Goal: Task Accomplishment & Management: Use online tool/utility

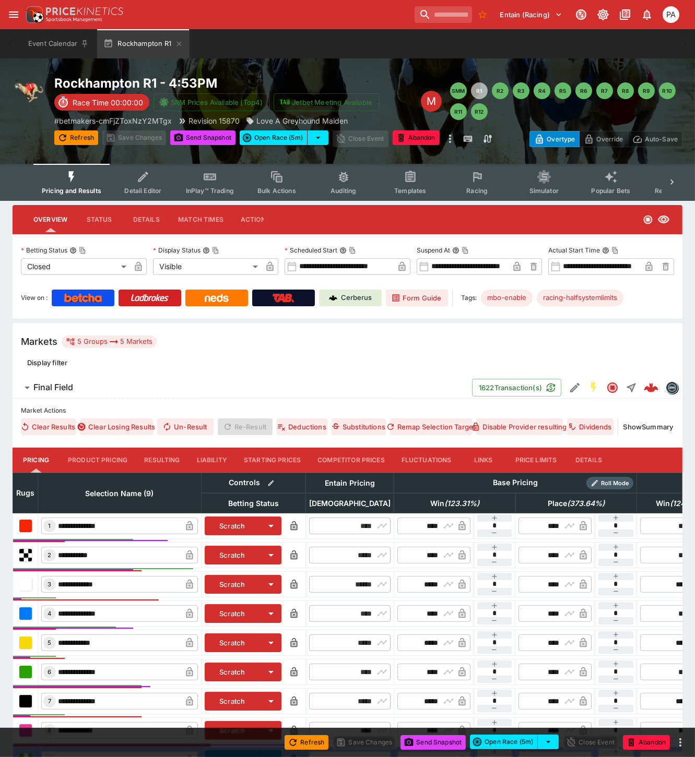
click at [165, 458] on button "Resulting" at bounding box center [162, 460] width 52 height 25
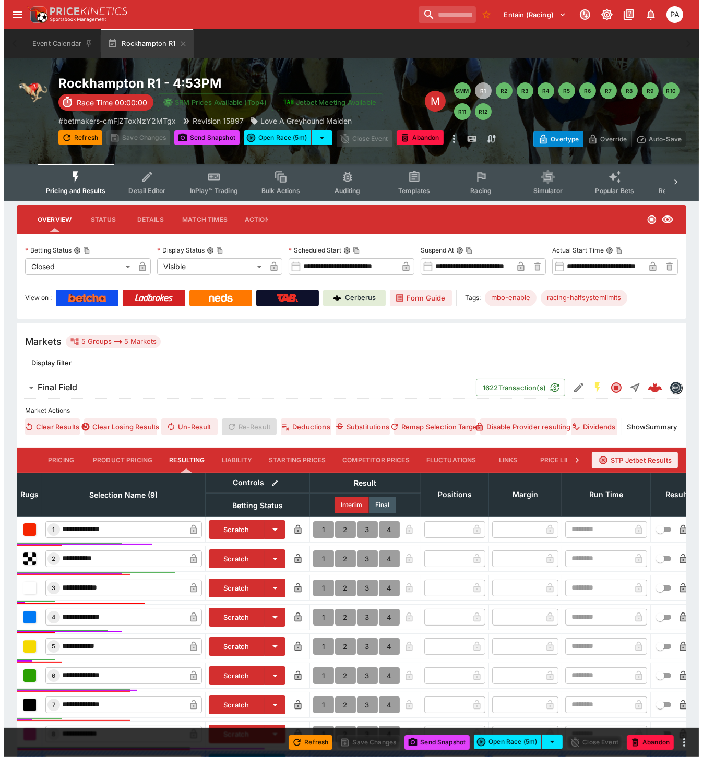
scroll to position [171, 0]
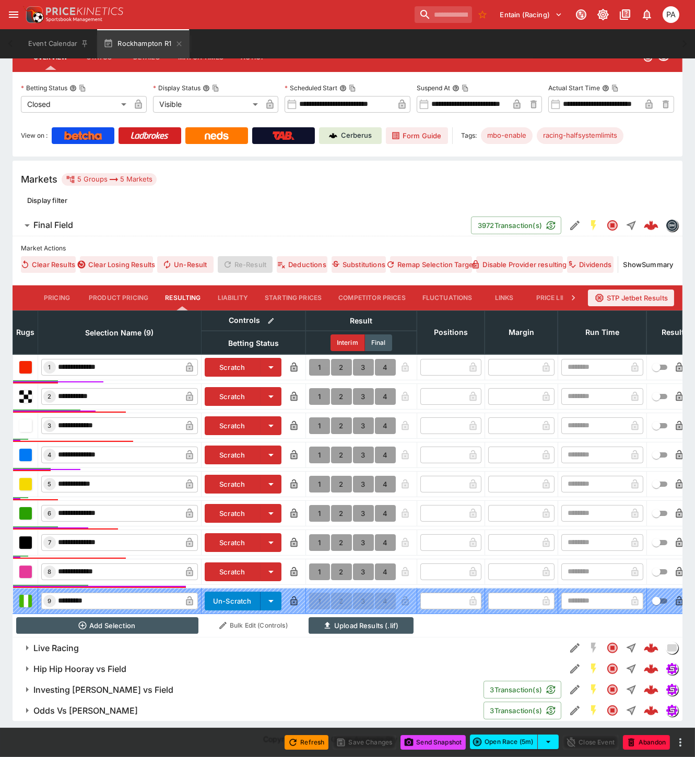
click at [316, 447] on button "1" at bounding box center [319, 455] width 21 height 17
type input "*"
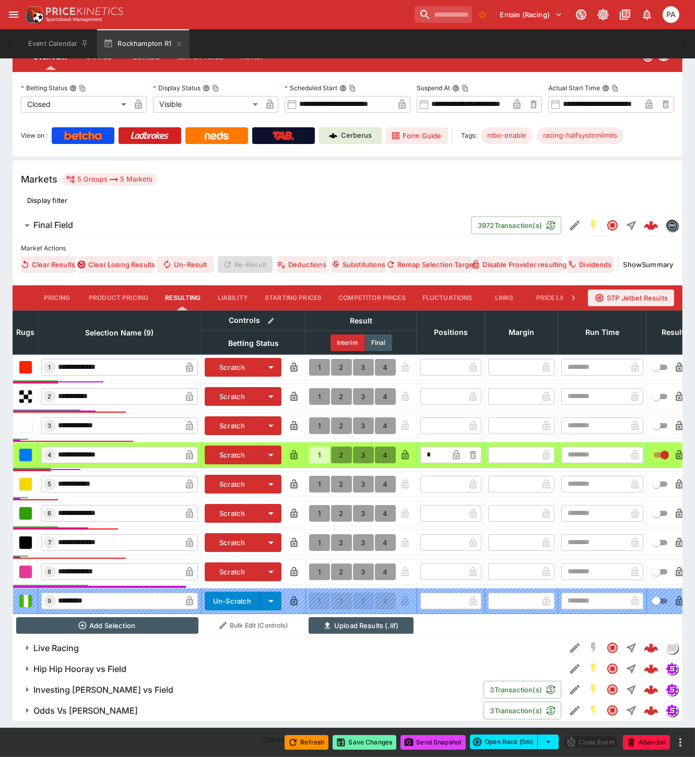
click at [368, 743] on button "Save Changes" at bounding box center [364, 742] width 64 height 15
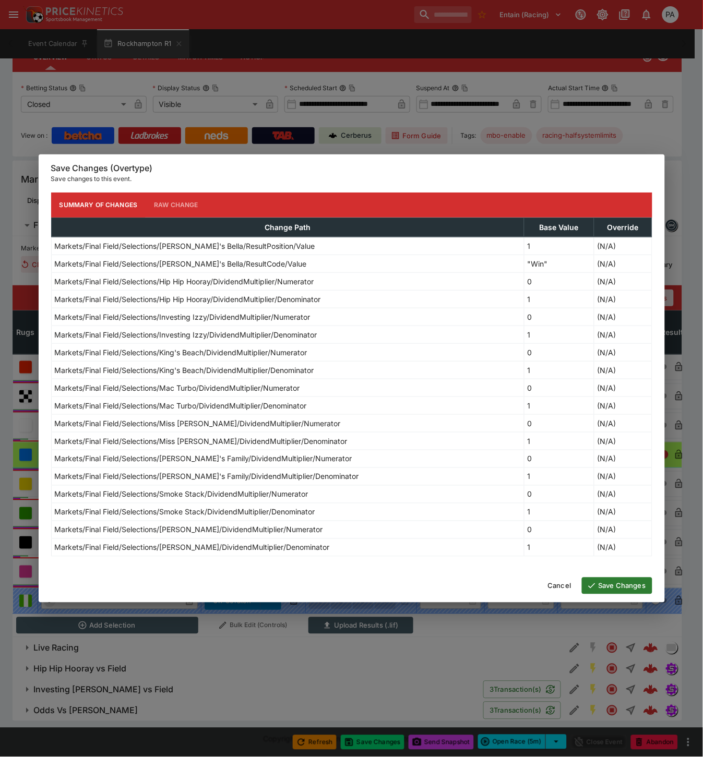
click at [614, 587] on button "Save Changes" at bounding box center [617, 586] width 70 height 17
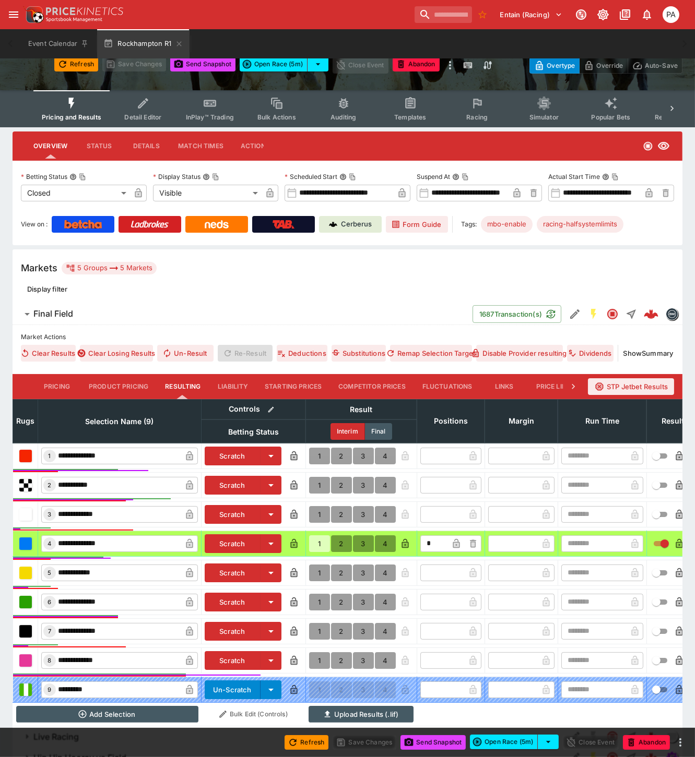
scroll to position [0, 0]
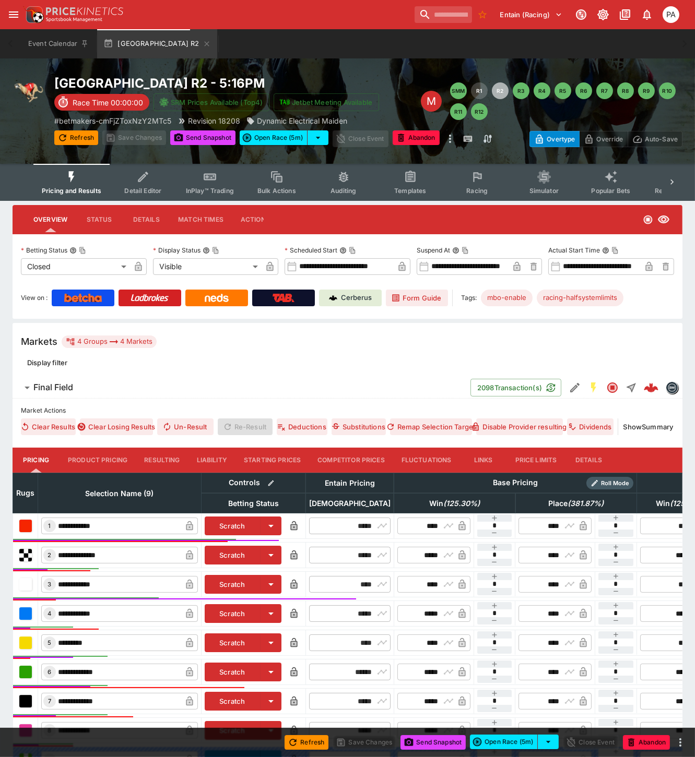
click at [165, 459] on button "Resulting" at bounding box center [162, 460] width 52 height 25
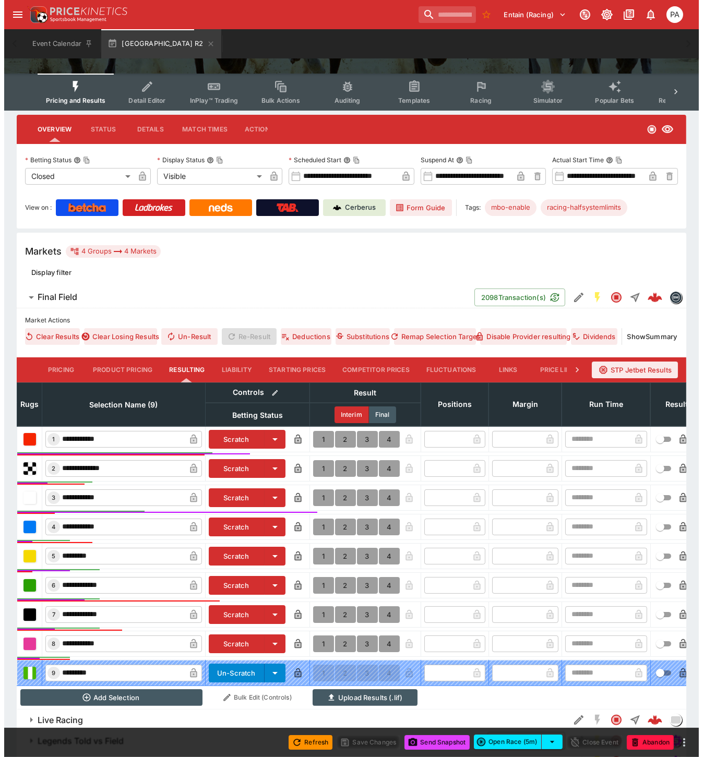
scroll to position [150, 0]
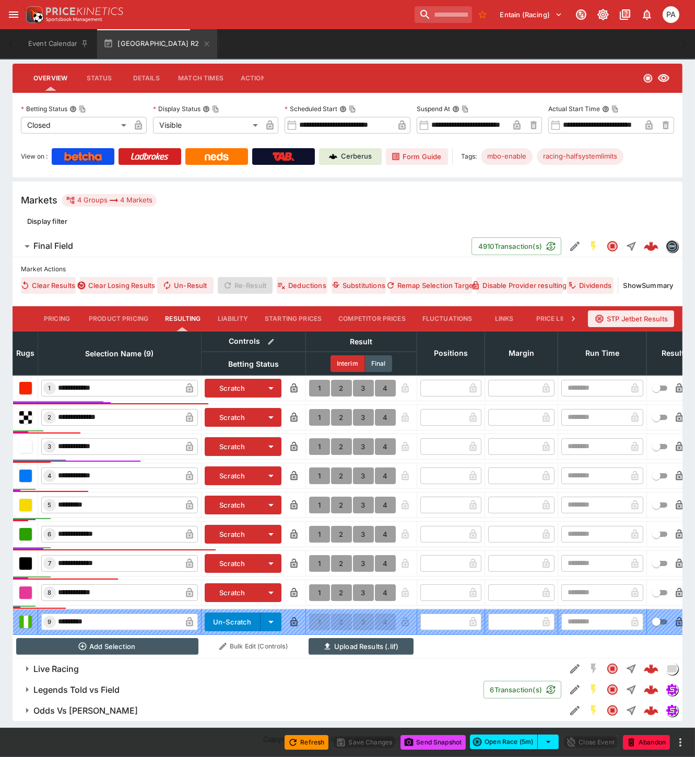
click at [318, 439] on button "1" at bounding box center [319, 446] width 21 height 17
type input "*"
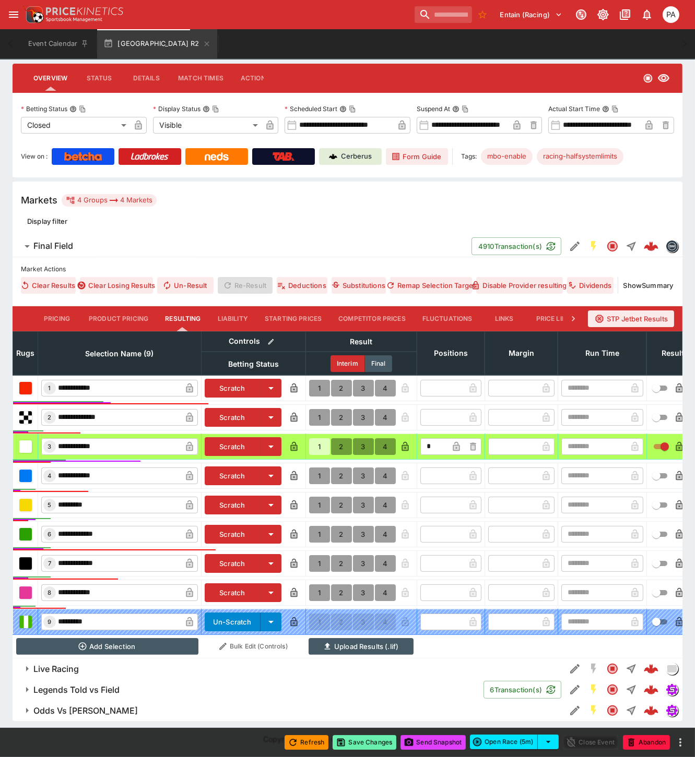
click at [363, 743] on button "Save Changes" at bounding box center [364, 742] width 64 height 15
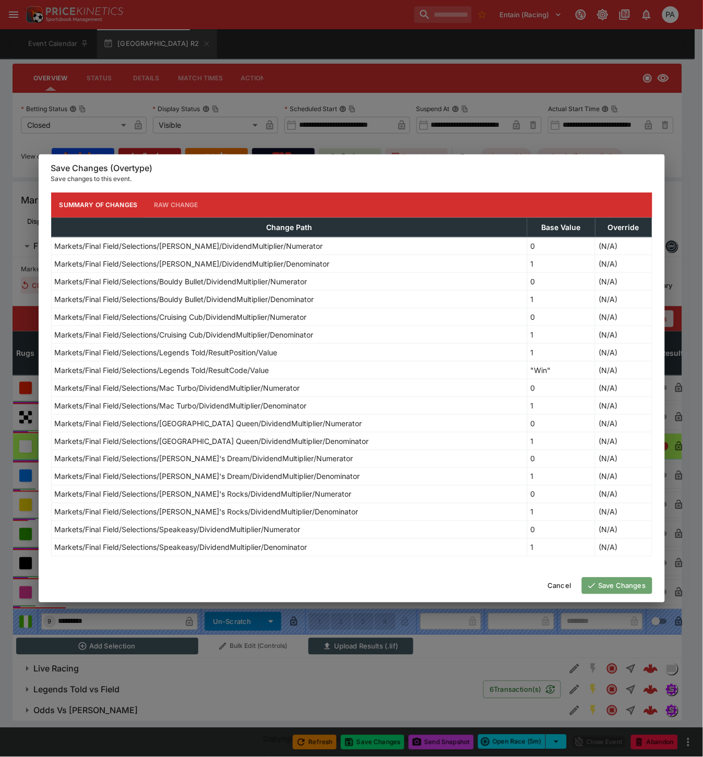
click at [616, 584] on button "Save Changes" at bounding box center [617, 586] width 70 height 17
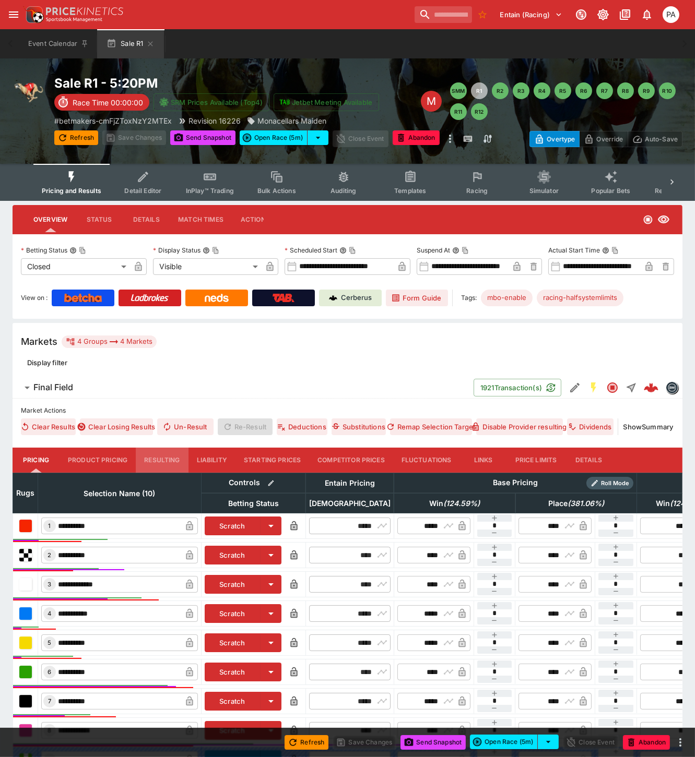
click at [154, 457] on button "Resulting" at bounding box center [162, 460] width 52 height 25
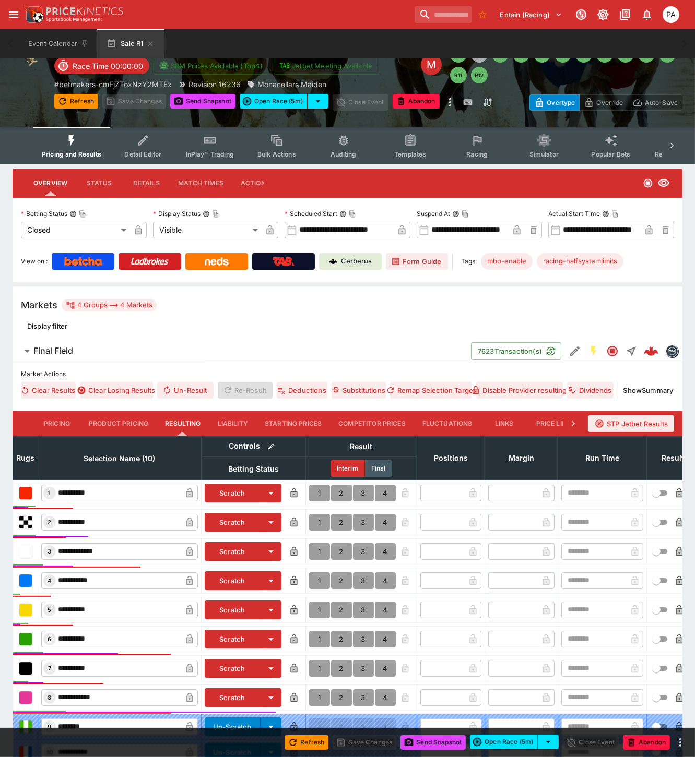
scroll to position [176, 0]
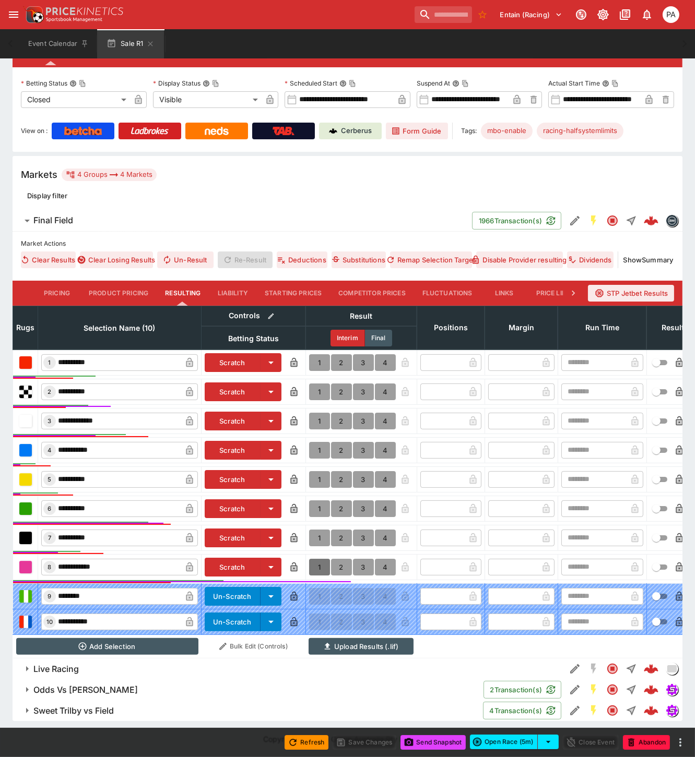
click at [317, 559] on button "1" at bounding box center [319, 567] width 21 height 17
type input "*"
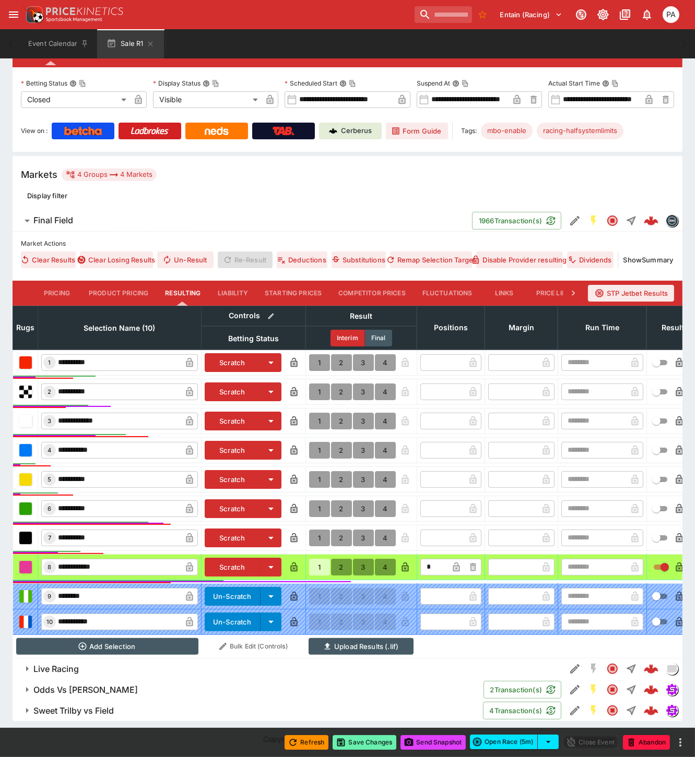
click at [361, 742] on button "Save Changes" at bounding box center [364, 742] width 64 height 15
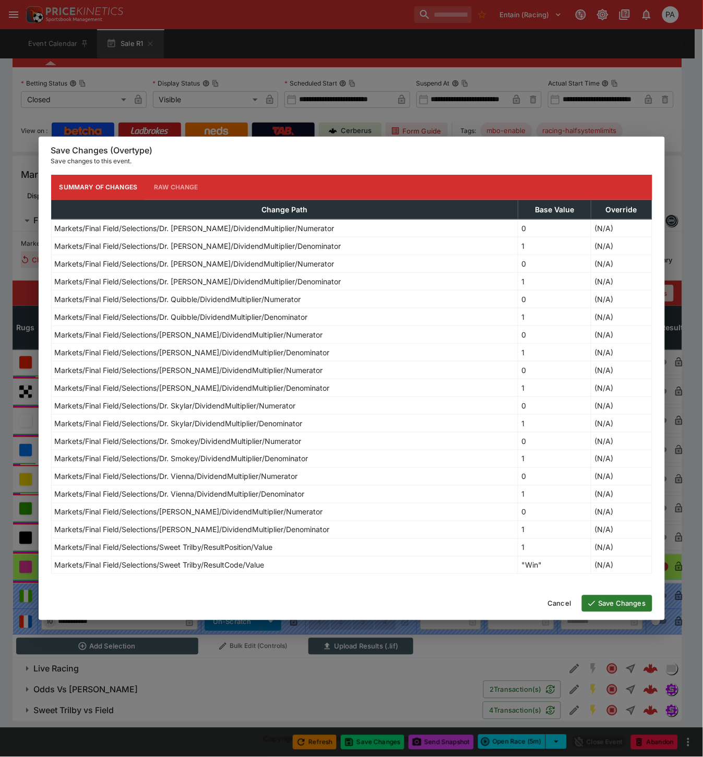
click at [598, 603] on button "Save Changes" at bounding box center [617, 603] width 70 height 17
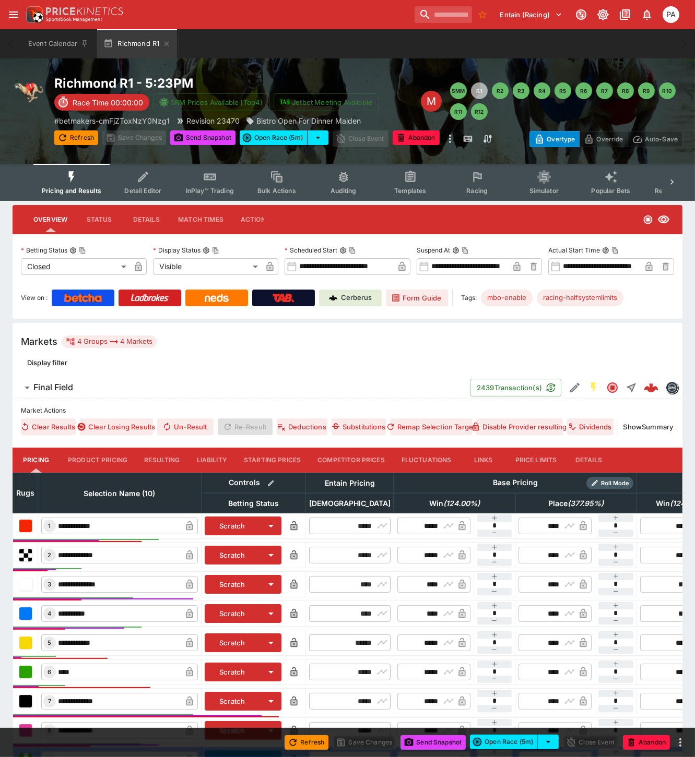
click at [165, 457] on button "Resulting" at bounding box center [162, 460] width 52 height 25
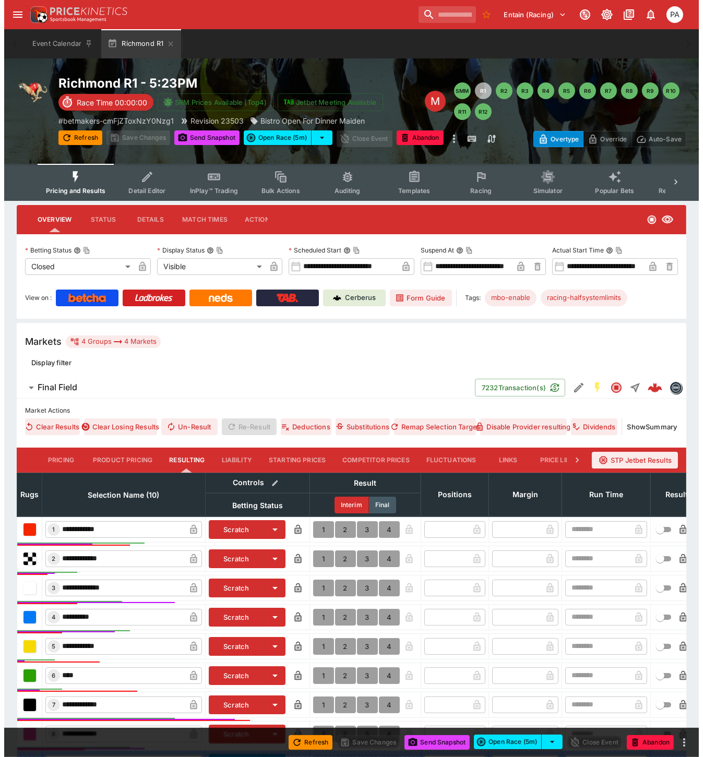
scroll to position [176, 0]
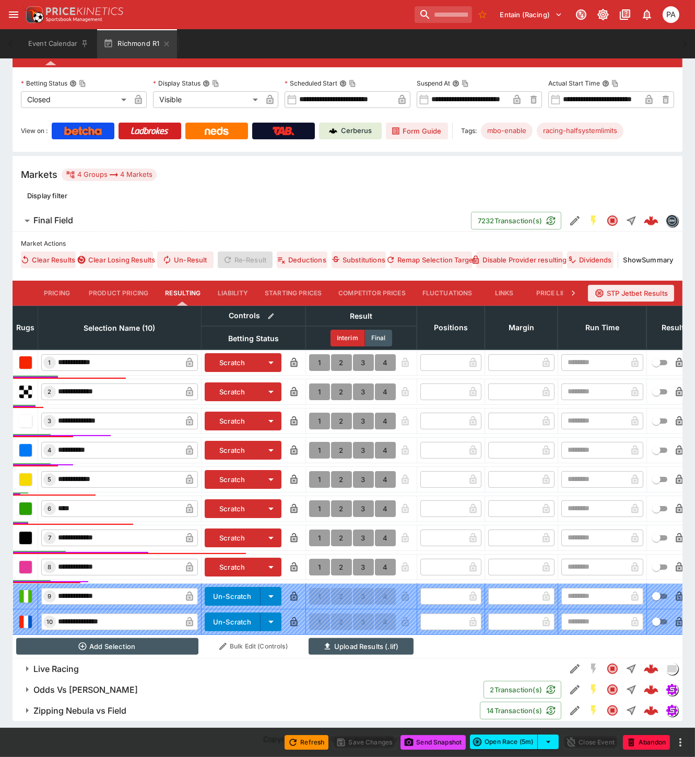
click at [316, 530] on button "1" at bounding box center [319, 538] width 21 height 17
type input "*"
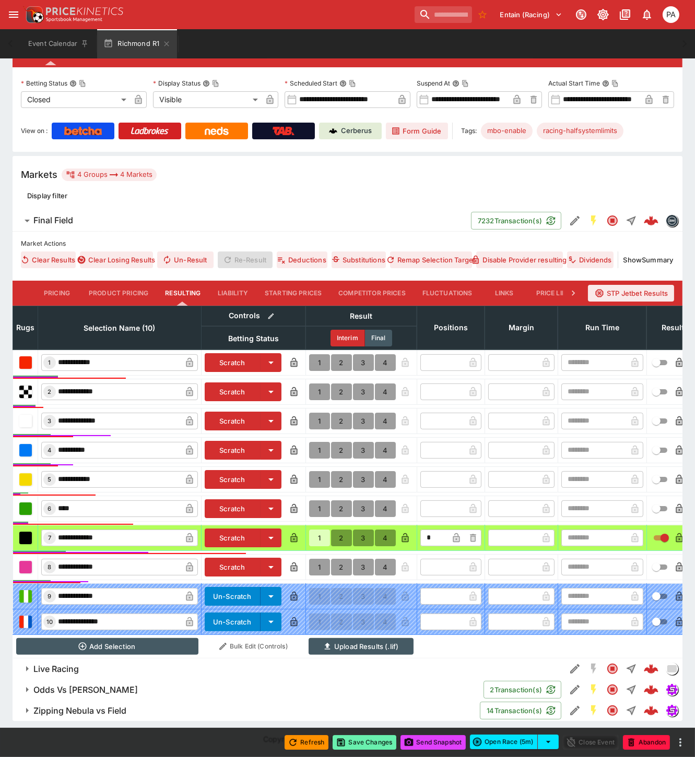
click at [369, 744] on button "Save Changes" at bounding box center [364, 742] width 64 height 15
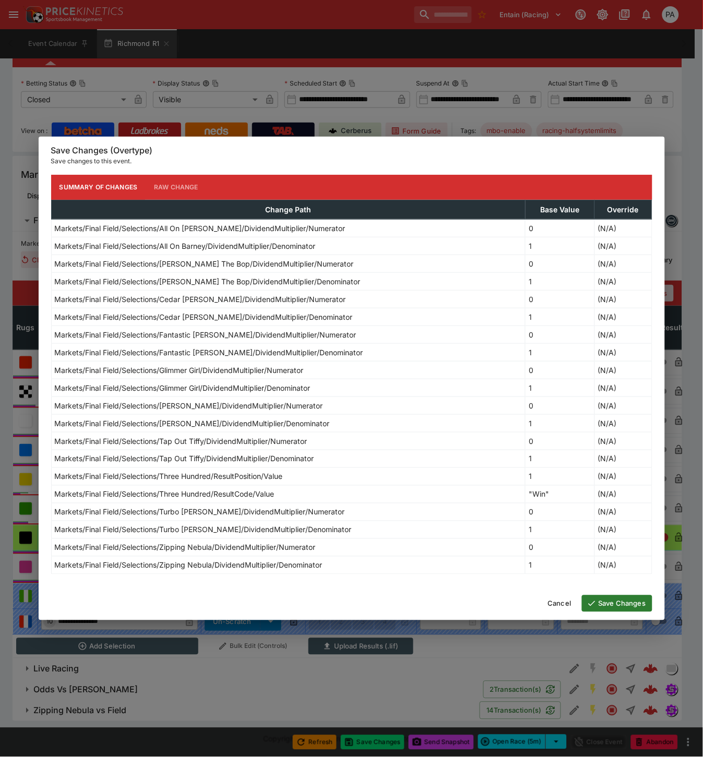
click at [609, 603] on button "Save Changes" at bounding box center [617, 603] width 70 height 17
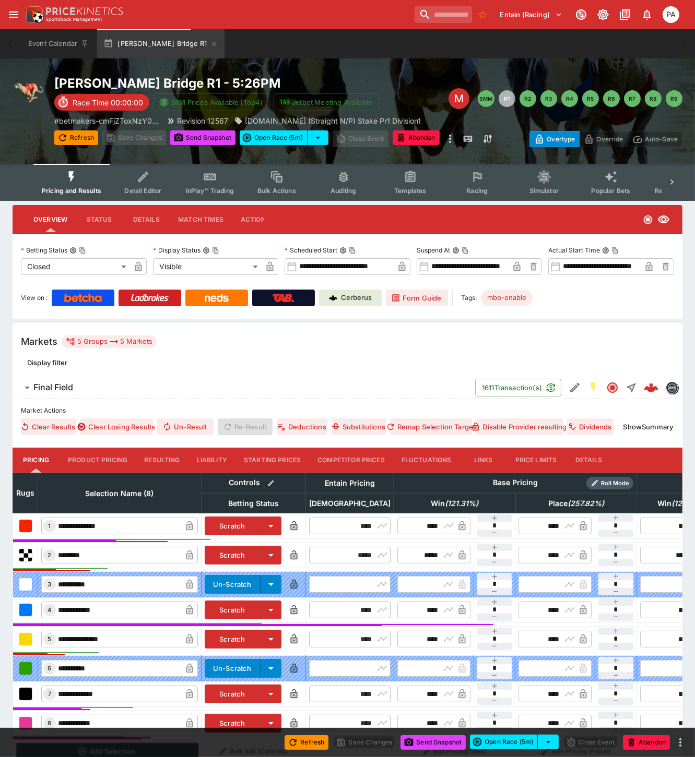
drag, startPoint x: 152, startPoint y: 457, endPoint x: 220, endPoint y: 436, distance: 70.8
click at [152, 457] on button "Resulting" at bounding box center [162, 460] width 52 height 25
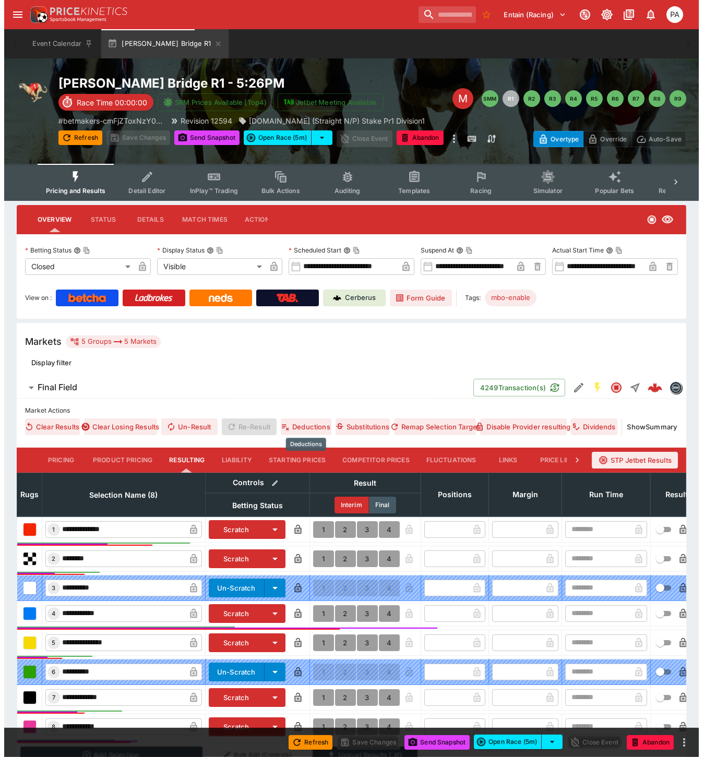
scroll to position [138, 0]
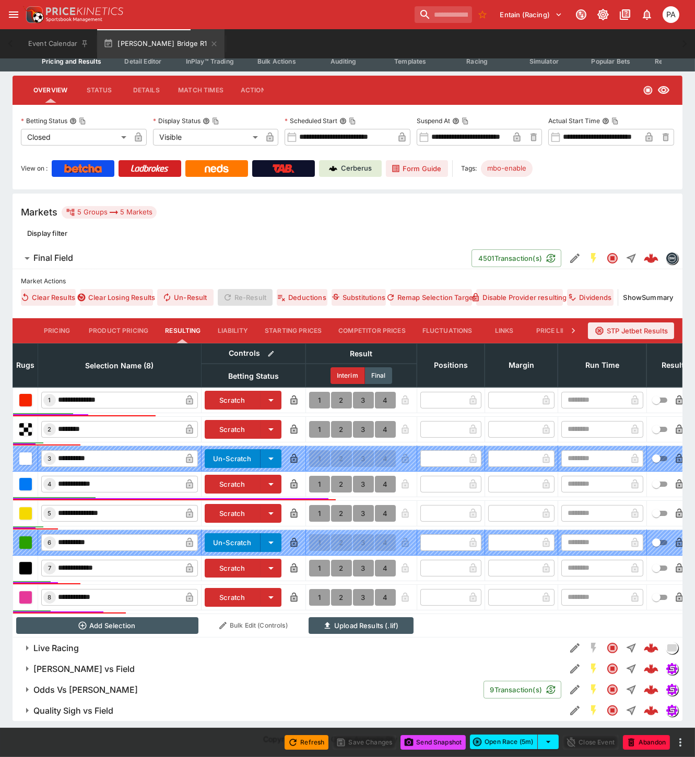
click at [315, 560] on button "1" at bounding box center [319, 568] width 21 height 17
type input "*"
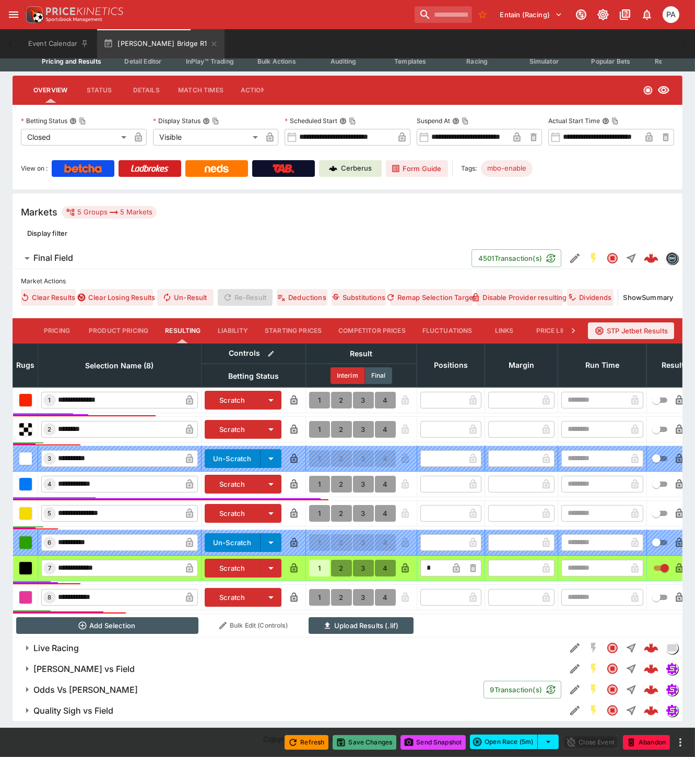
click at [367, 743] on button "Save Changes" at bounding box center [364, 742] width 64 height 15
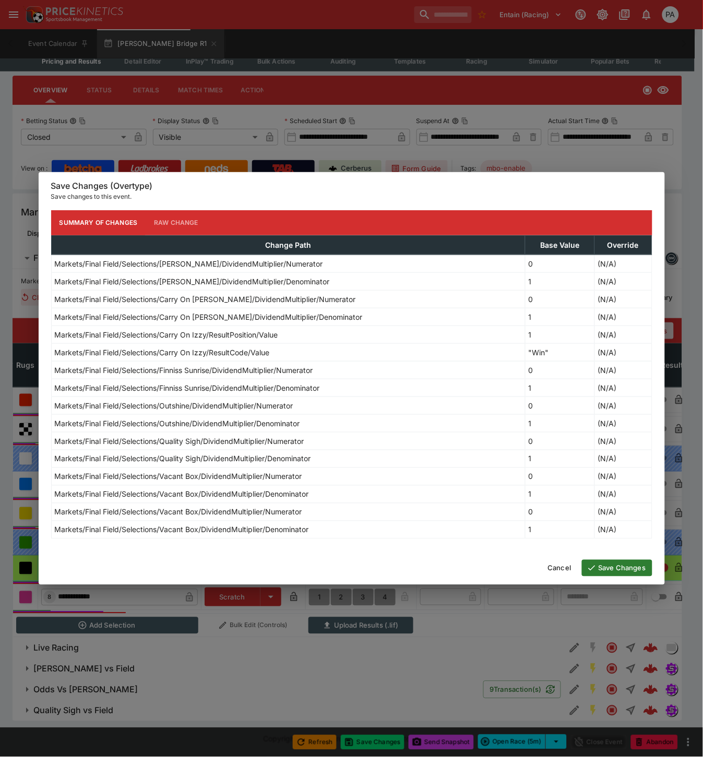
drag, startPoint x: 604, startPoint y: 568, endPoint x: 415, endPoint y: 654, distance: 207.1
click at [415, 655] on div "Save Changes (Overtype) Save changes to this event. Summary of Changes Raw Chan…" at bounding box center [351, 378] width 703 height 757
click at [604, 570] on button "Save Changes" at bounding box center [617, 568] width 70 height 17
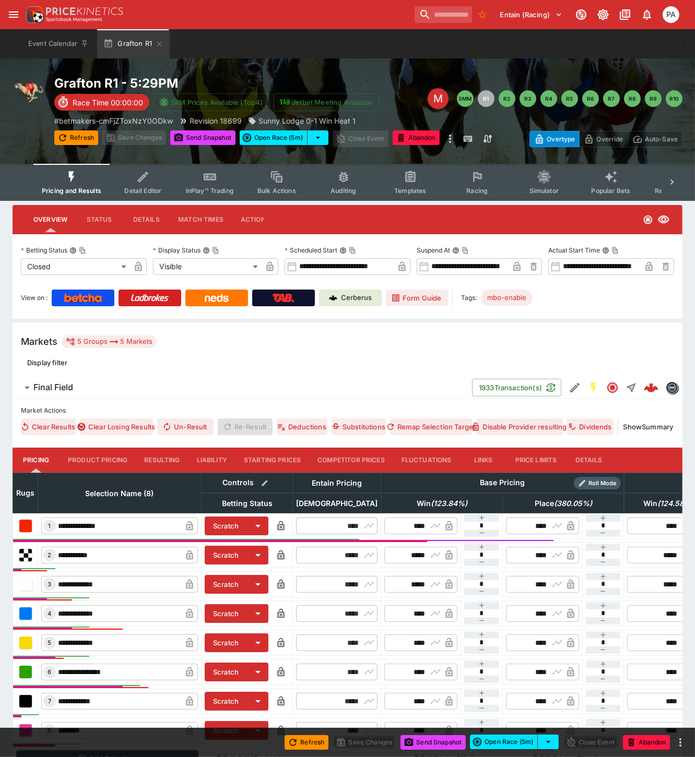
click at [159, 462] on button "Resulting" at bounding box center [162, 460] width 52 height 25
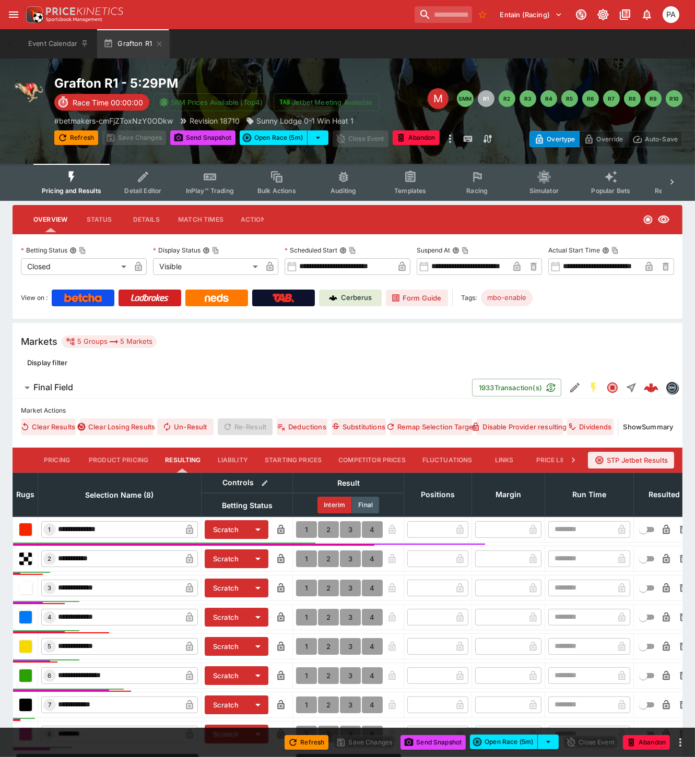
scroll to position [146, 0]
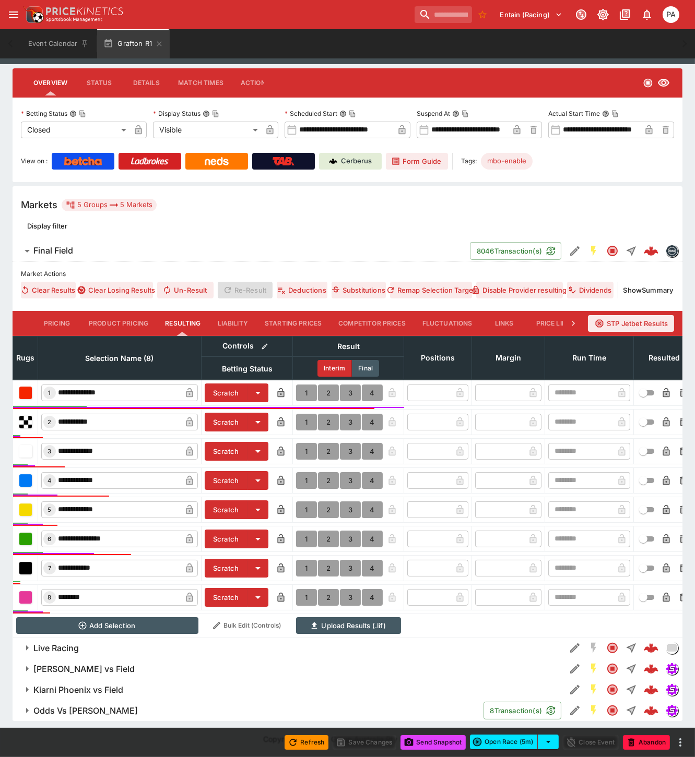
click at [304, 501] on button "1" at bounding box center [306, 509] width 21 height 17
type input "*"
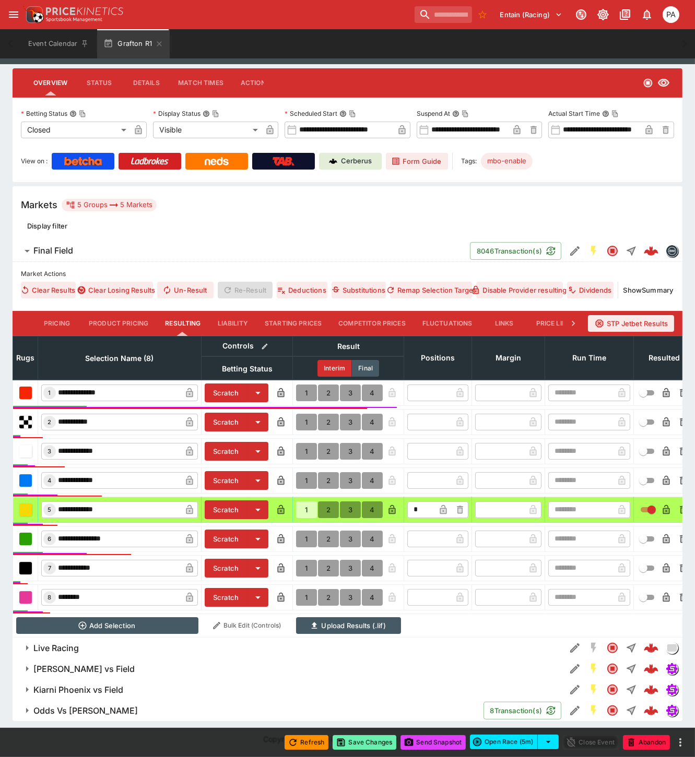
click at [364, 746] on button "Save Changes" at bounding box center [364, 742] width 64 height 15
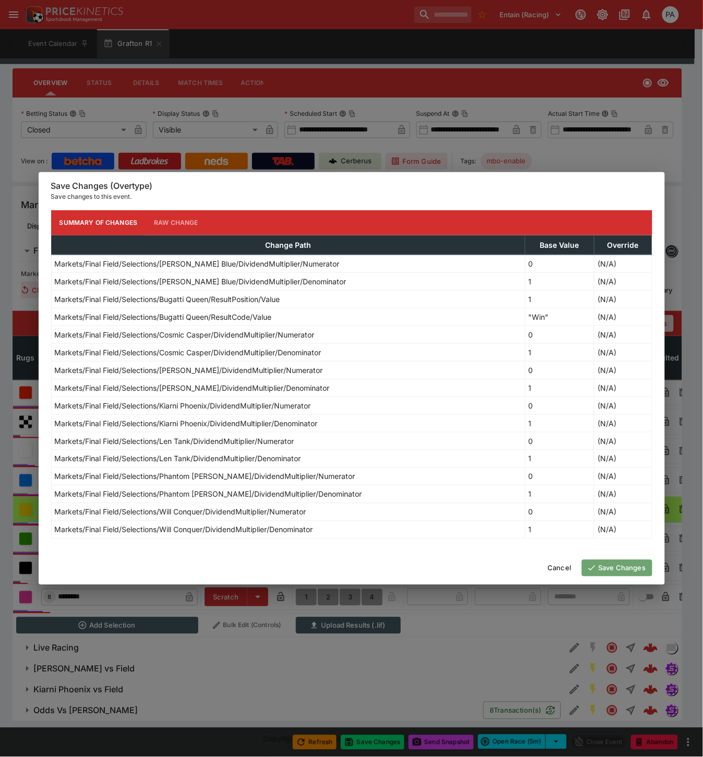
click at [611, 568] on button "Save Changes" at bounding box center [617, 568] width 70 height 17
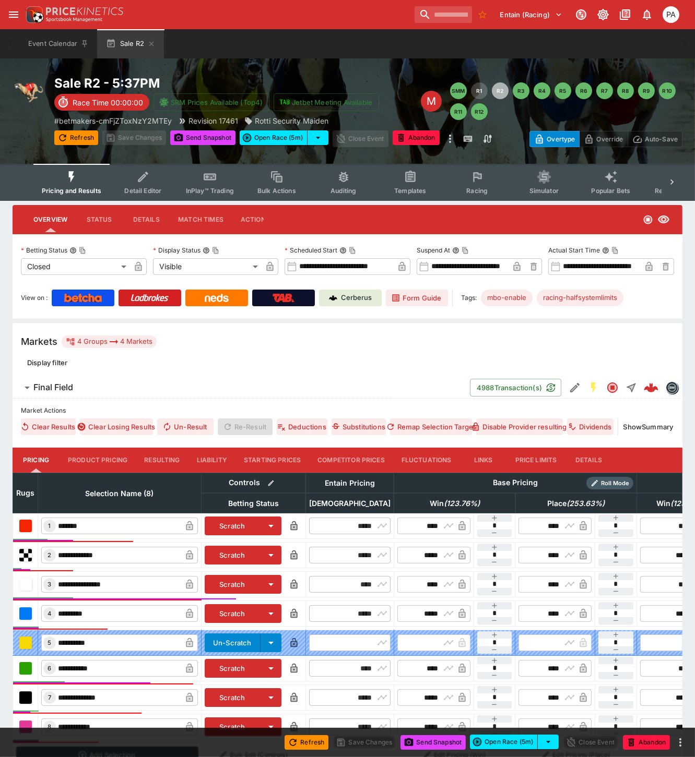
click at [157, 456] on button "Resulting" at bounding box center [162, 460] width 52 height 25
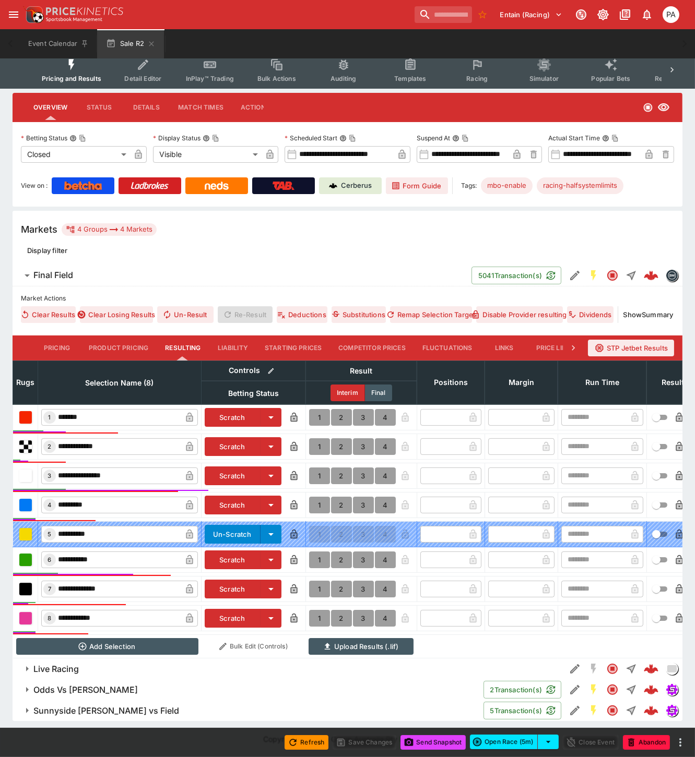
scroll to position [122, 0]
click at [316, 468] on button "1" at bounding box center [319, 476] width 21 height 17
type input "*"
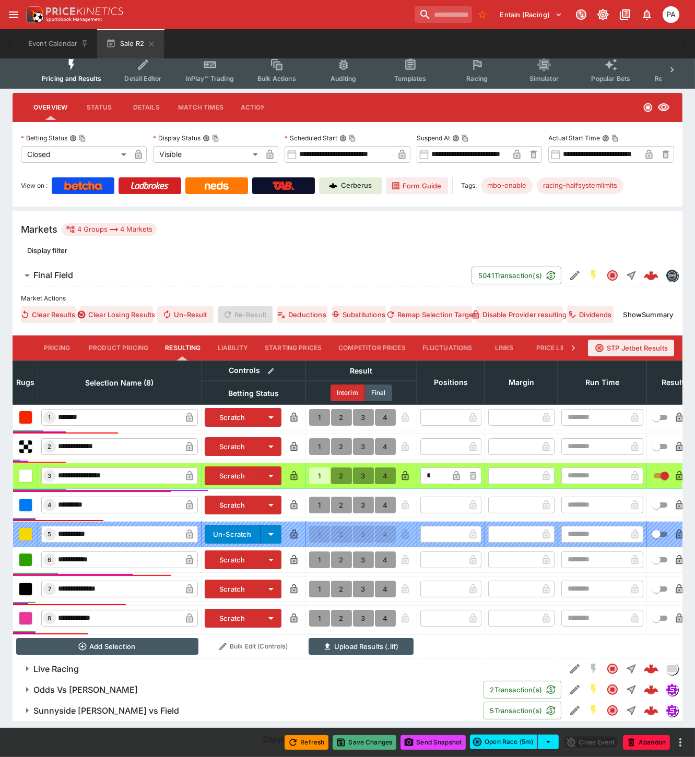
click at [364, 740] on button "Save Changes" at bounding box center [364, 742] width 64 height 15
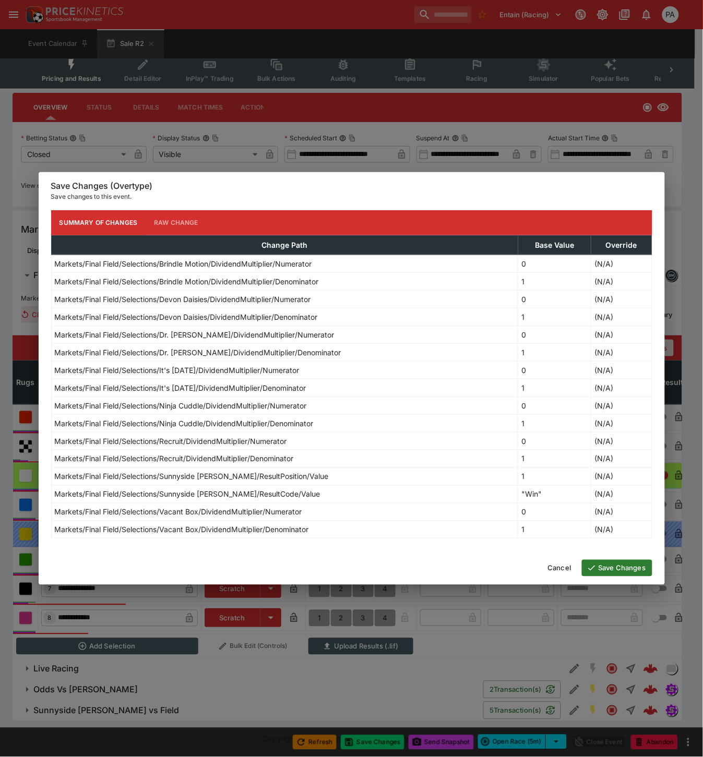
click at [619, 571] on button "Save Changes" at bounding box center [617, 568] width 70 height 17
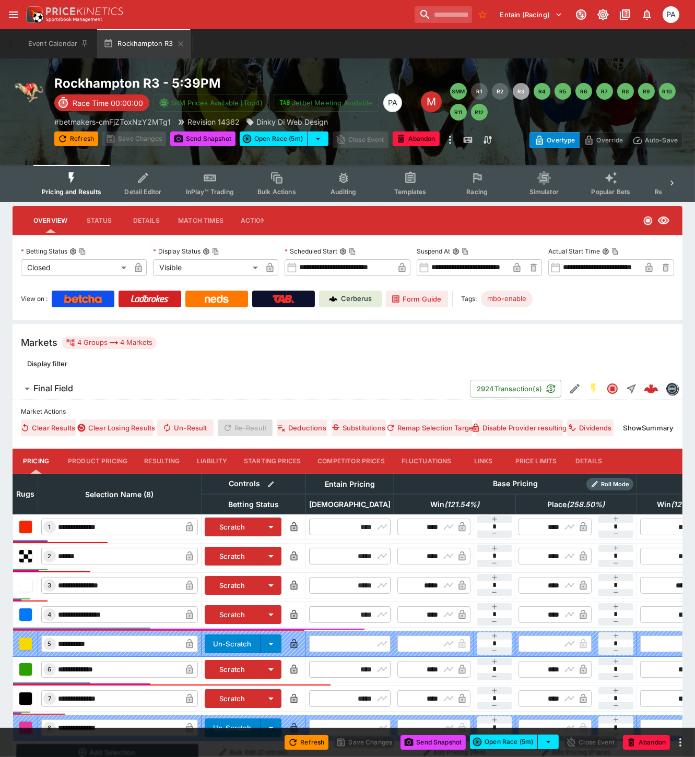
drag, startPoint x: 163, startPoint y: 458, endPoint x: 220, endPoint y: 441, distance: 59.4
click at [163, 458] on button "Resulting" at bounding box center [162, 461] width 52 height 25
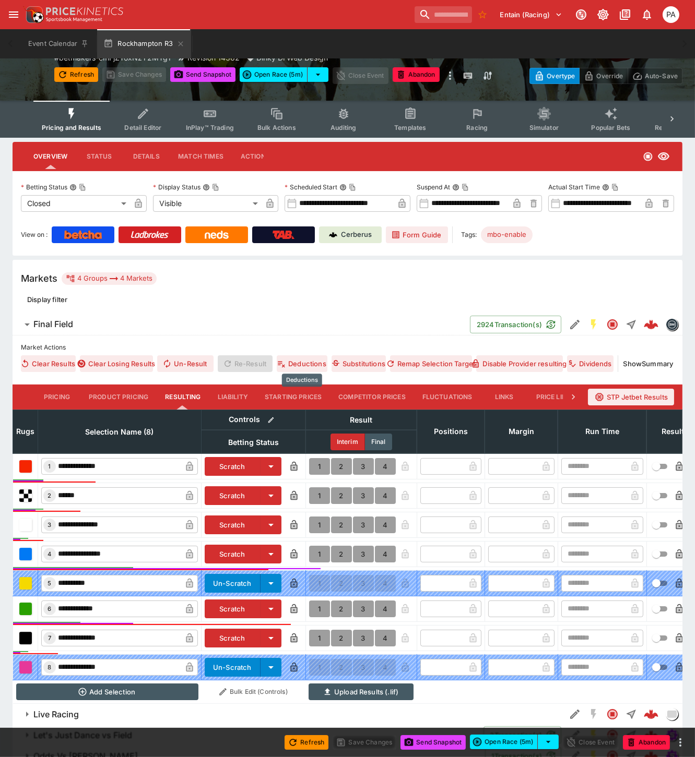
scroll to position [117, 0]
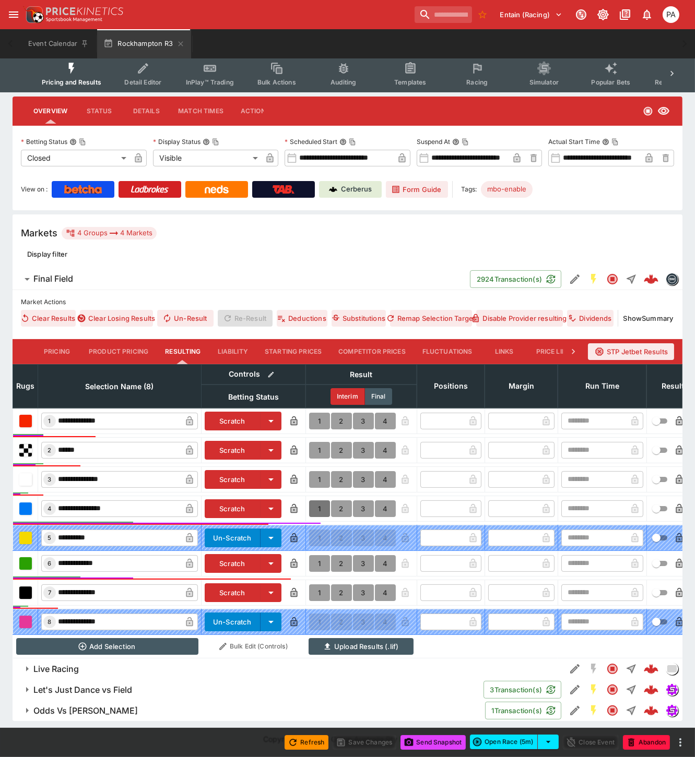
click at [317, 501] on button "1" at bounding box center [319, 508] width 21 height 17
type input "*"
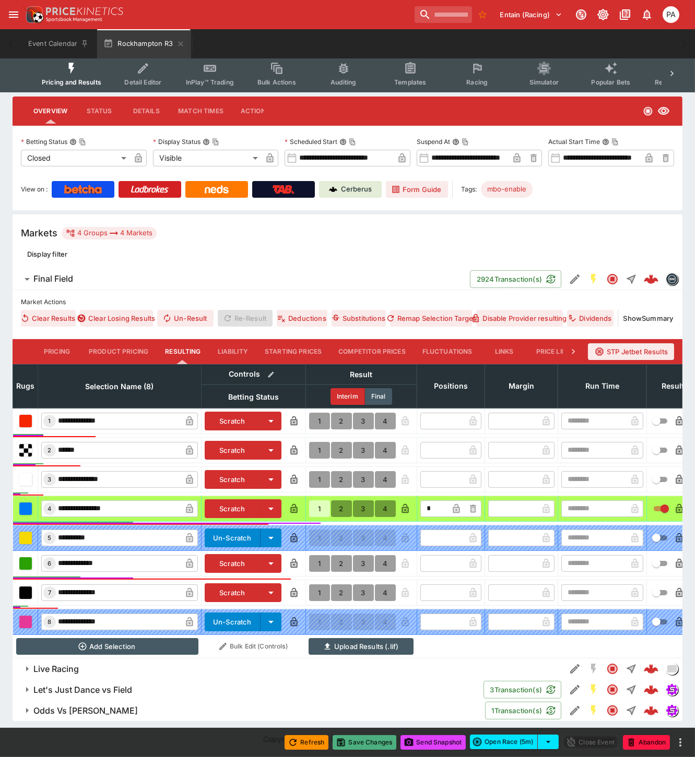
click at [357, 742] on button "Save Changes" at bounding box center [364, 742] width 64 height 15
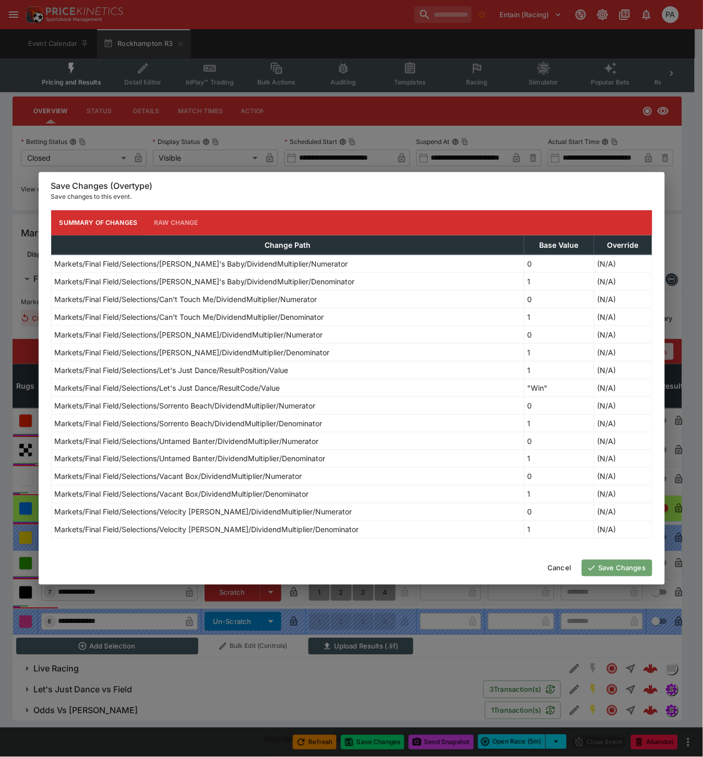
click at [612, 569] on button "Save Changes" at bounding box center [617, 568] width 70 height 17
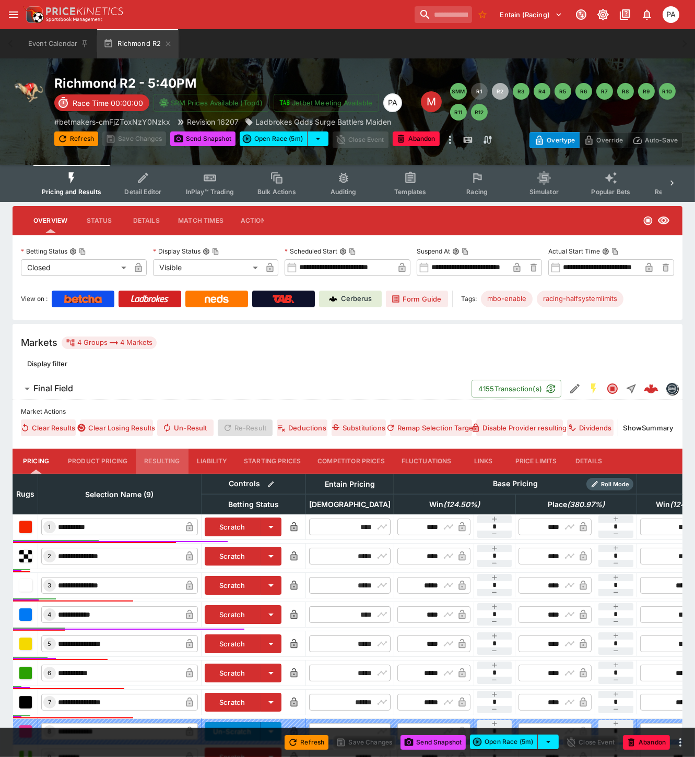
click at [162, 457] on button "Resulting" at bounding box center [162, 461] width 52 height 25
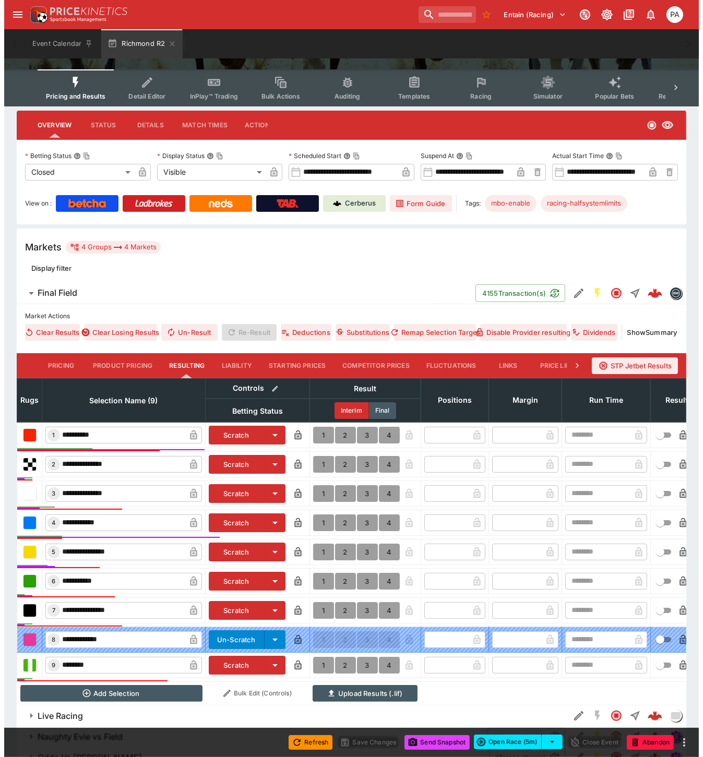
scroll to position [150, 0]
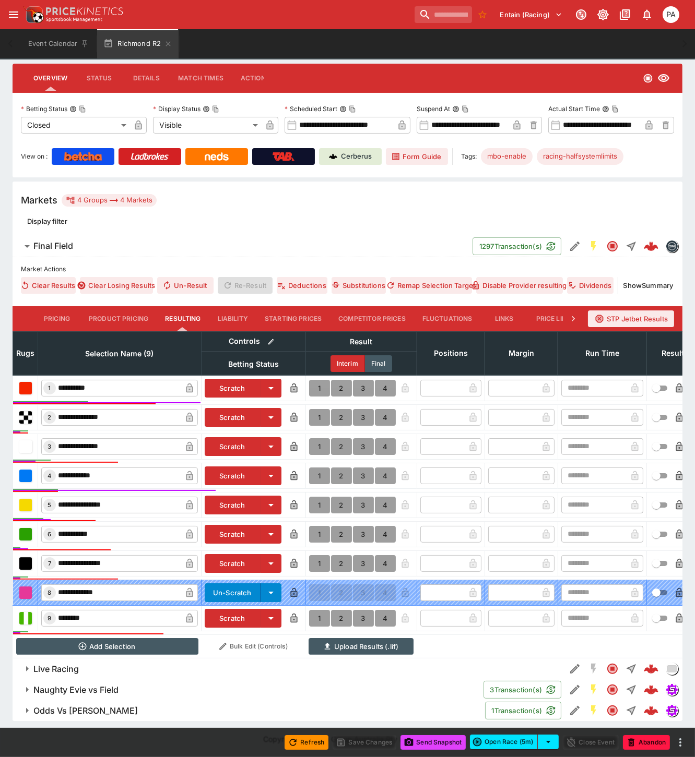
click at [317, 380] on button "1" at bounding box center [319, 388] width 21 height 17
type input "*"
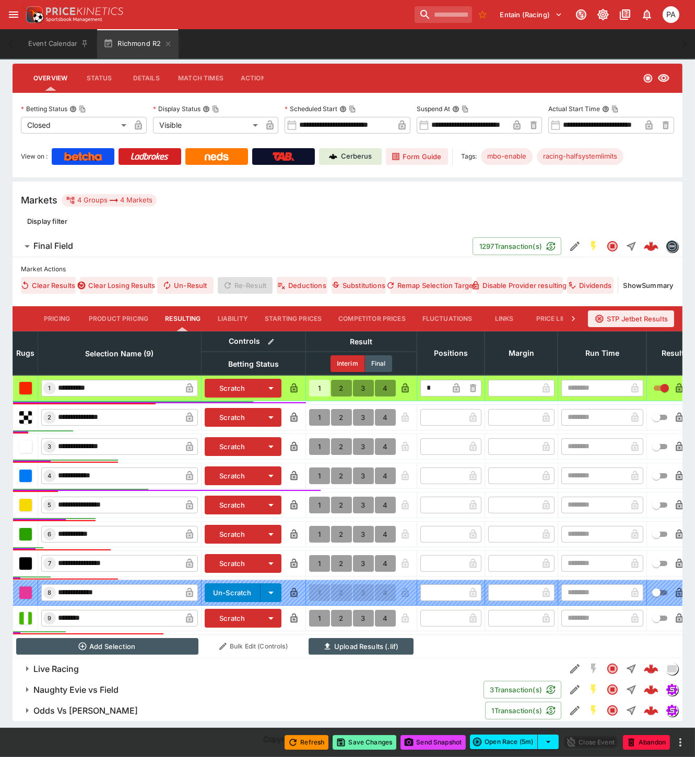
click at [365, 743] on button "Save Changes" at bounding box center [364, 742] width 64 height 15
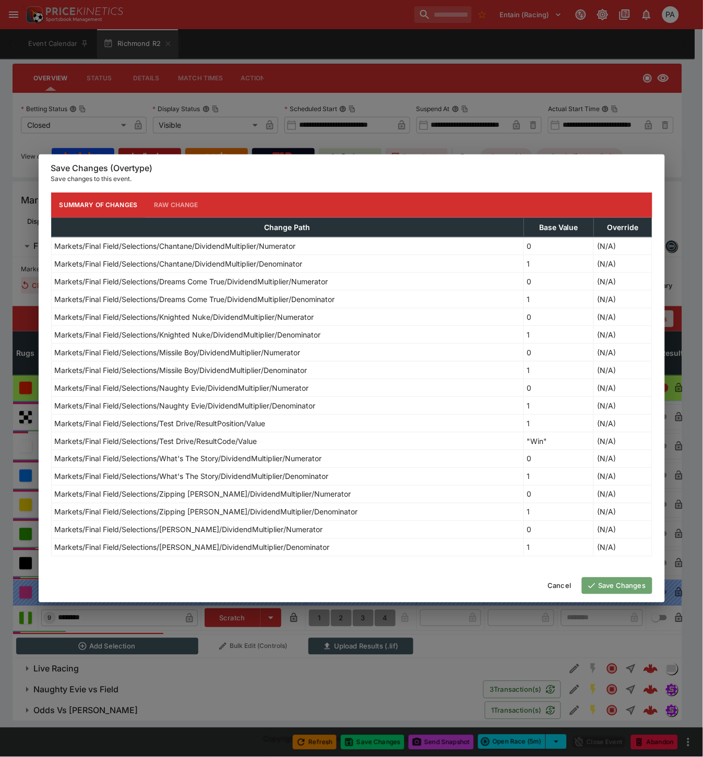
click at [613, 584] on button "Save Changes" at bounding box center [617, 586] width 70 height 17
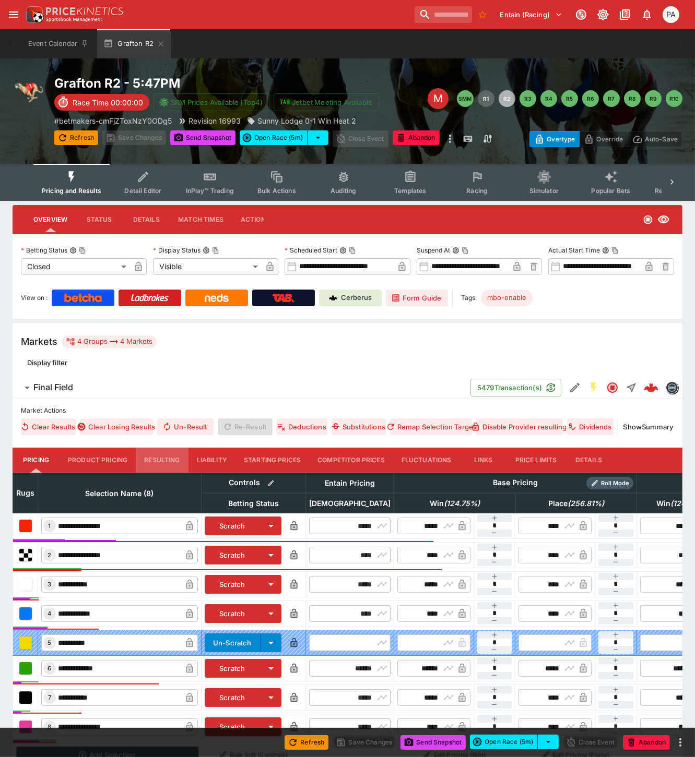
click at [174, 458] on button "Resulting" at bounding box center [162, 460] width 52 height 25
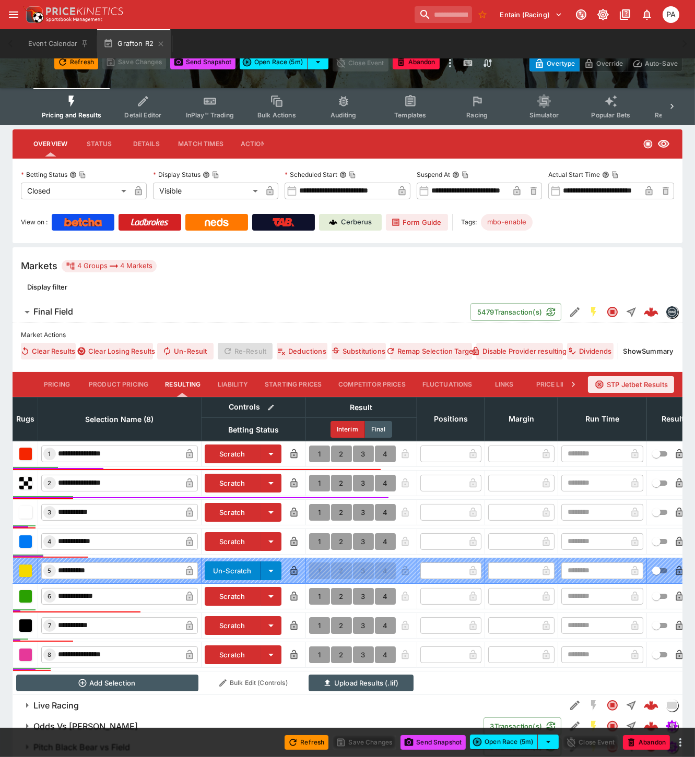
scroll to position [122, 0]
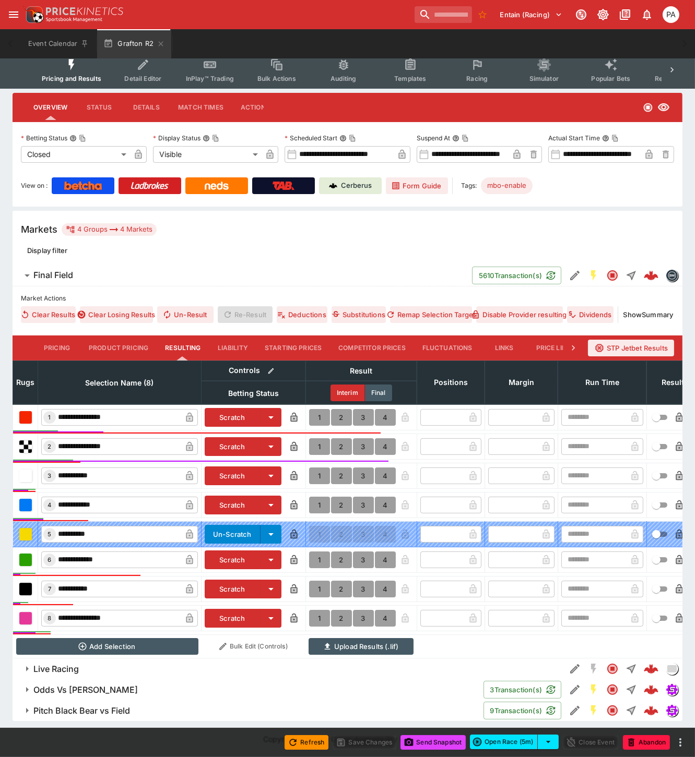
click at [314, 438] on button "1" at bounding box center [319, 446] width 21 height 17
type input "*"
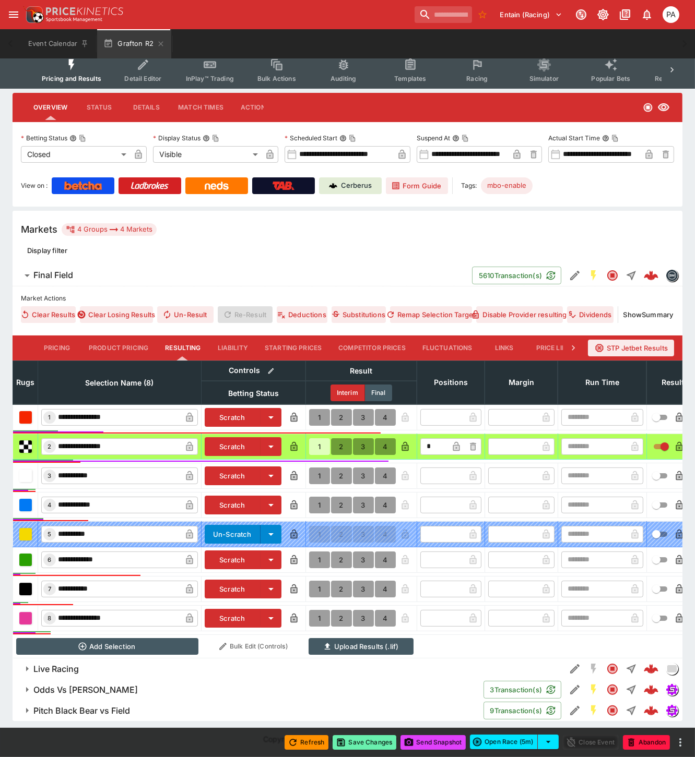
click at [366, 743] on button "Save Changes" at bounding box center [364, 742] width 64 height 15
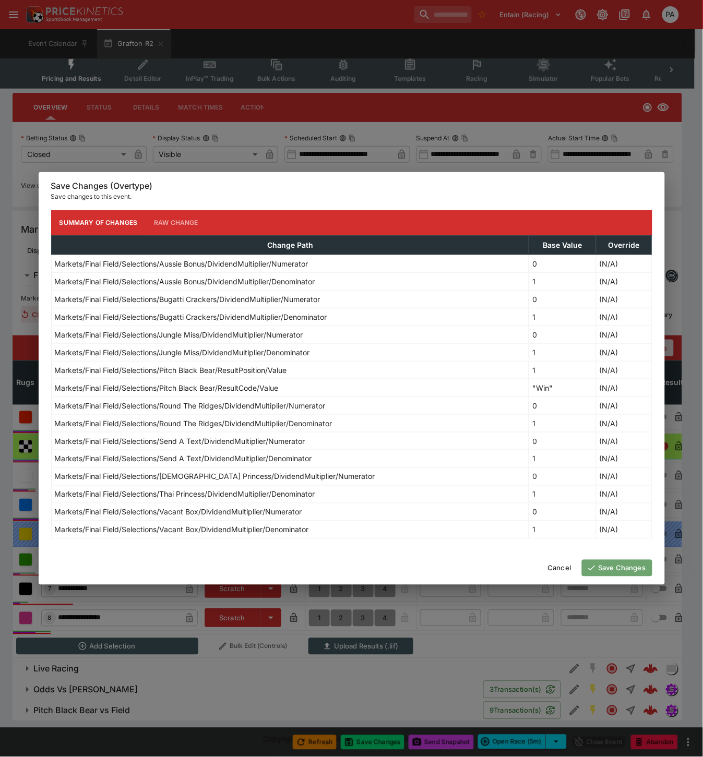
click at [627, 569] on button "Save Changes" at bounding box center [617, 568] width 70 height 17
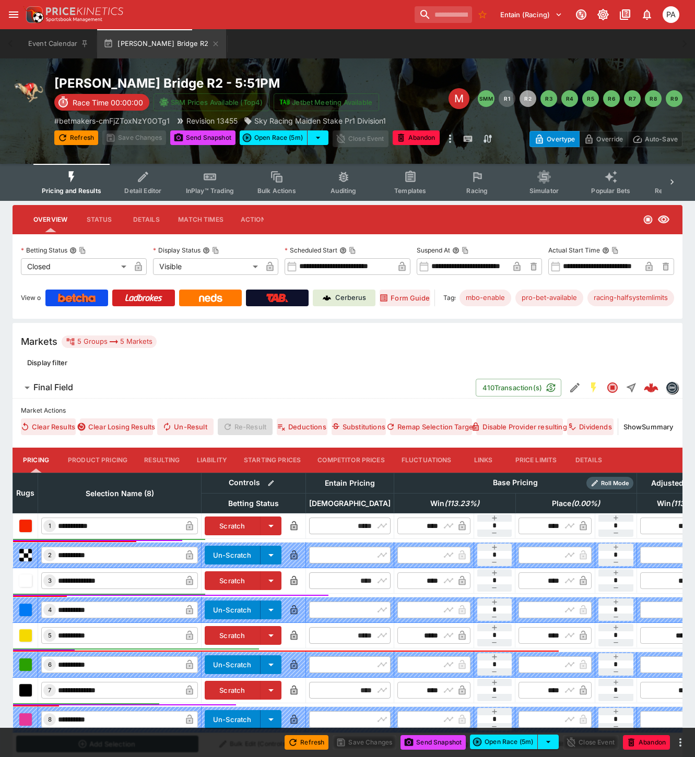
click at [164, 460] on button "Resulting" at bounding box center [162, 460] width 52 height 25
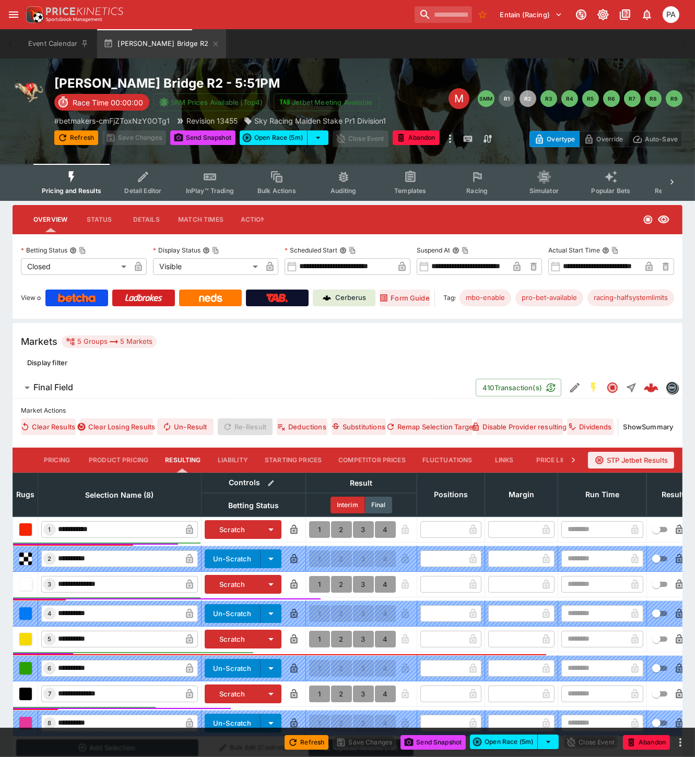
scroll to position [131, 0]
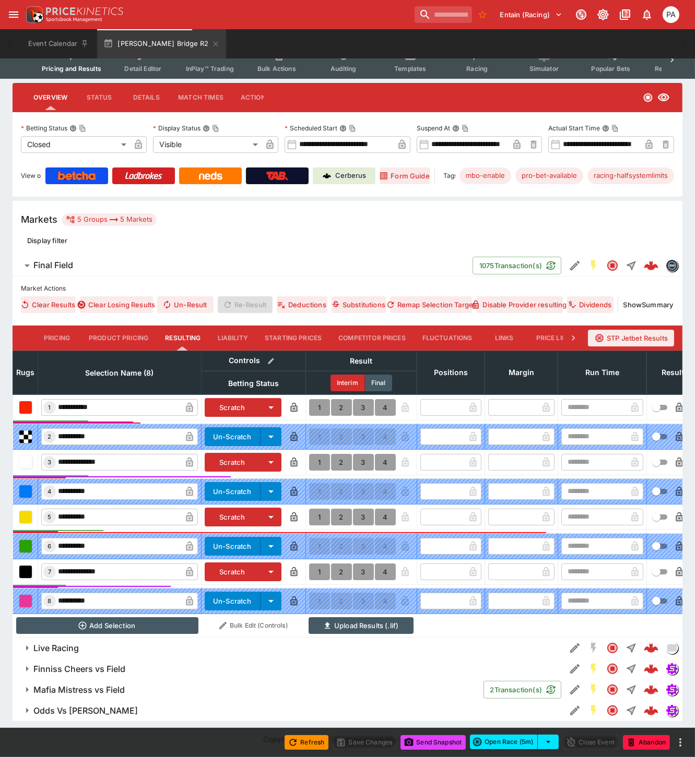
click at [316, 399] on button "1" at bounding box center [319, 407] width 21 height 17
type input "*"
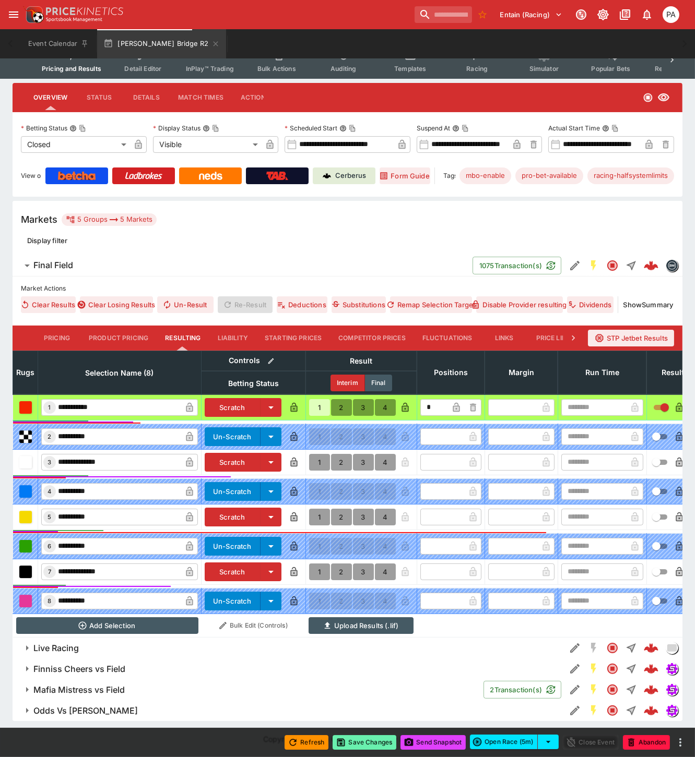
click at [359, 741] on button "Save Changes" at bounding box center [364, 742] width 64 height 15
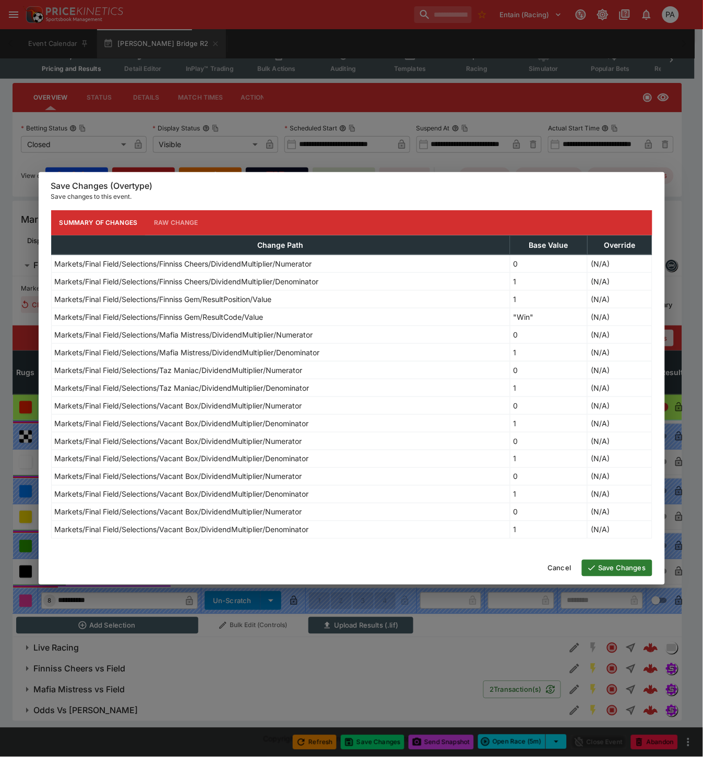
click at [601, 569] on button "Save Changes" at bounding box center [617, 568] width 70 height 17
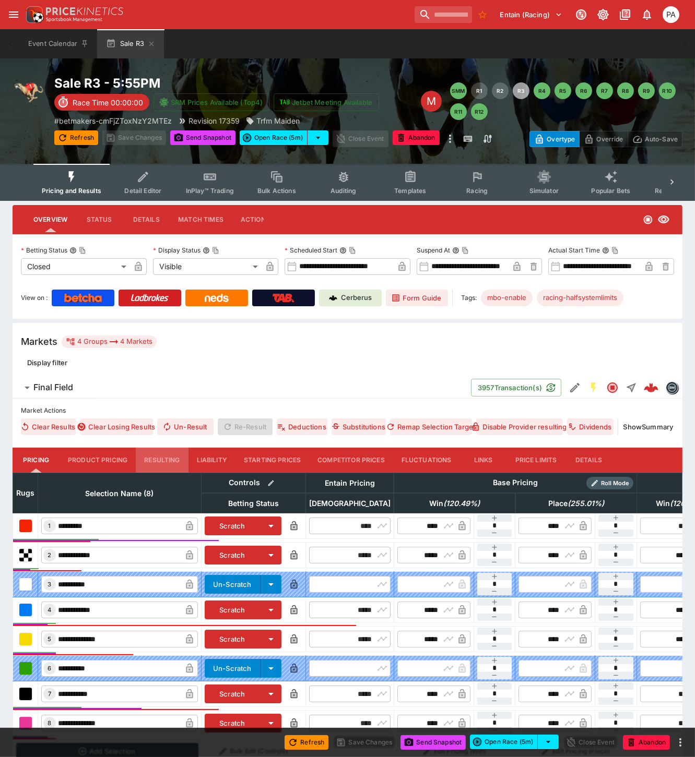
click at [168, 456] on button "Resulting" at bounding box center [162, 460] width 52 height 25
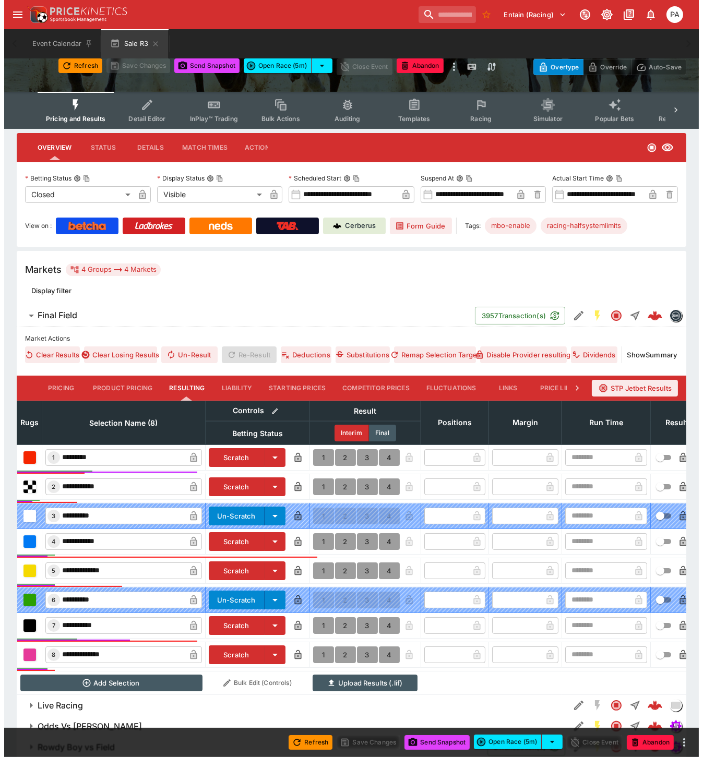
scroll to position [117, 0]
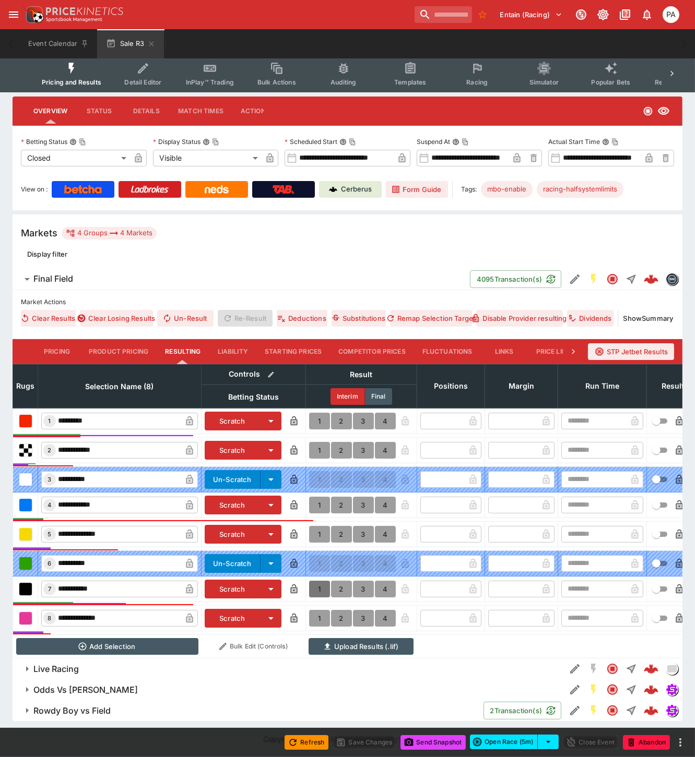
click at [319, 581] on button "1" at bounding box center [319, 589] width 21 height 17
type input "*"
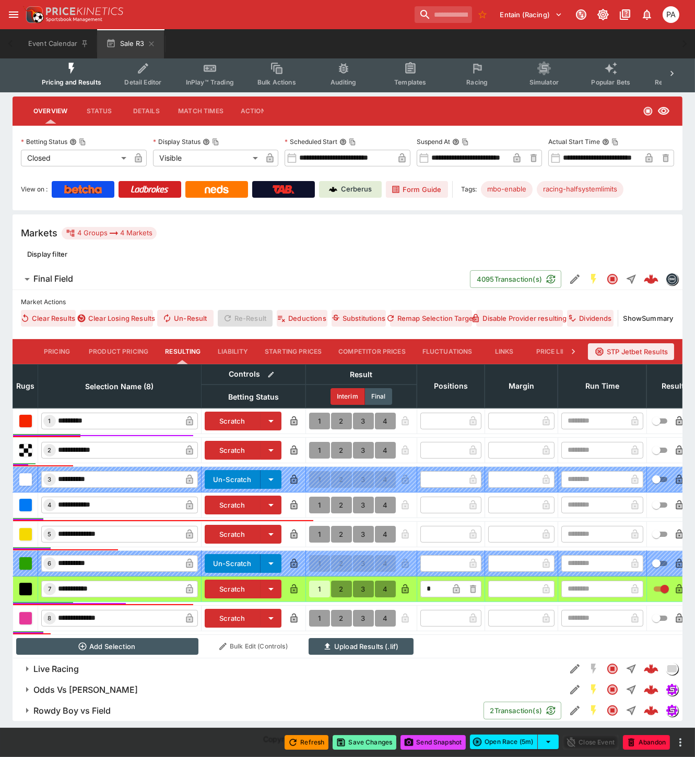
click at [369, 742] on button "Save Changes" at bounding box center [364, 742] width 64 height 15
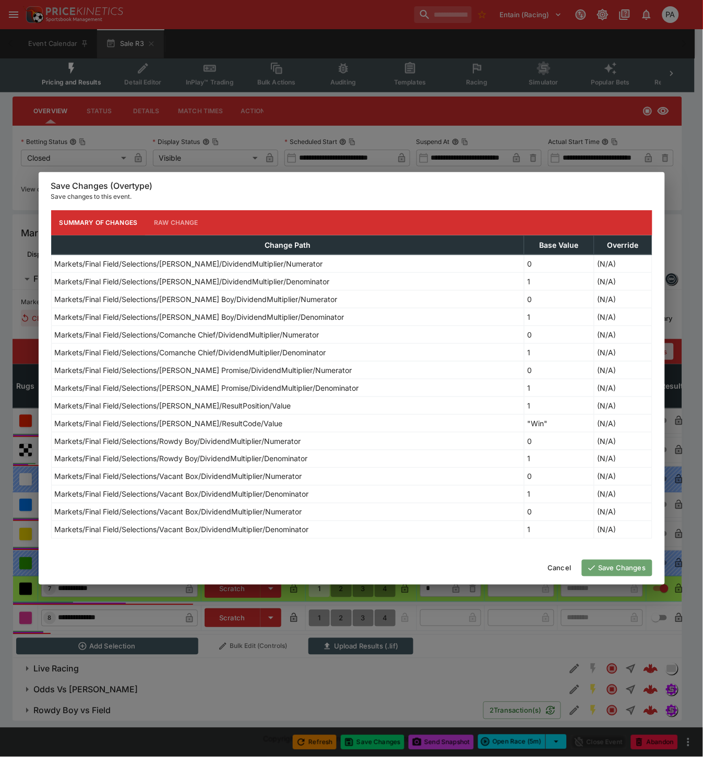
click at [607, 570] on button "Save Changes" at bounding box center [617, 568] width 70 height 17
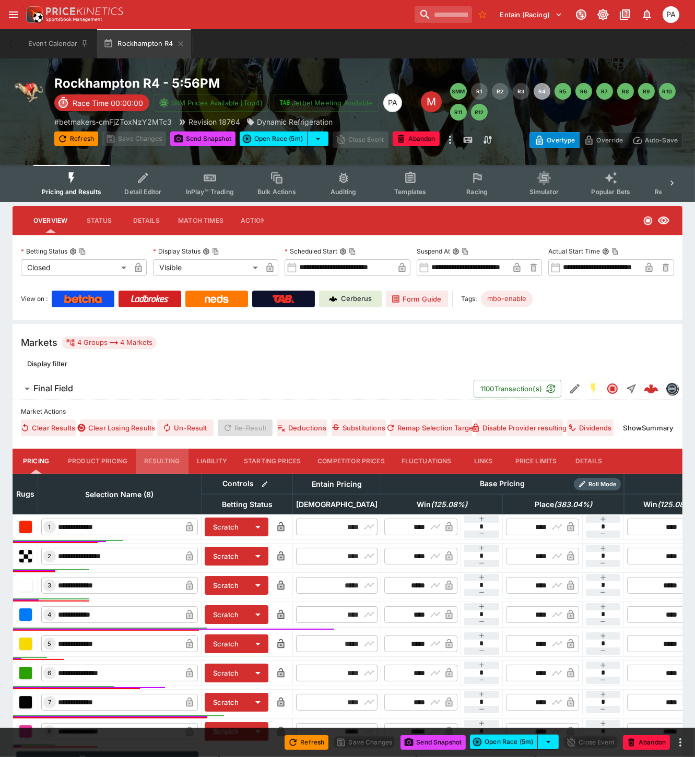
click at [165, 459] on button "Resulting" at bounding box center [162, 461] width 52 height 25
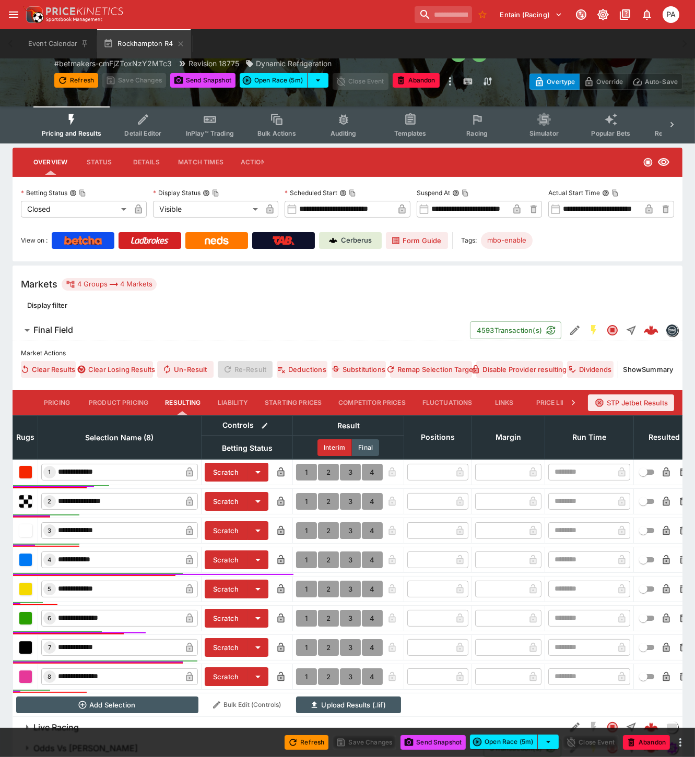
scroll to position [125, 0]
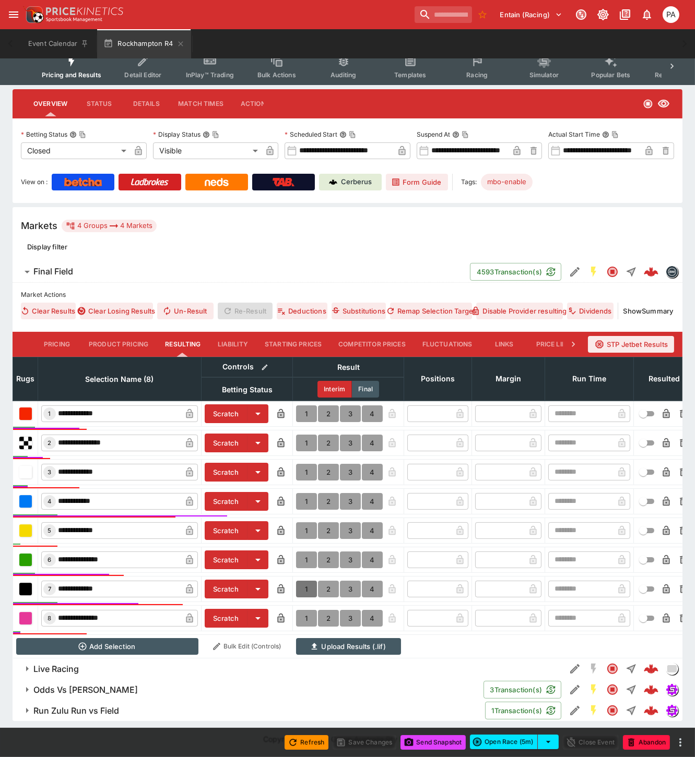
click at [305, 581] on button "1" at bounding box center [306, 589] width 21 height 17
type input "*"
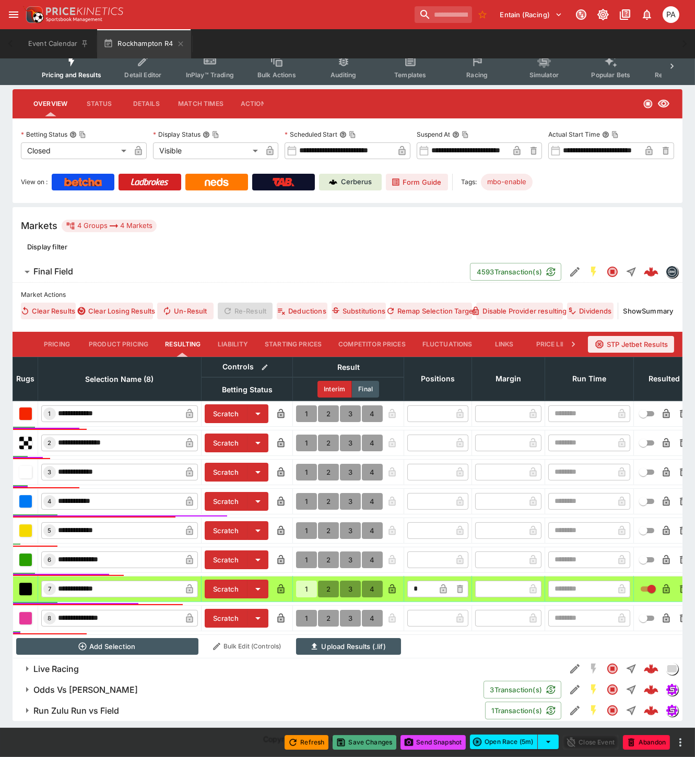
click at [369, 746] on button "Save Changes" at bounding box center [364, 742] width 64 height 15
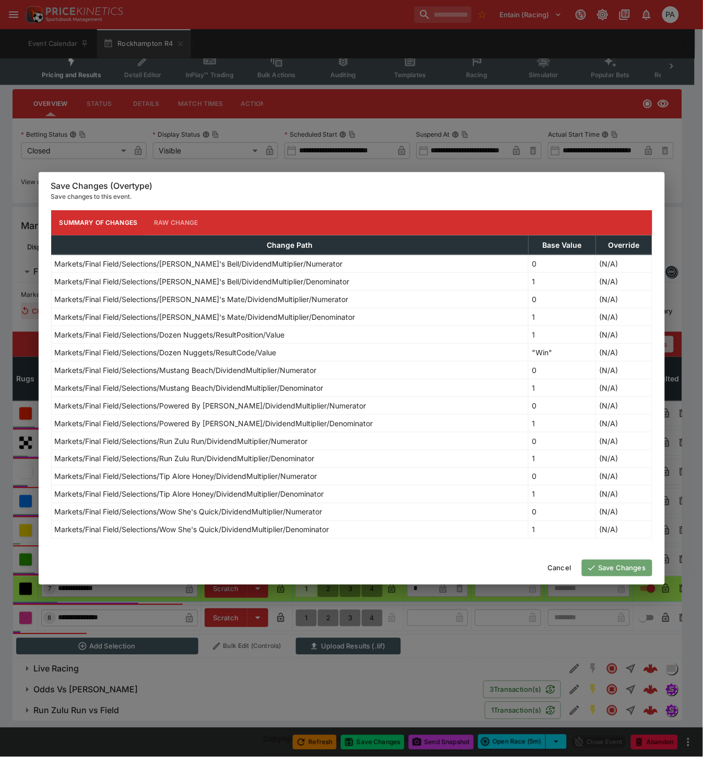
click at [606, 567] on button "Save Changes" at bounding box center [617, 568] width 70 height 17
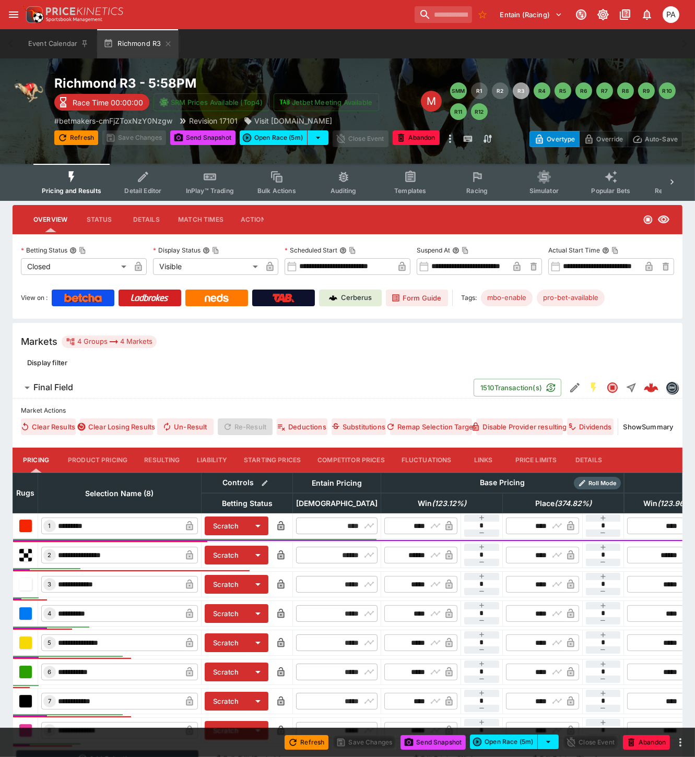
click at [165, 460] on button "Resulting" at bounding box center [162, 460] width 52 height 25
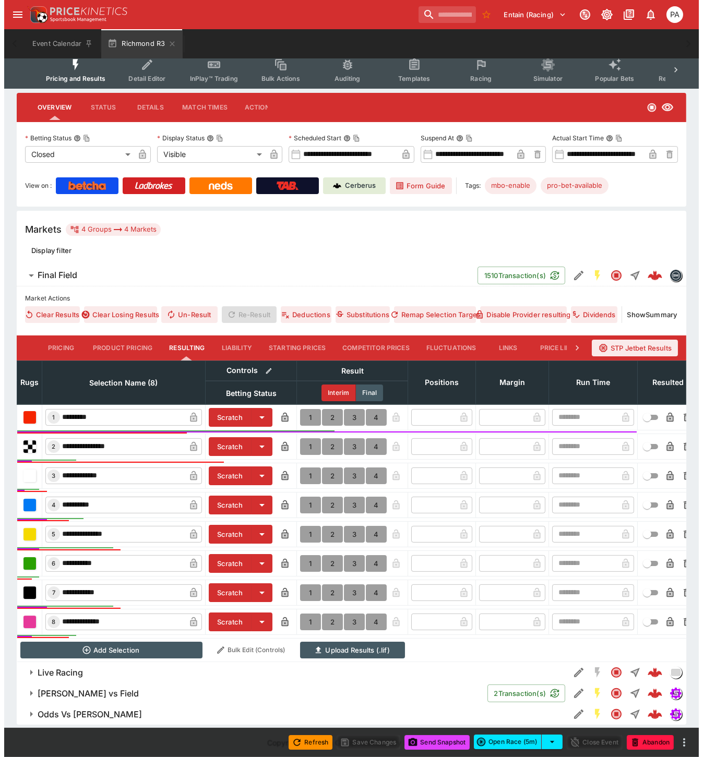
scroll to position [125, 0]
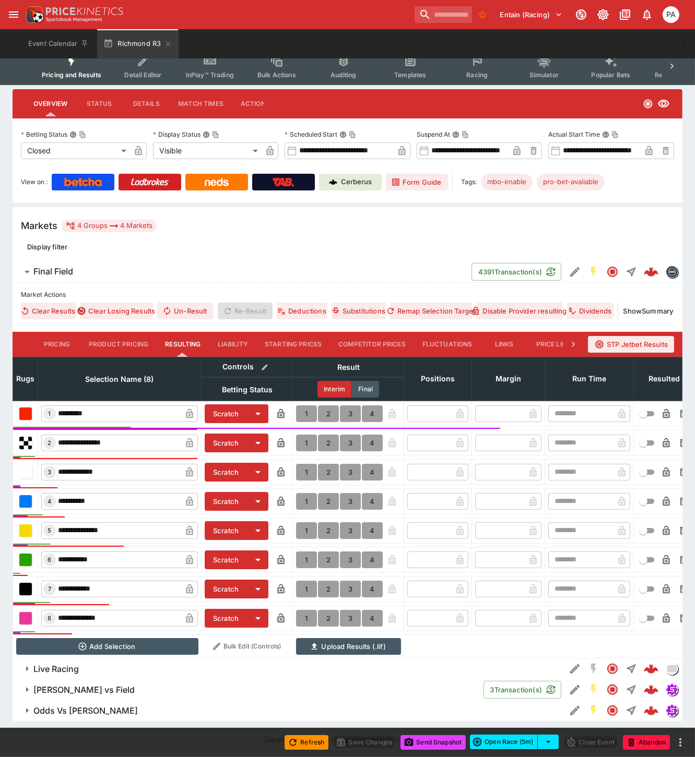
click at [304, 405] on button "1" at bounding box center [306, 413] width 21 height 17
type input "*"
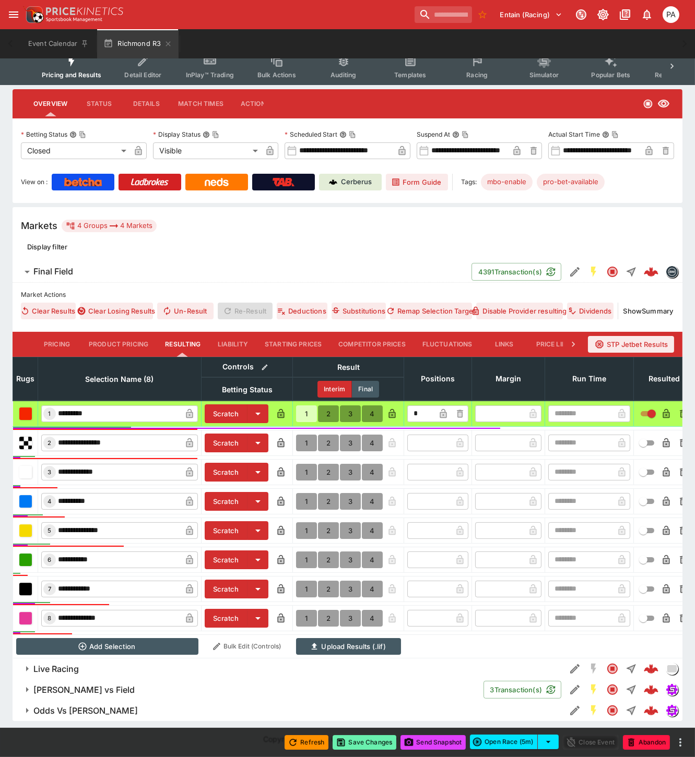
click at [357, 744] on button "Save Changes" at bounding box center [364, 742] width 64 height 15
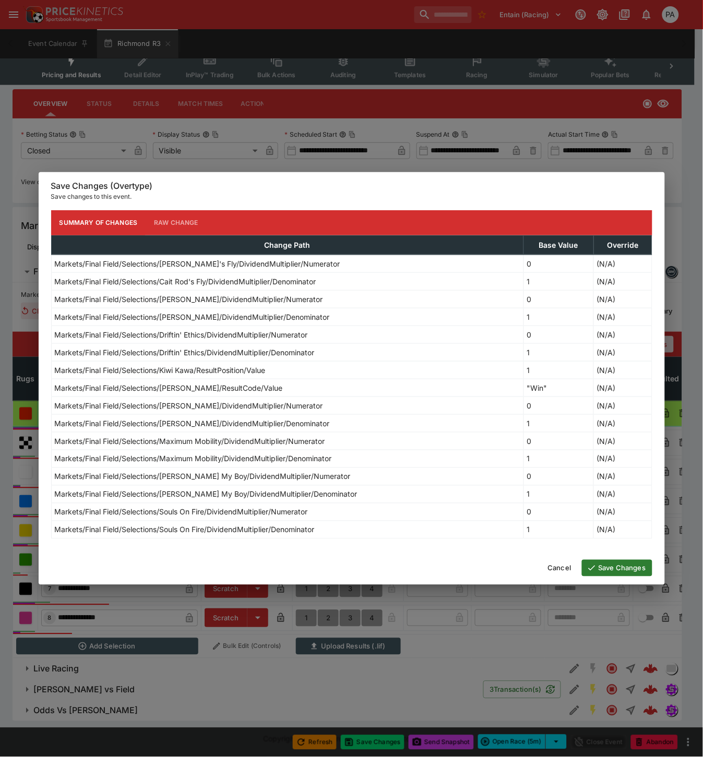
click at [608, 570] on button "Save Changes" at bounding box center [617, 568] width 70 height 17
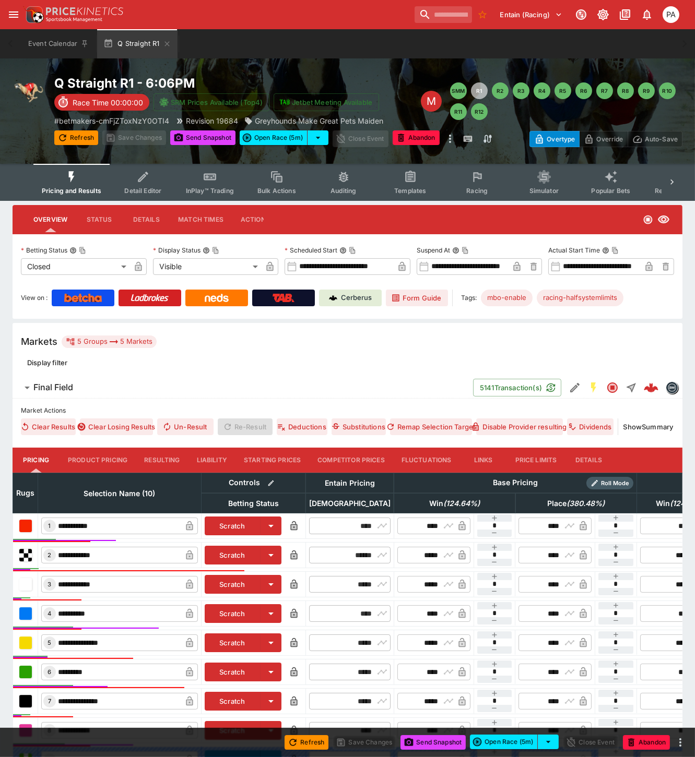
click at [157, 460] on button "Resulting" at bounding box center [162, 460] width 52 height 25
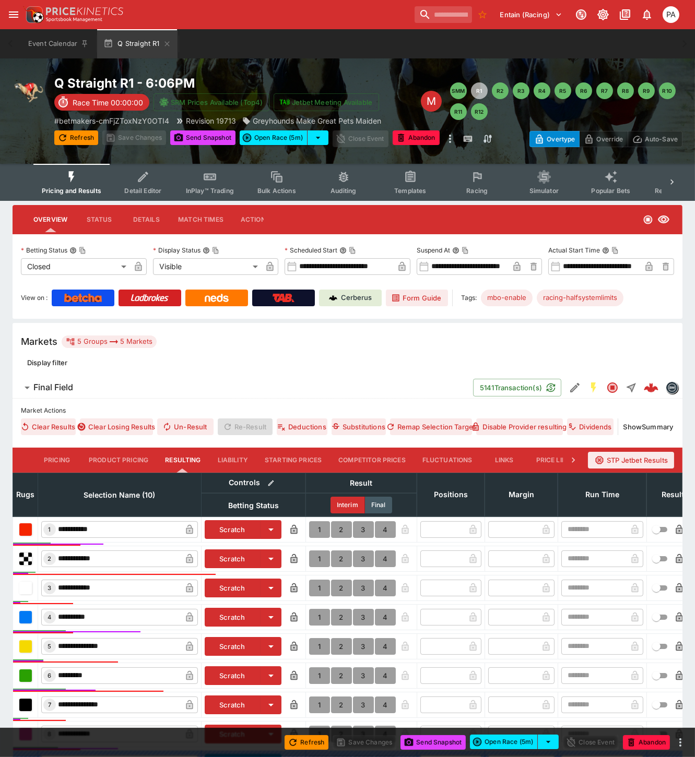
scroll to position [197, 0]
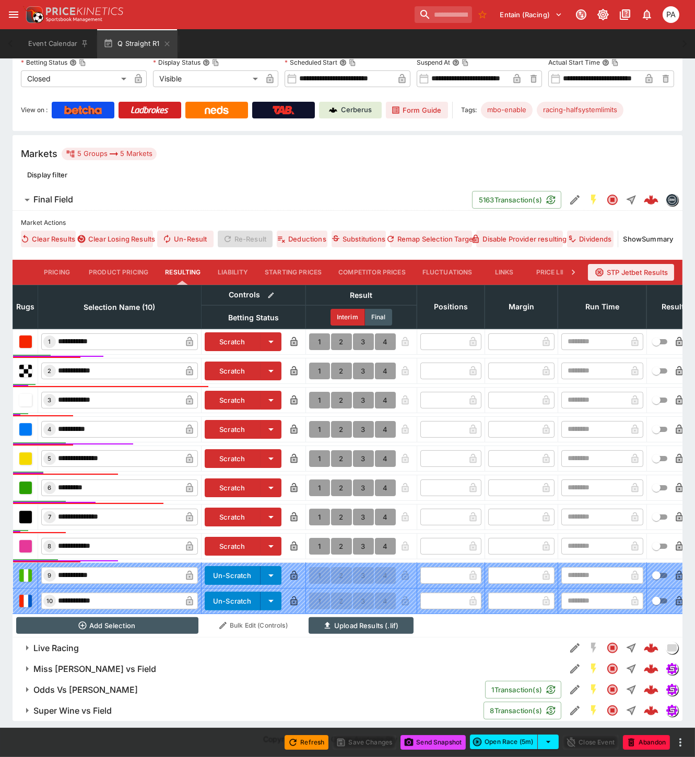
click at [314, 538] on button "1" at bounding box center [319, 546] width 21 height 17
type input "*"
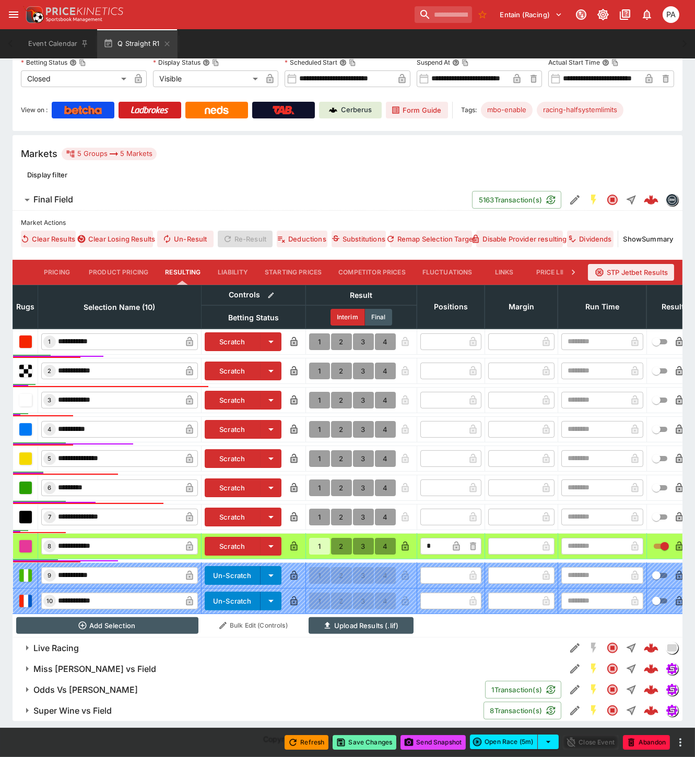
click at [363, 740] on button "Save Changes" at bounding box center [364, 742] width 64 height 15
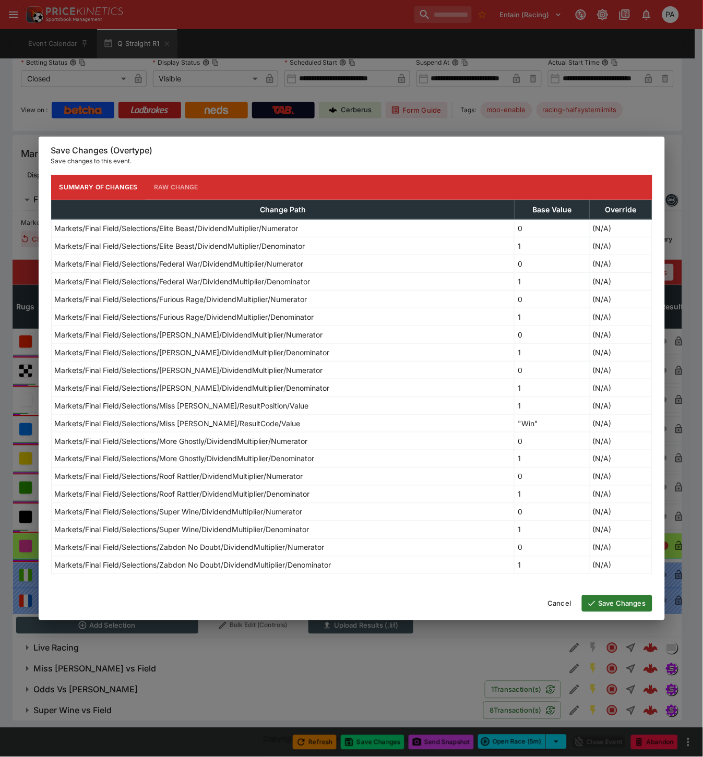
click at [604, 604] on button "Save Changes" at bounding box center [617, 603] width 70 height 17
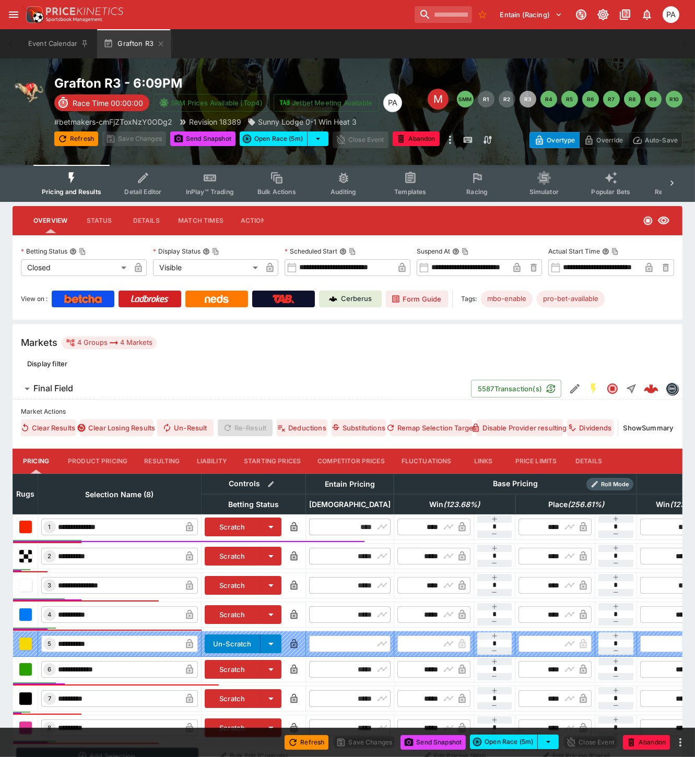
click at [156, 462] on button "Resulting" at bounding box center [162, 461] width 52 height 25
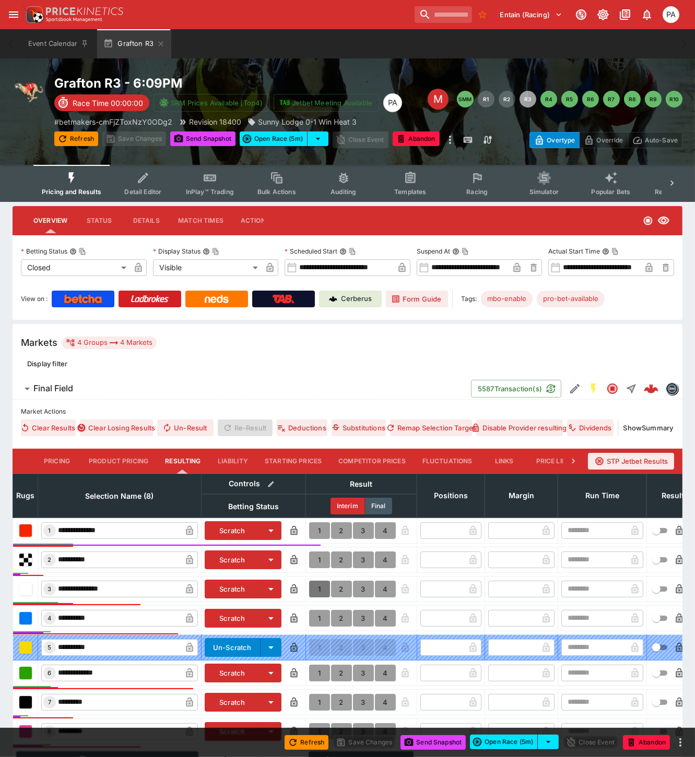
click at [315, 587] on button "1" at bounding box center [319, 589] width 21 height 17
type input "*"
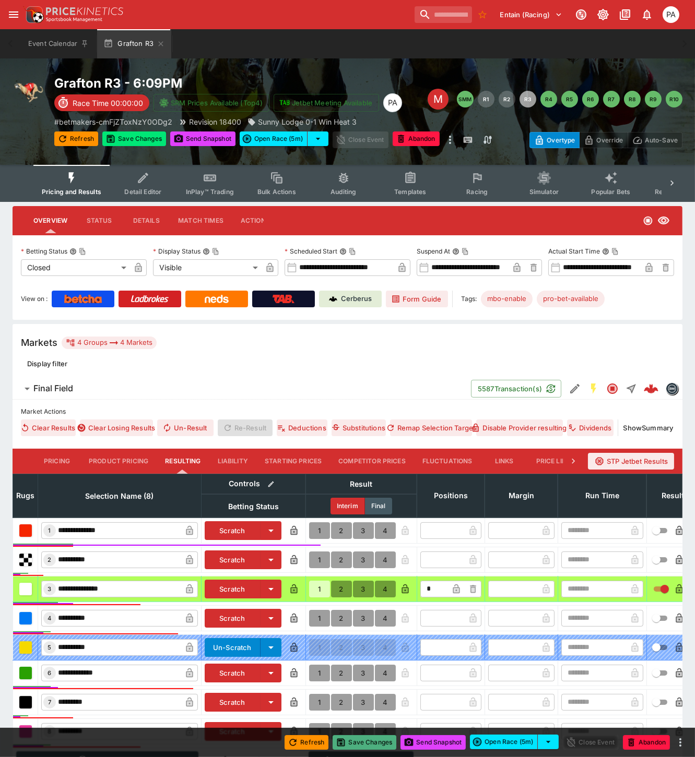
click at [363, 742] on button "Save Changes" at bounding box center [364, 742] width 64 height 15
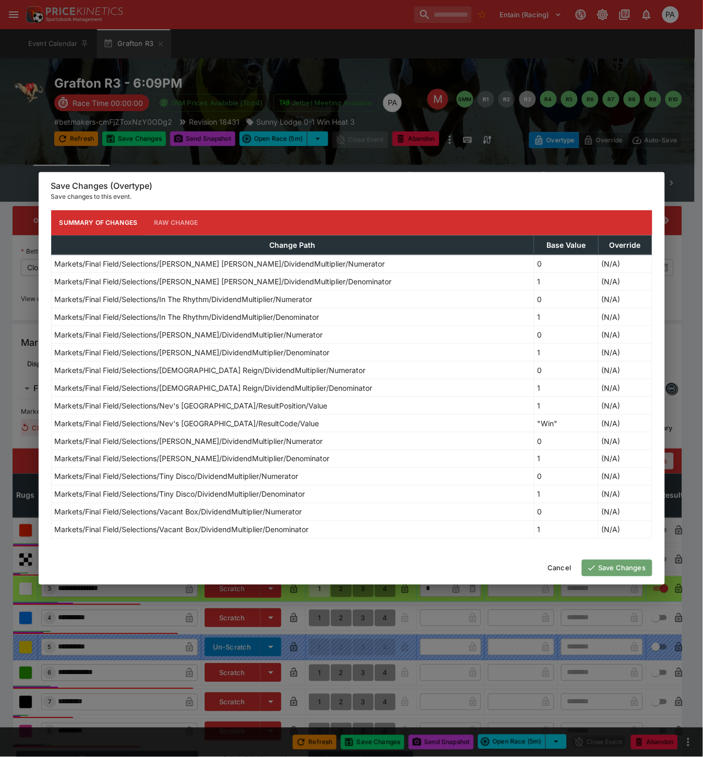
click at [622, 569] on button "Save Changes" at bounding box center [617, 568] width 70 height 17
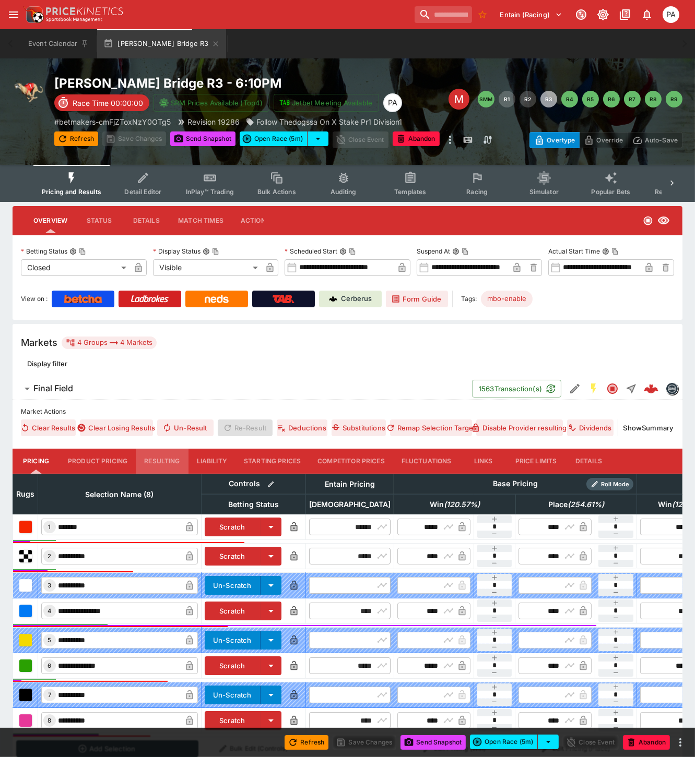
click at [163, 455] on button "Resulting" at bounding box center [162, 461] width 52 height 25
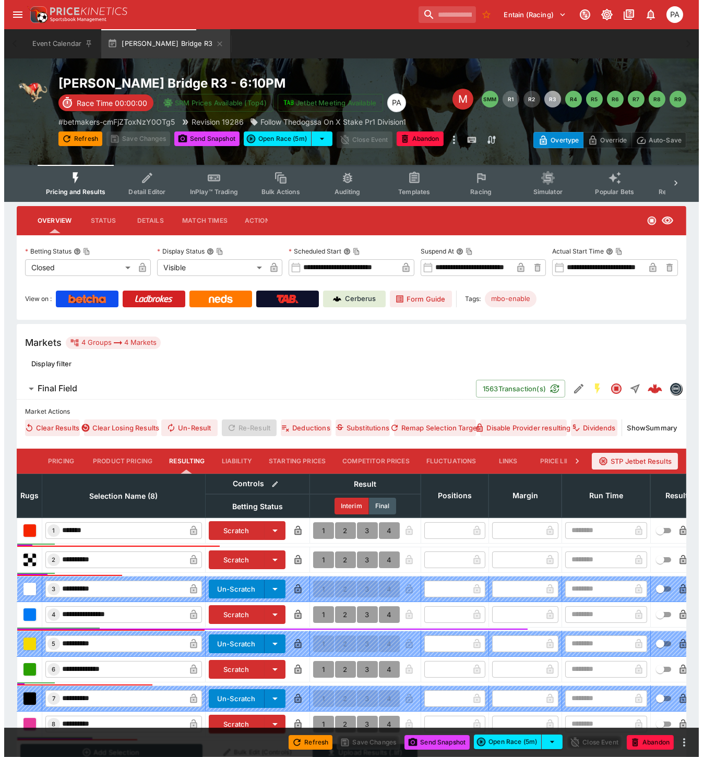
scroll to position [114, 0]
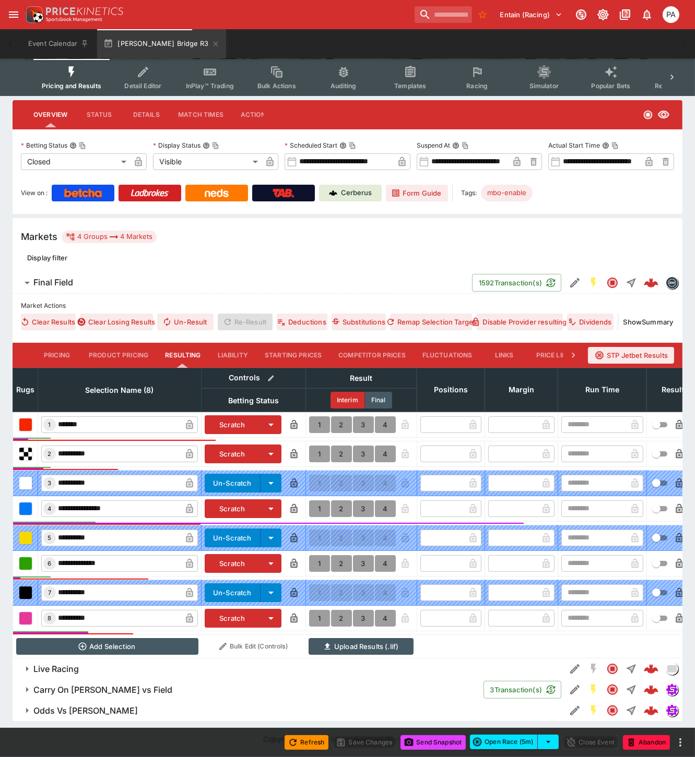
click at [319, 610] on button "1" at bounding box center [319, 618] width 21 height 17
type input "*"
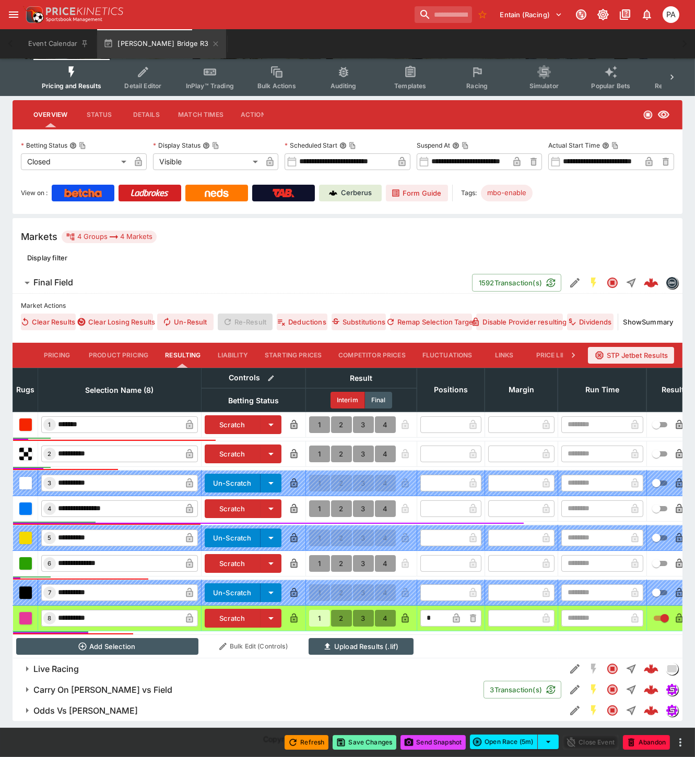
click at [368, 743] on button "Save Changes" at bounding box center [364, 742] width 64 height 15
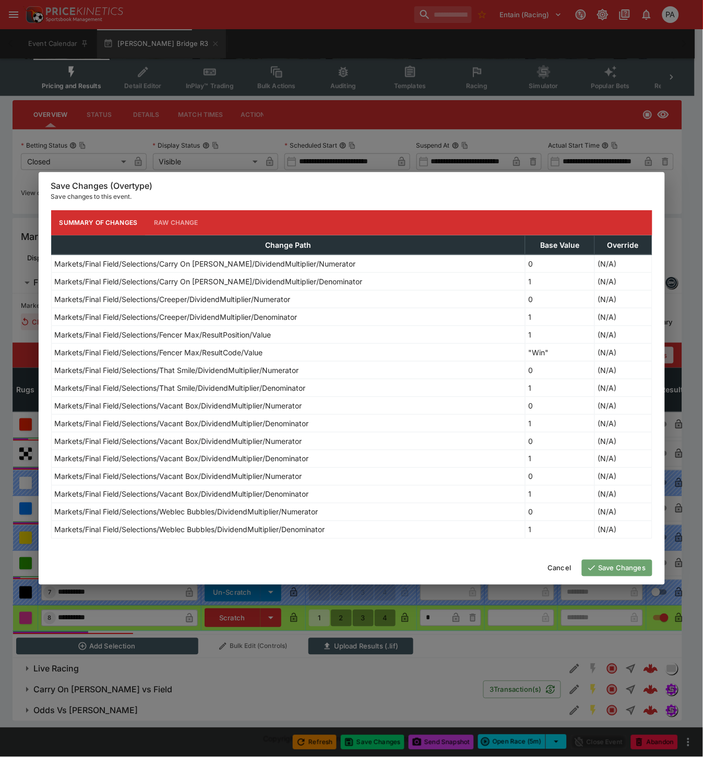
click at [608, 566] on button "Save Changes" at bounding box center [617, 568] width 70 height 17
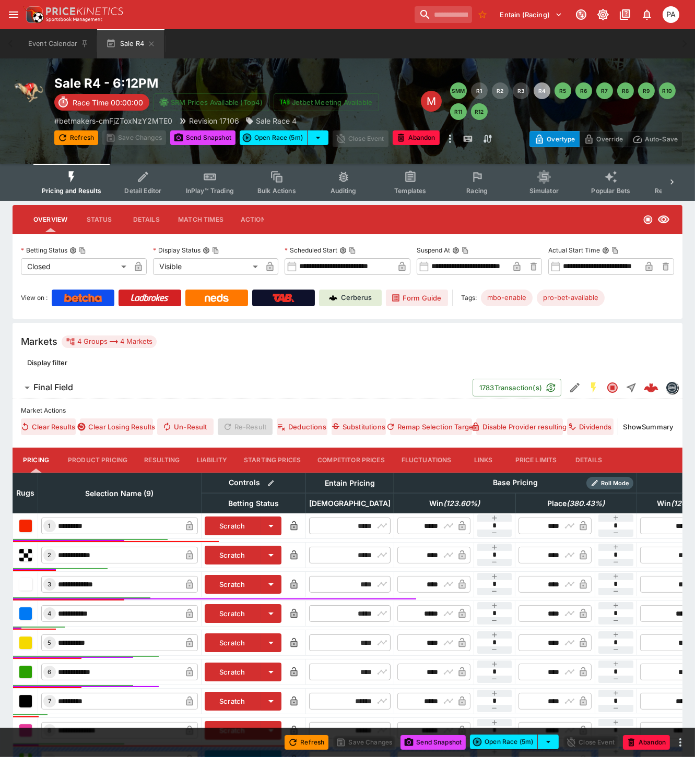
drag, startPoint x: 154, startPoint y: 455, endPoint x: 168, endPoint y: 445, distance: 17.2
click at [154, 455] on button "Resulting" at bounding box center [162, 460] width 52 height 25
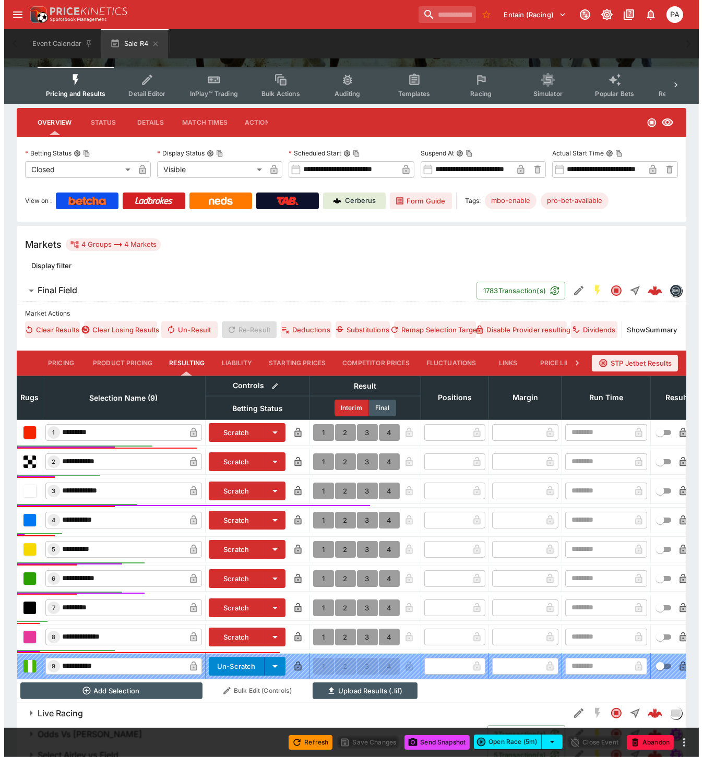
scroll to position [150, 0]
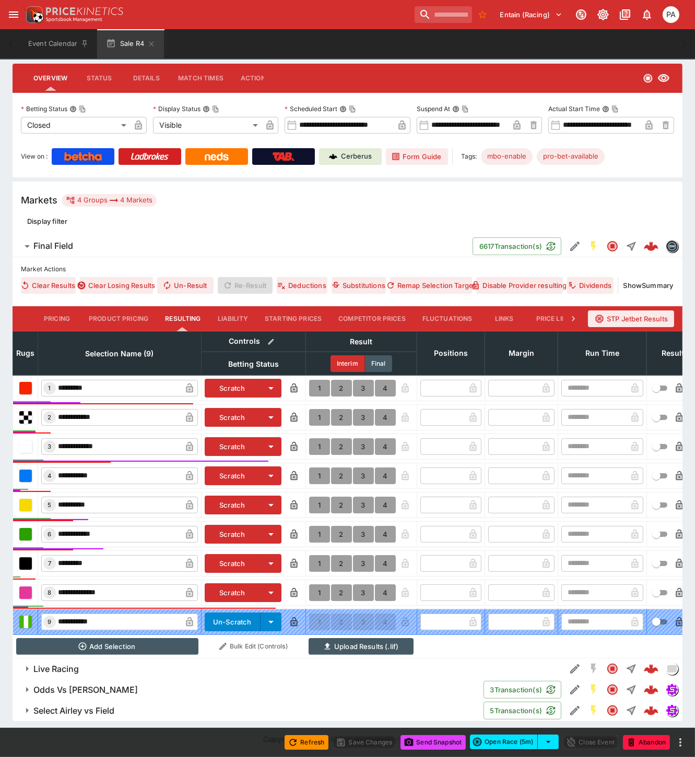
click at [317, 526] on button "1" at bounding box center [319, 534] width 21 height 17
type input "*"
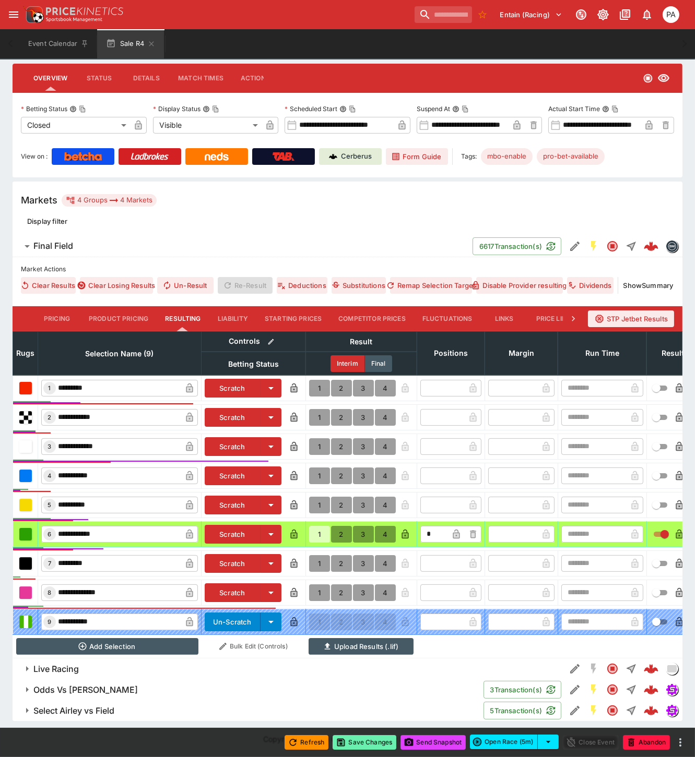
click at [367, 740] on button "Save Changes" at bounding box center [364, 742] width 64 height 15
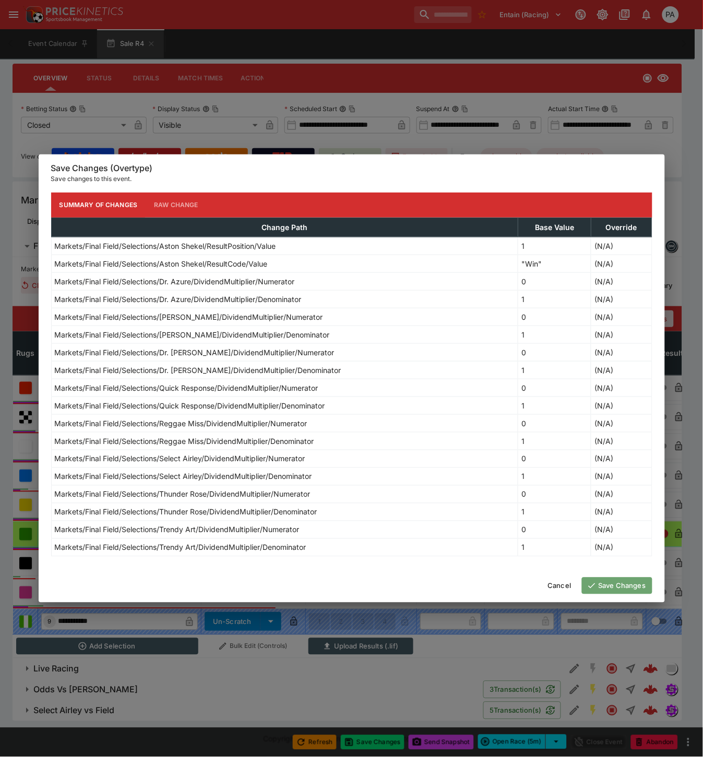
click at [603, 588] on button "Save Changes" at bounding box center [617, 586] width 70 height 17
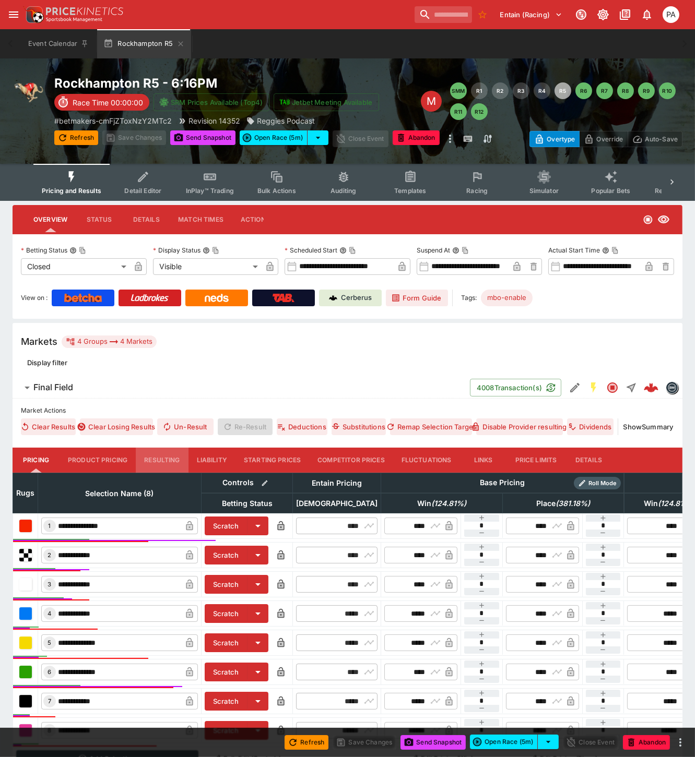
click at [150, 458] on button "Resulting" at bounding box center [162, 460] width 52 height 25
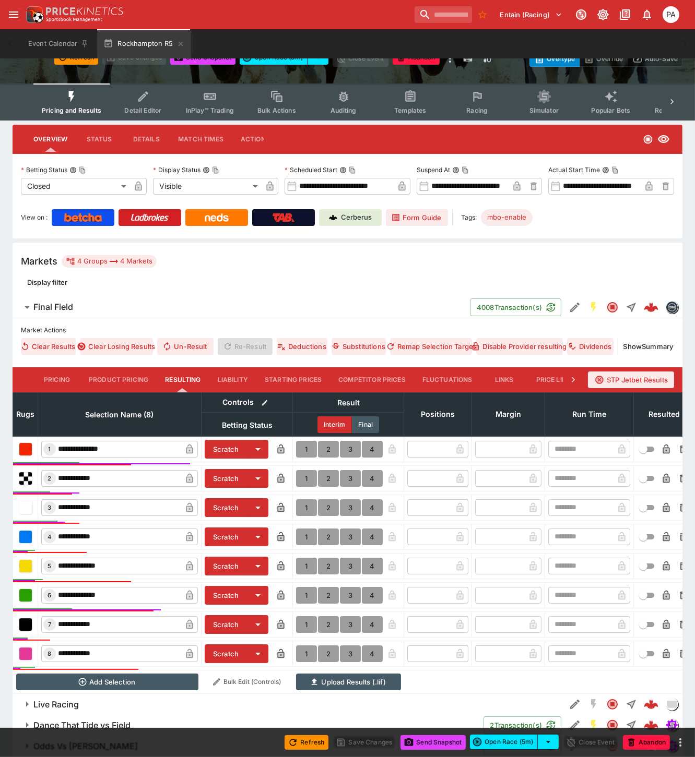
scroll to position [125, 0]
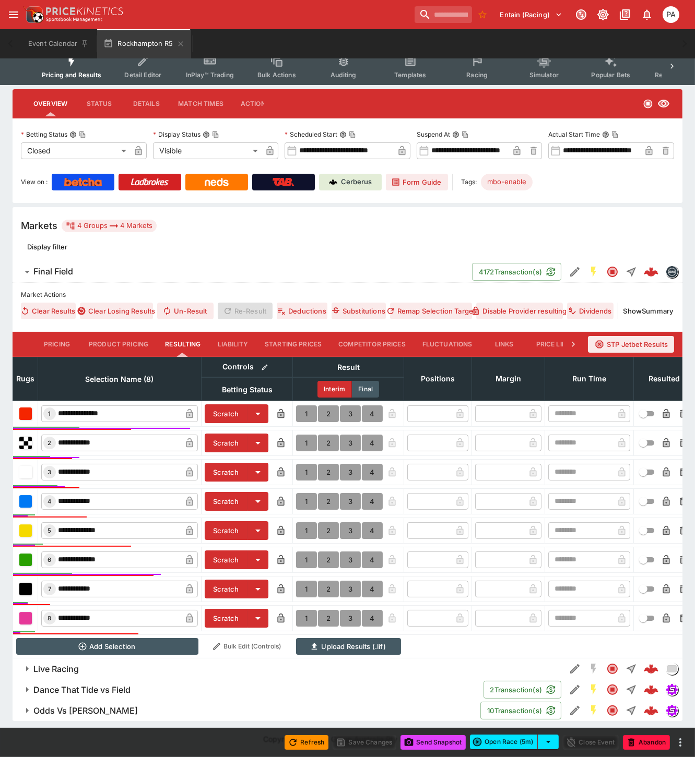
click at [305, 464] on button "1" at bounding box center [306, 472] width 21 height 17
type input "*"
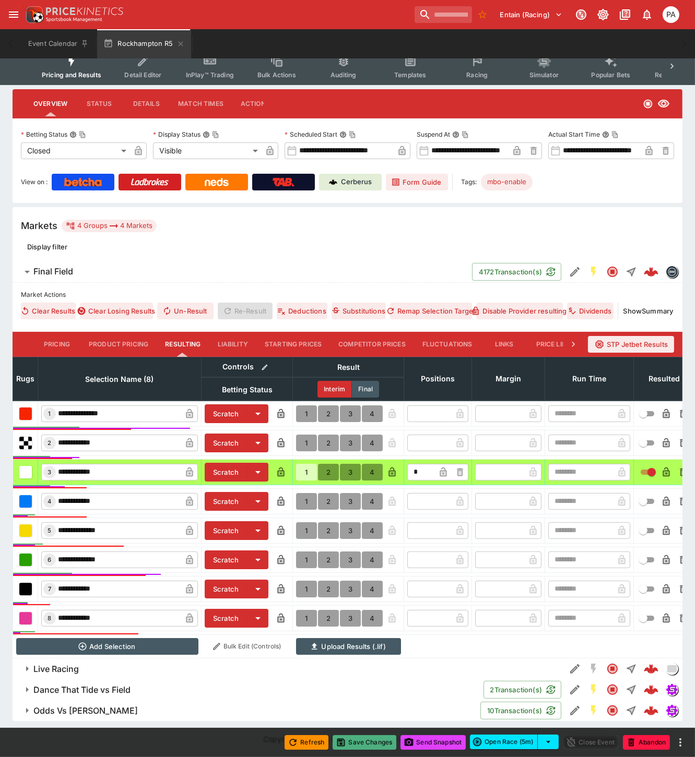
click at [368, 743] on button "Save Changes" at bounding box center [364, 742] width 64 height 15
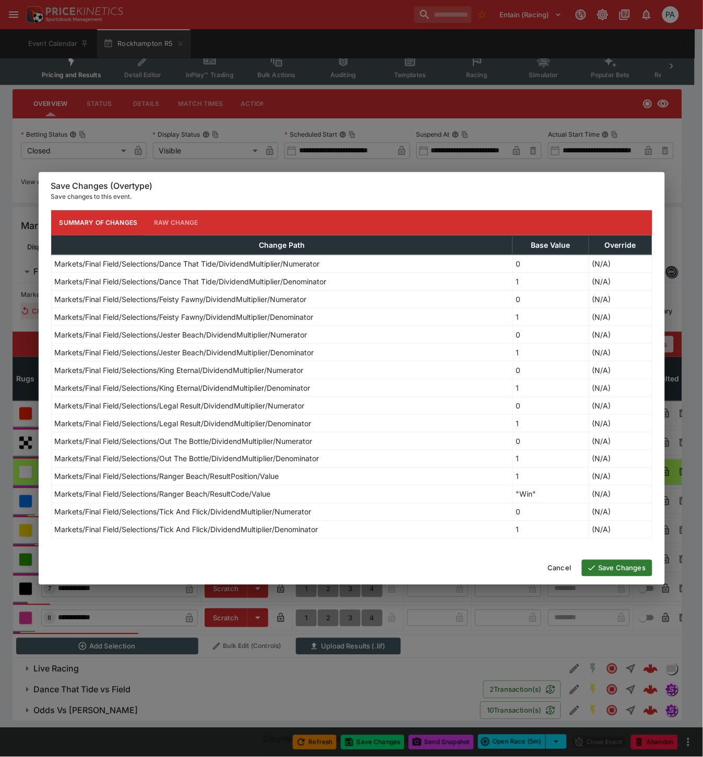
click at [607, 569] on button "Save Changes" at bounding box center [617, 568] width 70 height 17
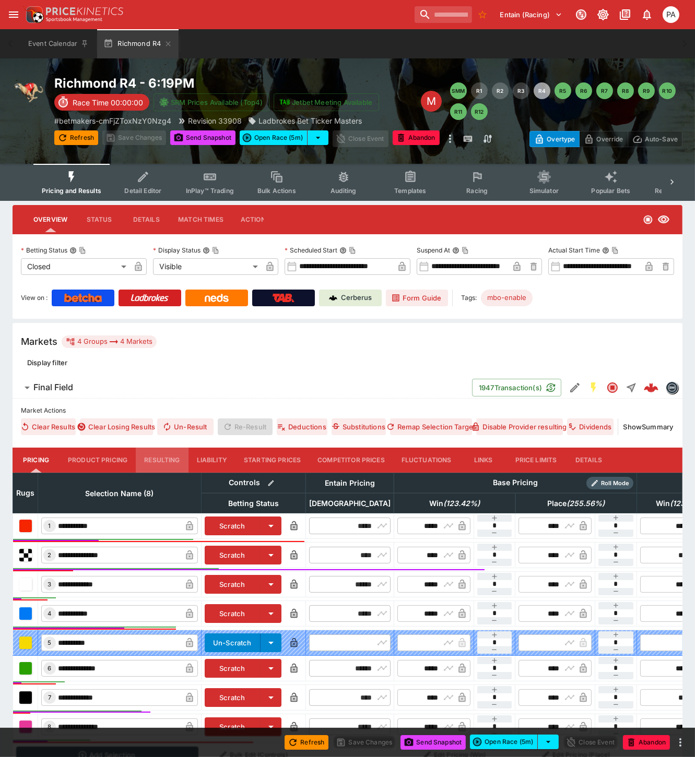
click at [165, 459] on button "Resulting" at bounding box center [162, 460] width 52 height 25
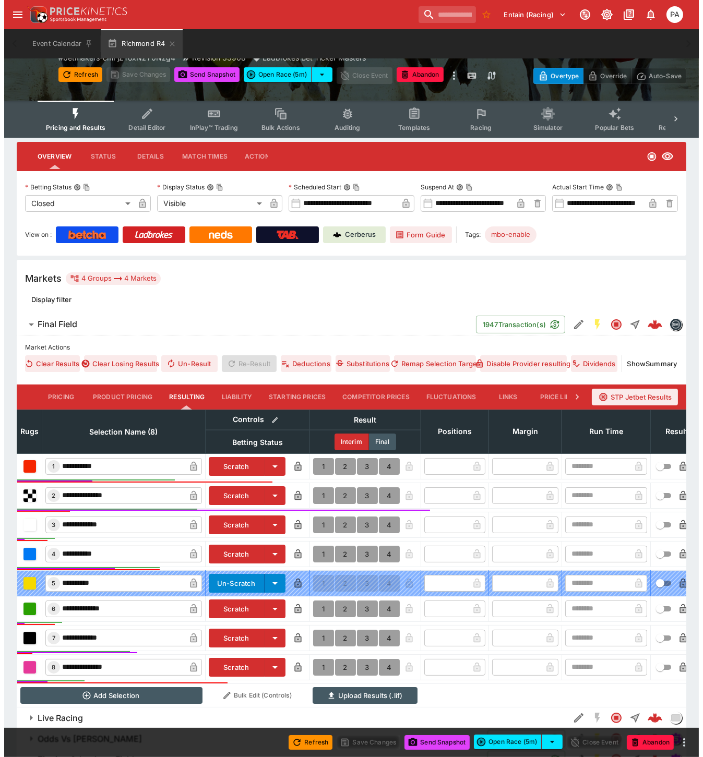
scroll to position [122, 0]
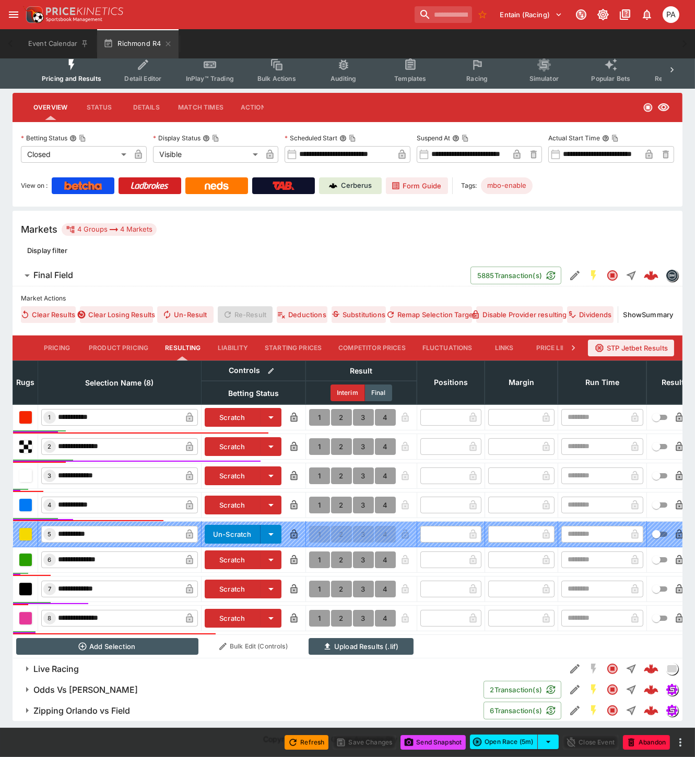
click at [315, 582] on button "1" at bounding box center [319, 589] width 21 height 17
type input "*"
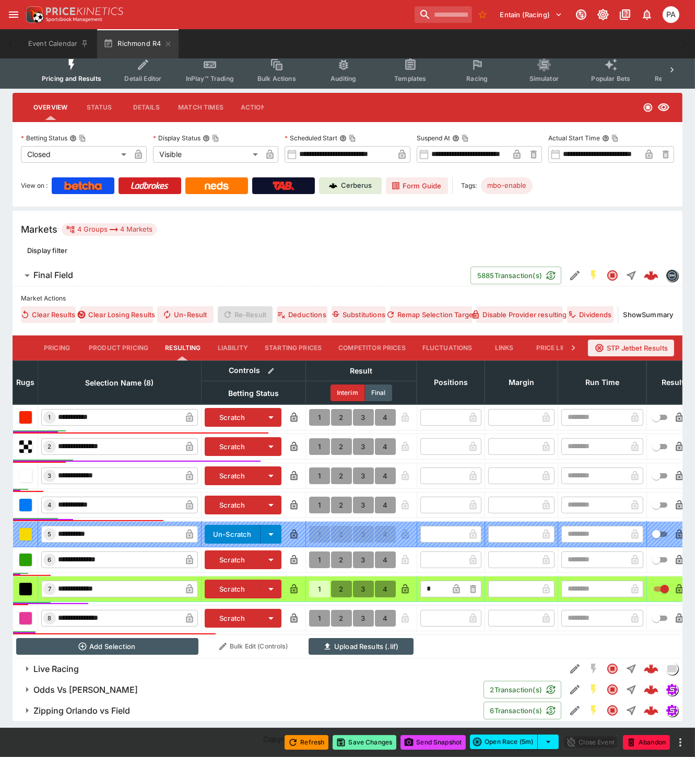
click at [366, 744] on button "Save Changes" at bounding box center [364, 742] width 64 height 15
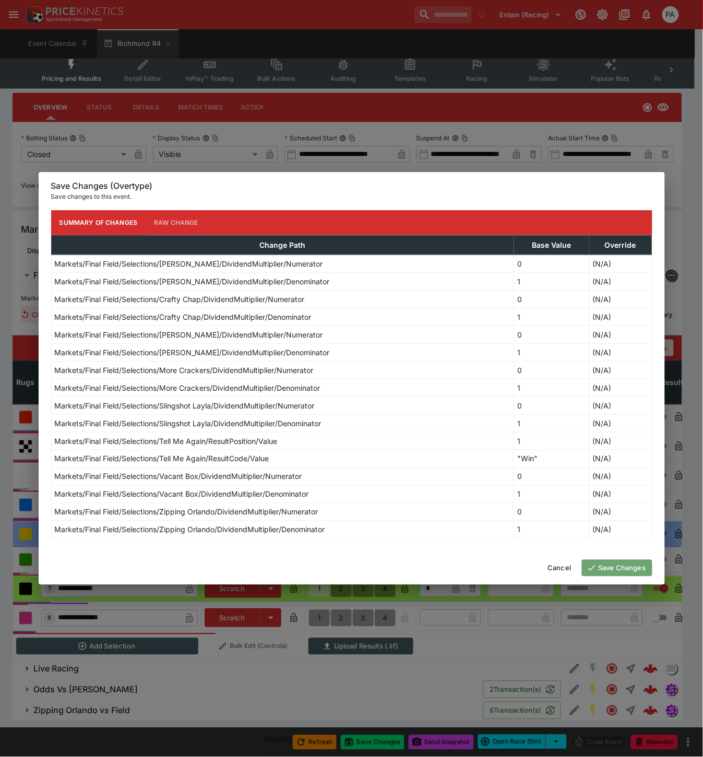
click at [613, 573] on button "Save Changes" at bounding box center [617, 568] width 70 height 17
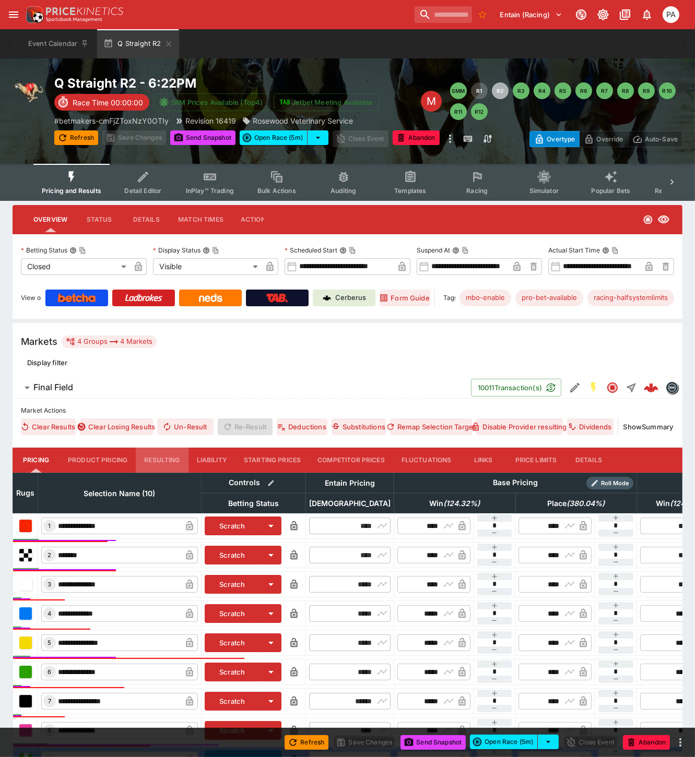
click at [154, 460] on button "Resulting" at bounding box center [162, 460] width 52 height 25
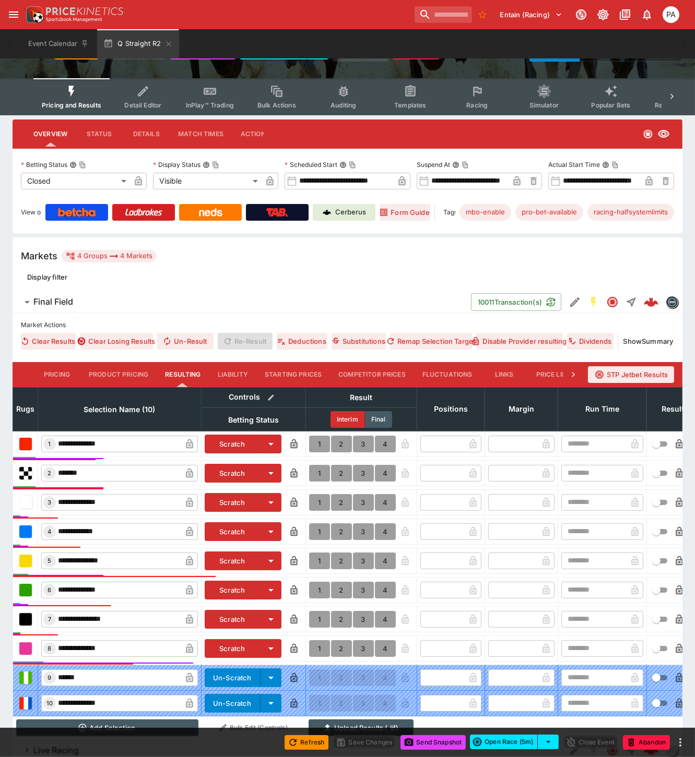
scroll to position [176, 0]
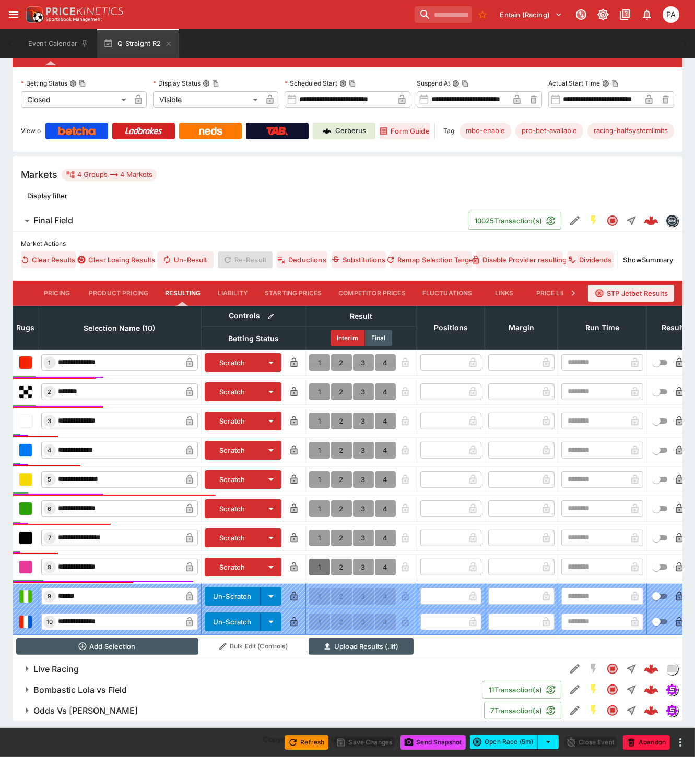
click at [317, 563] on button "1" at bounding box center [319, 567] width 21 height 17
type input "*"
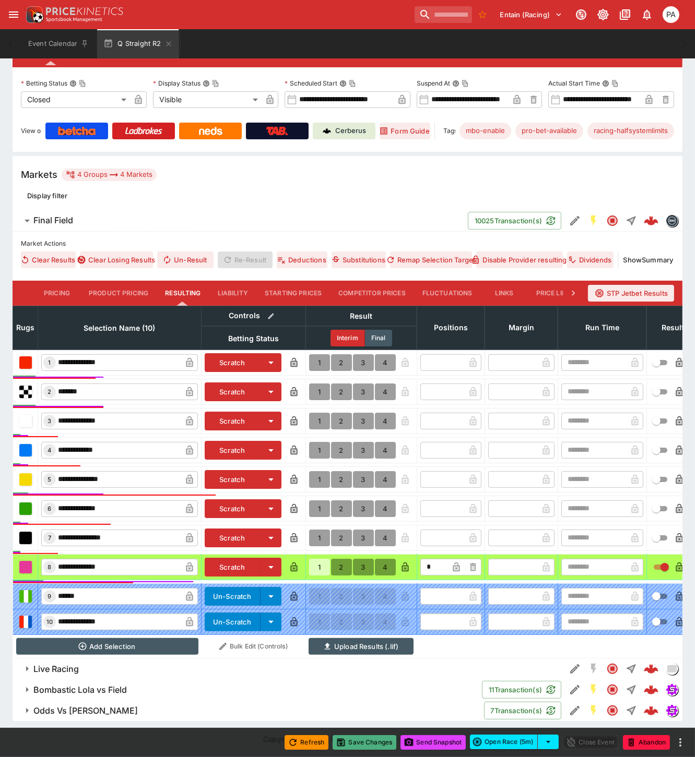
click at [361, 745] on button "Save Changes" at bounding box center [364, 742] width 64 height 15
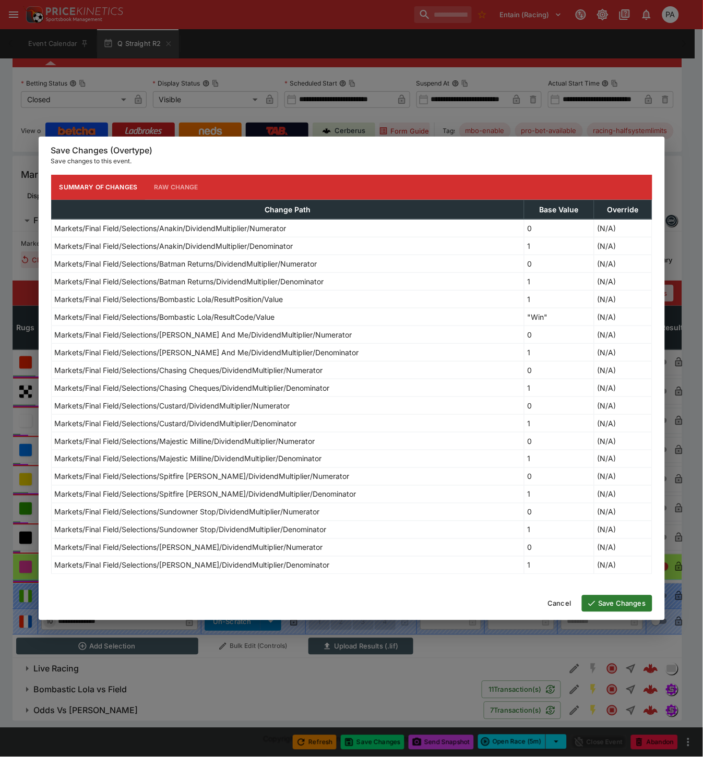
click at [616, 603] on button "Save Changes" at bounding box center [617, 603] width 70 height 17
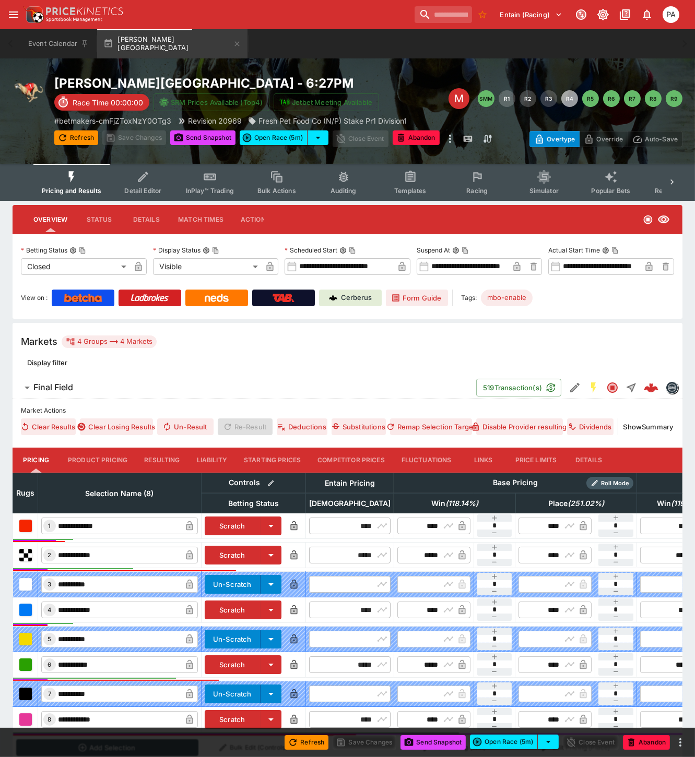
click at [164, 457] on button "Resulting" at bounding box center [162, 460] width 52 height 25
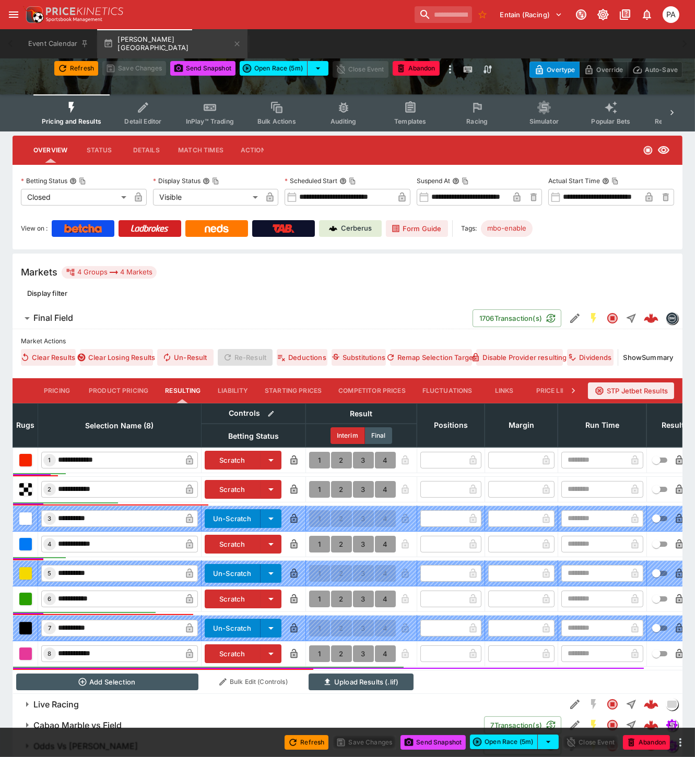
scroll to position [114, 0]
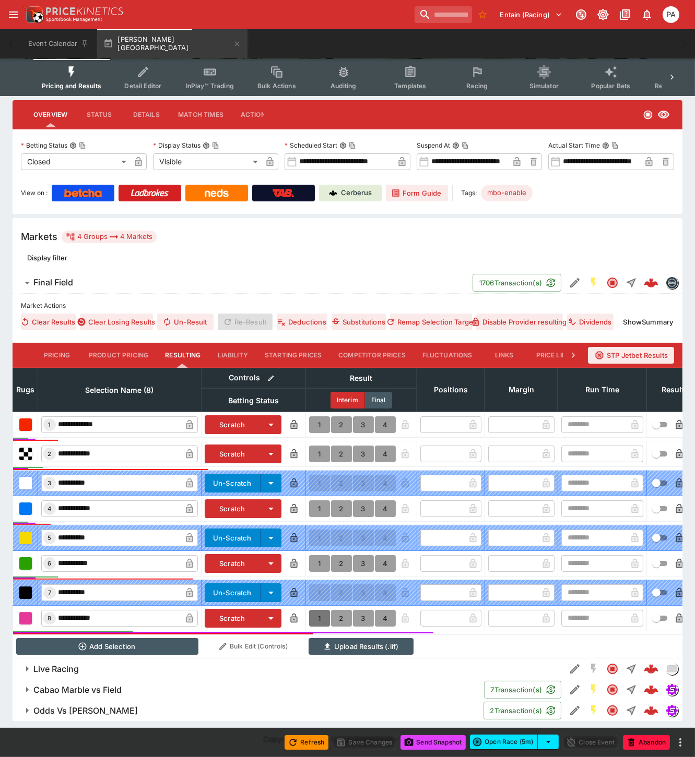
click at [318, 610] on button "1" at bounding box center [319, 618] width 21 height 17
type input "*"
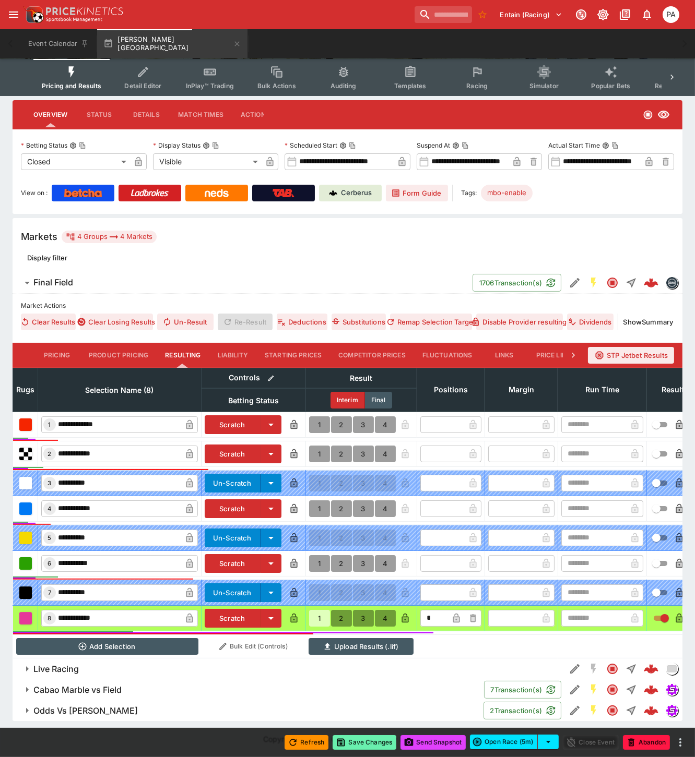
click at [369, 744] on button "Save Changes" at bounding box center [364, 742] width 64 height 15
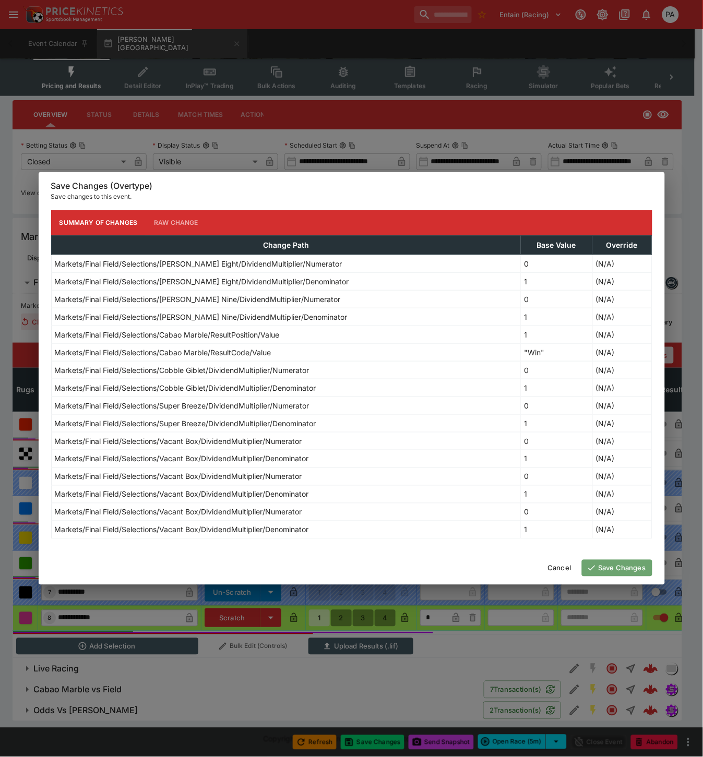
click at [608, 569] on button "Save Changes" at bounding box center [617, 568] width 70 height 17
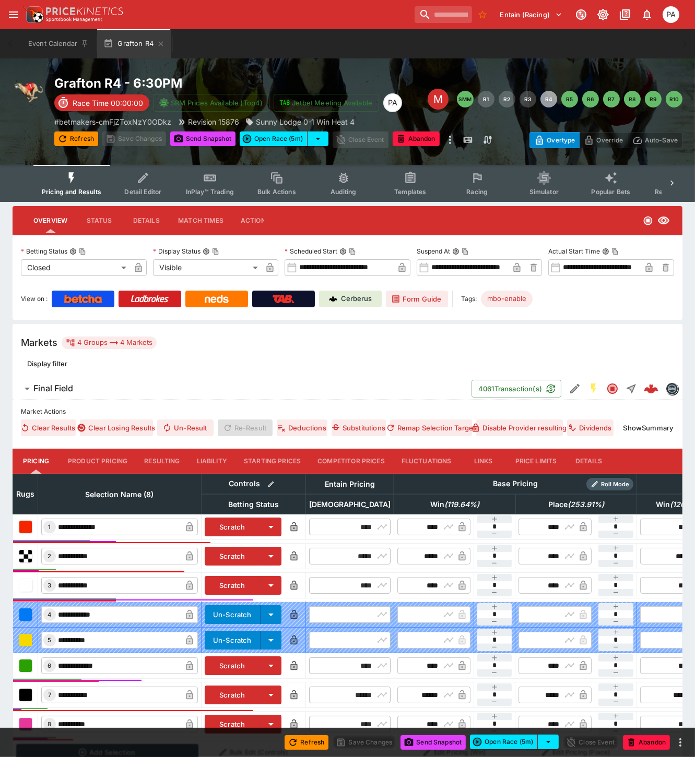
click at [154, 461] on button "Resulting" at bounding box center [162, 461] width 52 height 25
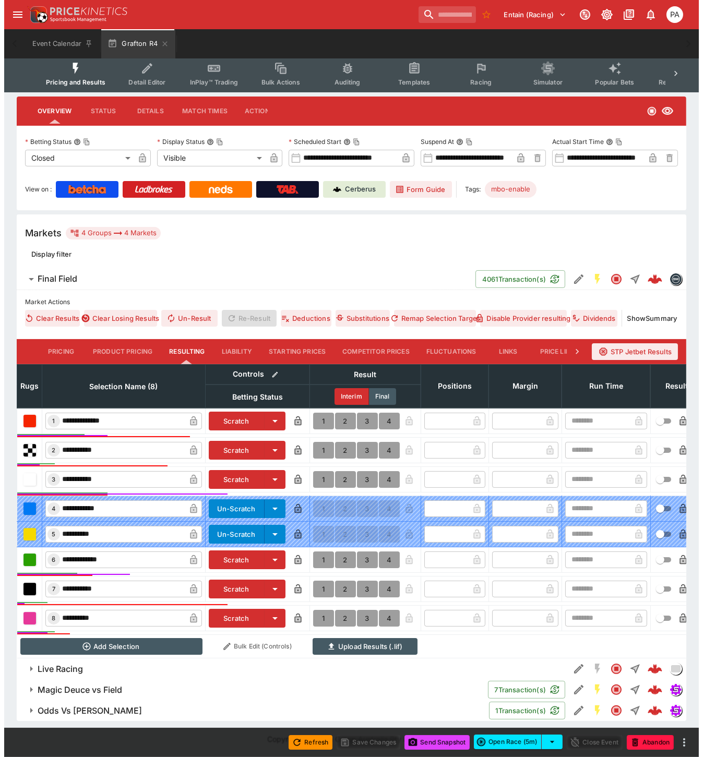
scroll to position [117, 0]
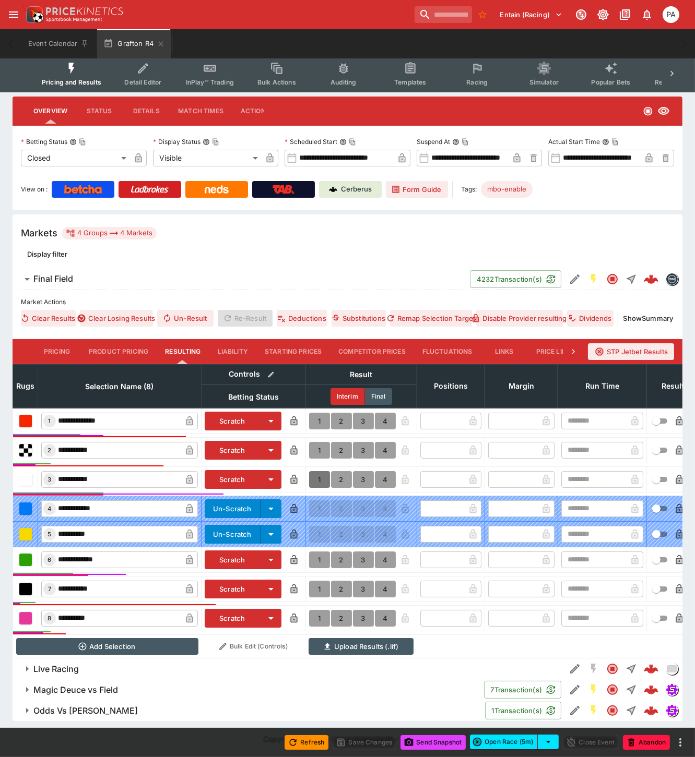
click at [315, 471] on button "1" at bounding box center [319, 479] width 21 height 17
type input "*"
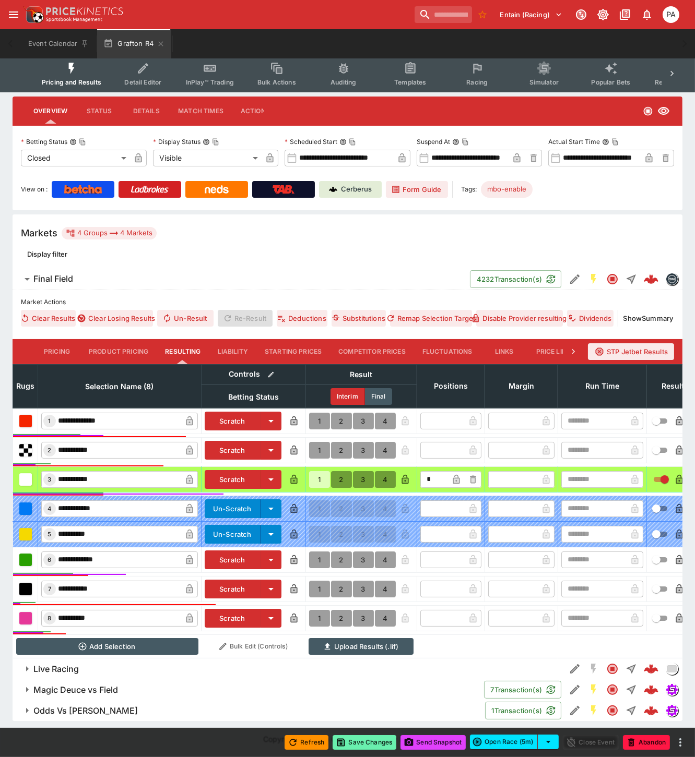
click at [365, 739] on button "Save Changes" at bounding box center [364, 742] width 64 height 15
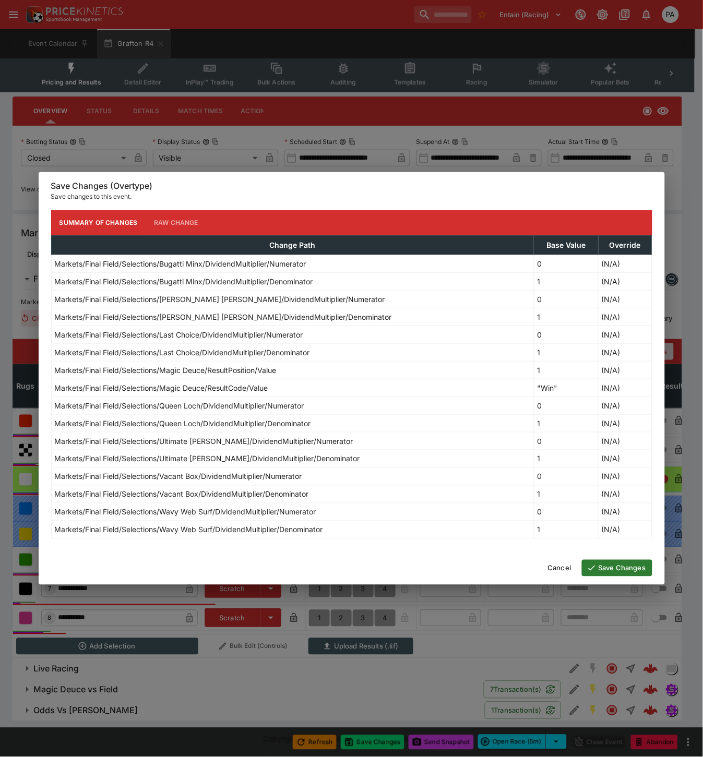
click at [596, 569] on button "Save Changes" at bounding box center [617, 568] width 70 height 17
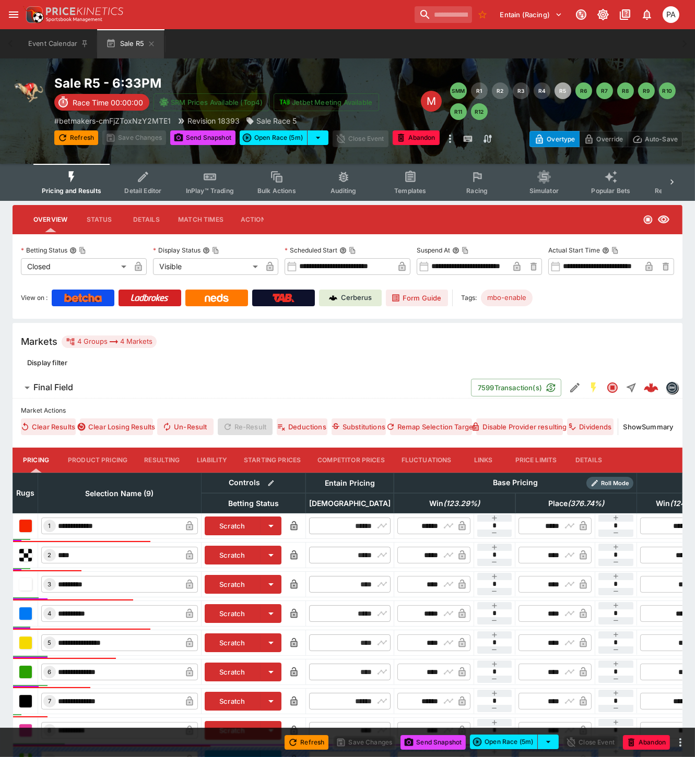
click at [152, 457] on button "Resulting" at bounding box center [162, 460] width 52 height 25
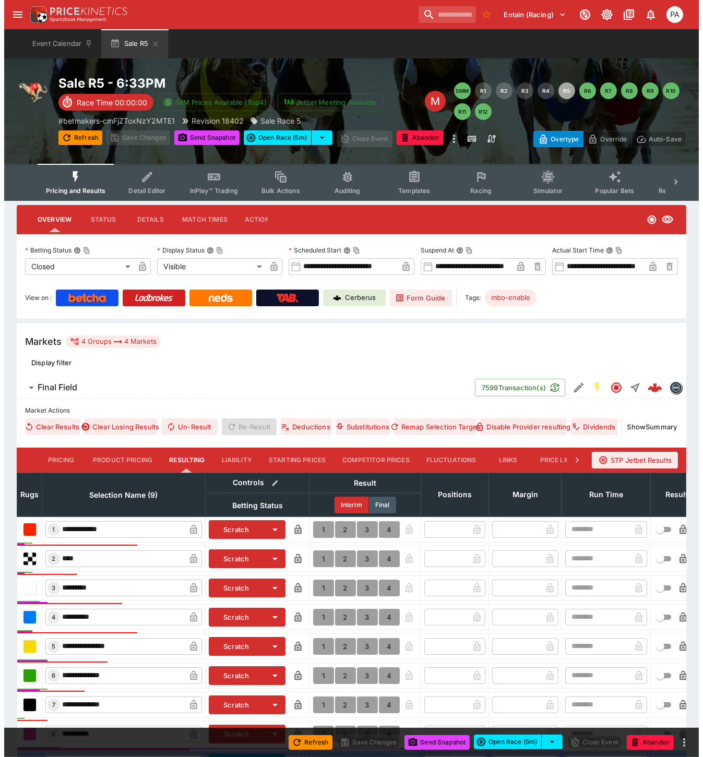
scroll to position [150, 0]
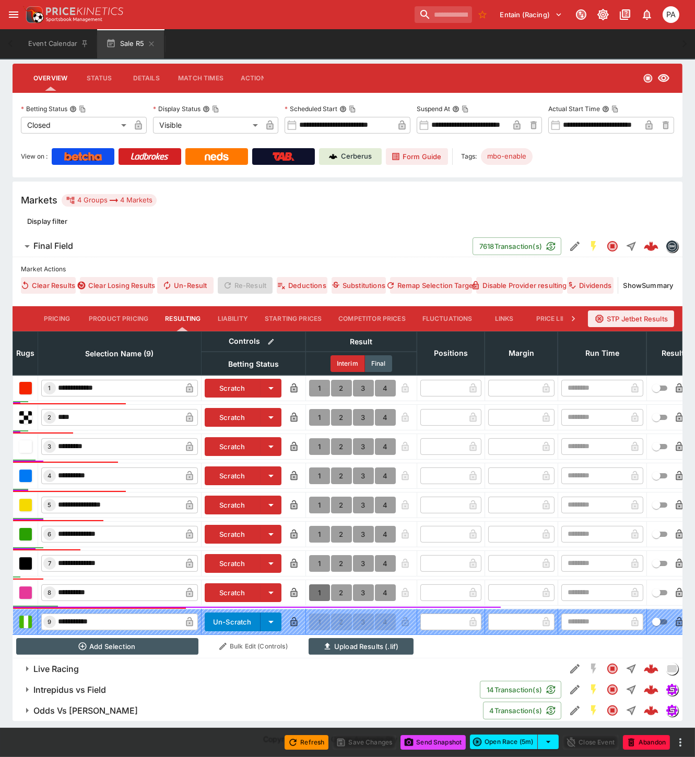
click at [315, 585] on button "1" at bounding box center [319, 592] width 21 height 17
type input "*"
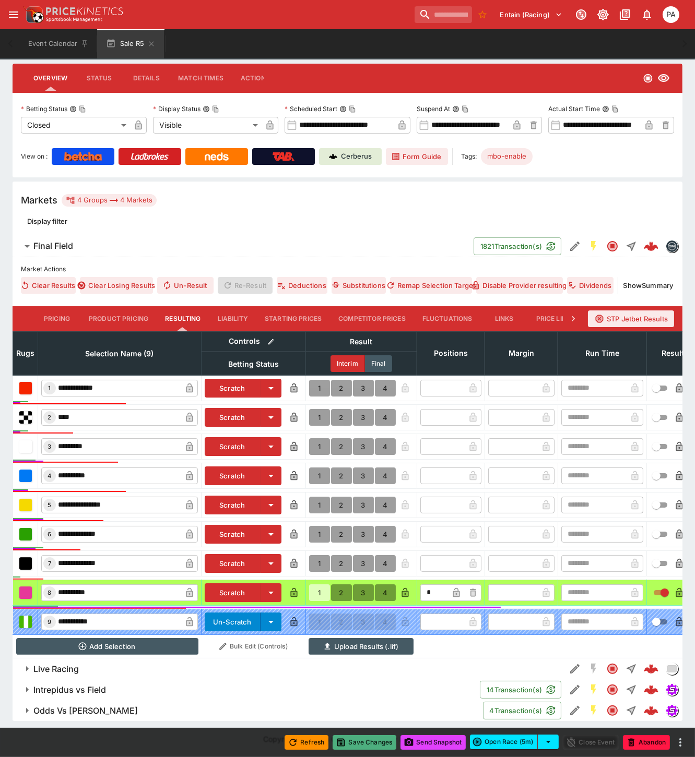
click at [374, 743] on button "Save Changes" at bounding box center [364, 742] width 64 height 15
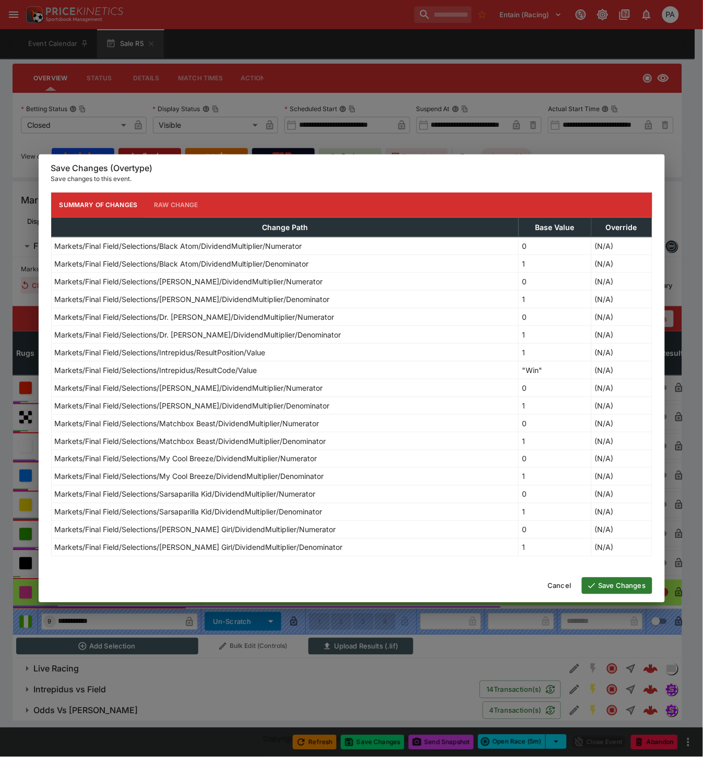
click at [602, 587] on button "Save Changes" at bounding box center [617, 586] width 70 height 17
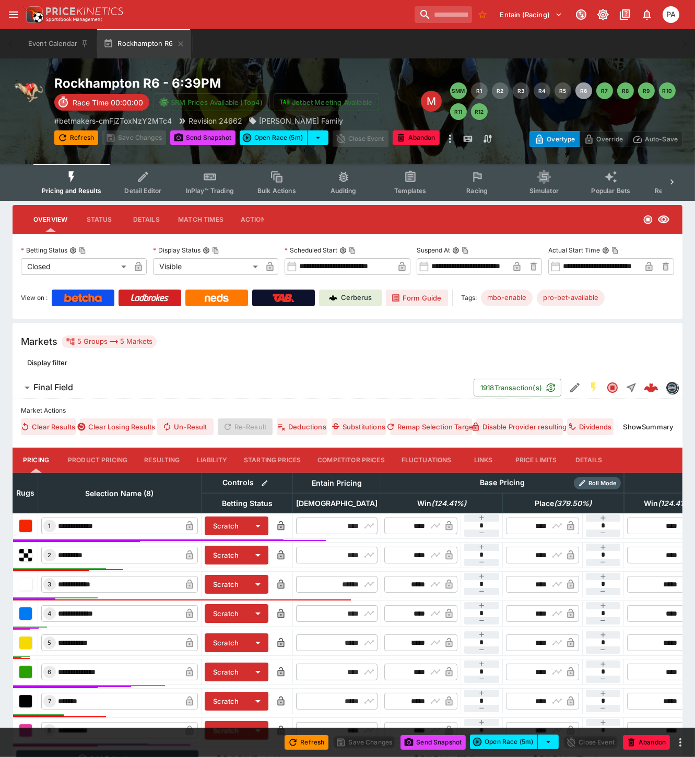
click at [159, 458] on button "Resulting" at bounding box center [162, 460] width 52 height 25
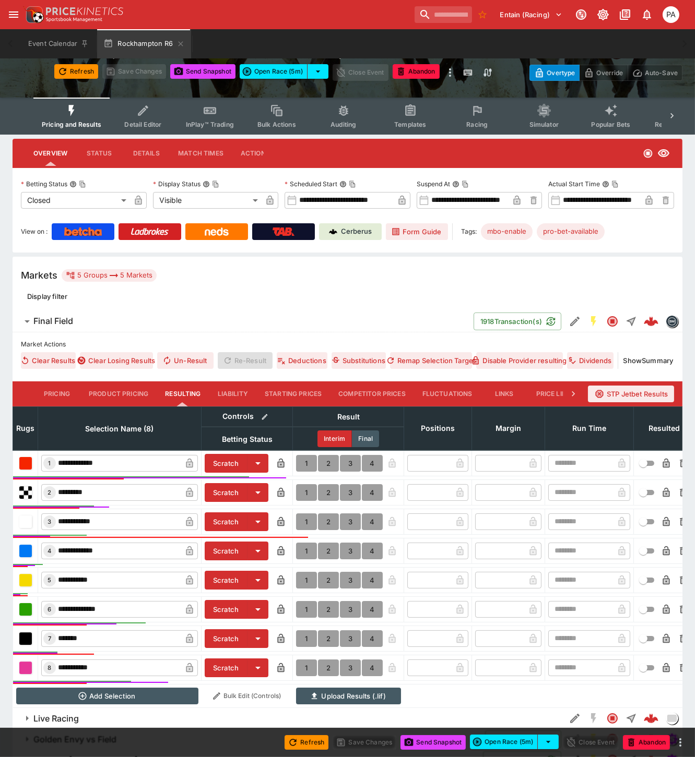
scroll to position [146, 0]
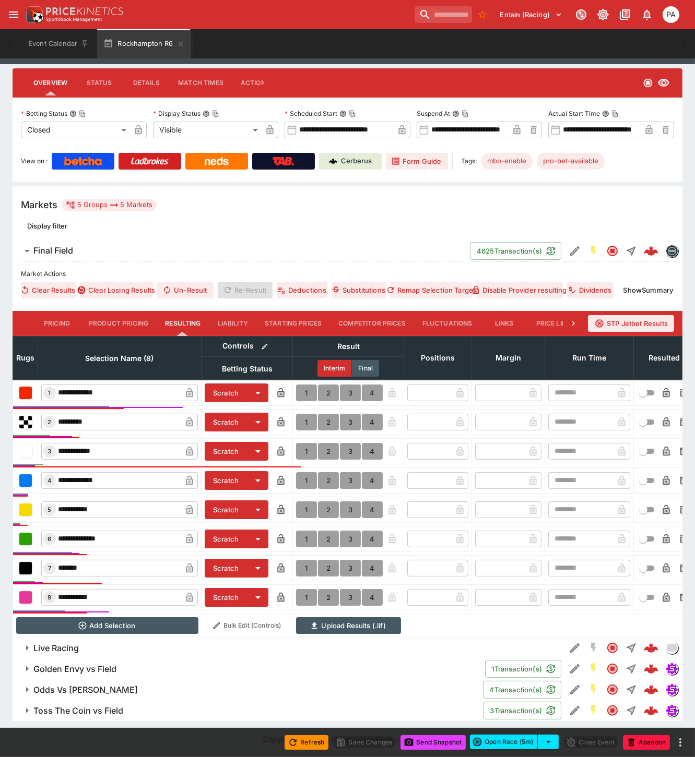
click at [303, 385] on button "1" at bounding box center [306, 393] width 21 height 17
type input "*"
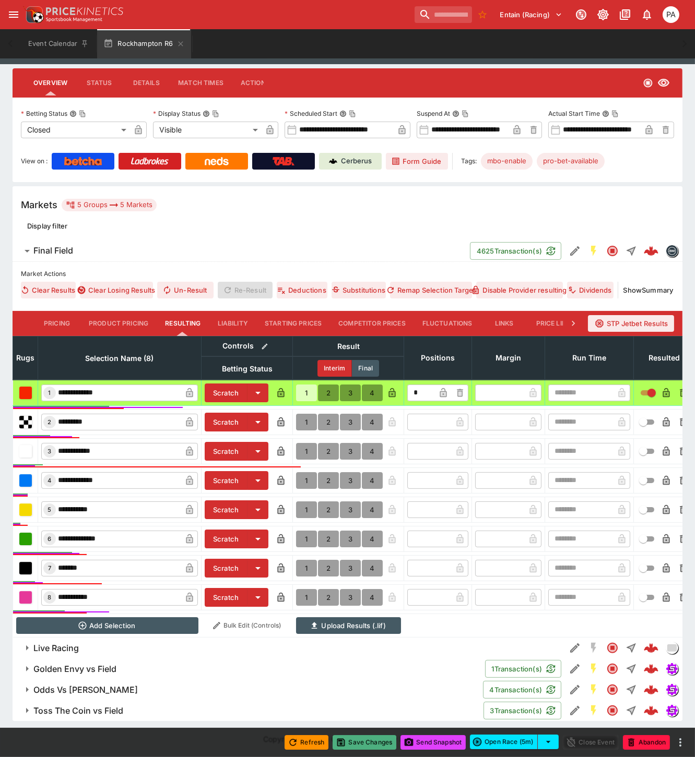
click at [364, 743] on button "Save Changes" at bounding box center [364, 742] width 64 height 15
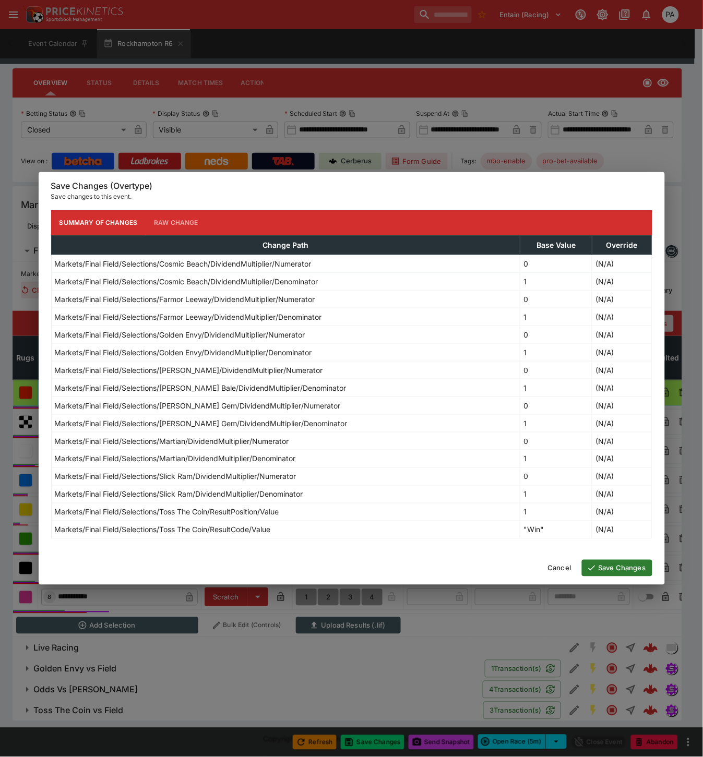
click at [614, 570] on button "Save Changes" at bounding box center [617, 568] width 70 height 17
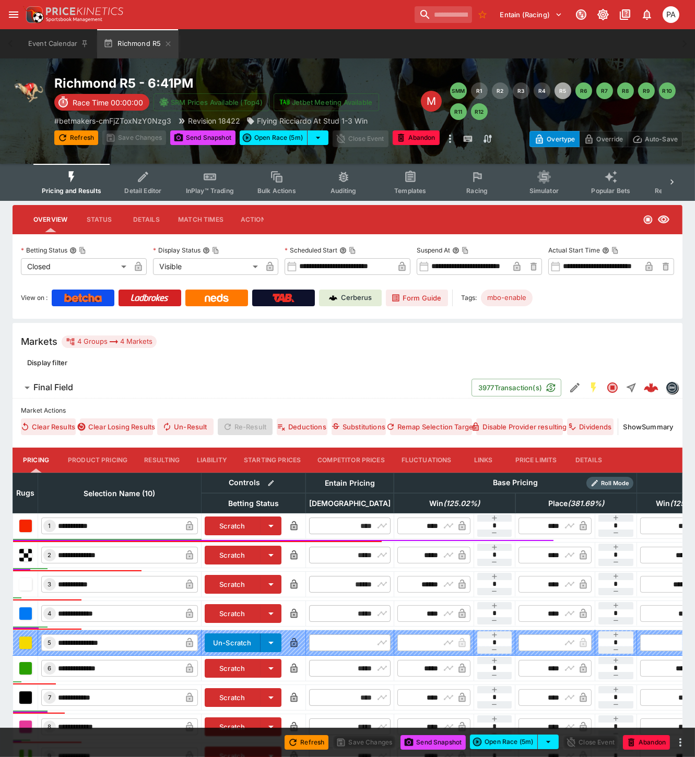
click at [168, 463] on button "Resulting" at bounding box center [162, 460] width 52 height 25
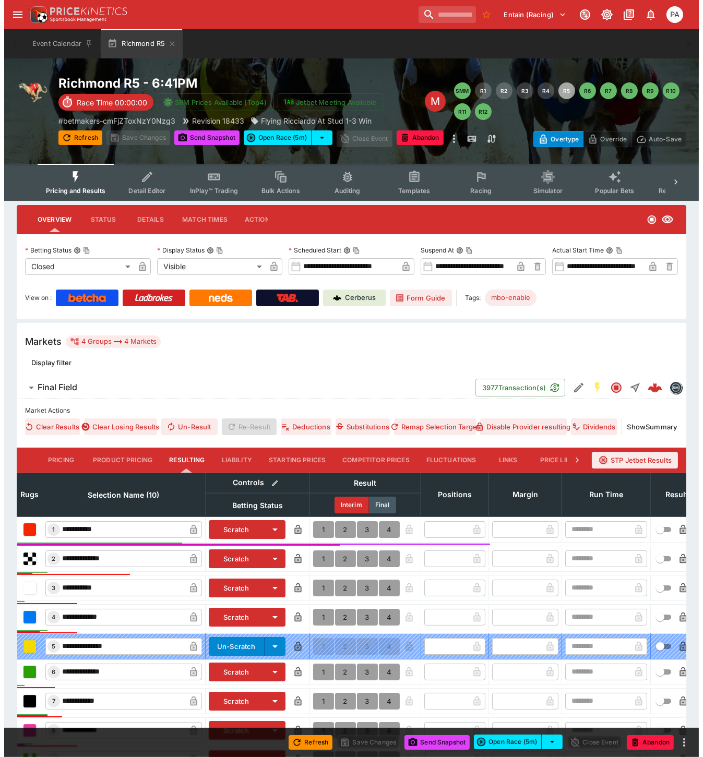
scroll to position [180, 0]
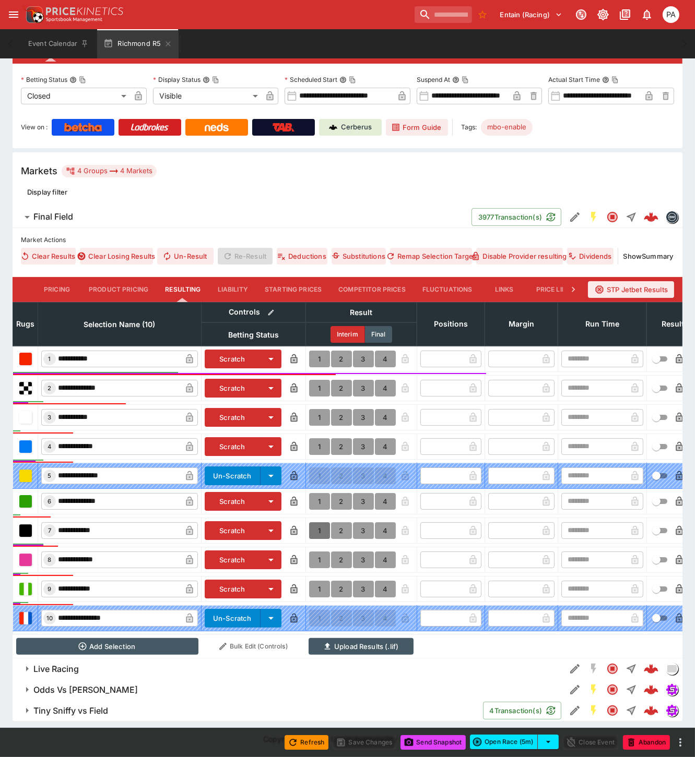
click at [317, 522] on button "1" at bounding box center [319, 530] width 21 height 17
type input "*"
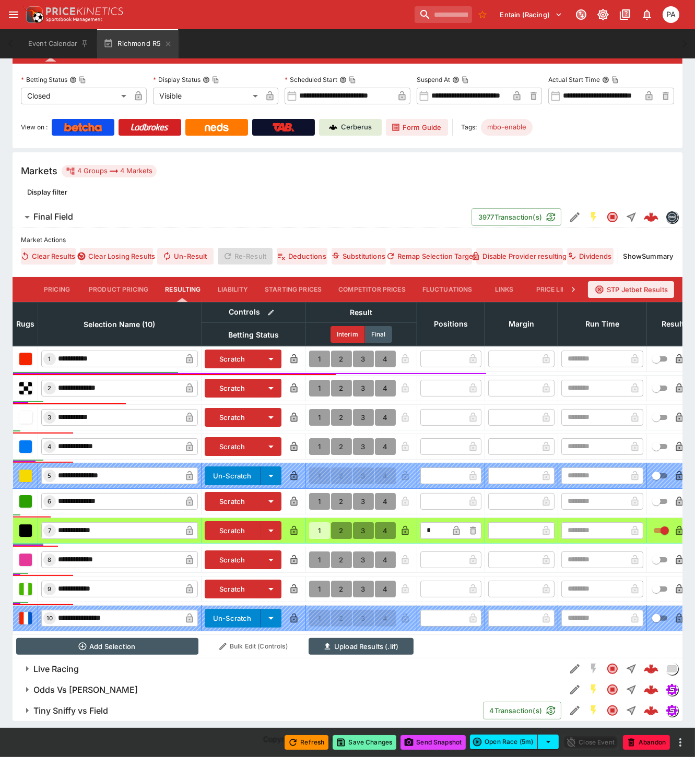
click at [362, 743] on button "Save Changes" at bounding box center [364, 742] width 64 height 15
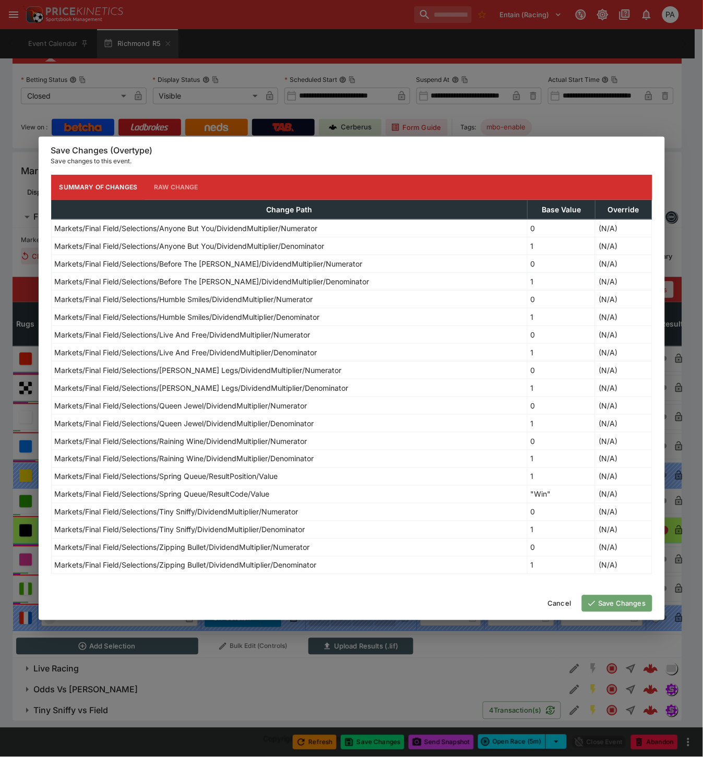
click at [599, 603] on button "Save Changes" at bounding box center [617, 603] width 70 height 17
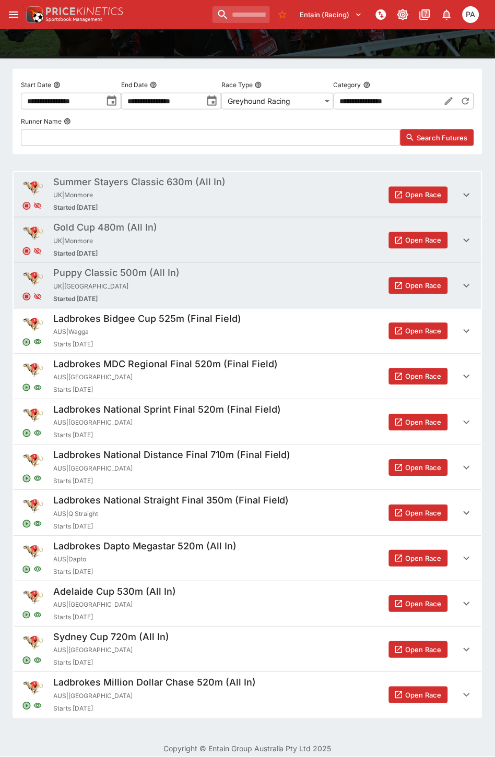
scroll to position [116, 0]
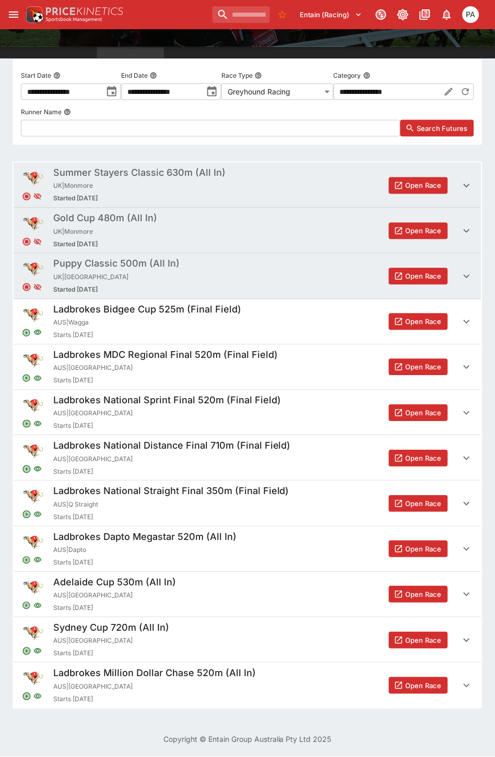
click at [414, 498] on button "Open Race" at bounding box center [418, 504] width 59 height 17
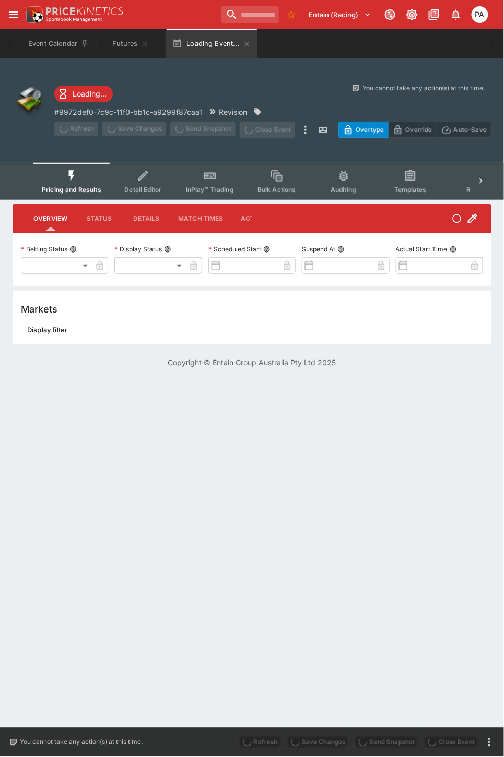
type input "**********"
type input "*******"
type input "**********"
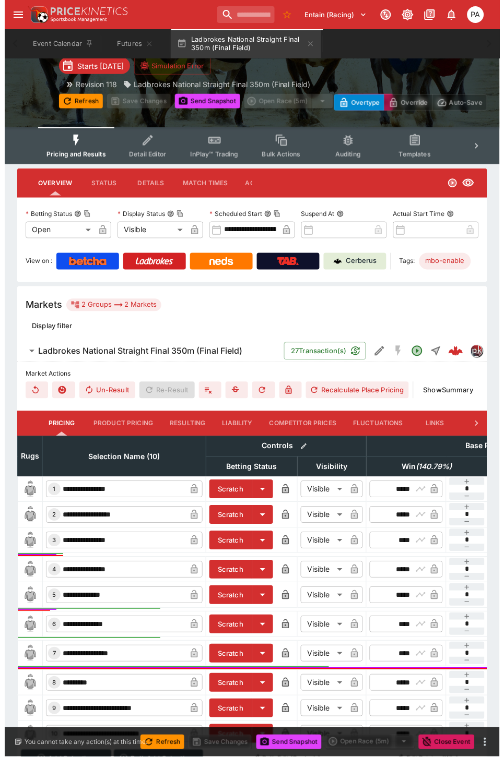
scroll to position [132, 0]
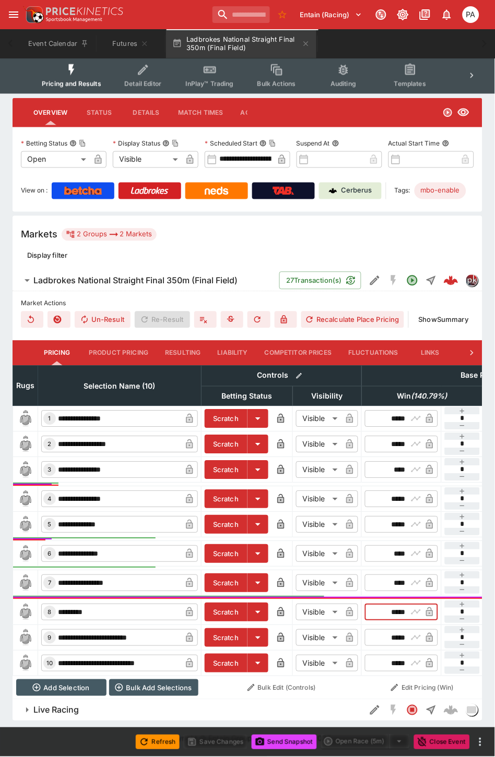
drag, startPoint x: 384, startPoint y: 603, endPoint x: 405, endPoint y: 604, distance: 21.9
click at [405, 604] on input "*****" at bounding box center [392, 612] width 30 height 17
type input "****"
click at [336, 312] on button "Recalculate Place Pricing" at bounding box center [352, 320] width 103 height 17
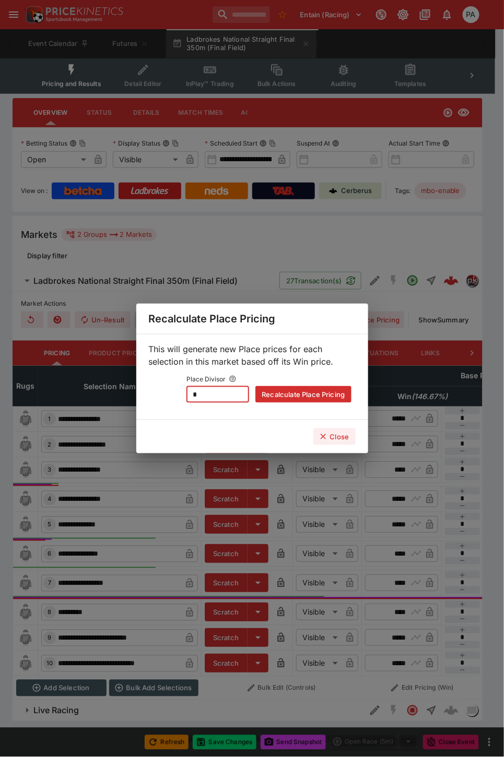
drag, startPoint x: 209, startPoint y: 391, endPoint x: 161, endPoint y: 394, distance: 48.6
click at [161, 394] on div "Place Divisor * ​ Recalculate Place Pricing" at bounding box center [252, 387] width 198 height 31
type input "*"
click at [284, 395] on button "Recalculate Place Pricing" at bounding box center [302, 394] width 95 height 17
type input "****"
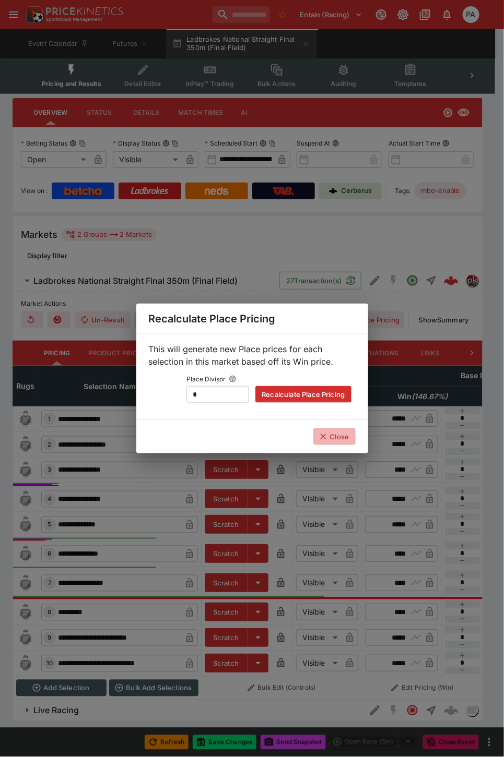
click at [332, 438] on button "Close" at bounding box center [334, 436] width 42 height 17
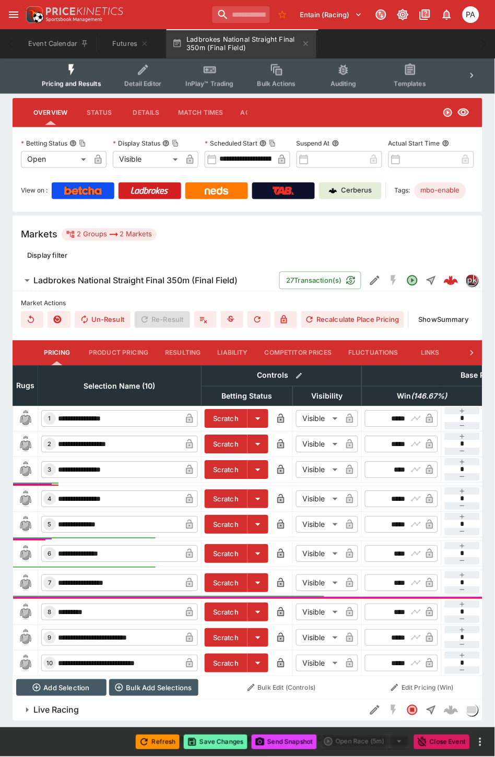
click at [226, 739] on button "Save Changes" at bounding box center [216, 742] width 64 height 15
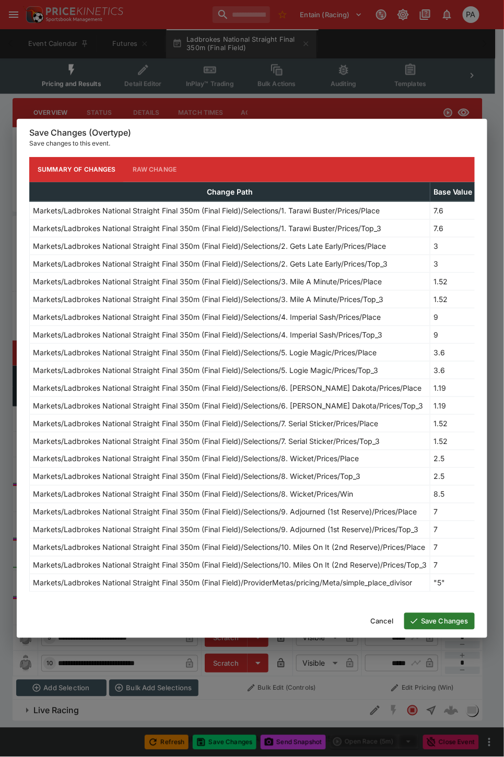
click at [438, 626] on button "Save Changes" at bounding box center [439, 621] width 70 height 17
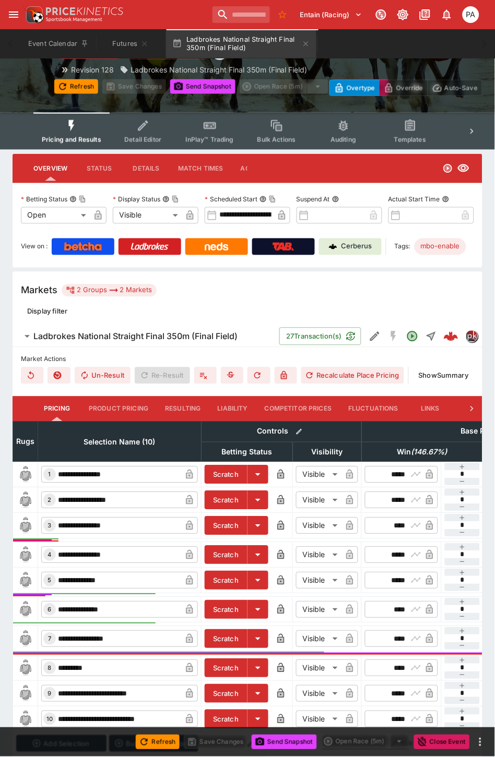
scroll to position [0, 0]
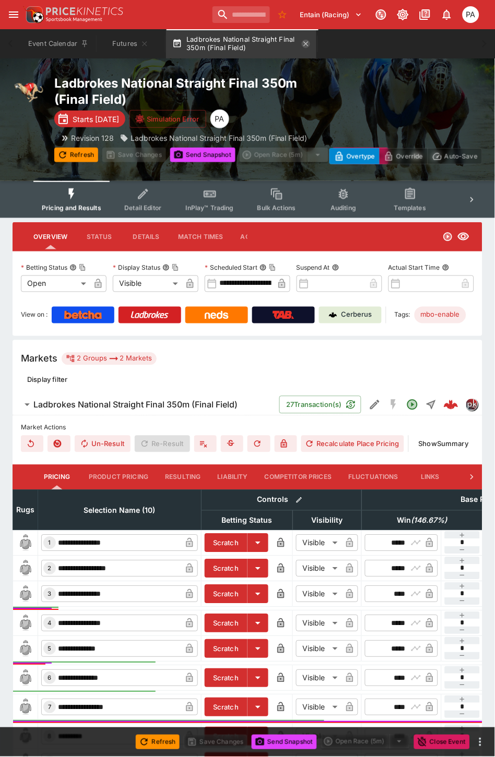
click at [307, 43] on icon "button" at bounding box center [306, 43] width 5 height 5
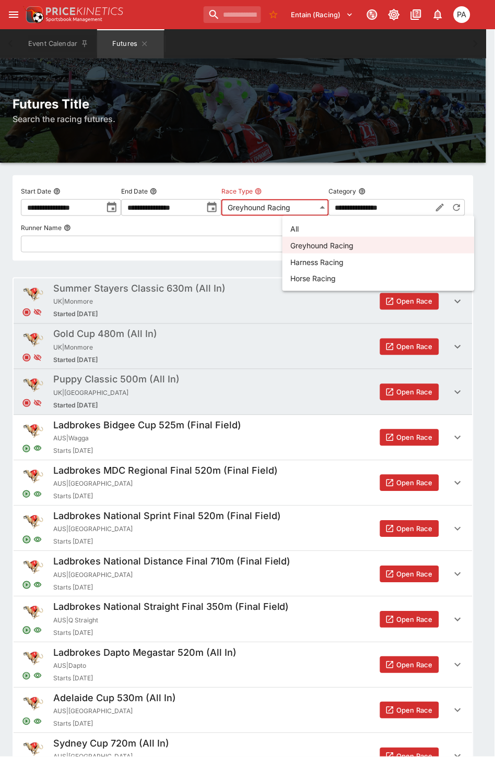
click at [338, 207] on body "**********" at bounding box center [247, 437] width 495 height 874
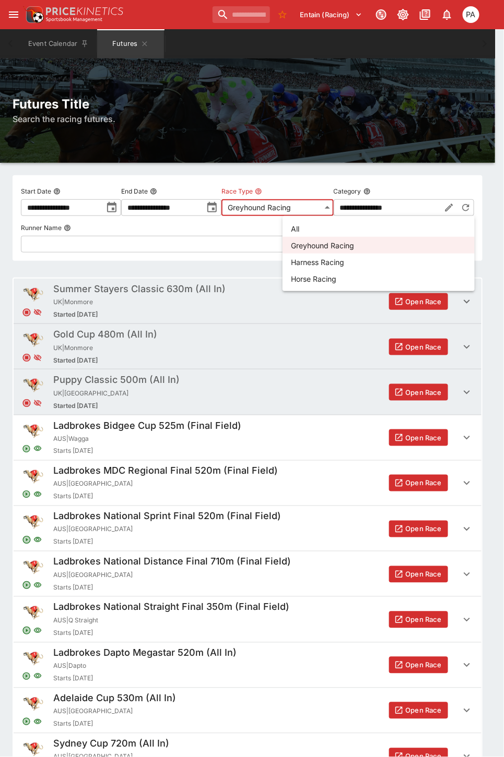
click at [315, 273] on li "Horse Racing" at bounding box center [378, 278] width 192 height 17
type input "**********"
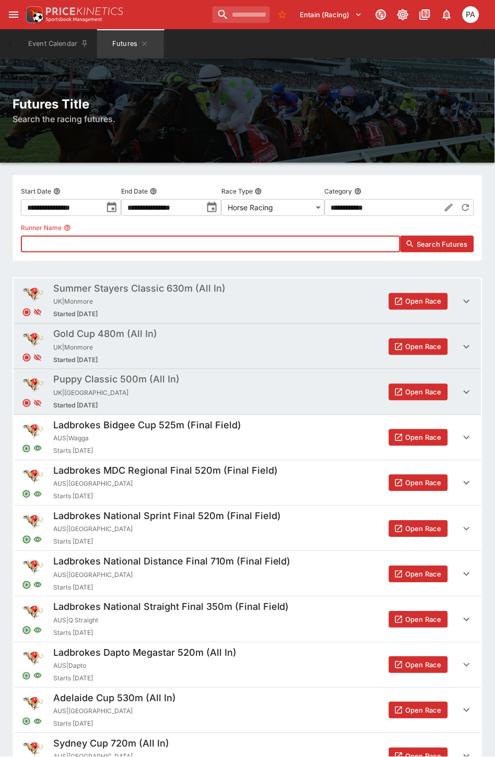
click at [249, 247] on input "text" at bounding box center [210, 244] width 379 height 17
click at [202, 204] on input "**********" at bounding box center [161, 207] width 81 height 17
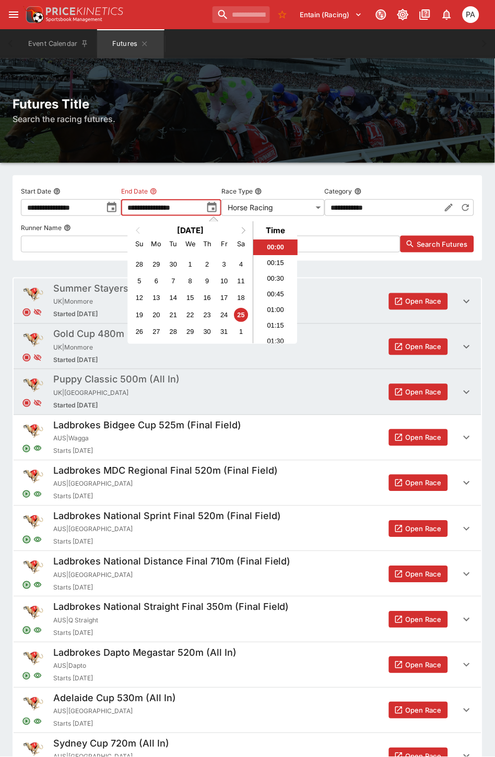
click at [244, 228] on span "Next Month" at bounding box center [244, 230] width 0 height 12
click at [246, 313] on div "27" at bounding box center [241, 315] width 14 height 14
type input "**********"
click at [224, 181] on div "**********" at bounding box center [248, 218] width 470 height 86
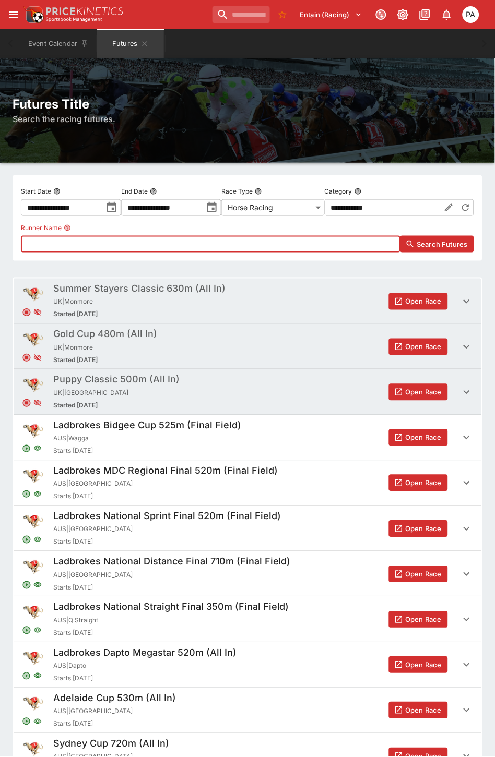
click at [289, 238] on input "text" at bounding box center [210, 244] width 379 height 17
type input "*********"
click at [420, 246] on span "Search Futures" at bounding box center [442, 244] width 51 height 10
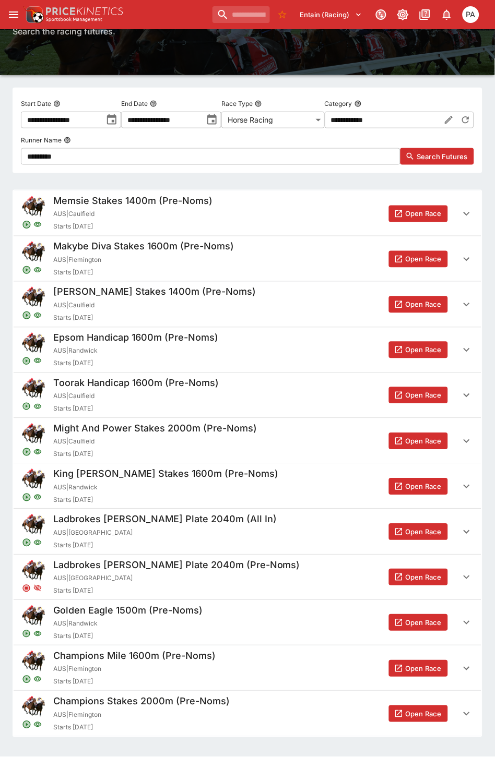
scroll to position [116, 0]
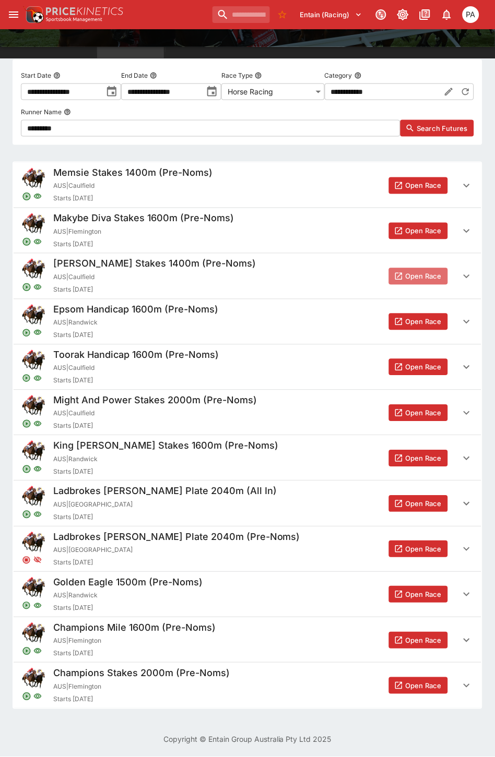
click at [415, 276] on button "Open Race" at bounding box center [418, 276] width 59 height 17
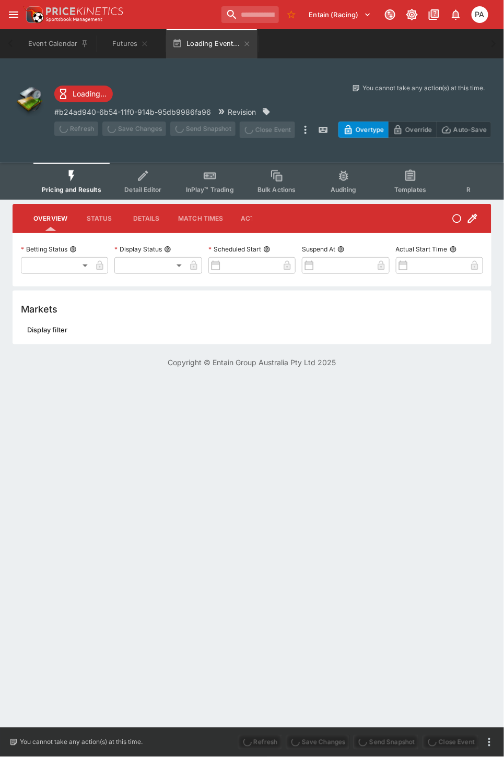
type input "**********"
type input "*******"
type input "**********"
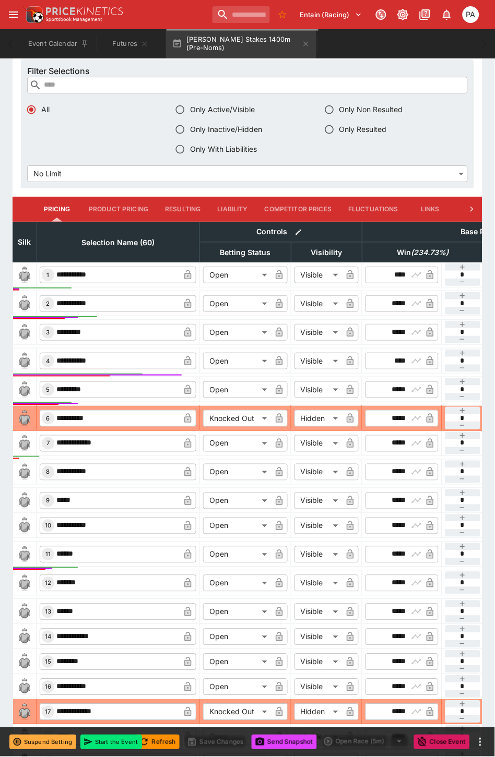
scroll to position [407, 0]
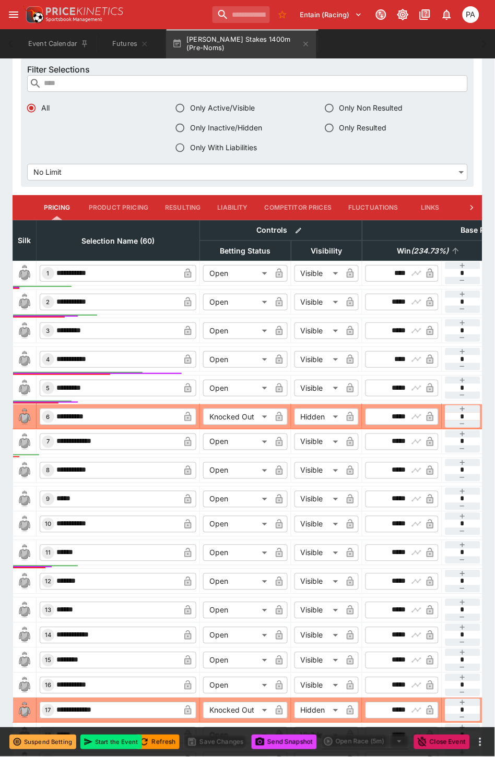
click at [421, 245] on em "( 234.73 %)" at bounding box center [430, 251] width 38 height 13
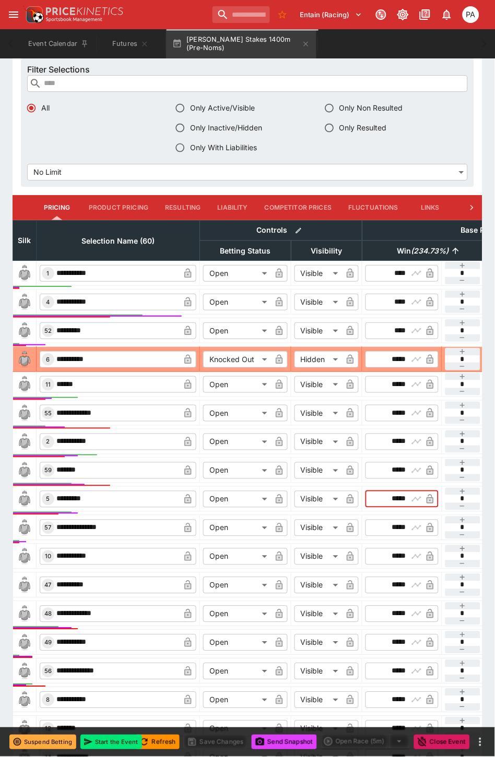
drag, startPoint x: 384, startPoint y: 495, endPoint x: 406, endPoint y: 497, distance: 22.1
click at [406, 497] on input "*****" at bounding box center [393, 499] width 30 height 17
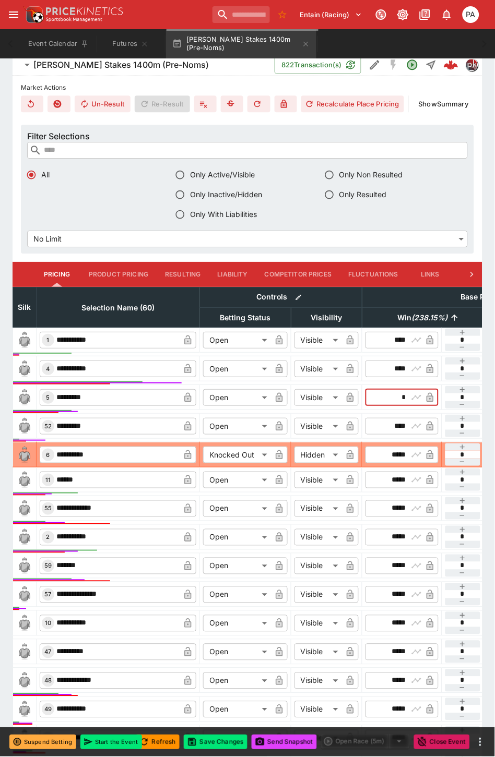
scroll to position [233, 0]
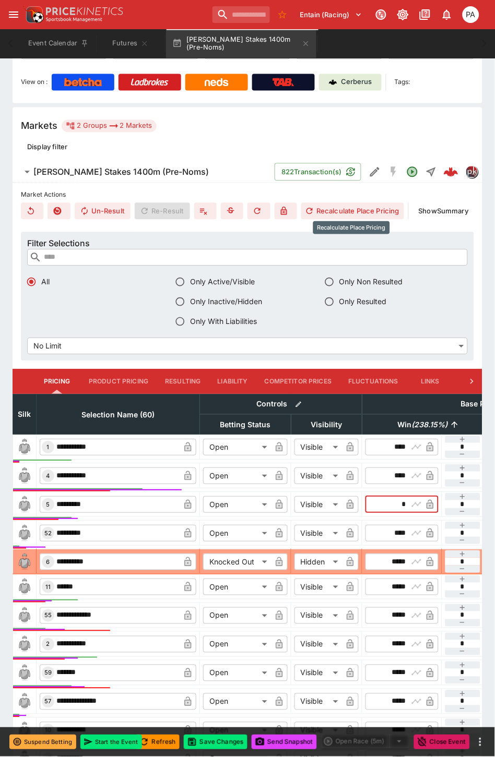
click at [334, 212] on button "Recalculate Place Pricing" at bounding box center [352, 211] width 103 height 17
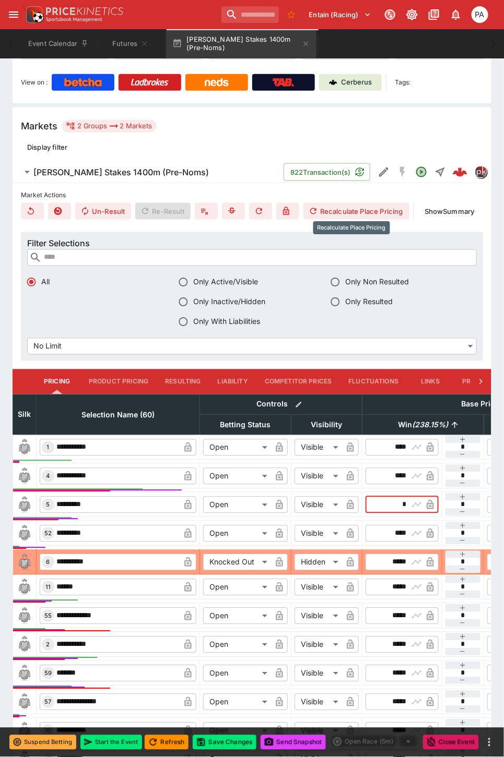
type input "****"
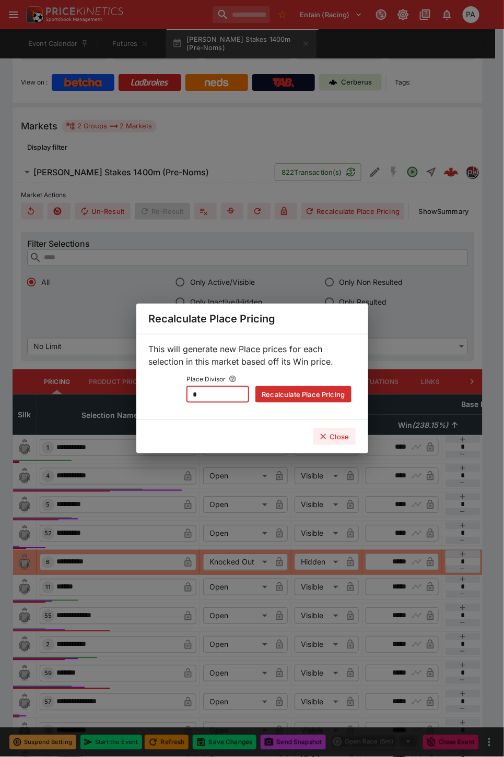
drag, startPoint x: 210, startPoint y: 399, endPoint x: 177, endPoint y: 400, distance: 32.4
click at [177, 400] on div "Place Divisor * ​ Recalculate Place Pricing" at bounding box center [252, 387] width 198 height 31
click at [273, 397] on button "Recalculate Place Pricing" at bounding box center [302, 394] width 95 height 17
type input "****"
click at [333, 433] on button "Close" at bounding box center [334, 436] width 42 height 17
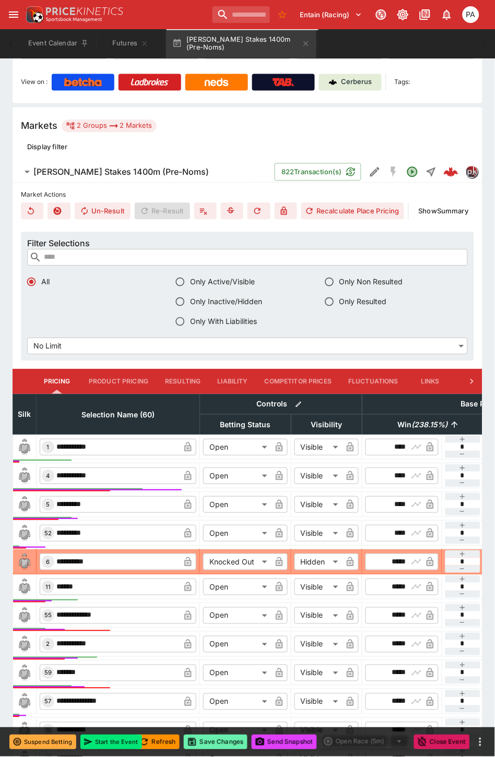
click at [218, 743] on button "Save Changes" at bounding box center [216, 742] width 64 height 15
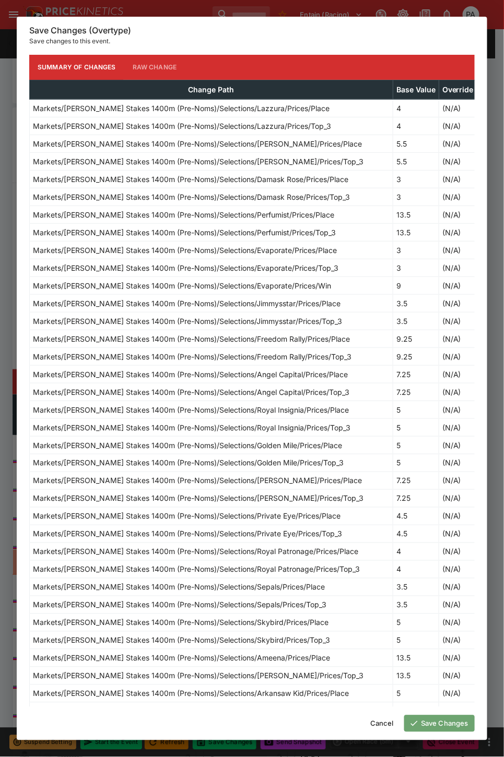
click at [443, 726] on button "Save Changes" at bounding box center [439, 723] width 70 height 17
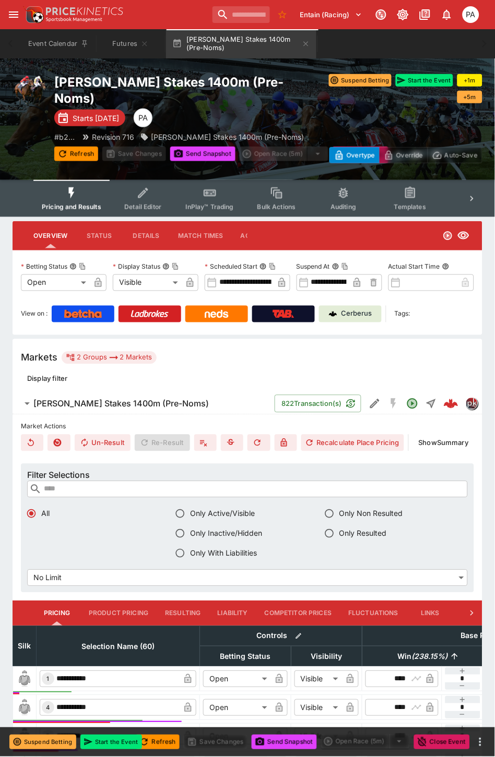
scroll to position [0, 0]
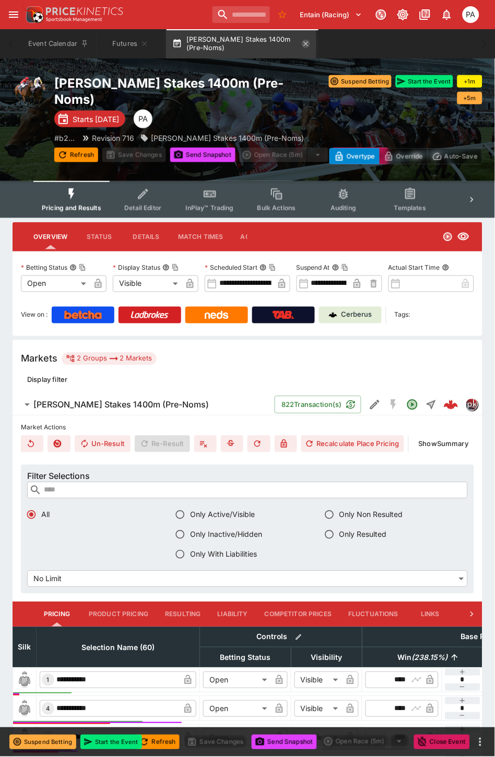
click at [306, 42] on icon "button" at bounding box center [306, 43] width 5 height 5
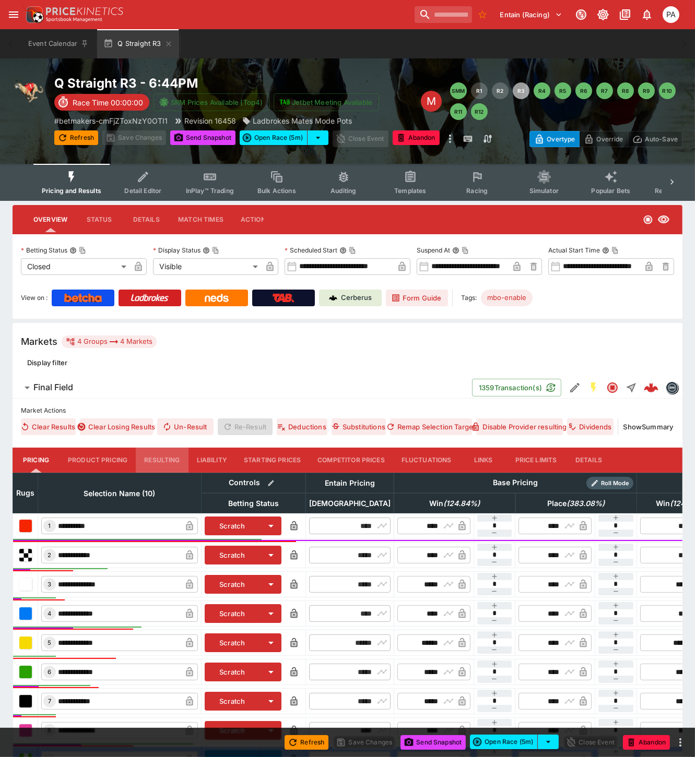
click at [167, 460] on button "Resulting" at bounding box center [162, 460] width 52 height 25
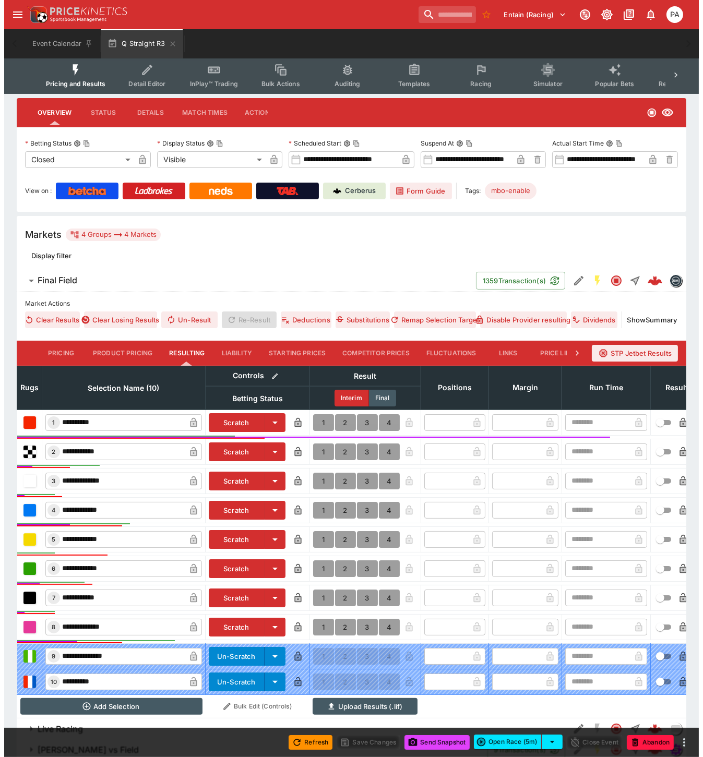
scroll to position [176, 0]
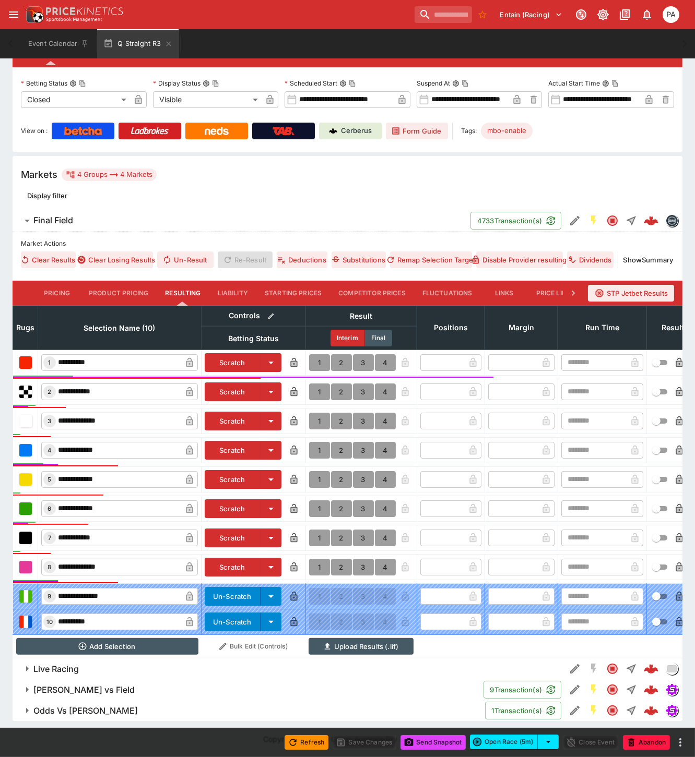
click at [315, 354] on button "1" at bounding box center [319, 362] width 21 height 17
type input "*"
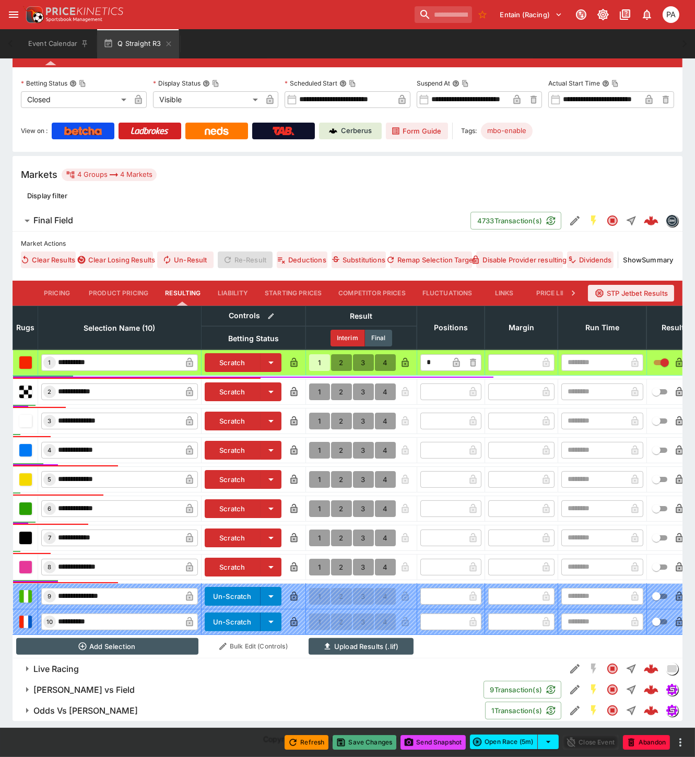
click at [364, 743] on button "Save Changes" at bounding box center [364, 742] width 64 height 15
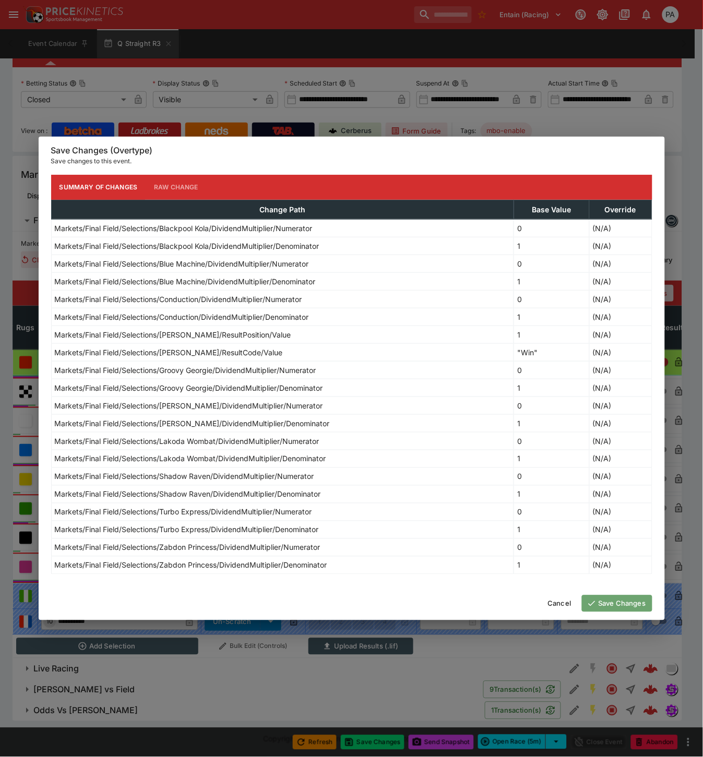
click at [614, 605] on button "Save Changes" at bounding box center [617, 603] width 70 height 17
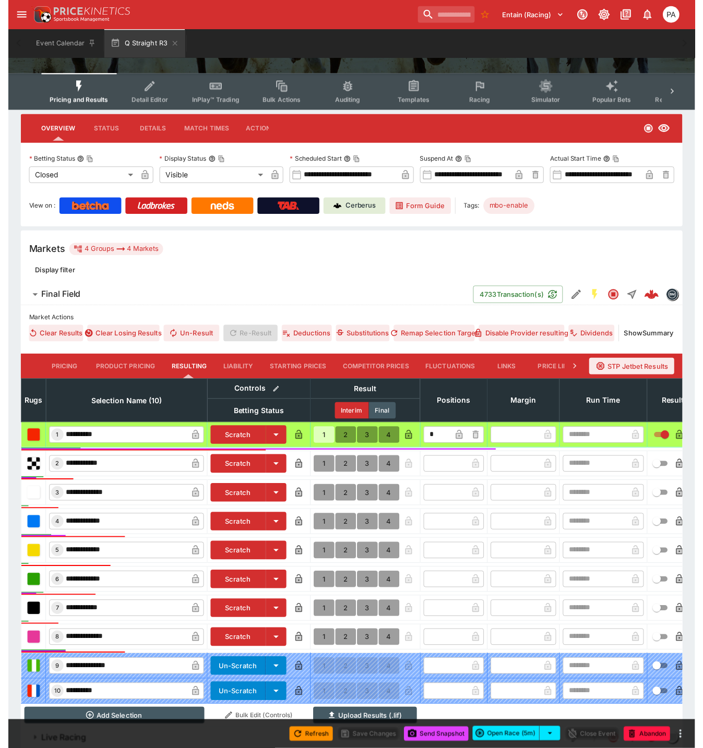
scroll to position [0, 0]
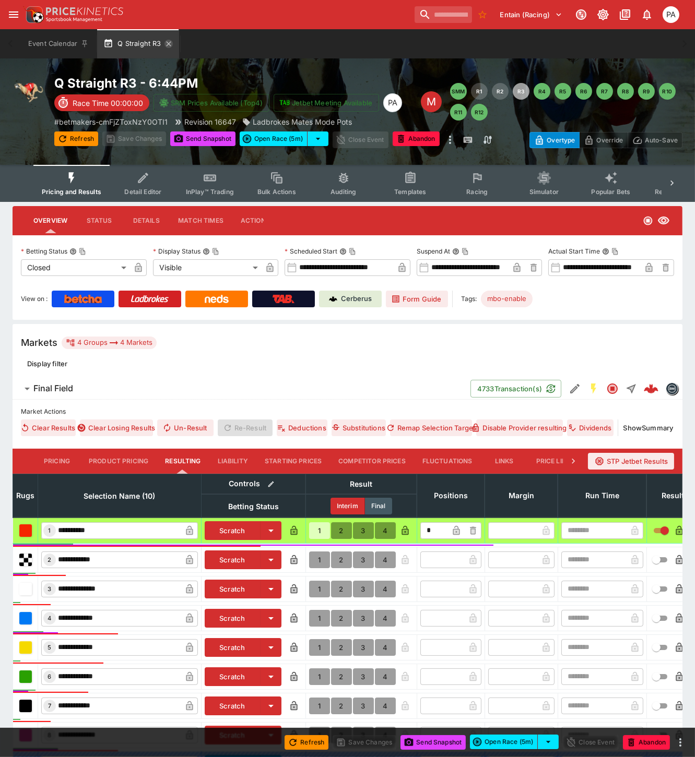
click at [168, 44] on icon "button" at bounding box center [168, 43] width 5 height 5
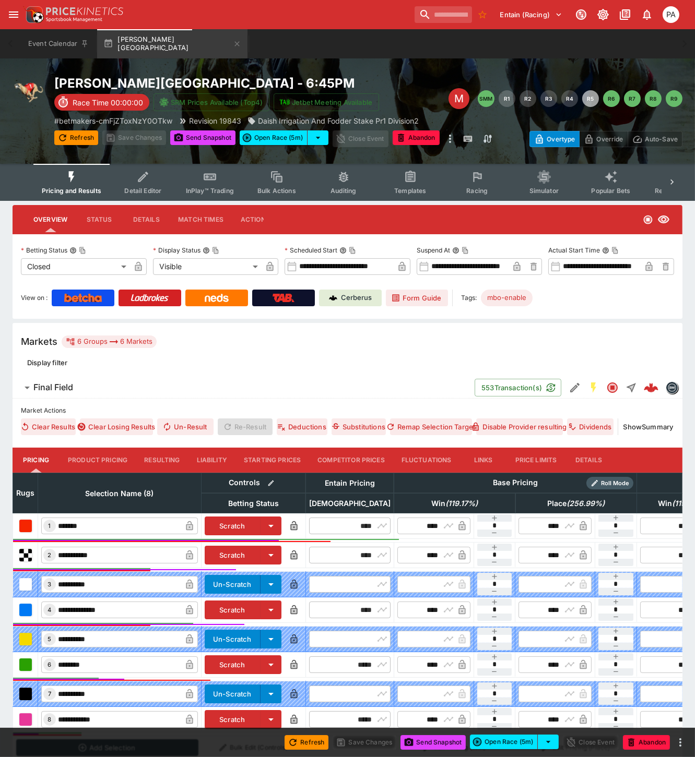
click at [158, 458] on button "Resulting" at bounding box center [162, 460] width 52 height 25
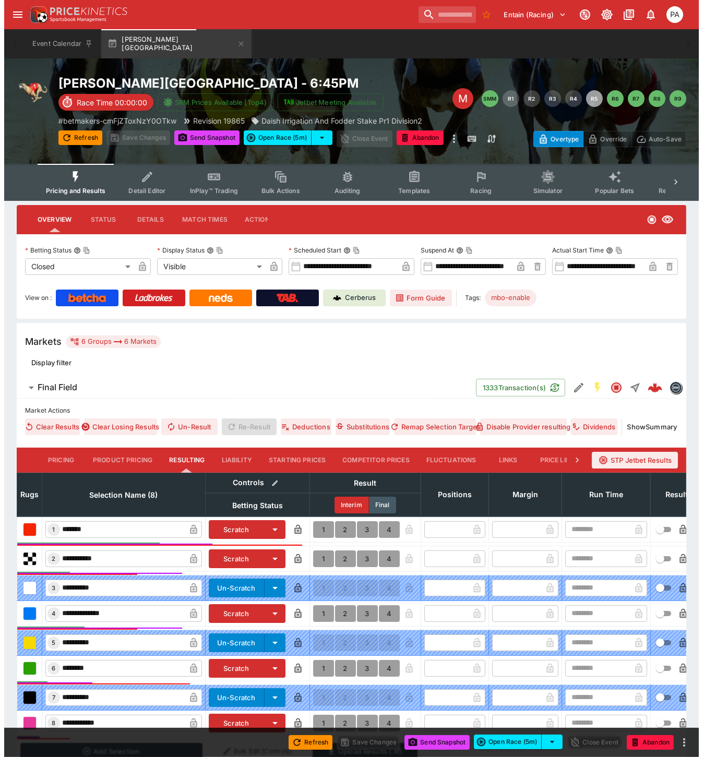
scroll to position [156, 0]
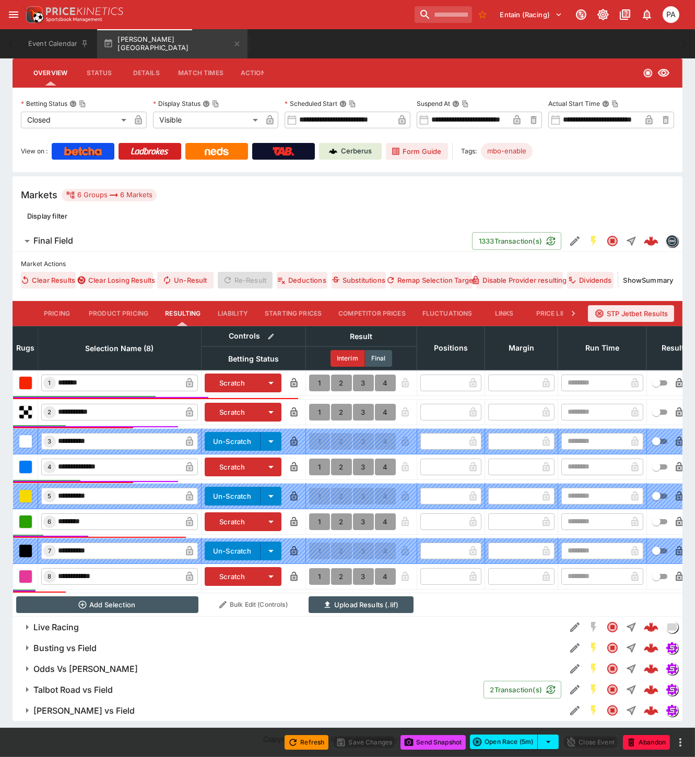
click at [315, 513] on button "1" at bounding box center [319, 521] width 21 height 17
type input "*"
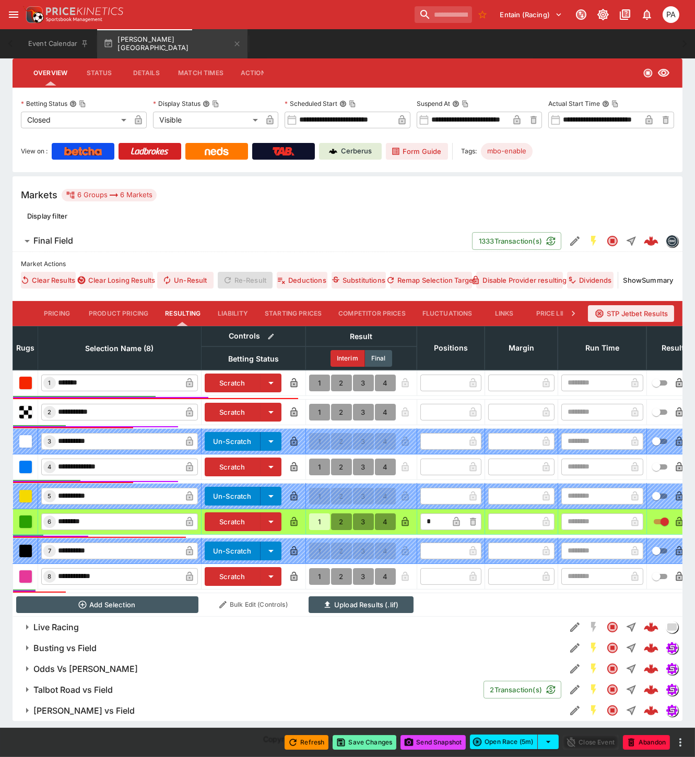
click at [366, 743] on button "Save Changes" at bounding box center [364, 742] width 64 height 15
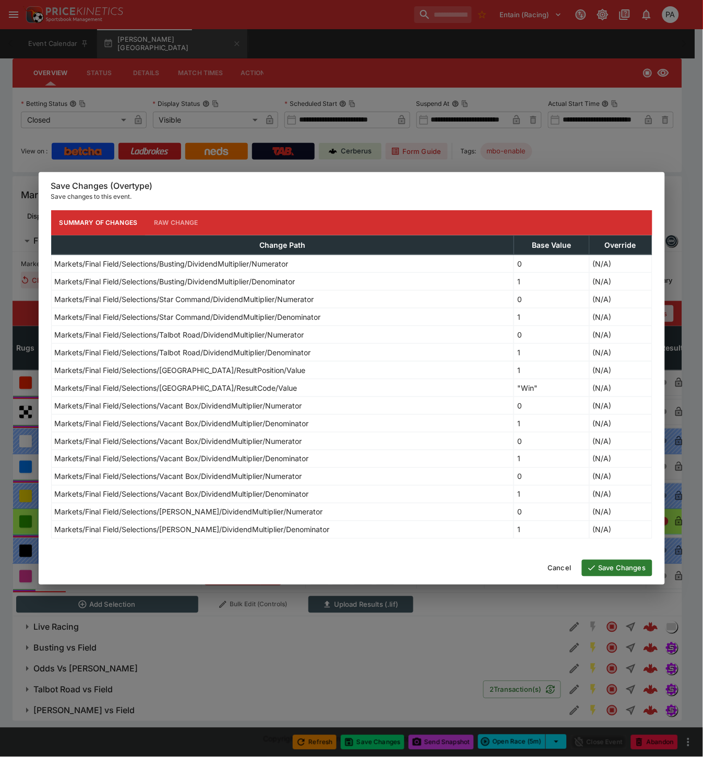
click at [606, 570] on button "Save Changes" at bounding box center [617, 568] width 70 height 17
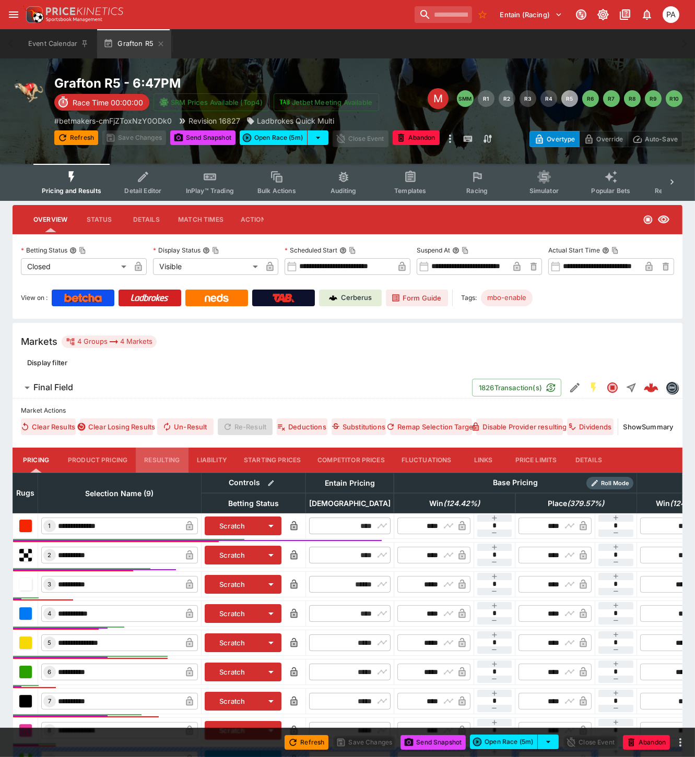
click at [168, 457] on button "Resulting" at bounding box center [162, 460] width 52 height 25
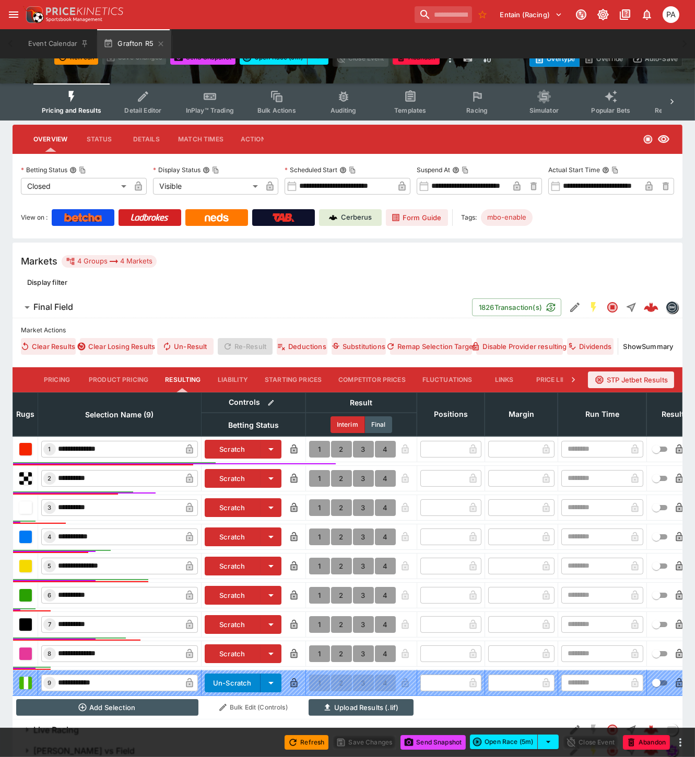
scroll to position [150, 0]
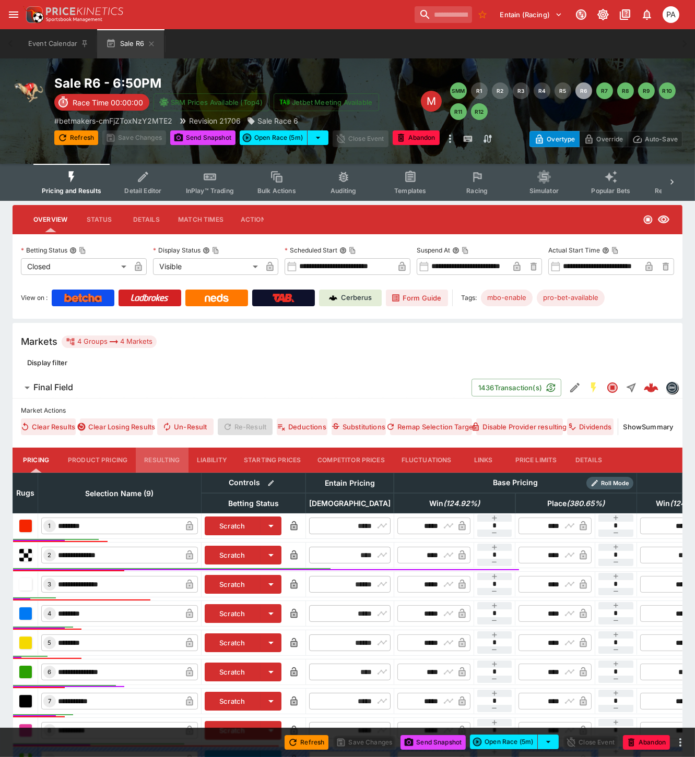
click at [164, 461] on button "Resulting" at bounding box center [162, 460] width 52 height 25
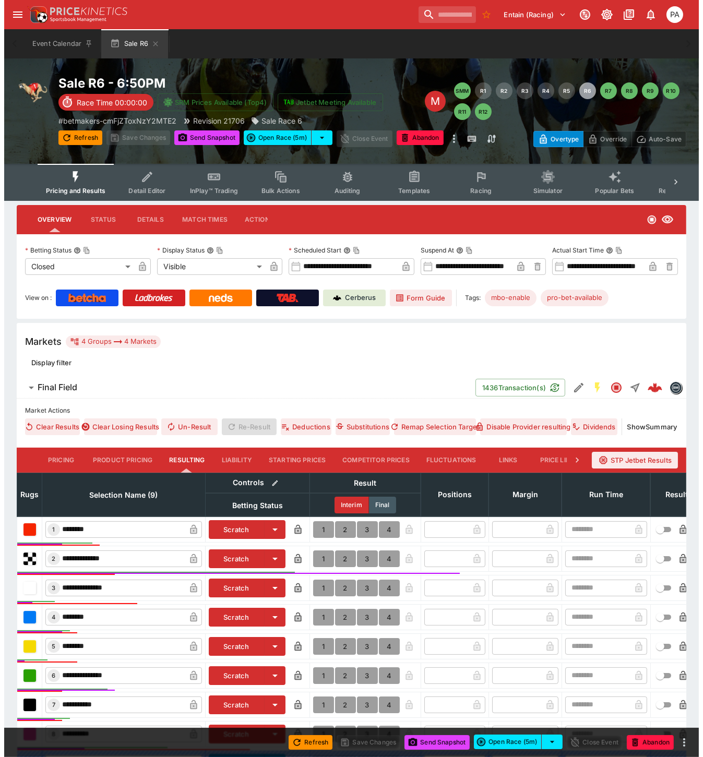
scroll to position [150, 0]
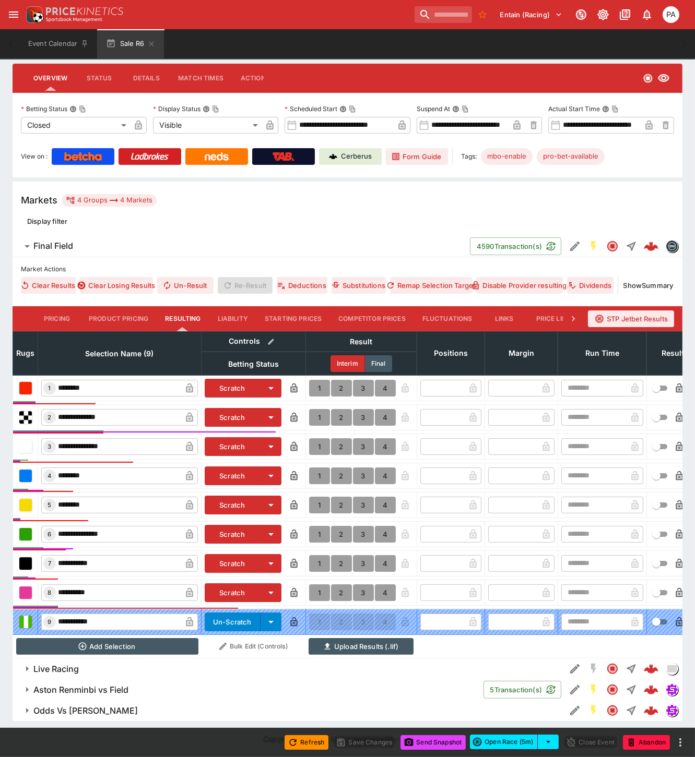
click at [314, 410] on button "1" at bounding box center [319, 417] width 21 height 17
type input "*"
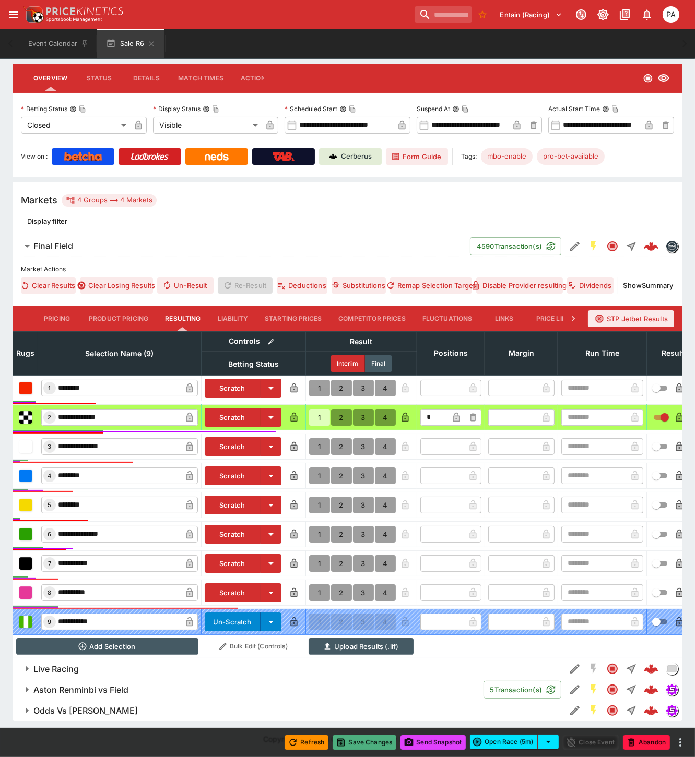
click at [364, 743] on button "Save Changes" at bounding box center [364, 742] width 64 height 15
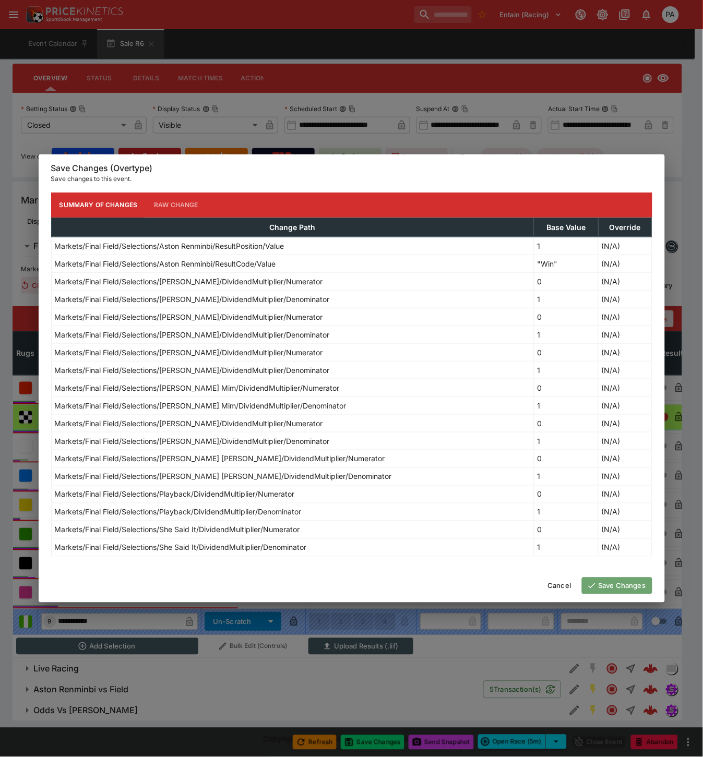
click at [599, 588] on button "Save Changes" at bounding box center [617, 586] width 70 height 17
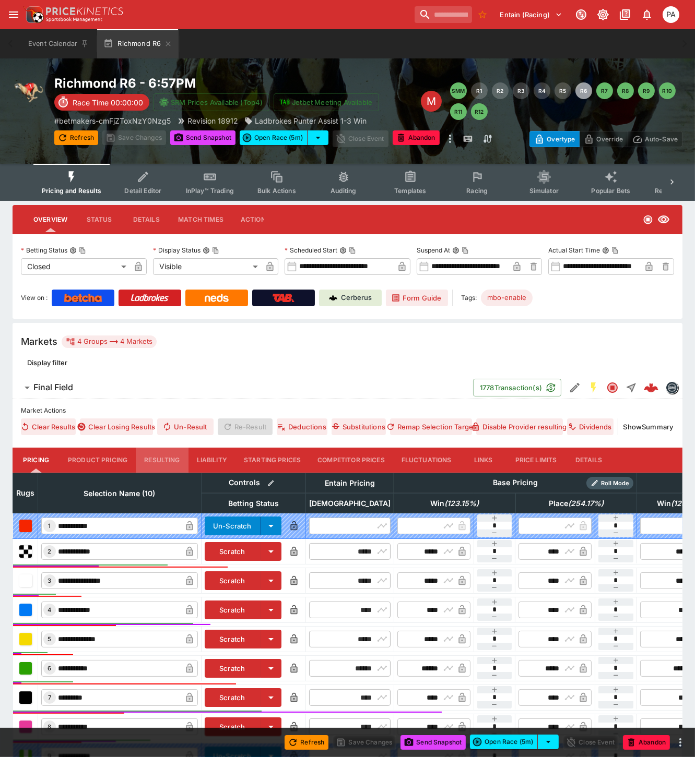
click at [165, 461] on button "Resulting" at bounding box center [162, 460] width 52 height 25
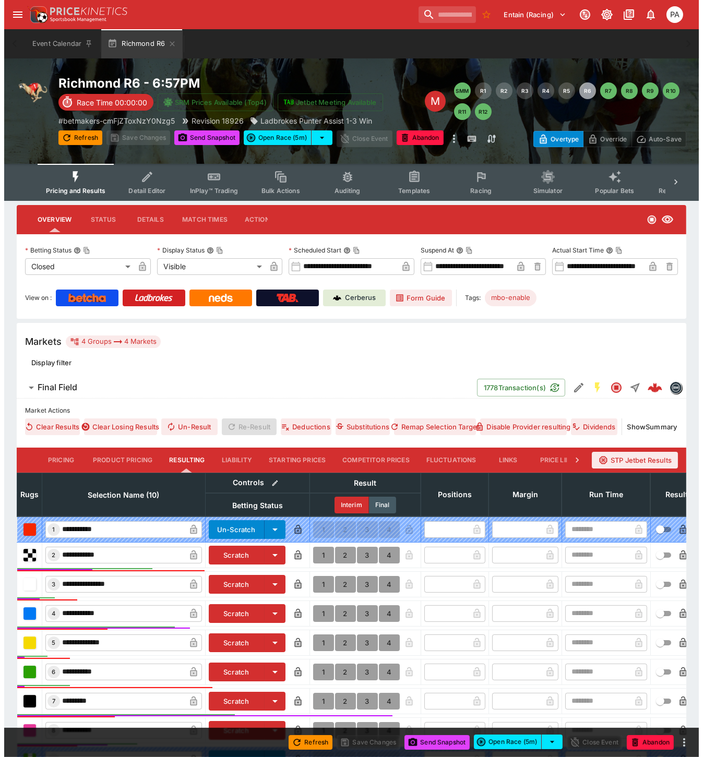
scroll to position [173, 0]
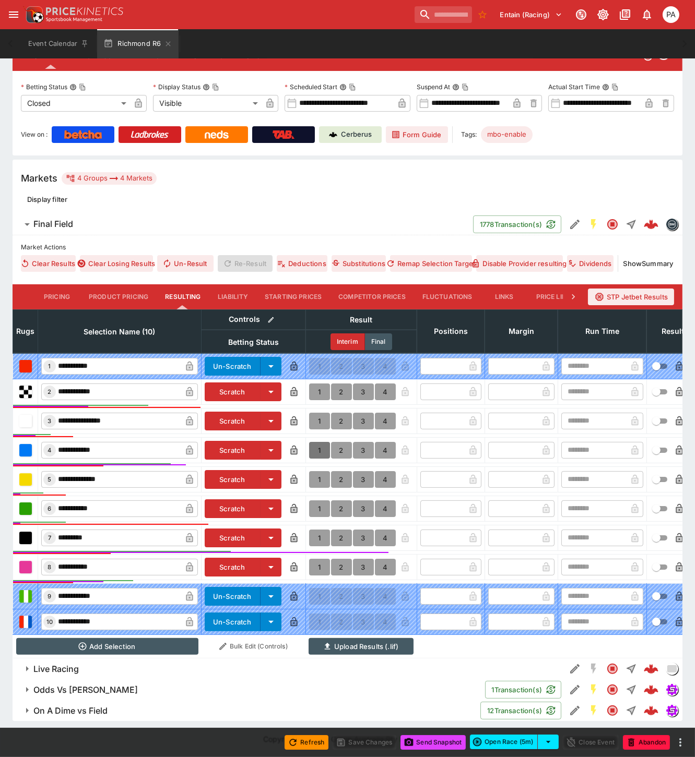
click at [320, 442] on button "1" at bounding box center [319, 450] width 21 height 17
type input "*"
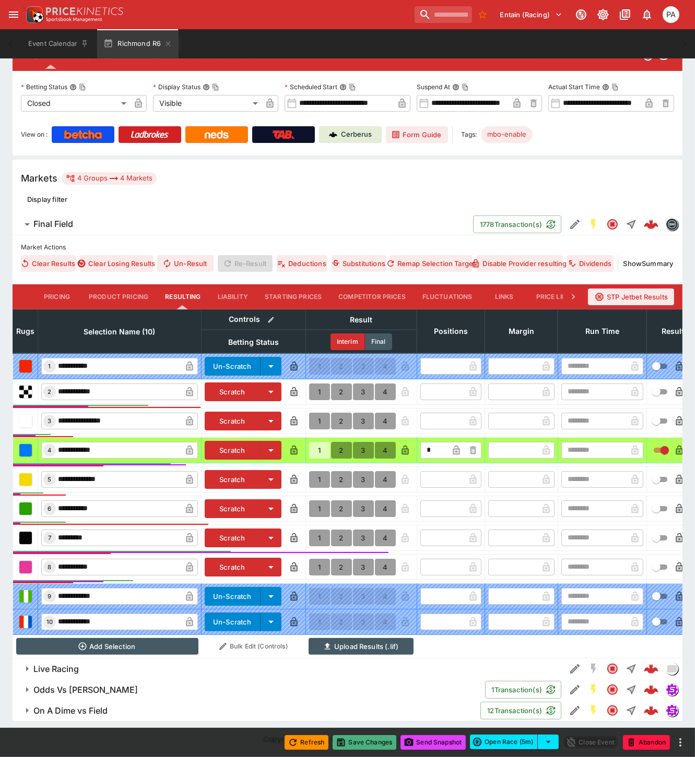
click at [370, 742] on button "Save Changes" at bounding box center [364, 742] width 64 height 15
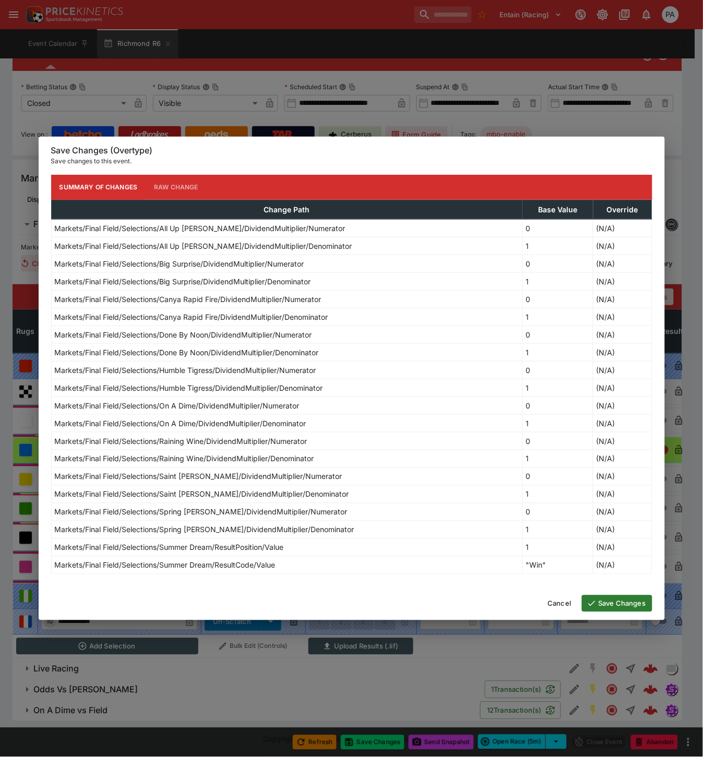
click at [604, 604] on button "Save Changes" at bounding box center [617, 603] width 70 height 17
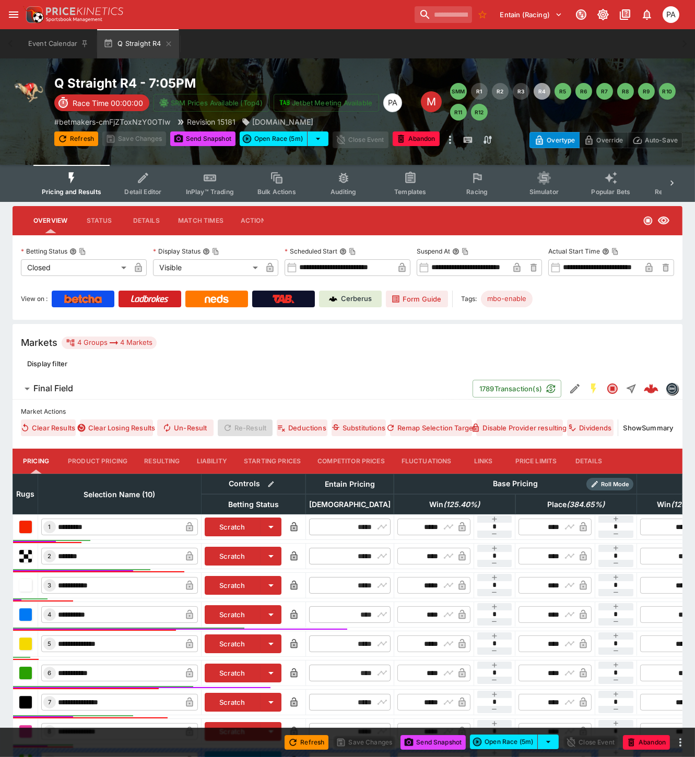
drag, startPoint x: 162, startPoint y: 456, endPoint x: 155, endPoint y: 432, distance: 24.9
click at [162, 456] on button "Resulting" at bounding box center [162, 461] width 52 height 25
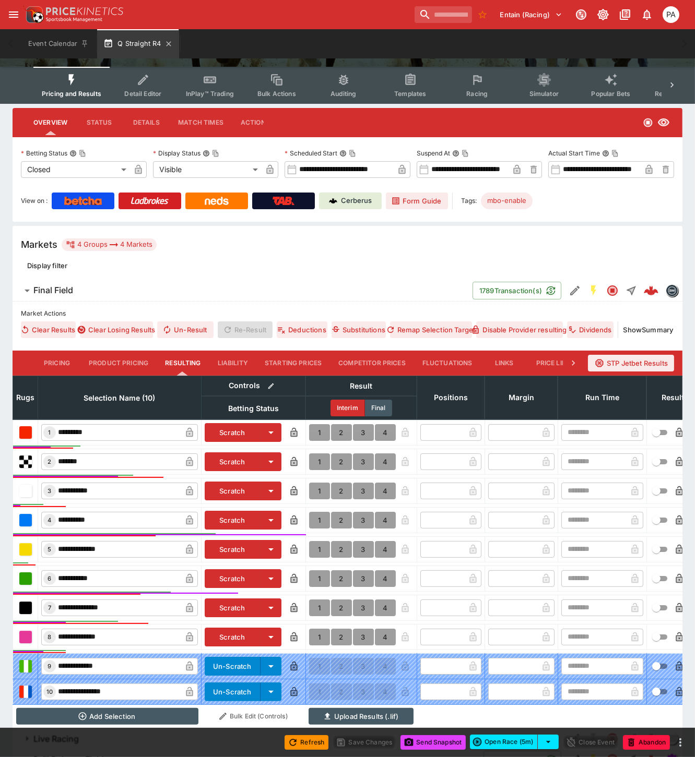
scroll to position [176, 0]
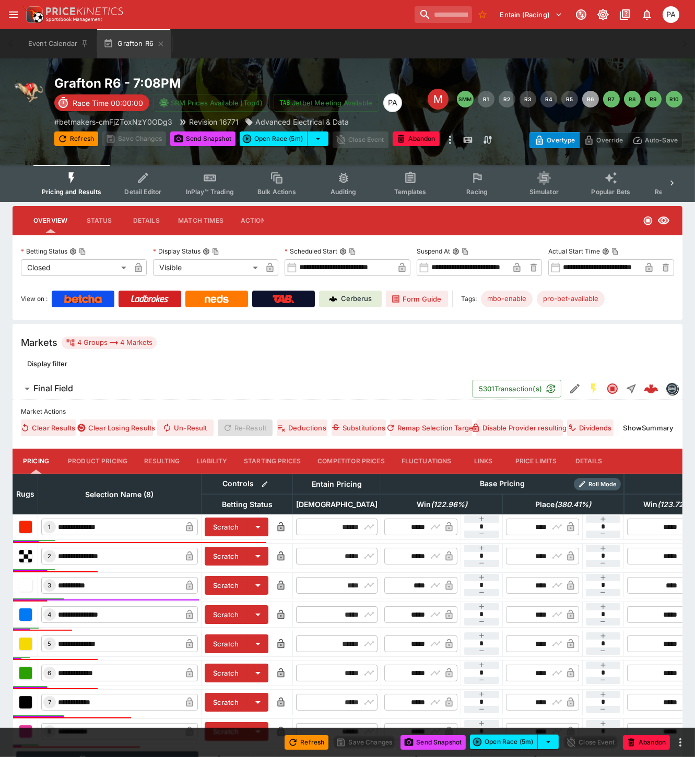
click at [164, 460] on button "Resulting" at bounding box center [162, 461] width 52 height 25
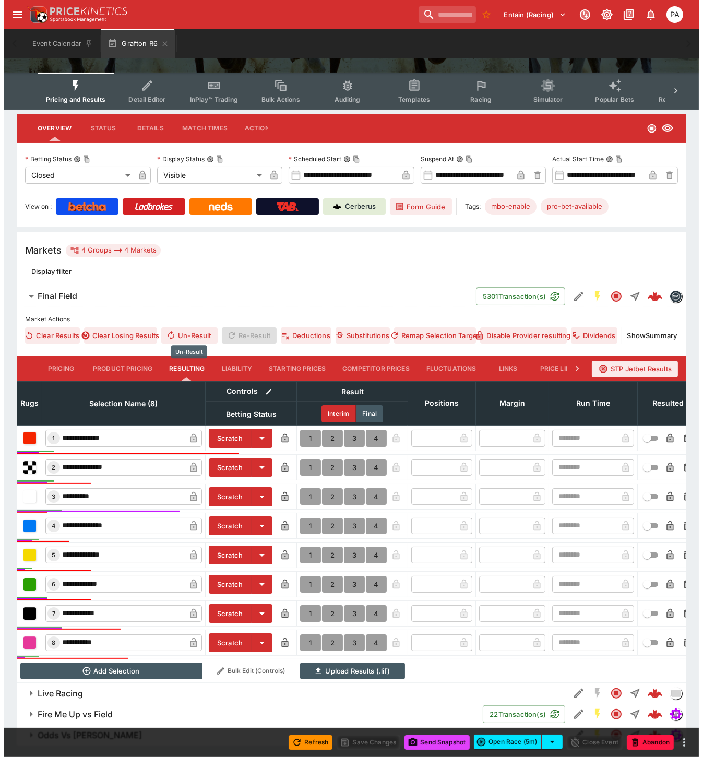
scroll to position [125, 0]
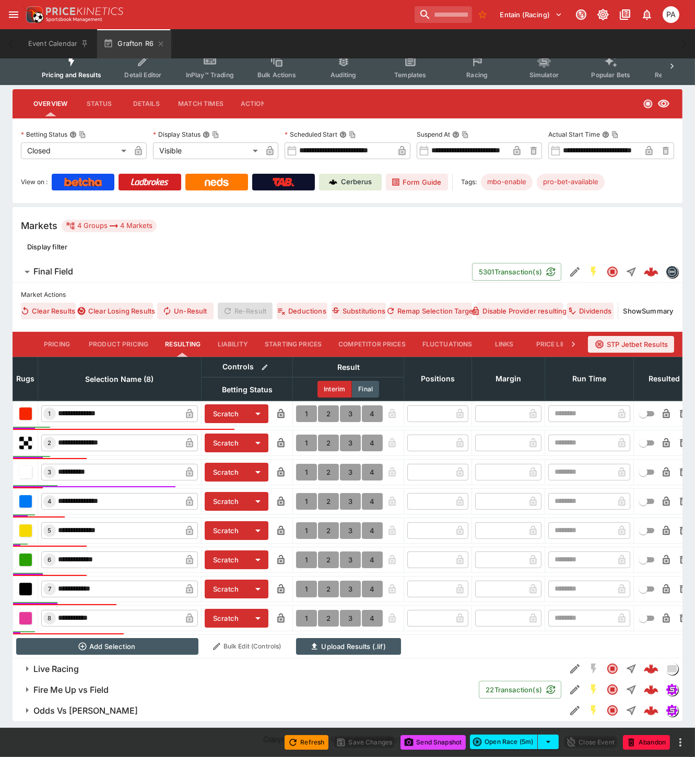
click at [303, 464] on button "1" at bounding box center [306, 472] width 21 height 17
type input "*"
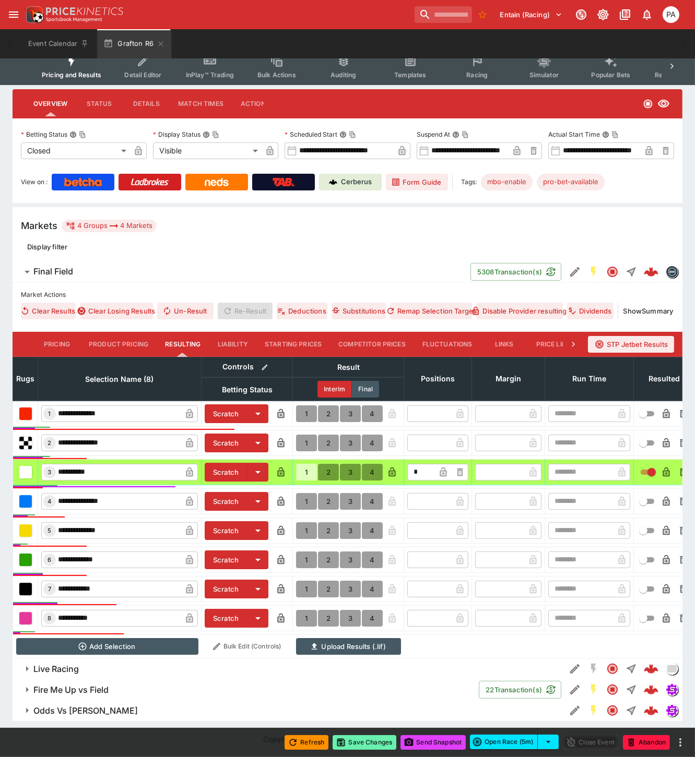
click at [368, 746] on button "Save Changes" at bounding box center [364, 742] width 64 height 15
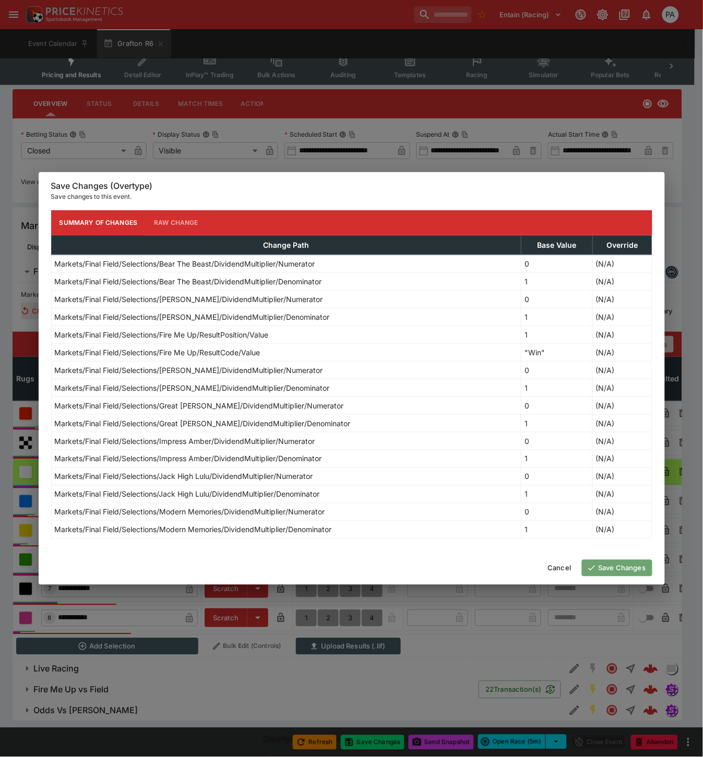
click at [594, 570] on icon "button" at bounding box center [591, 568] width 9 height 9
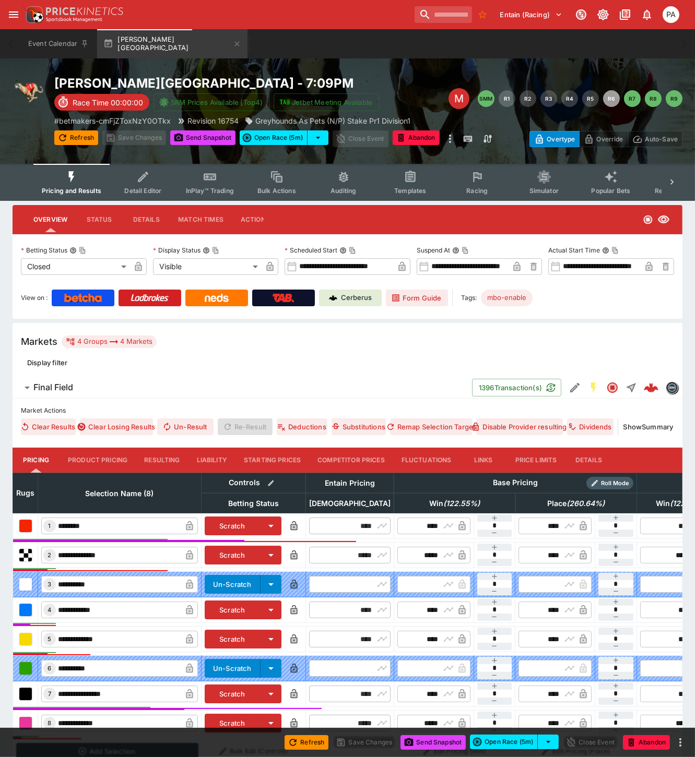
click at [149, 457] on button "Resulting" at bounding box center [162, 460] width 52 height 25
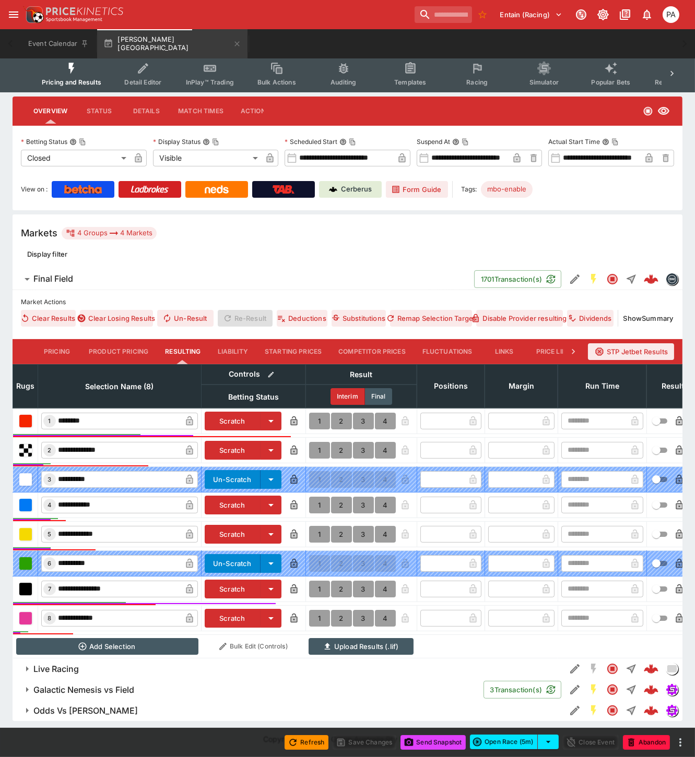
scroll to position [117, 0]
click at [319, 498] on button "1" at bounding box center [319, 505] width 21 height 17
type input "*"
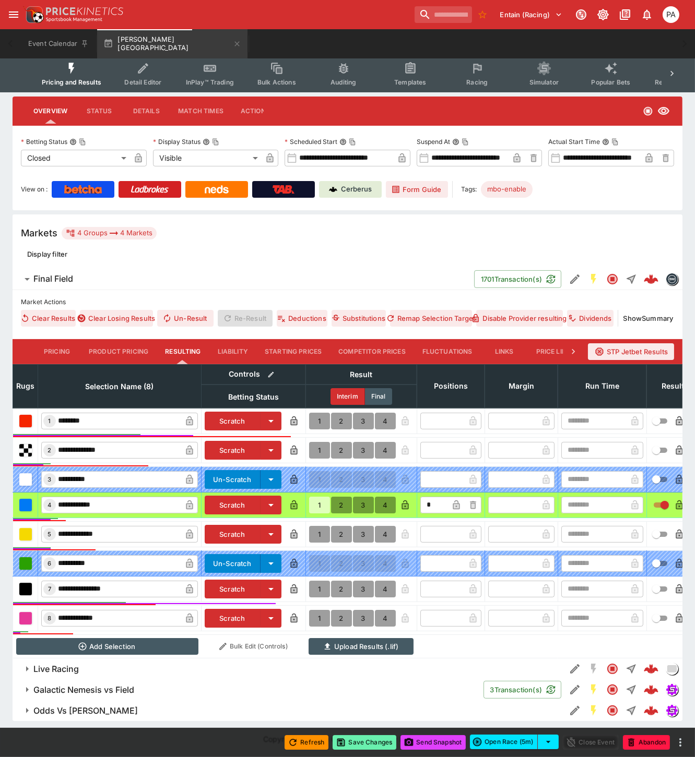
click at [366, 743] on button "Save Changes" at bounding box center [364, 742] width 64 height 15
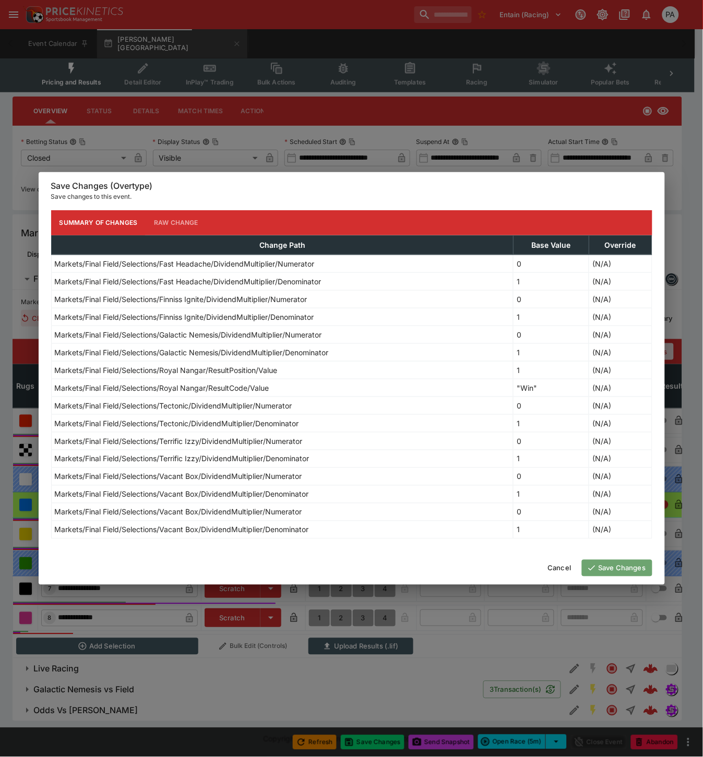
click at [611, 569] on button "Save Changes" at bounding box center [617, 568] width 70 height 17
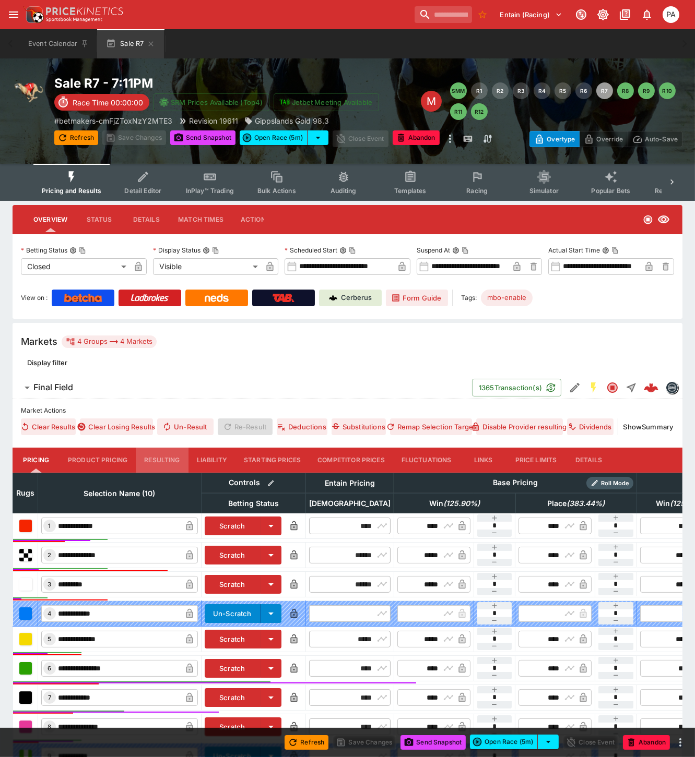
click at [156, 459] on button "Resulting" at bounding box center [162, 460] width 52 height 25
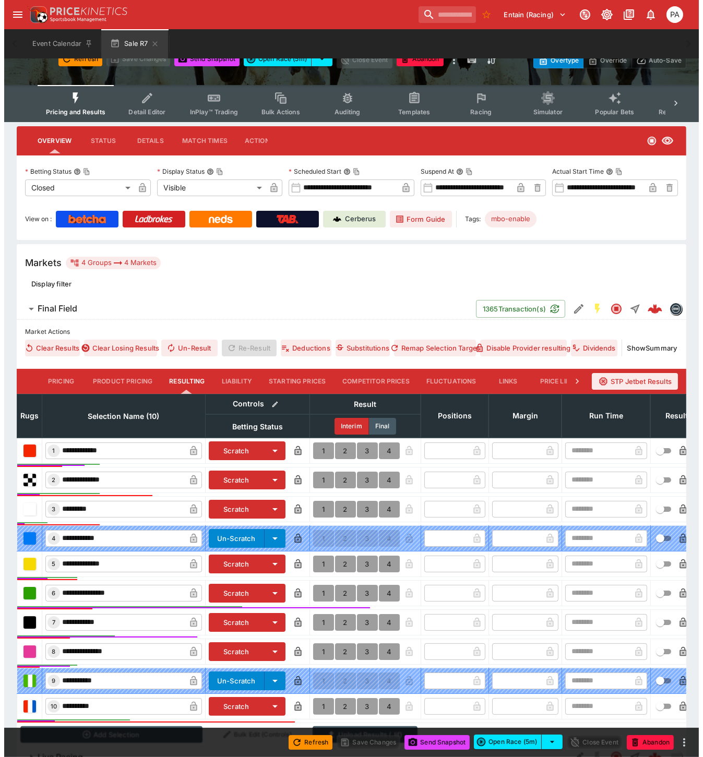
scroll to position [176, 0]
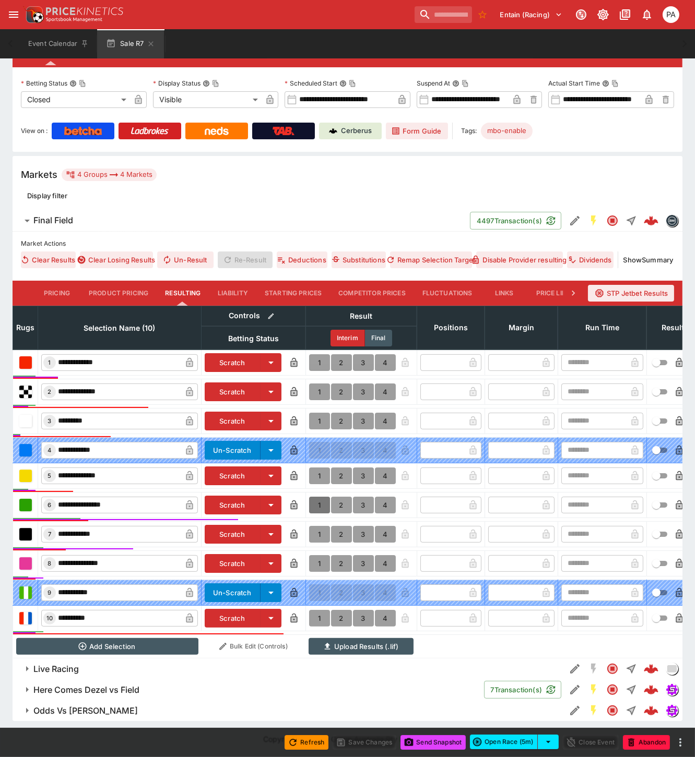
click at [316, 497] on button "1" at bounding box center [319, 505] width 21 height 17
type input "*"
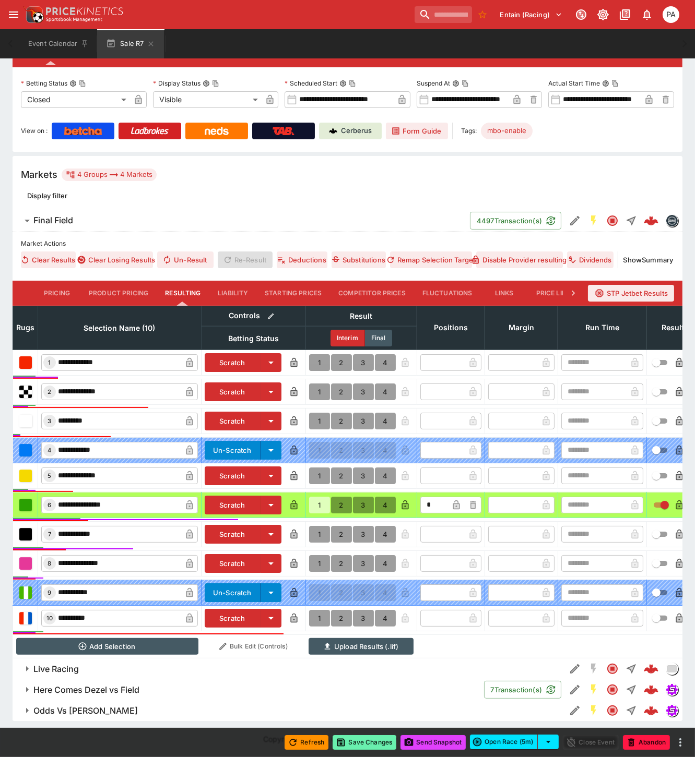
click at [362, 741] on button "Save Changes" at bounding box center [364, 742] width 64 height 15
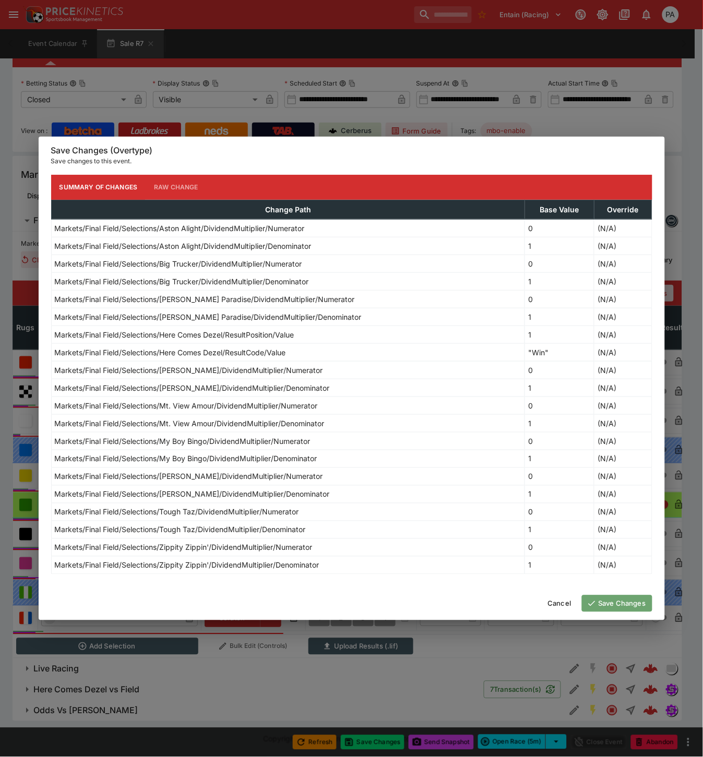
click at [606, 606] on button "Save Changes" at bounding box center [617, 603] width 70 height 17
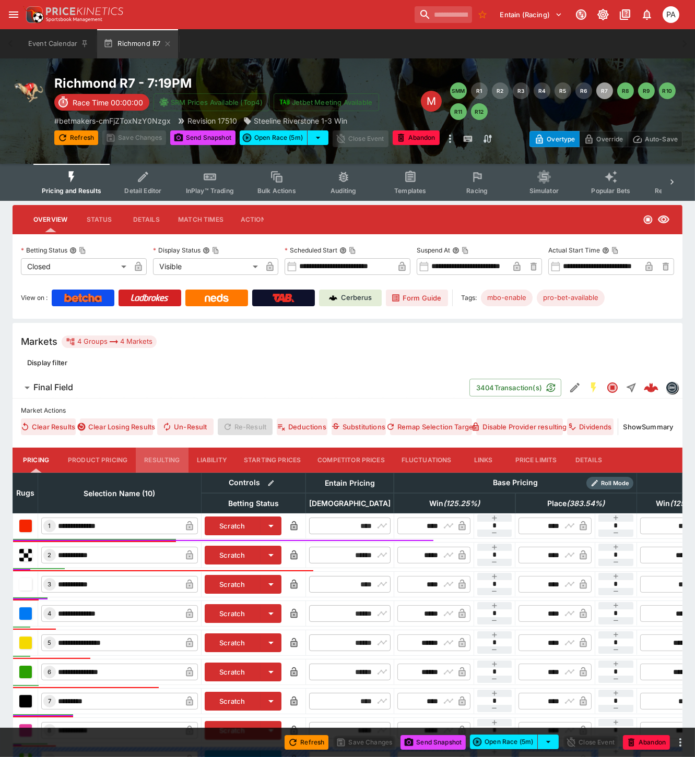
click at [162, 459] on button "Resulting" at bounding box center [162, 460] width 52 height 25
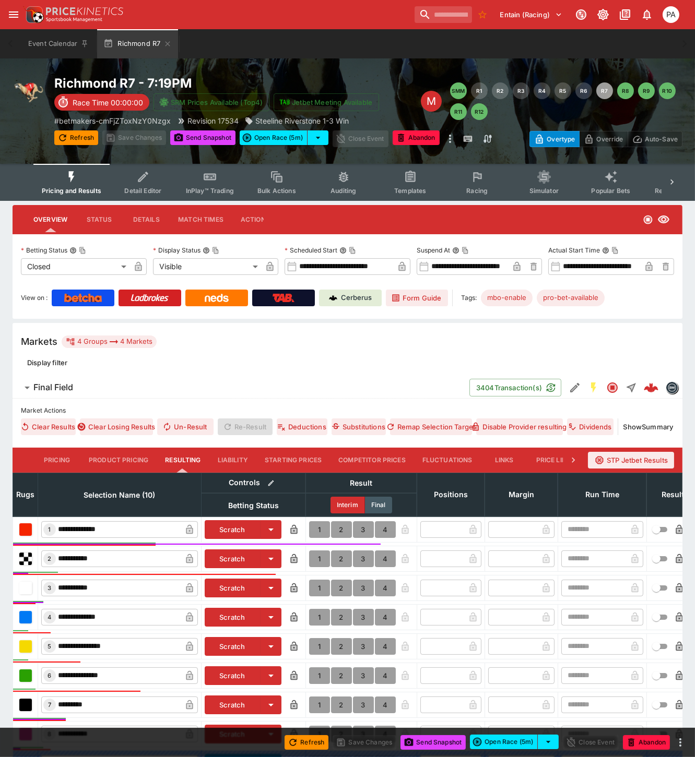
scroll to position [176, 0]
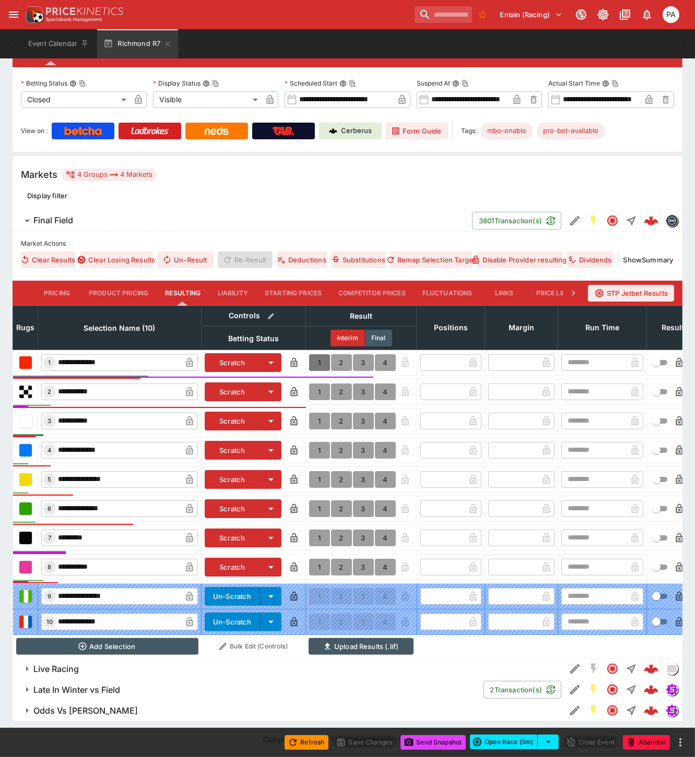
click at [319, 354] on button "1" at bounding box center [319, 362] width 21 height 17
type input "*"
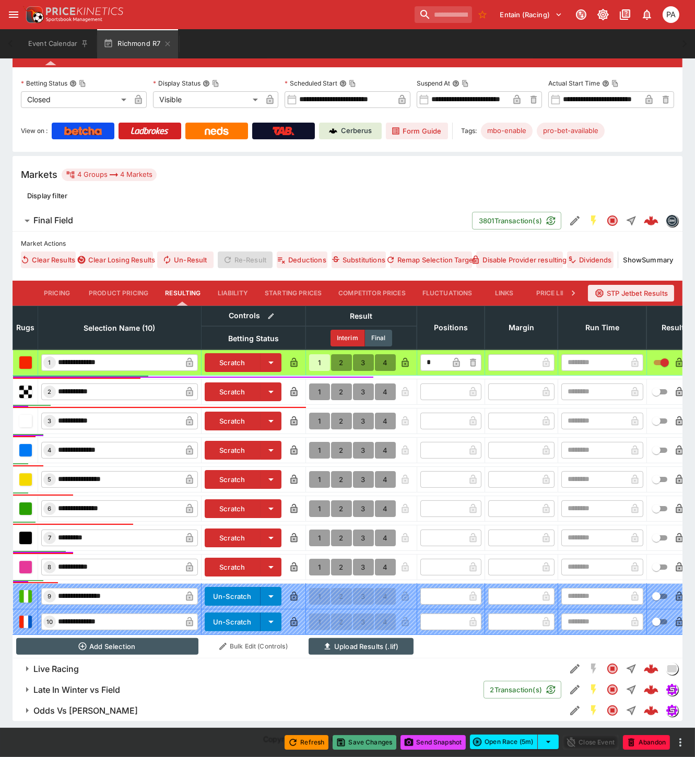
click at [368, 742] on button "Save Changes" at bounding box center [364, 742] width 64 height 15
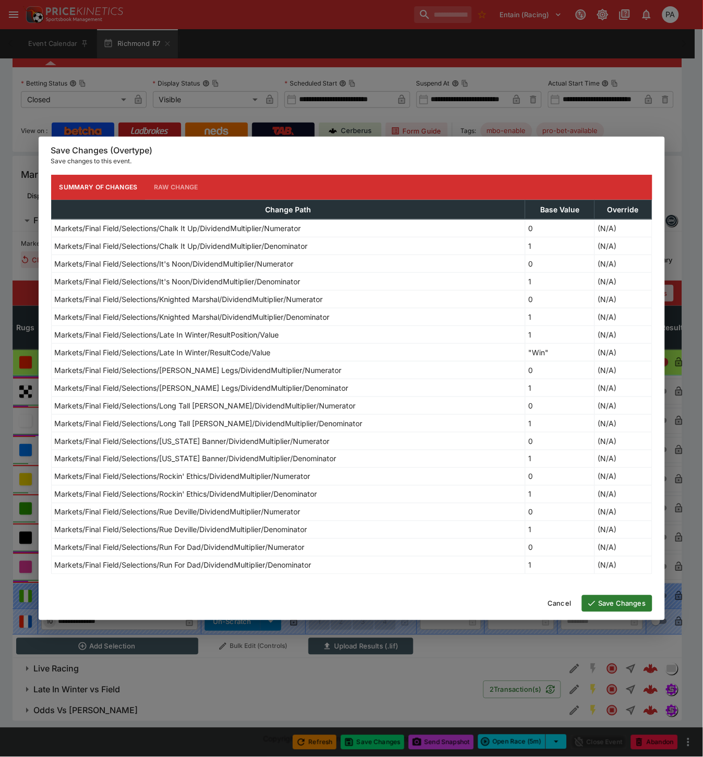
click at [609, 606] on button "Save Changes" at bounding box center [617, 603] width 70 height 17
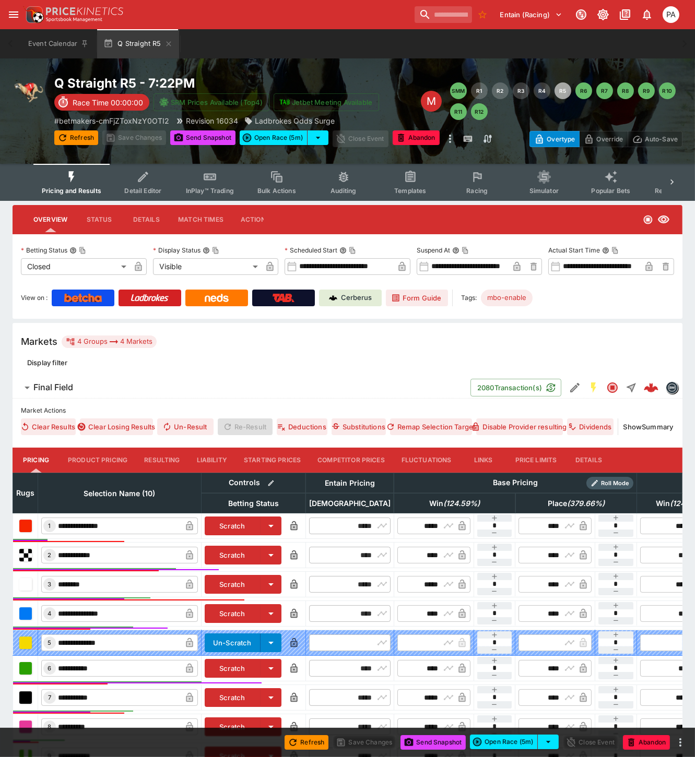
click at [157, 450] on button "Resulting" at bounding box center [162, 460] width 52 height 25
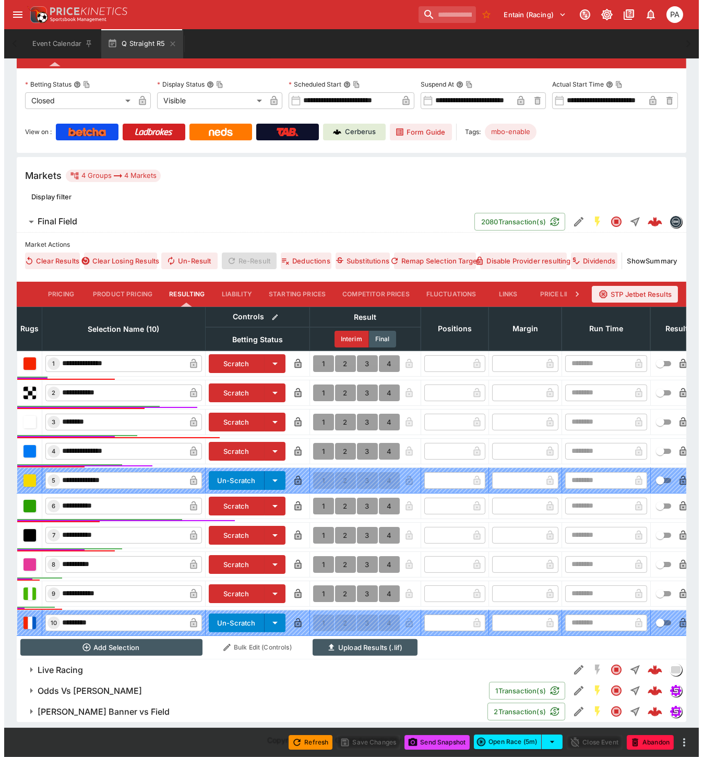
scroll to position [176, 0]
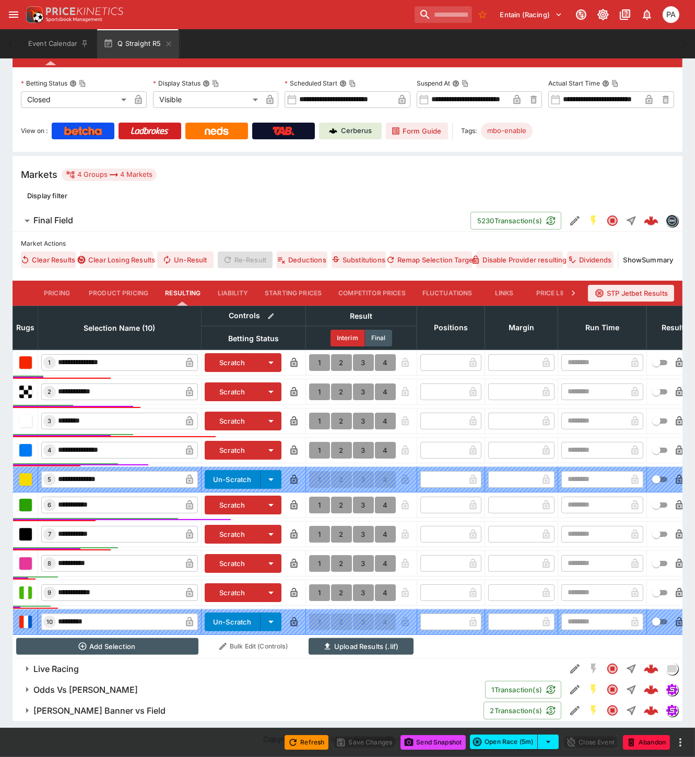
click at [313, 497] on button "1" at bounding box center [319, 505] width 21 height 17
type input "*"
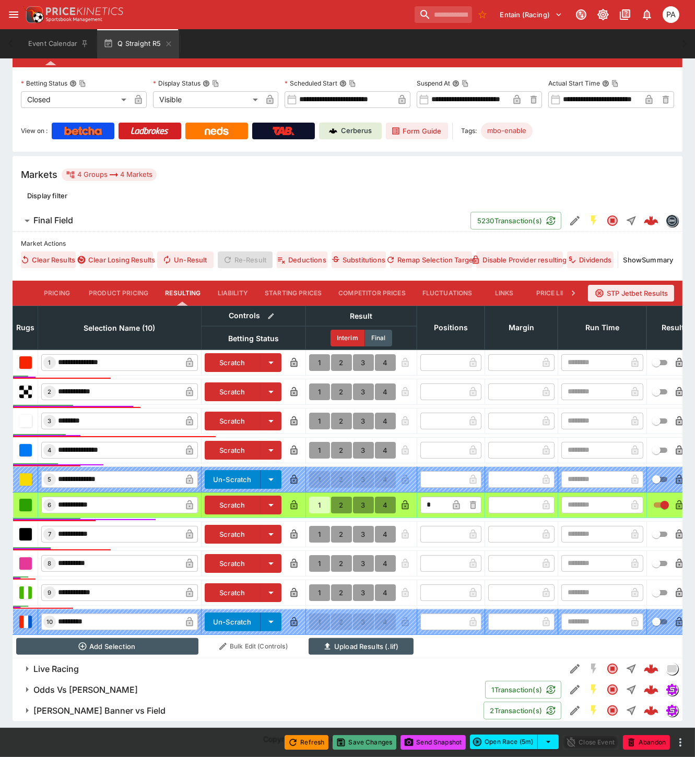
click at [363, 743] on button "Save Changes" at bounding box center [364, 742] width 64 height 15
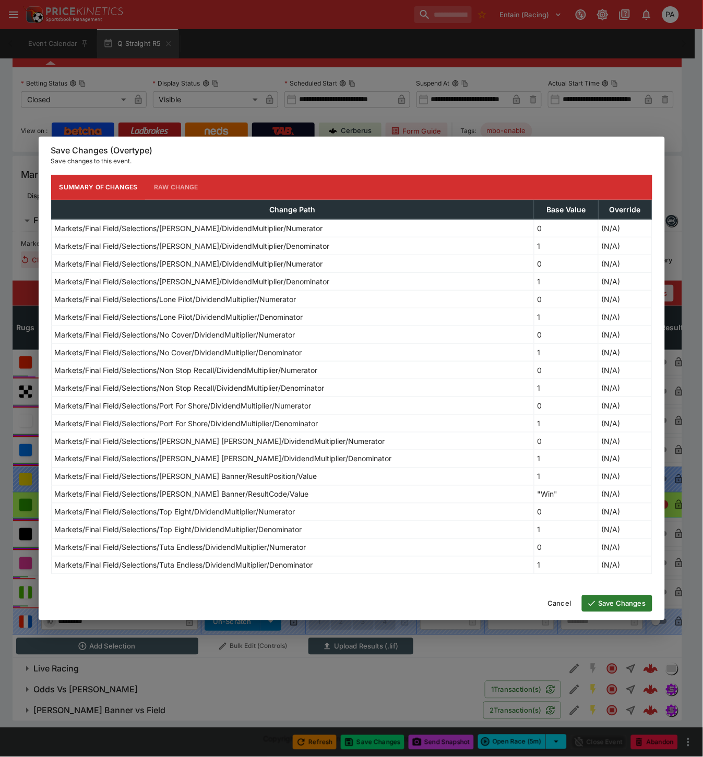
click at [609, 604] on button "Save Changes" at bounding box center [617, 603] width 70 height 17
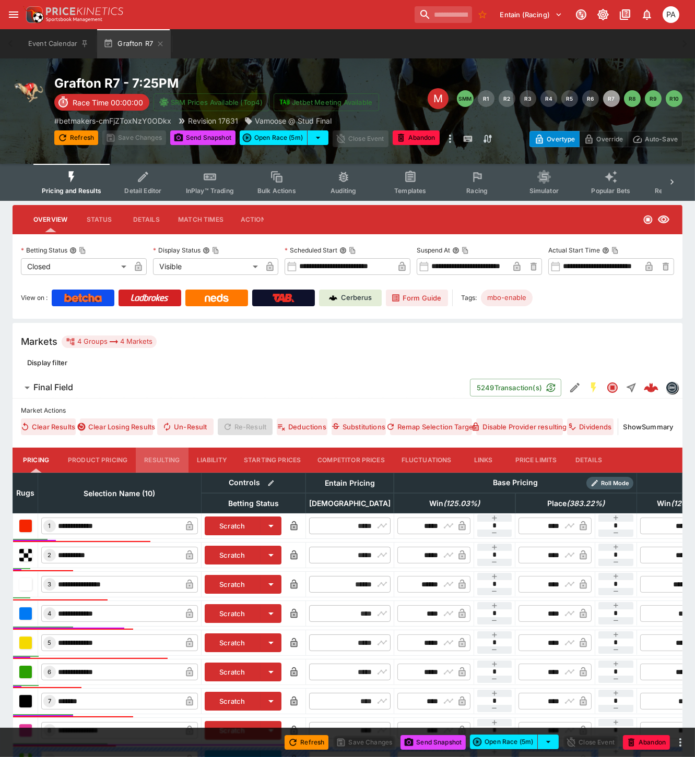
click at [158, 453] on button "Resulting" at bounding box center [162, 460] width 52 height 25
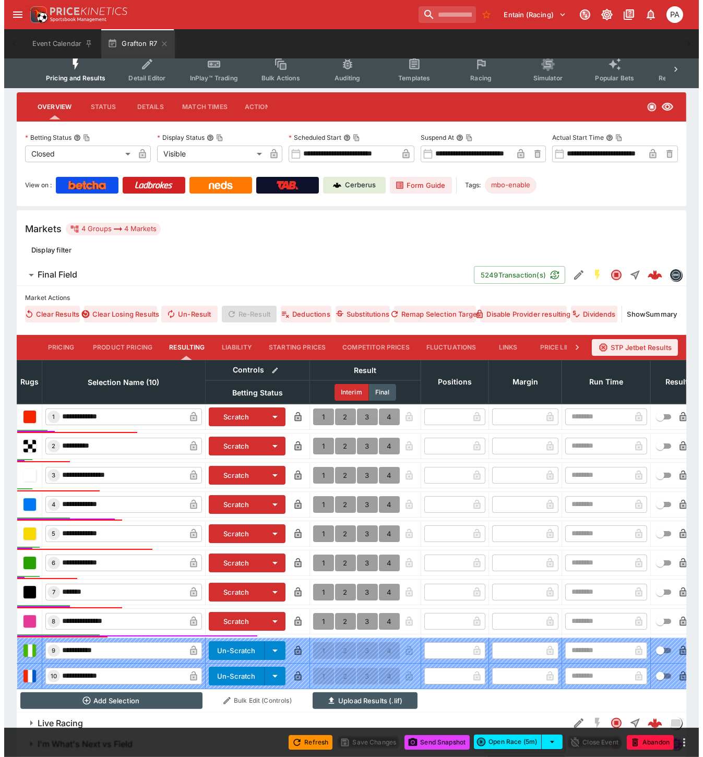
scroll to position [176, 0]
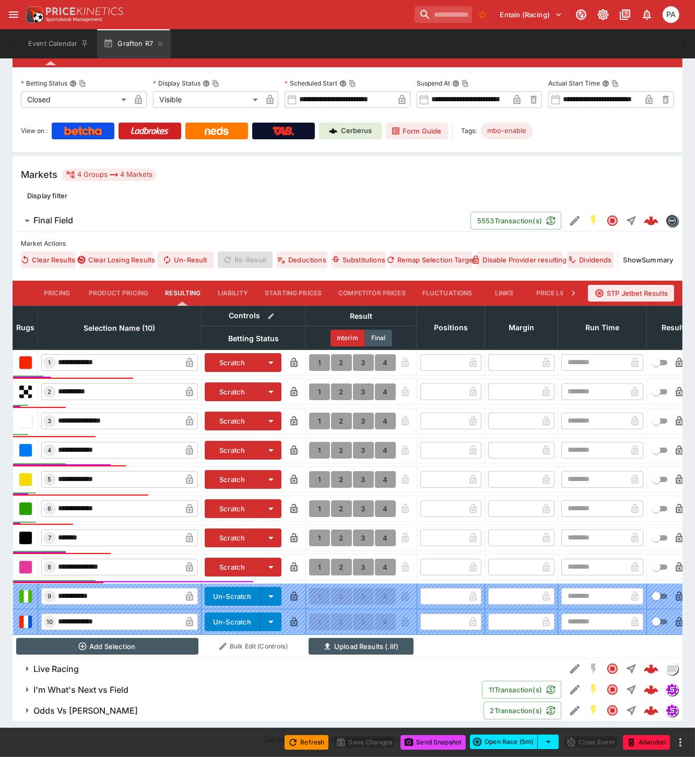
click at [315, 559] on button "1" at bounding box center [319, 567] width 21 height 17
type input "*"
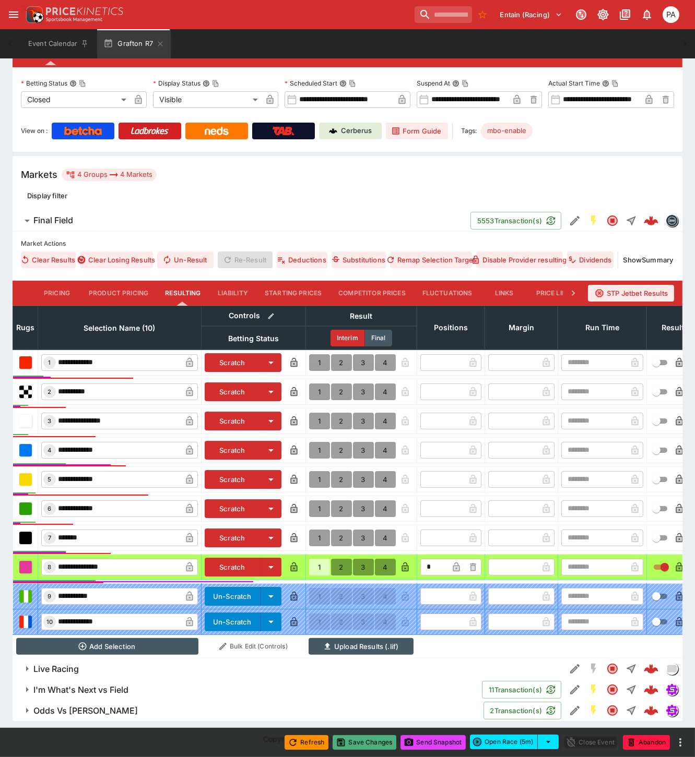
click at [357, 742] on button "Save Changes" at bounding box center [364, 742] width 64 height 15
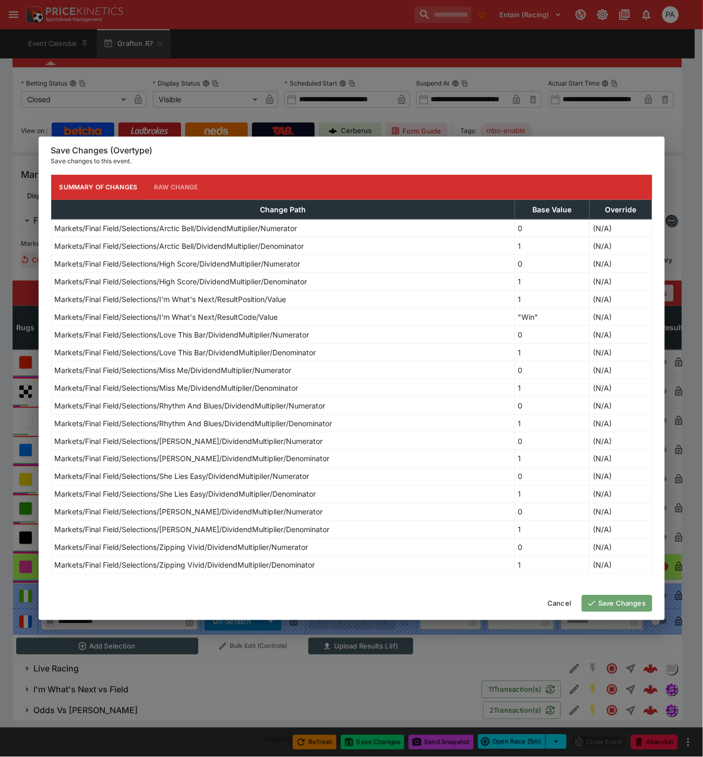
click at [602, 604] on button "Save Changes" at bounding box center [617, 603] width 70 height 17
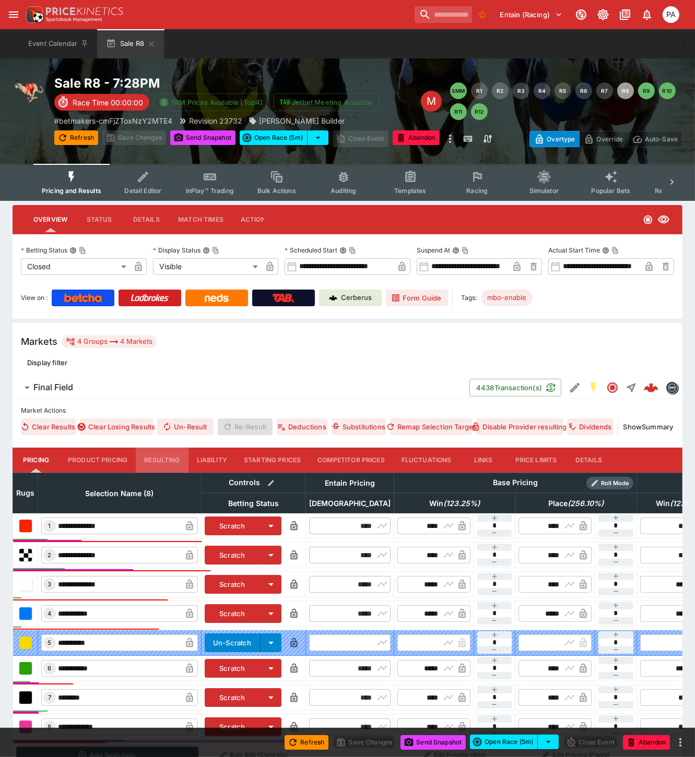
click at [154, 461] on button "Resulting" at bounding box center [162, 460] width 52 height 25
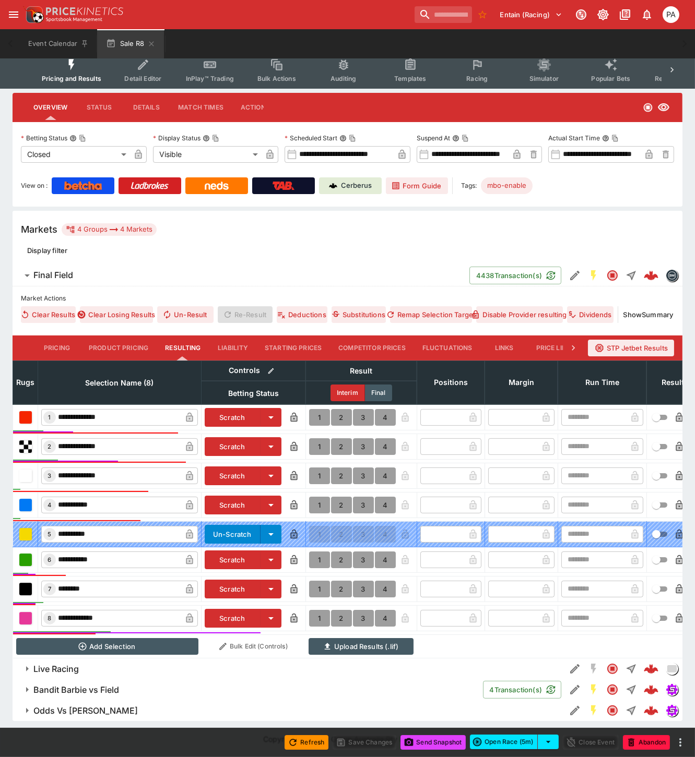
scroll to position [122, 0]
click at [315, 581] on button "1" at bounding box center [319, 589] width 21 height 17
type input "*"
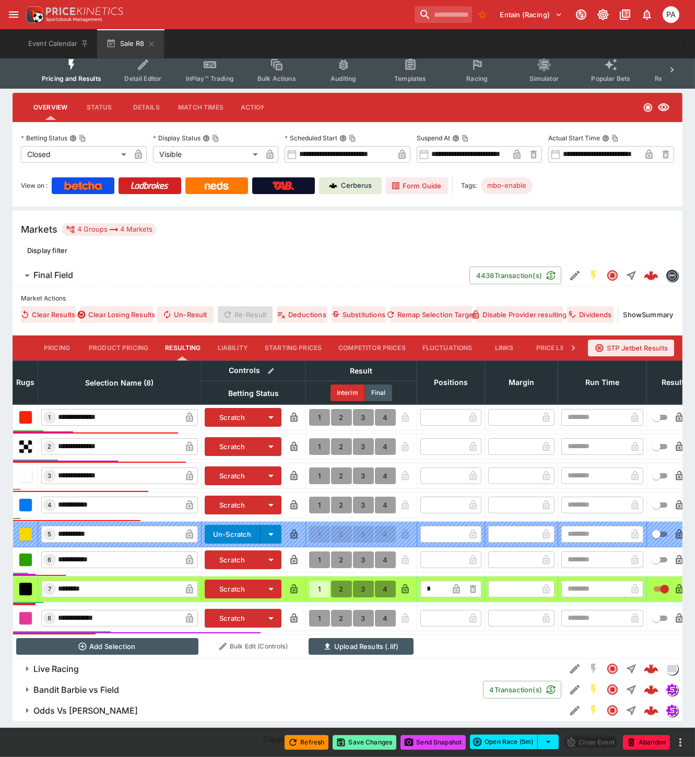
click at [367, 742] on button "Save Changes" at bounding box center [364, 742] width 64 height 15
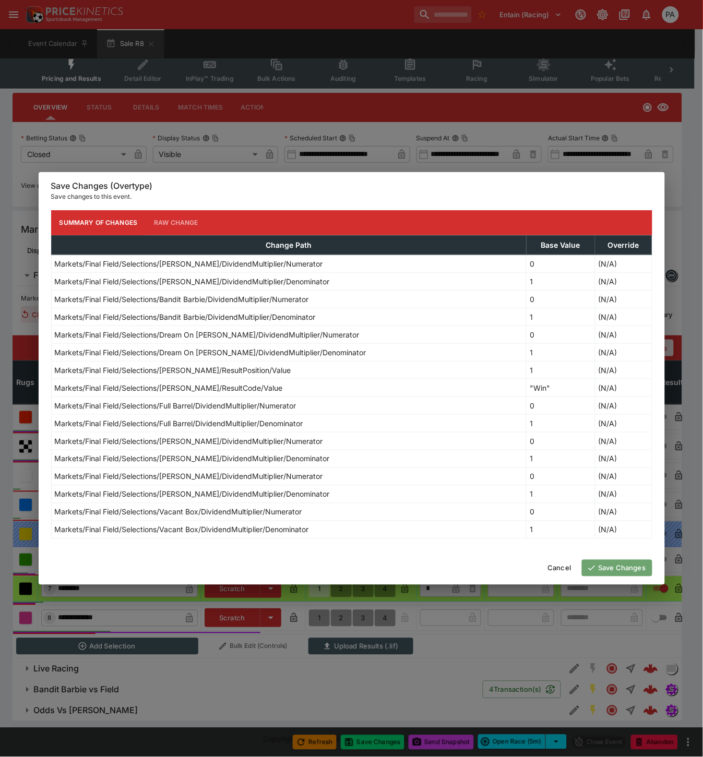
click at [608, 569] on button "Save Changes" at bounding box center [617, 568] width 70 height 17
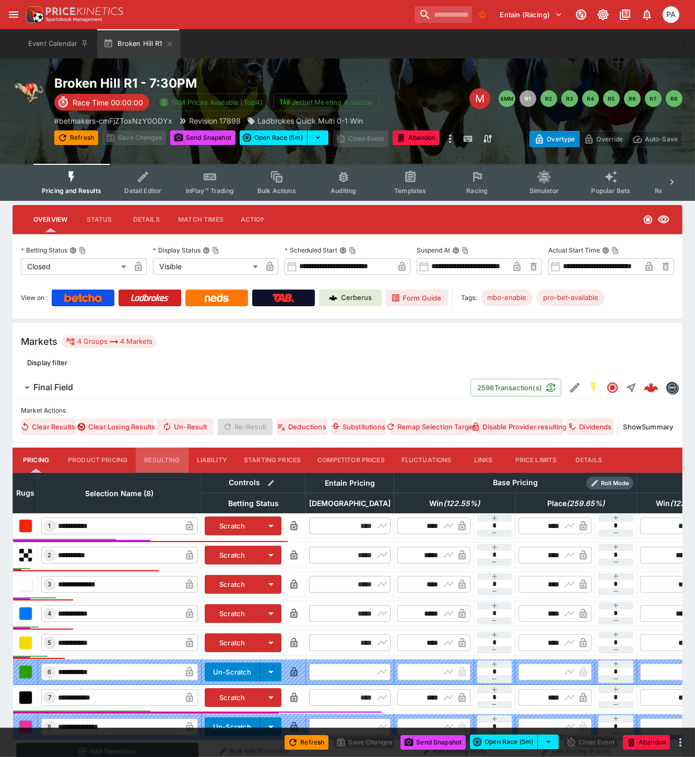
click at [157, 457] on button "Resulting" at bounding box center [162, 460] width 52 height 25
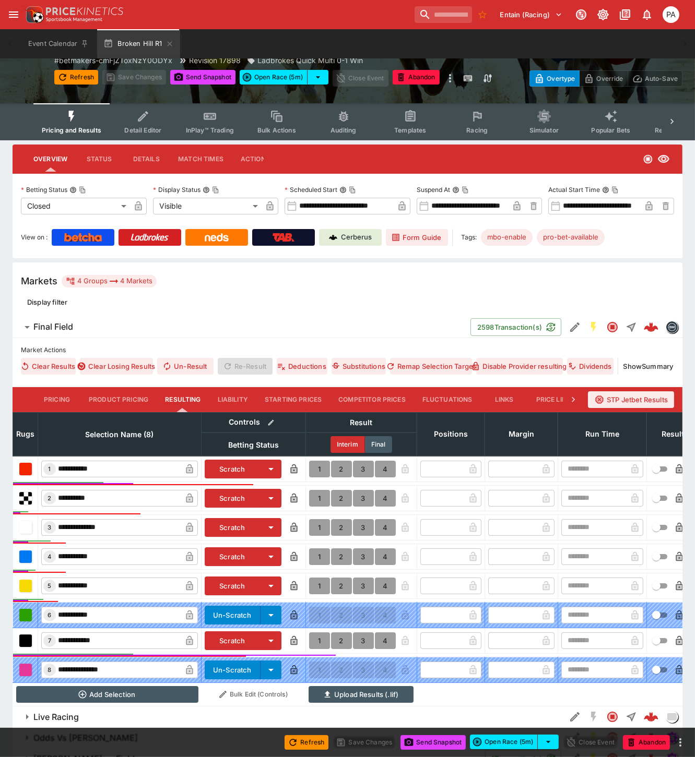
scroll to position [117, 0]
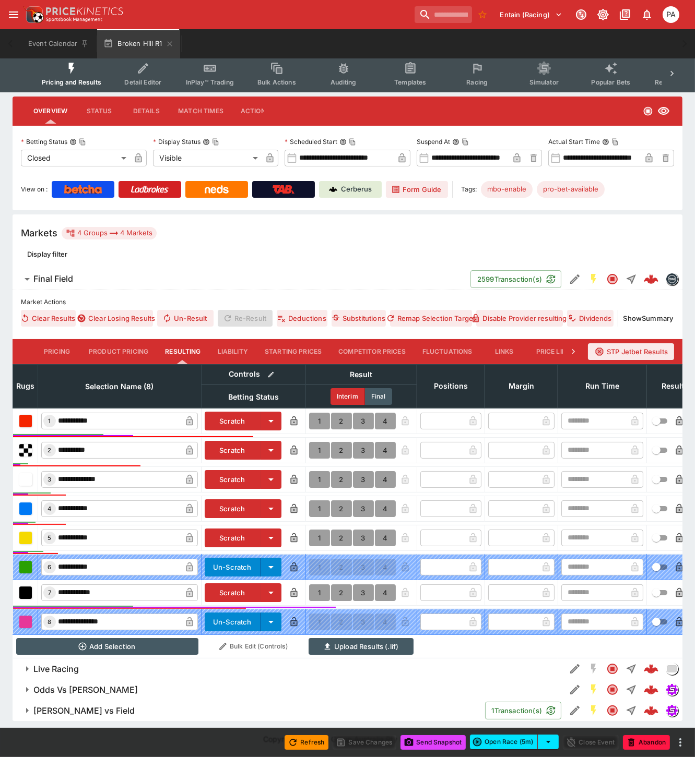
click at [317, 584] on button "1" at bounding box center [319, 592] width 21 height 17
type input "*"
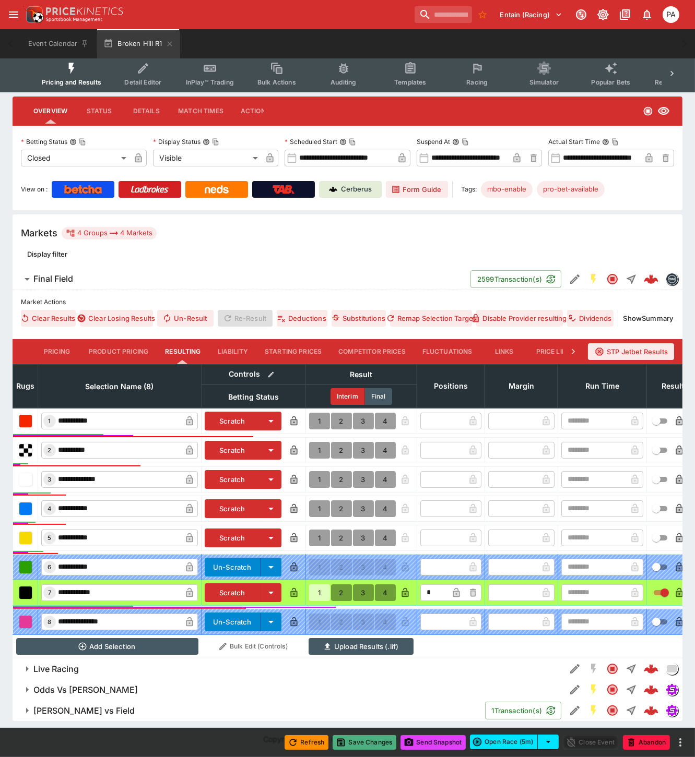
click at [366, 744] on button "Save Changes" at bounding box center [364, 742] width 64 height 15
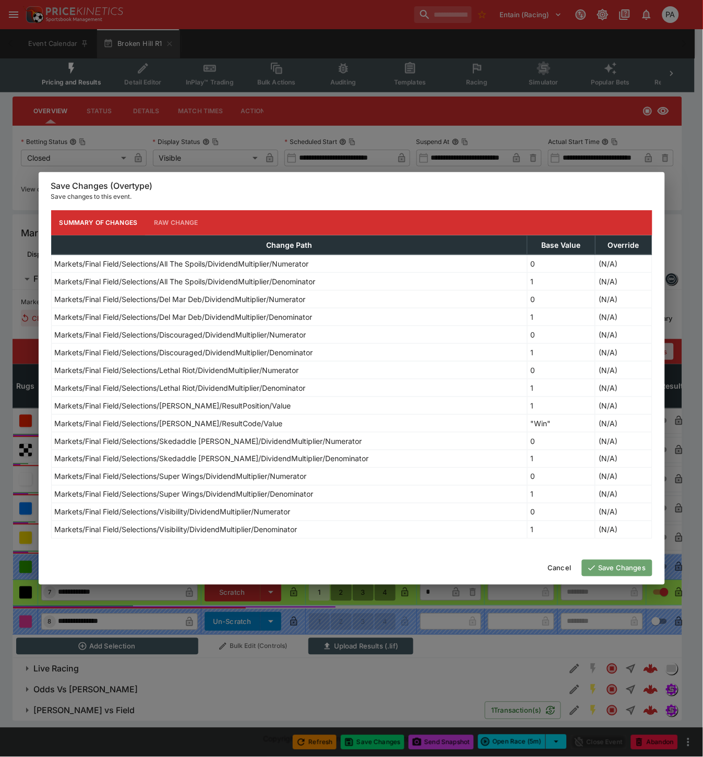
click at [613, 570] on button "Save Changes" at bounding box center [617, 568] width 70 height 17
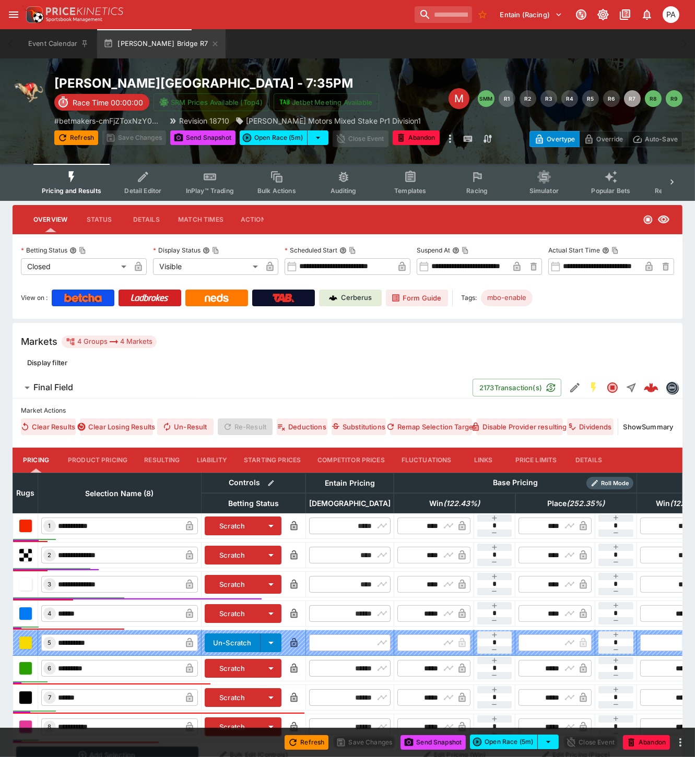
click at [163, 460] on button "Resulting" at bounding box center [162, 460] width 52 height 25
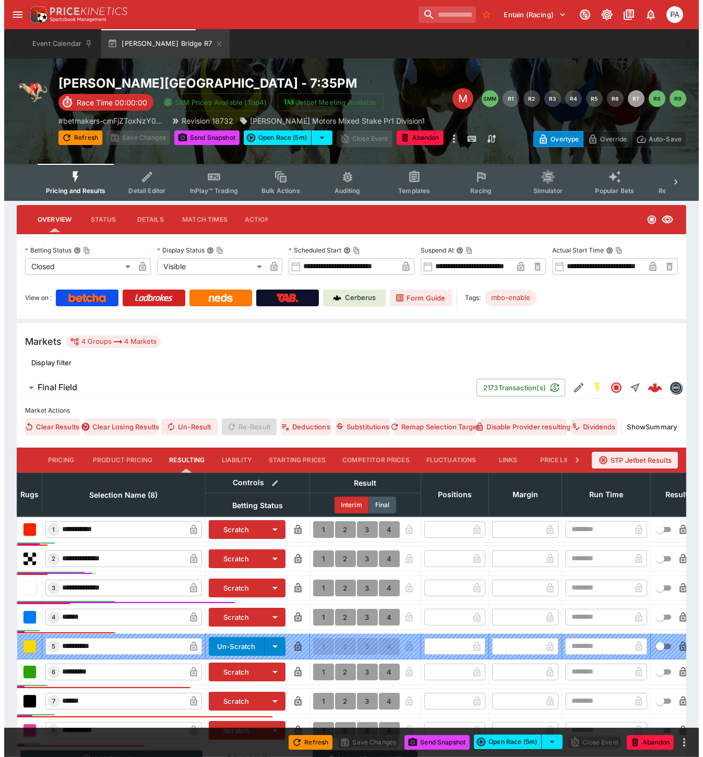
scroll to position [122, 0]
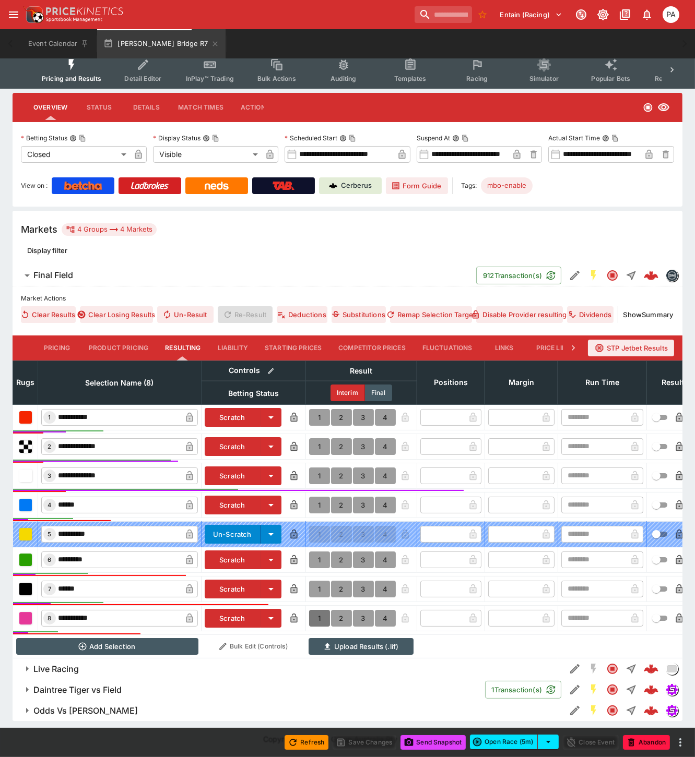
click at [316, 610] on button "1" at bounding box center [319, 618] width 21 height 17
type input "*"
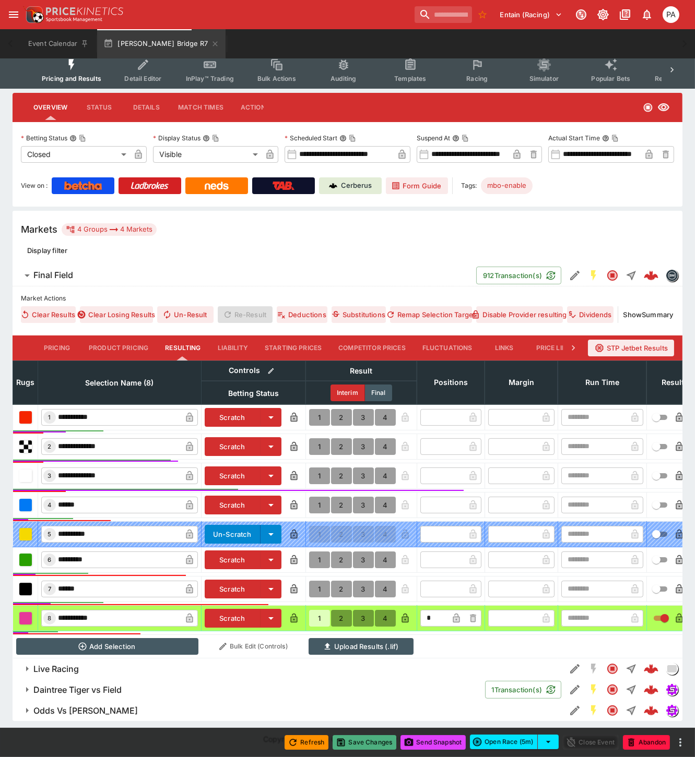
click at [364, 745] on button "Save Changes" at bounding box center [364, 742] width 64 height 15
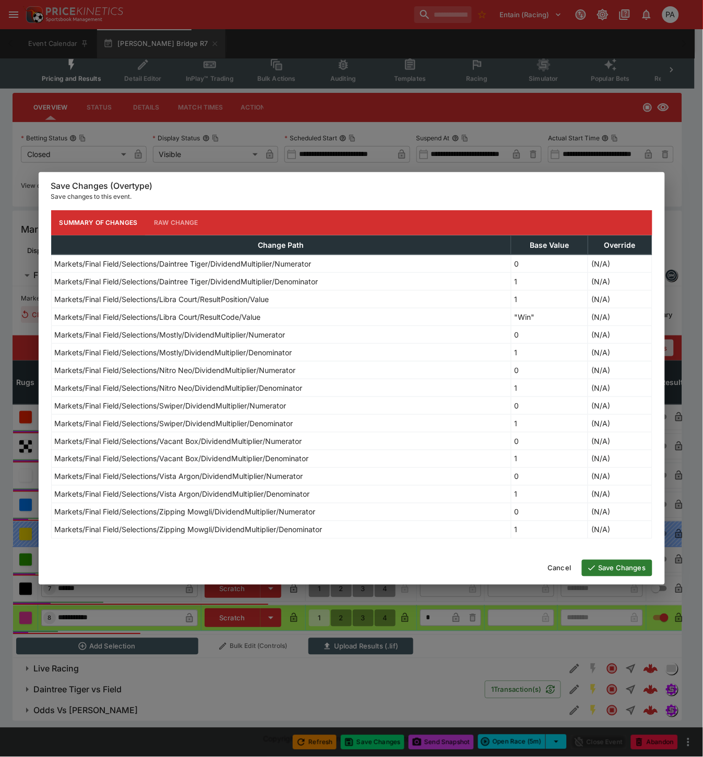
click at [602, 570] on button "Save Changes" at bounding box center [617, 568] width 70 height 17
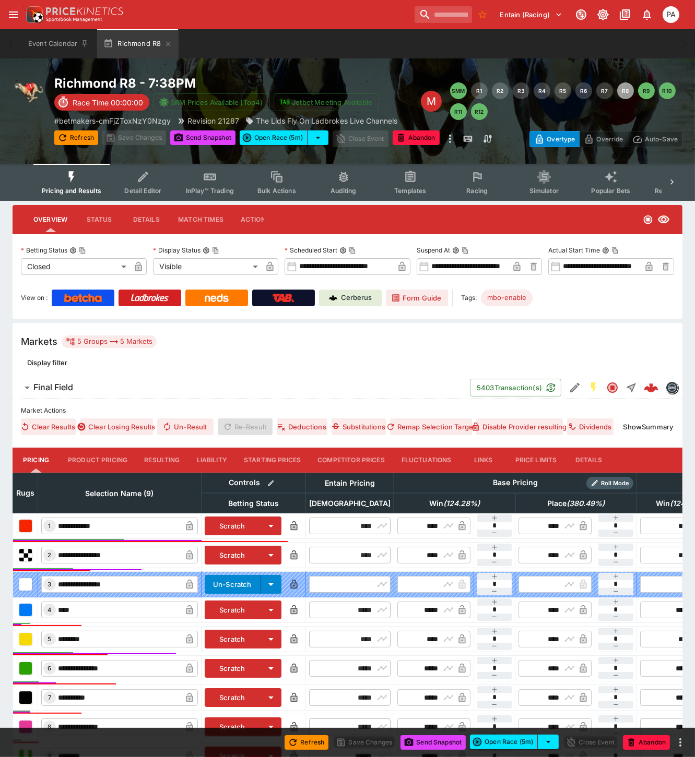
click at [157, 458] on button "Resulting" at bounding box center [162, 460] width 52 height 25
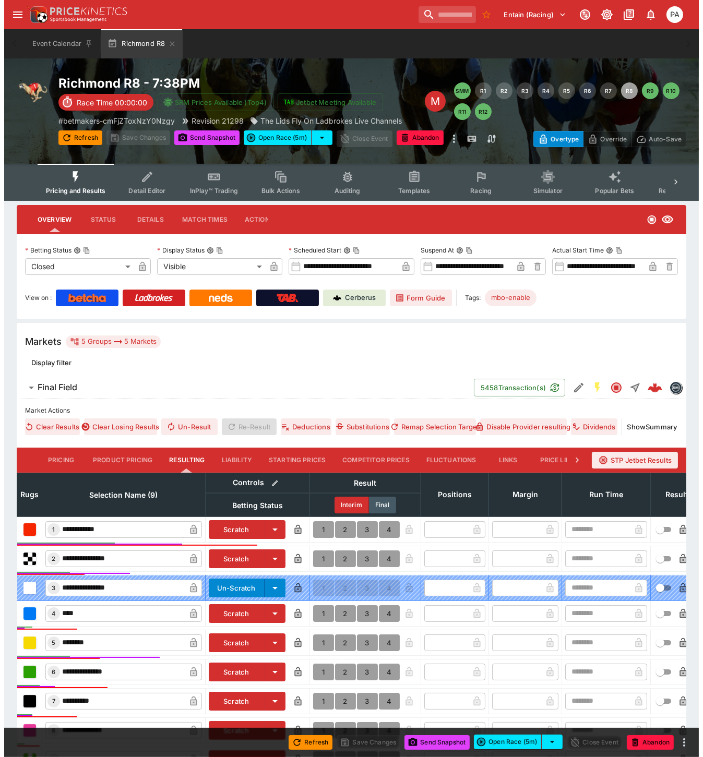
scroll to position [171, 0]
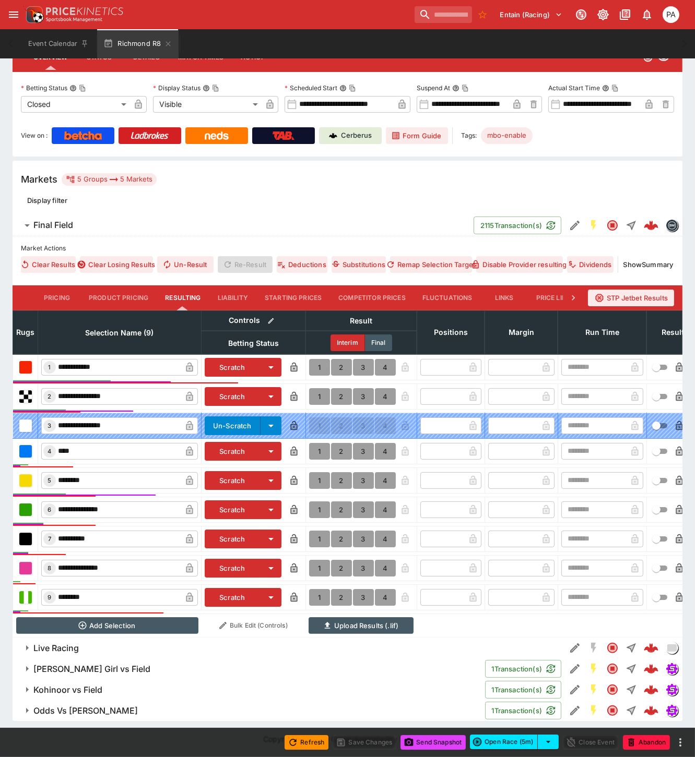
click at [317, 388] on button "1" at bounding box center [319, 396] width 21 height 17
type input "*"
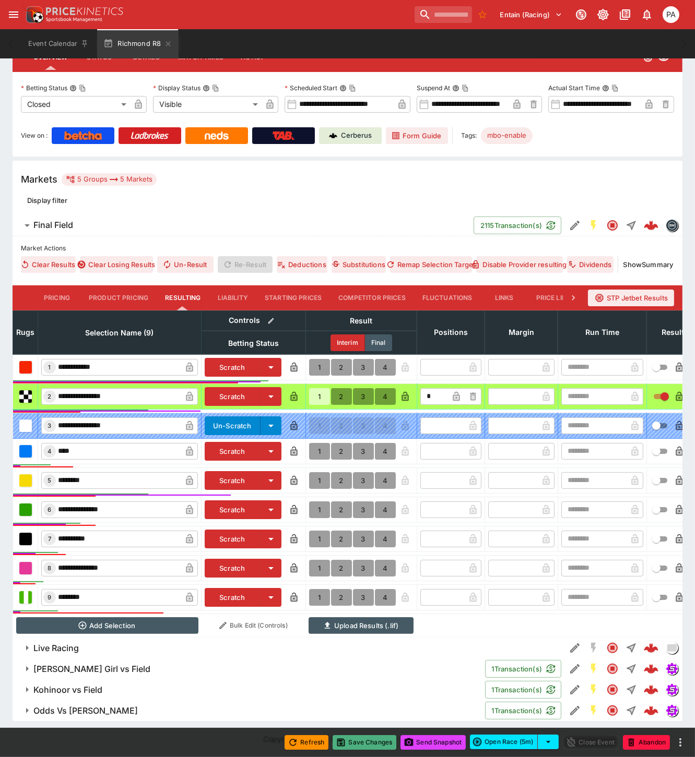
click at [368, 745] on button "Save Changes" at bounding box center [364, 742] width 64 height 15
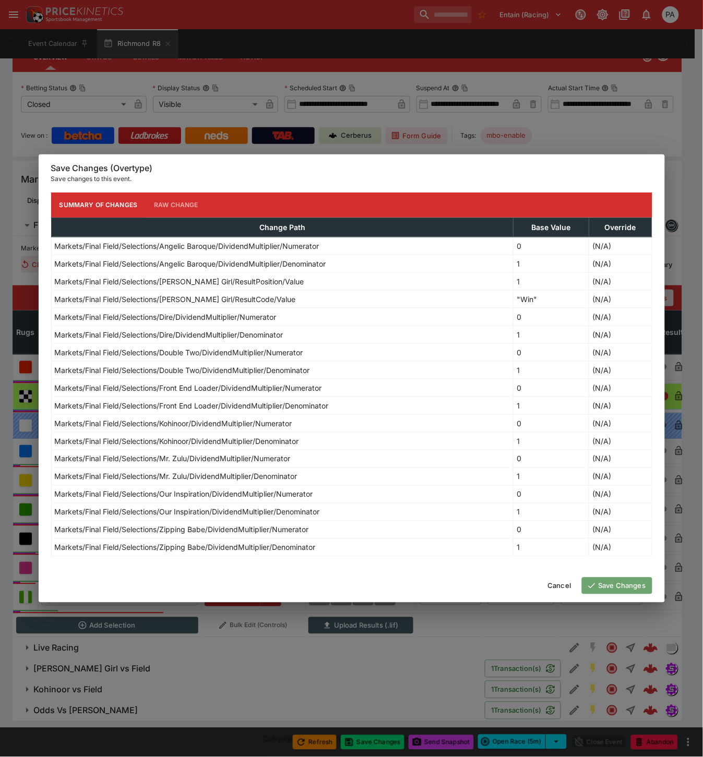
click at [608, 589] on button "Save Changes" at bounding box center [617, 586] width 70 height 17
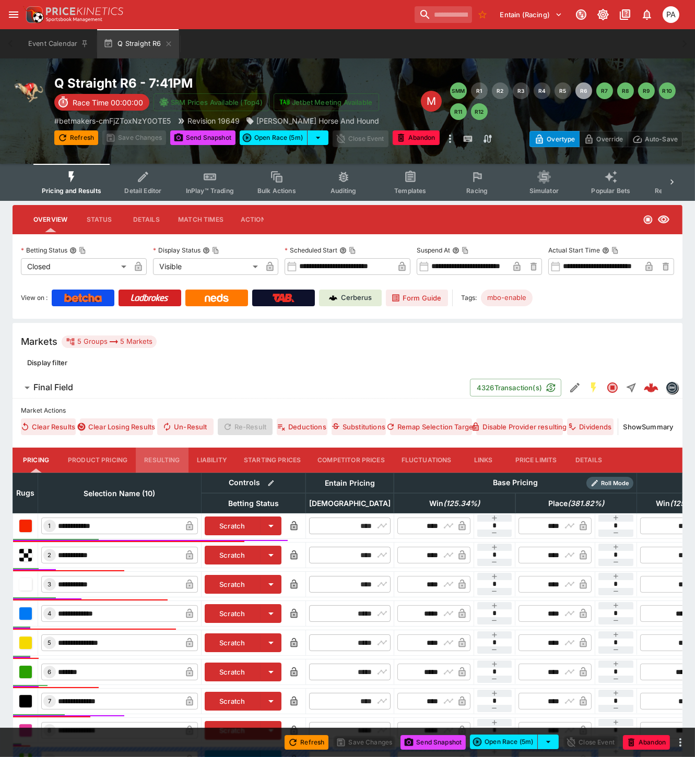
drag, startPoint x: 163, startPoint y: 458, endPoint x: 185, endPoint y: 460, distance: 21.5
click at [163, 458] on button "Resulting" at bounding box center [162, 460] width 52 height 25
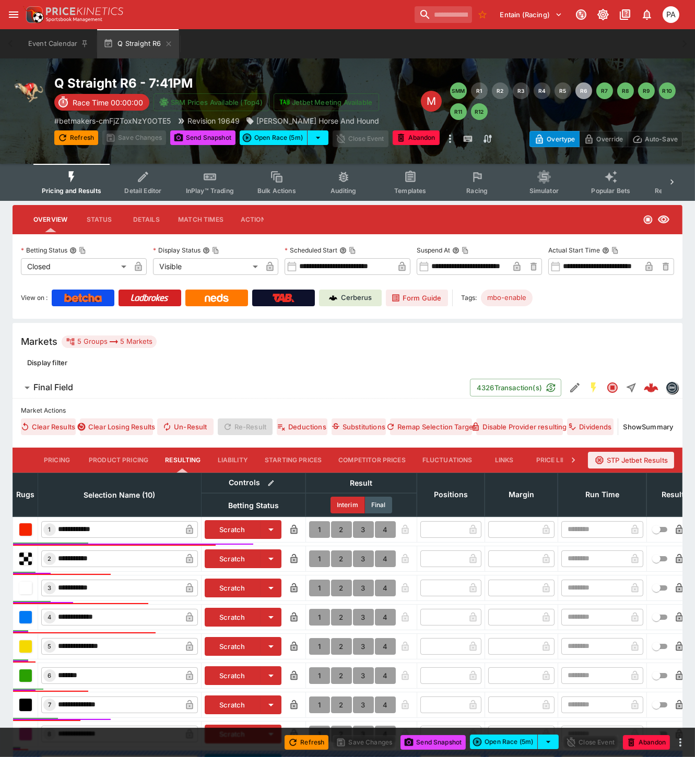
scroll to position [197, 0]
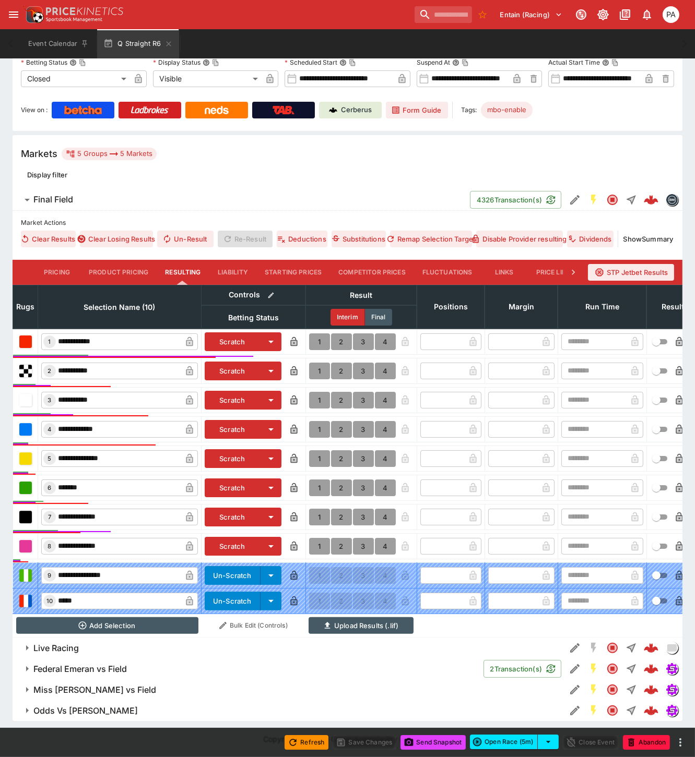
click at [317, 333] on button "1" at bounding box center [319, 341] width 21 height 17
type input "*"
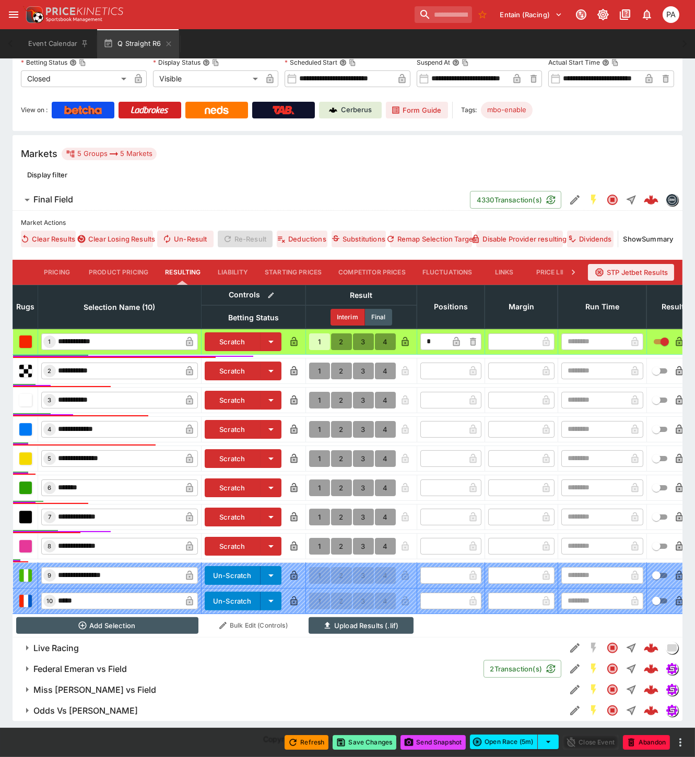
click at [369, 744] on button "Save Changes" at bounding box center [364, 742] width 64 height 15
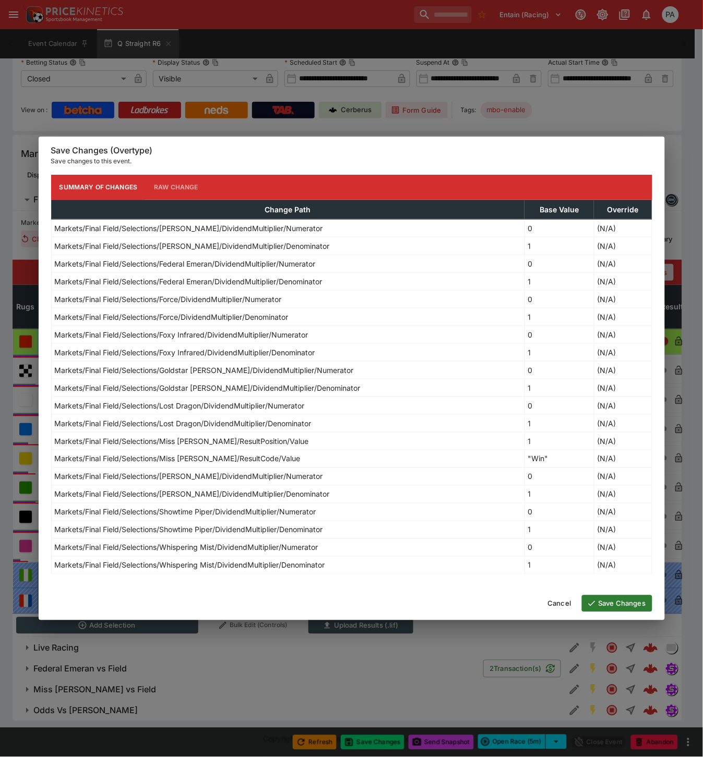
click at [614, 604] on button "Save Changes" at bounding box center [617, 603] width 70 height 17
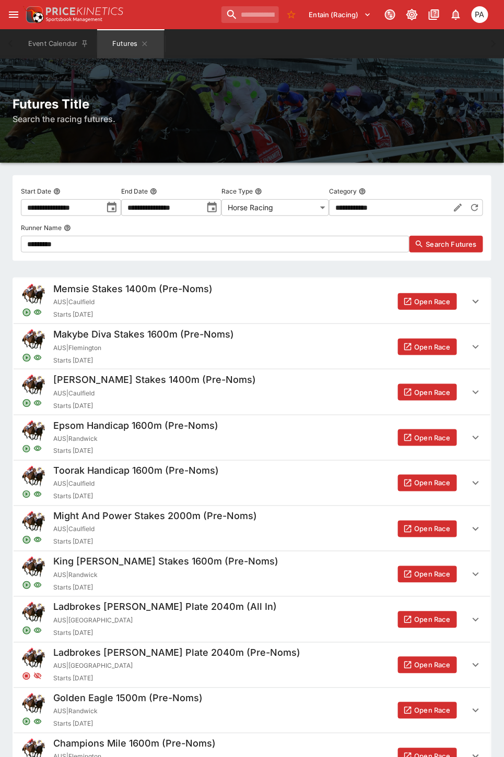
click at [309, 207] on body "**********" at bounding box center [252, 437] width 504 height 874
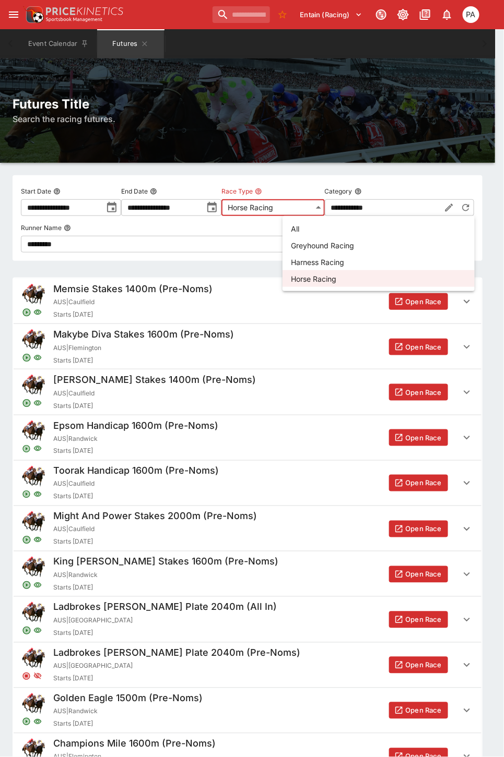
click at [310, 241] on li "Greyhound Racing" at bounding box center [378, 245] width 192 height 17
type input "**********"
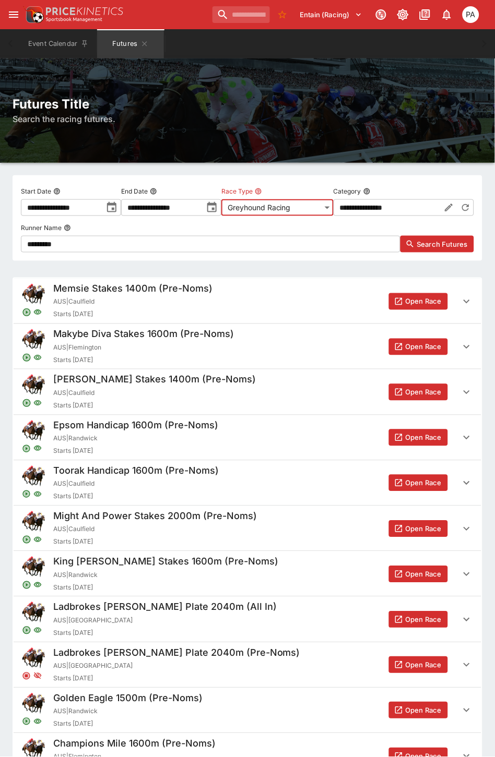
click at [413, 238] on button "Search Futures" at bounding box center [437, 244] width 74 height 17
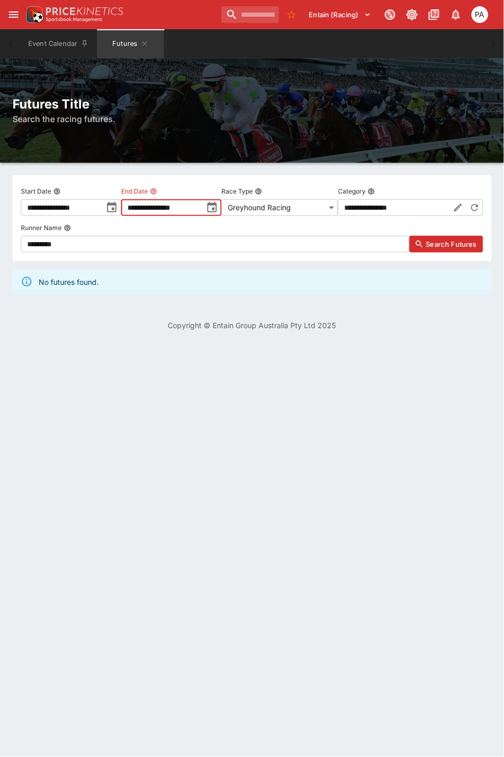
click at [202, 202] on input "**********" at bounding box center [161, 207] width 81 height 17
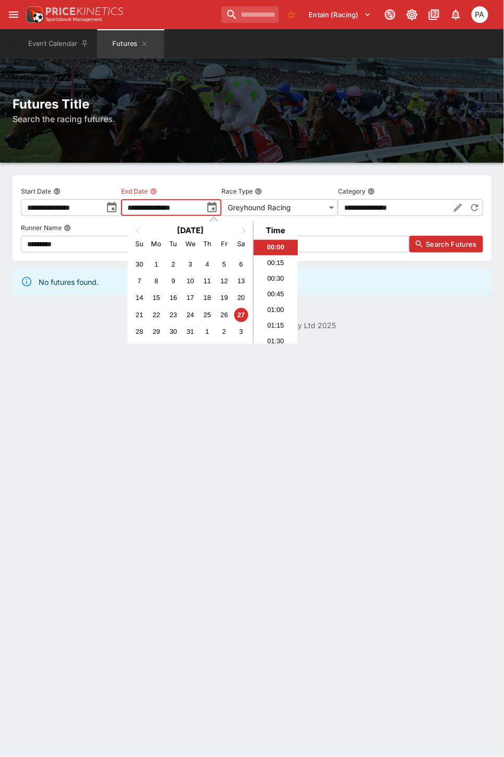
click at [133, 343] on html "**********" at bounding box center [252, 171] width 504 height 343
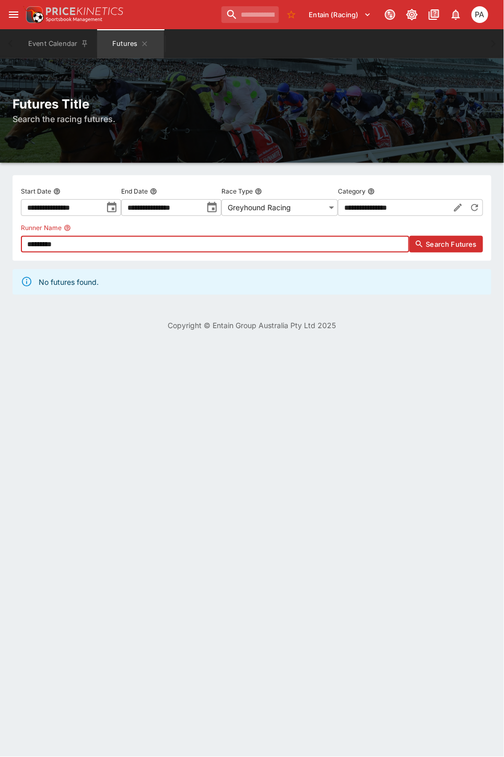
drag, startPoint x: 244, startPoint y: 245, endPoint x: 231, endPoint y: 245, distance: 12.5
click at [232, 245] on input "*********" at bounding box center [215, 244] width 388 height 17
type input "*"
click at [428, 242] on span "Search Futures" at bounding box center [451, 244] width 51 height 10
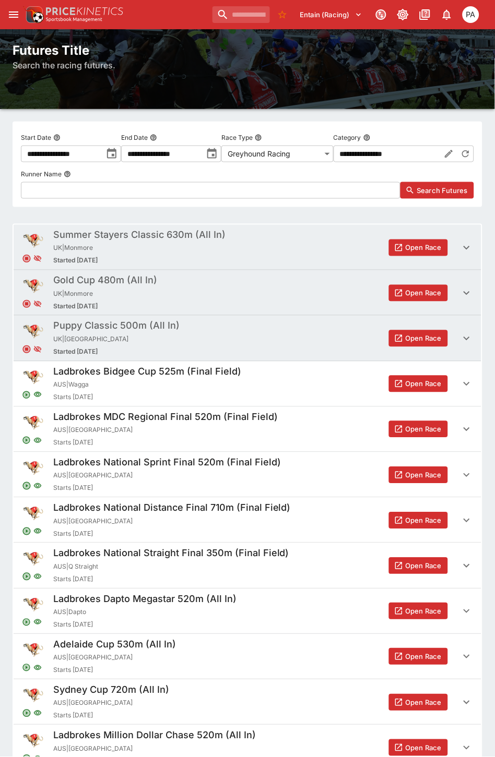
scroll to position [116, 0]
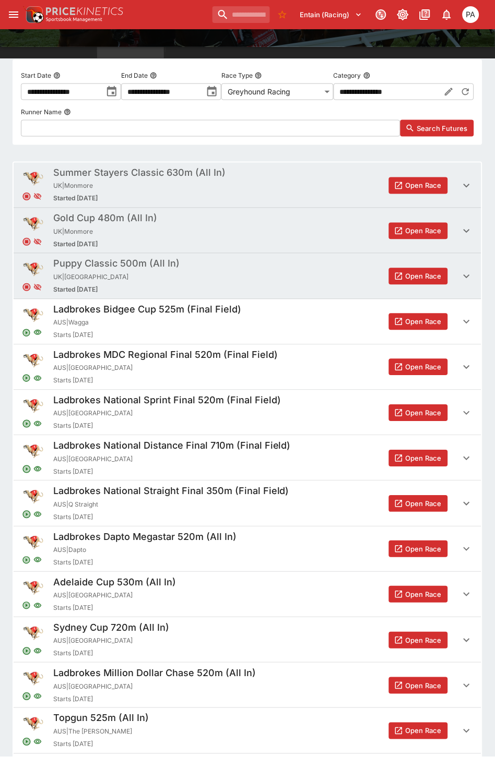
click at [423, 499] on button "Open Race" at bounding box center [418, 504] width 59 height 17
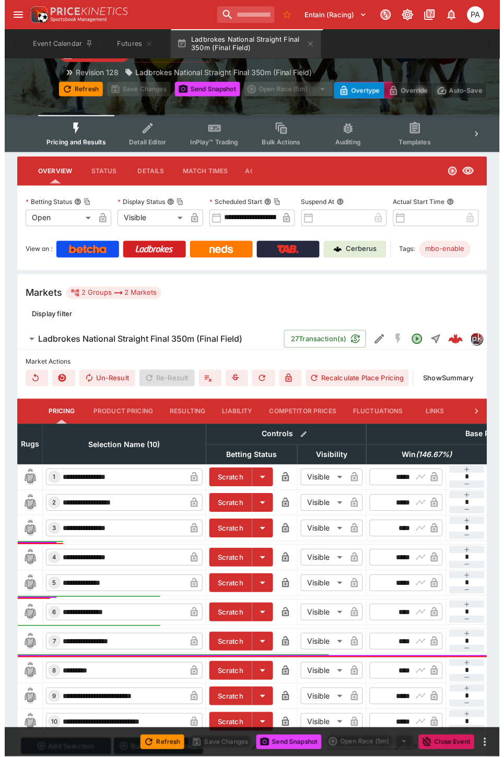
scroll to position [132, 0]
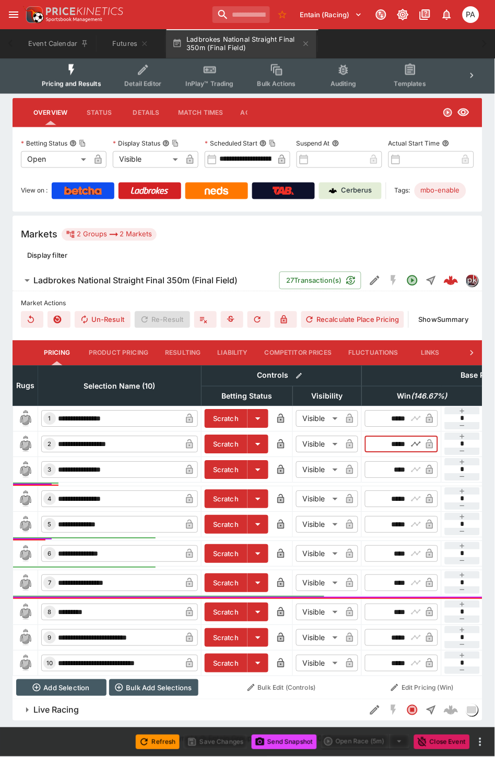
drag, startPoint x: 383, startPoint y: 436, endPoint x: 420, endPoint y: 436, distance: 37.0
click at [420, 436] on div "​ ***** ​" at bounding box center [401, 444] width 73 height 17
type input "*****"
drag, startPoint x: 385, startPoint y: 461, endPoint x: 413, endPoint y: 462, distance: 28.2
click at [413, 462] on div "​ **** ​" at bounding box center [401, 470] width 73 height 17
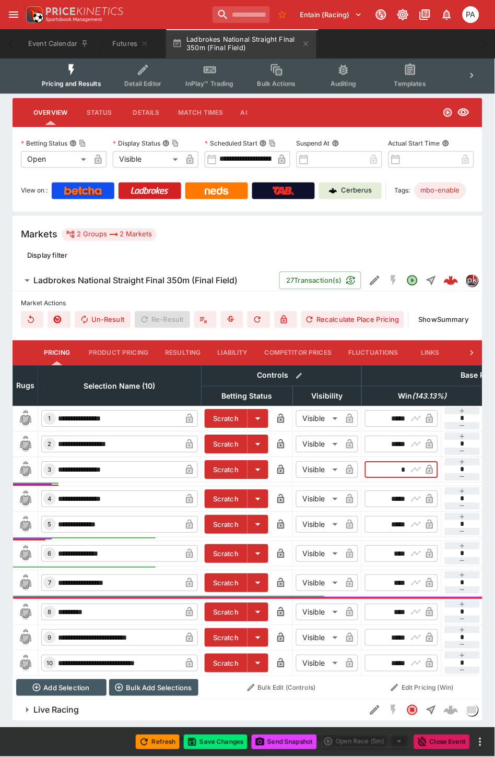
type input "****"
drag, startPoint x: 394, startPoint y: 489, endPoint x: 413, endPoint y: 492, distance: 18.4
click at [413, 492] on div "​ ***** ​" at bounding box center [401, 499] width 73 height 17
type input "*****"
drag, startPoint x: 379, startPoint y: 518, endPoint x: 409, endPoint y: 518, distance: 29.7
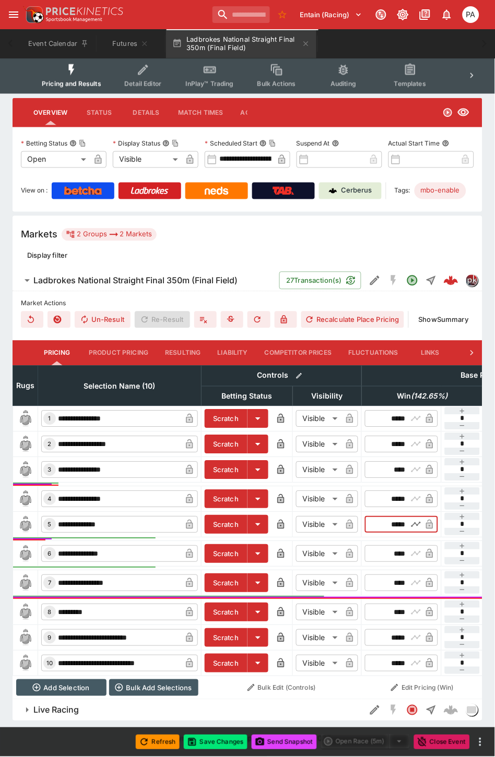
click at [409, 518] on div "​ ***** ​" at bounding box center [401, 525] width 73 height 17
type input "*****"
drag, startPoint x: 387, startPoint y: 542, endPoint x: 409, endPoint y: 545, distance: 22.1
click at [409, 546] on div "​ **** ​" at bounding box center [401, 554] width 73 height 17
type input "****"
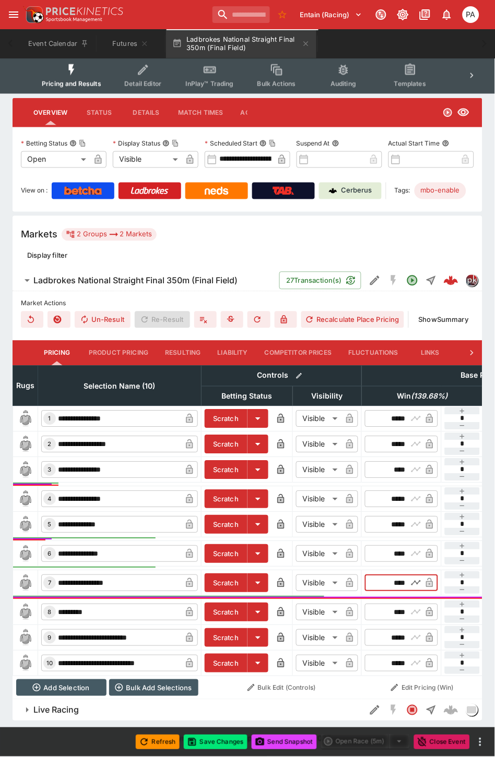
drag, startPoint x: 386, startPoint y: 576, endPoint x: 410, endPoint y: 576, distance: 23.5
click at [410, 576] on div "​ **** ​" at bounding box center [401, 583] width 73 height 17
type input "****"
drag, startPoint x: 386, startPoint y: 607, endPoint x: 409, endPoint y: 607, distance: 22.4
click at [409, 607] on div "​ **** ​" at bounding box center [401, 612] width 73 height 17
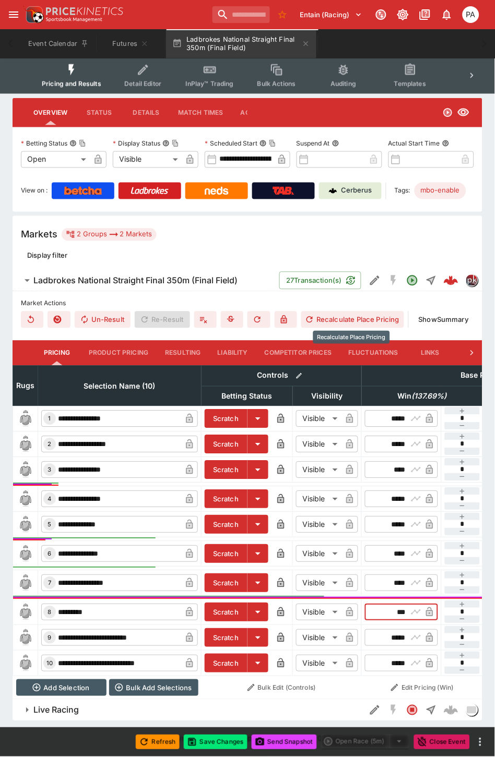
type input "****"
click at [372, 312] on button "Recalculate Place Pricing" at bounding box center [352, 320] width 103 height 17
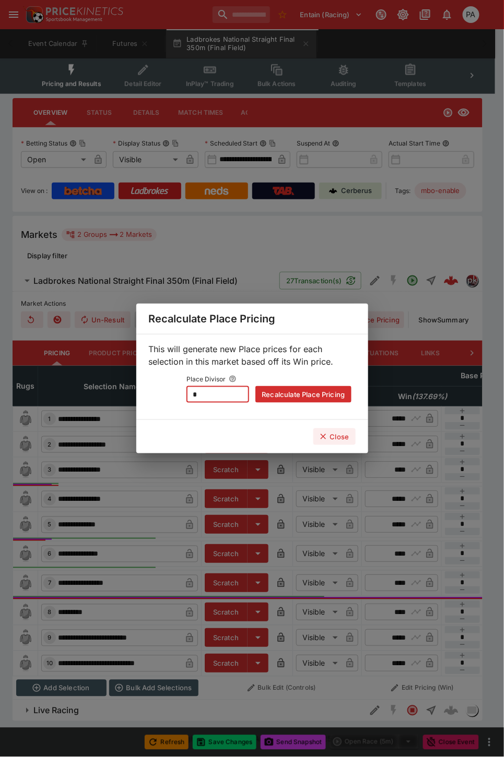
drag, startPoint x: 221, startPoint y: 395, endPoint x: 170, endPoint y: 404, distance: 51.4
click at [170, 404] on div "This will generate new Place prices for each selection in this market based off…" at bounding box center [252, 377] width 232 height 86
type input "*"
click at [273, 394] on button "Recalculate Place Pricing" at bounding box center [302, 394] width 95 height 17
type input "****"
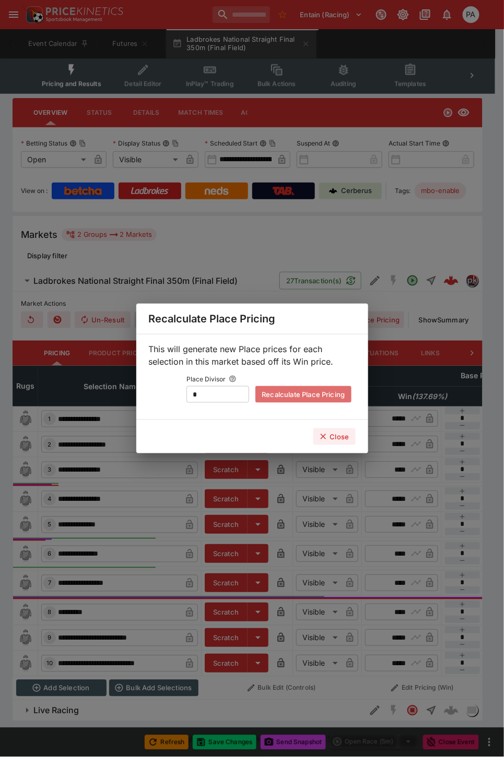
type input "****"
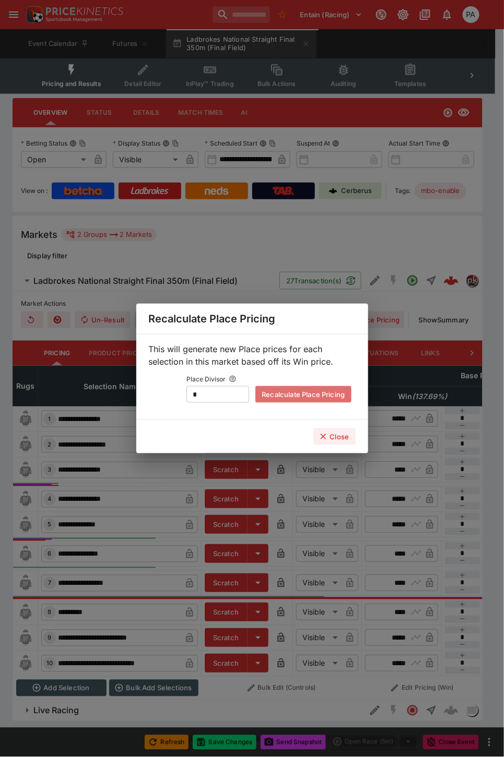
type input "****"
click at [331, 436] on button "Close" at bounding box center [334, 436] width 42 height 17
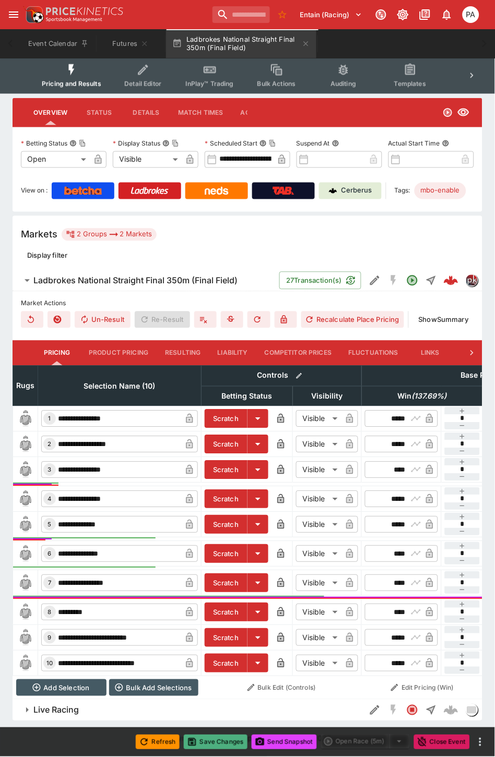
click at [211, 737] on button "Save Changes" at bounding box center [216, 742] width 64 height 15
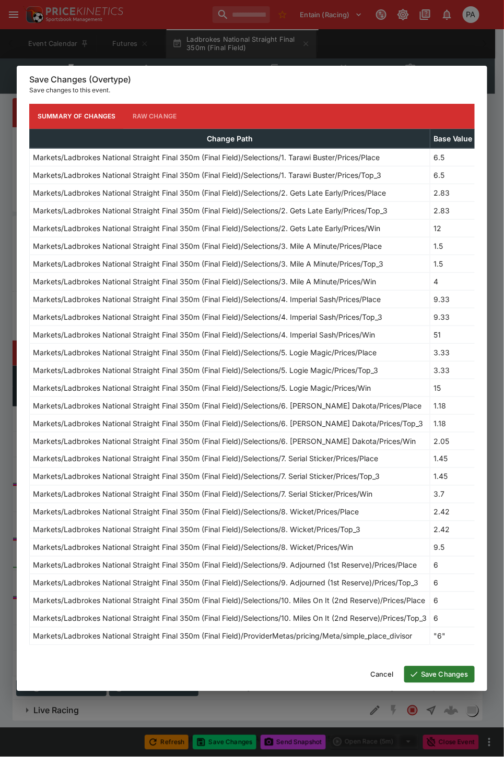
click at [417, 675] on icon "button" at bounding box center [413, 674] width 9 height 9
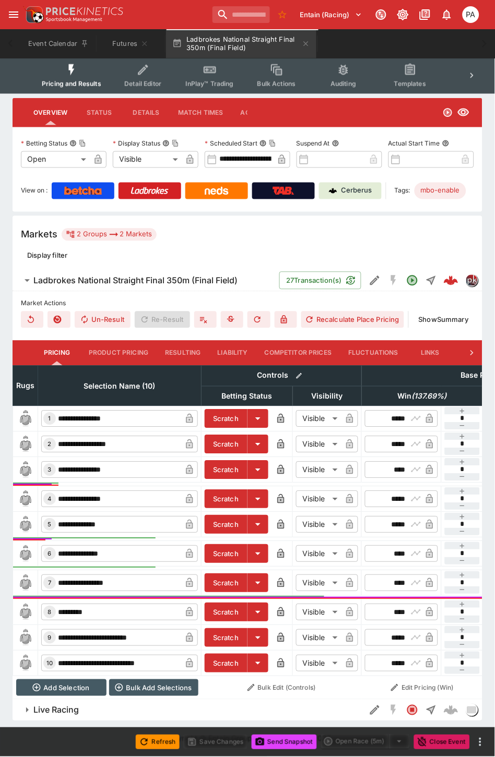
scroll to position [0, 0]
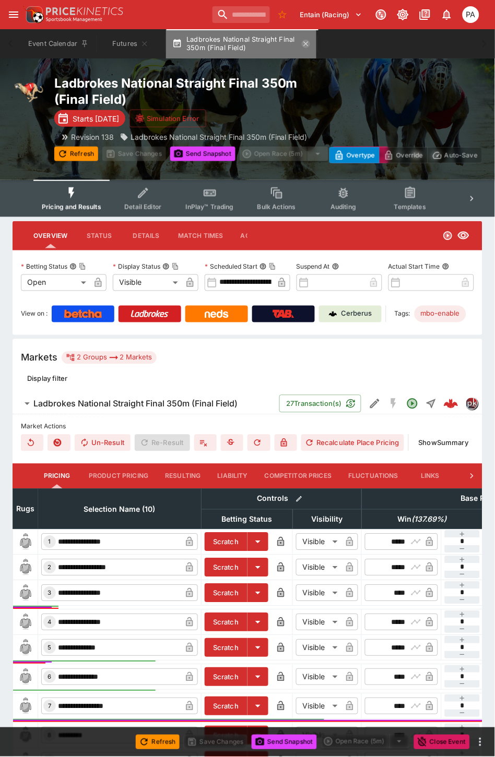
click at [305, 43] on icon "button" at bounding box center [306, 44] width 8 height 8
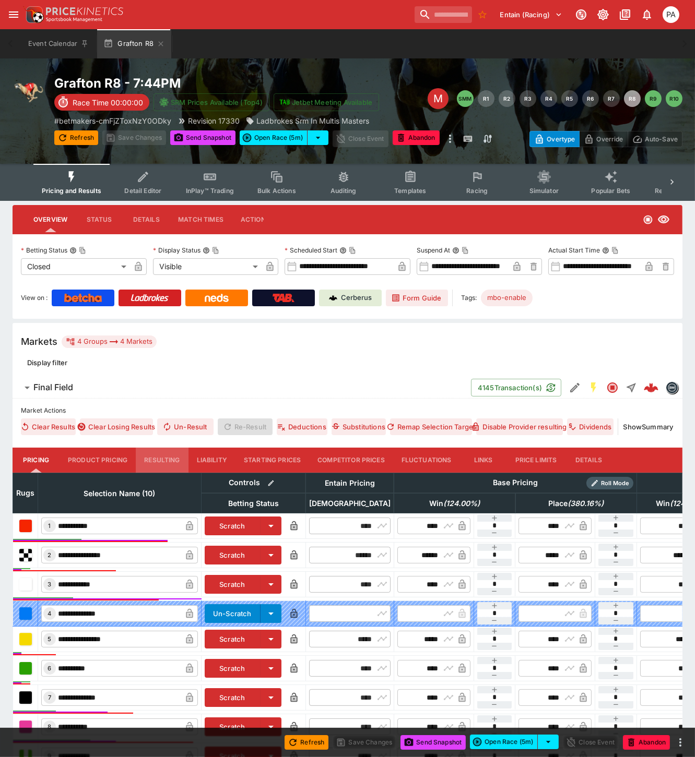
click at [164, 459] on button "Resulting" at bounding box center [162, 460] width 52 height 25
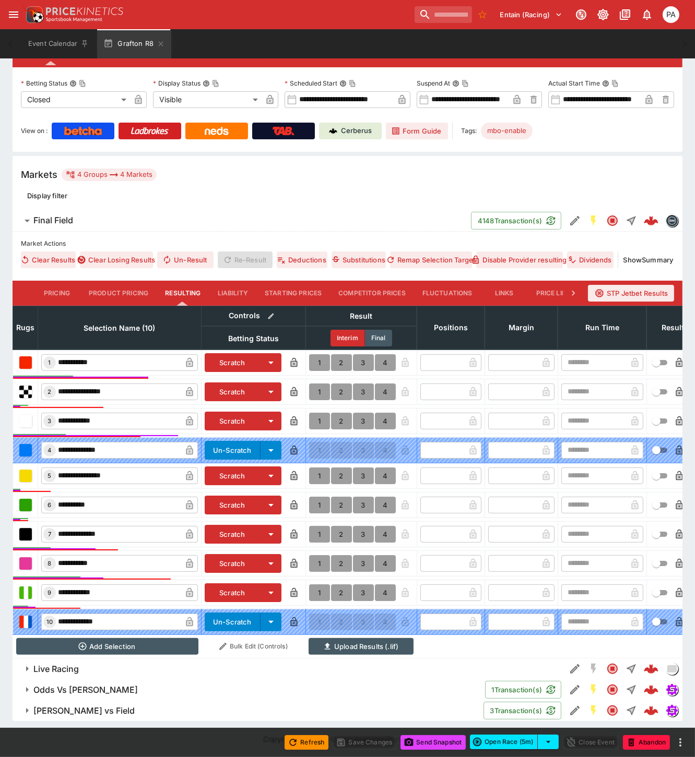
scroll to position [176, 0]
click at [315, 526] on button "1" at bounding box center [319, 534] width 21 height 17
type input "*"
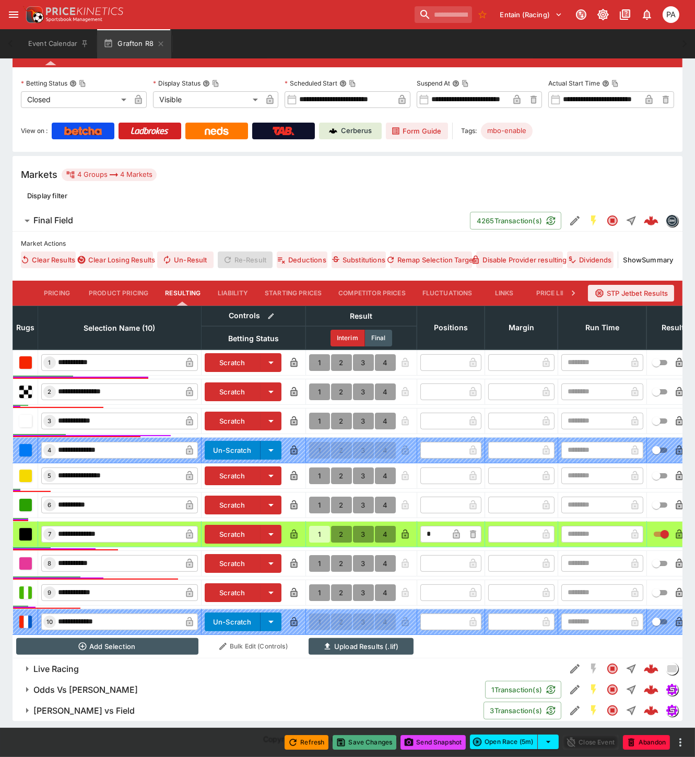
click at [369, 742] on button "Save Changes" at bounding box center [364, 742] width 64 height 15
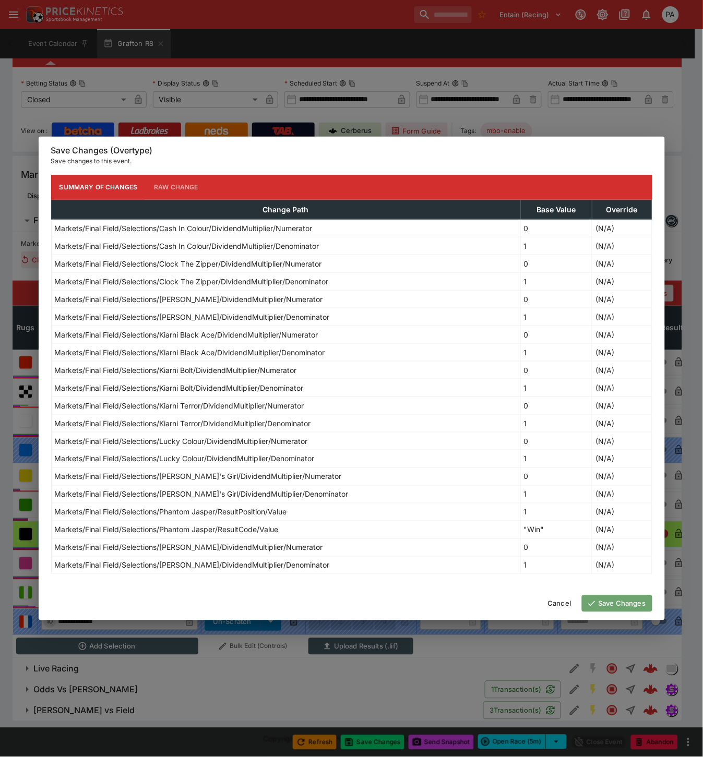
click at [616, 604] on button "Save Changes" at bounding box center [617, 603] width 70 height 17
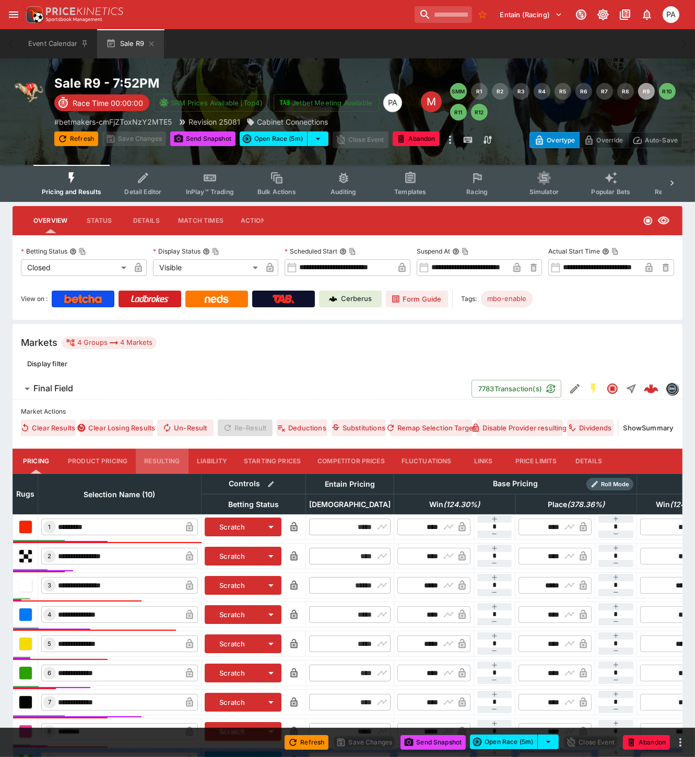
click at [153, 459] on button "Resulting" at bounding box center [162, 461] width 52 height 25
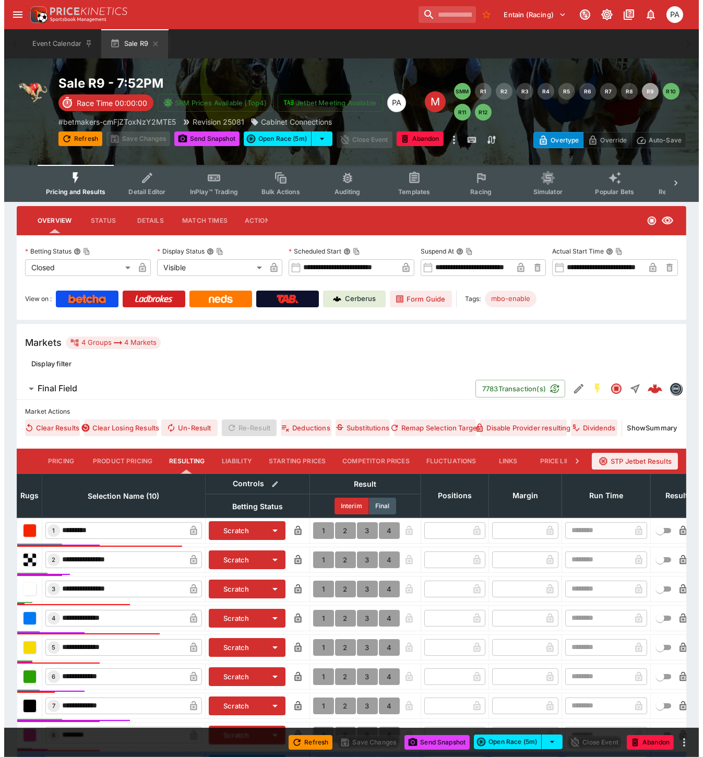
scroll to position [176, 0]
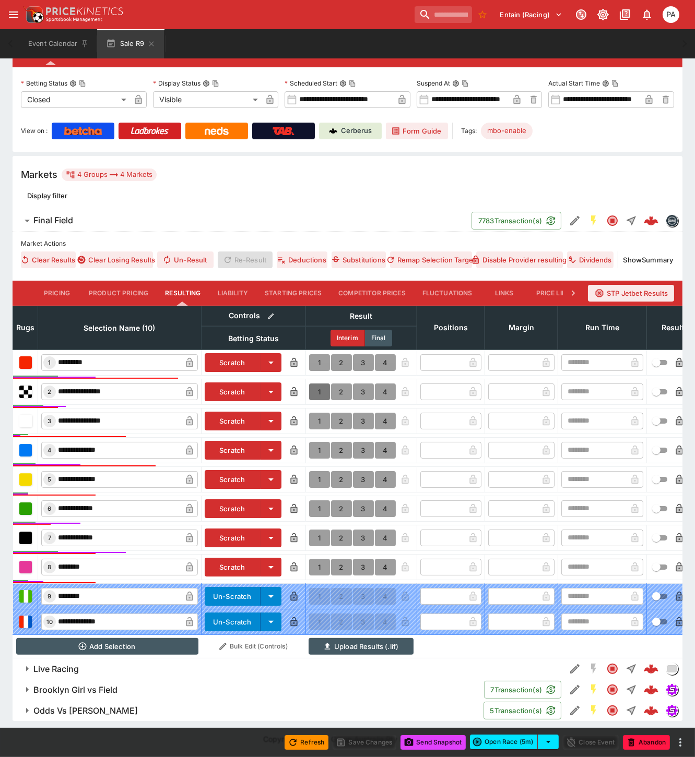
click at [316, 385] on button "1" at bounding box center [319, 392] width 21 height 17
type input "*"
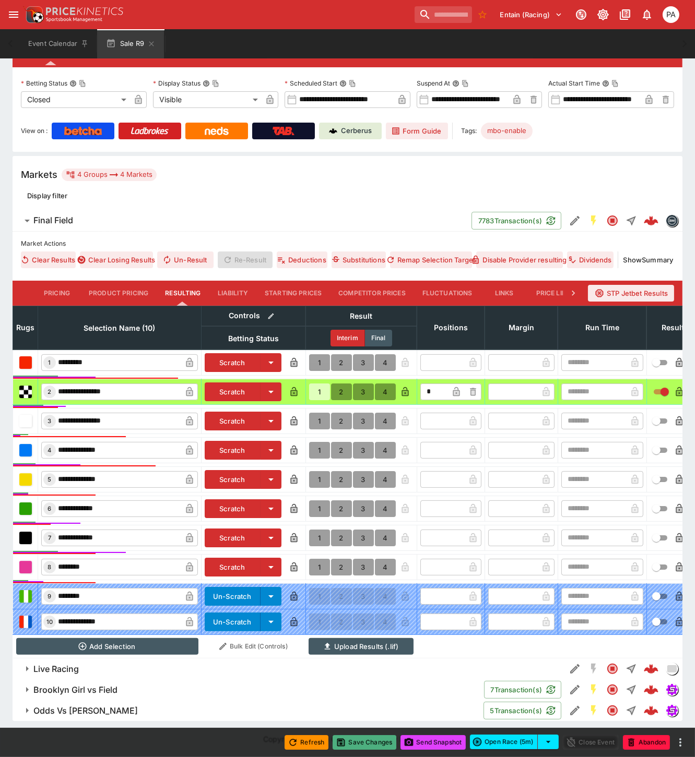
click at [373, 742] on button "Save Changes" at bounding box center [364, 742] width 64 height 15
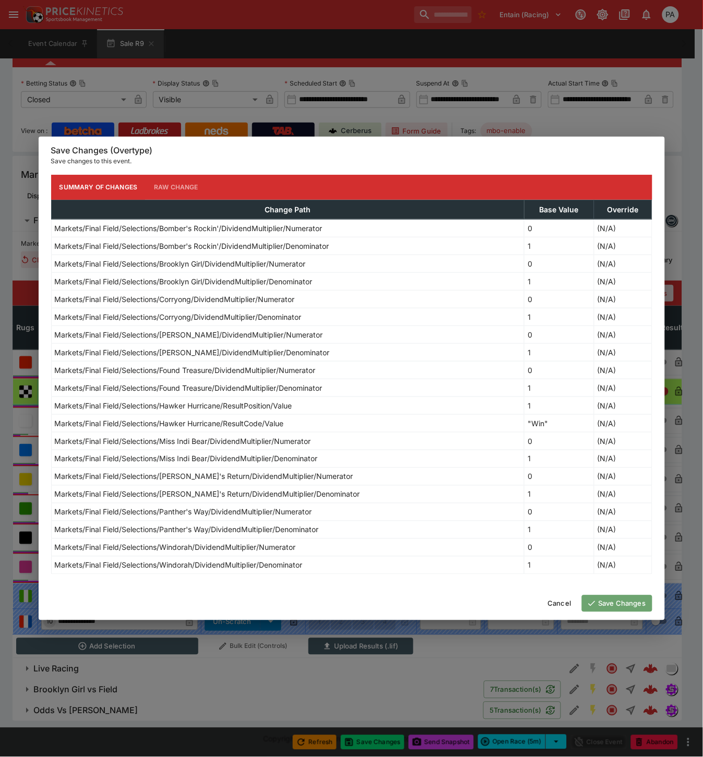
click at [604, 607] on button "Save Changes" at bounding box center [617, 603] width 70 height 17
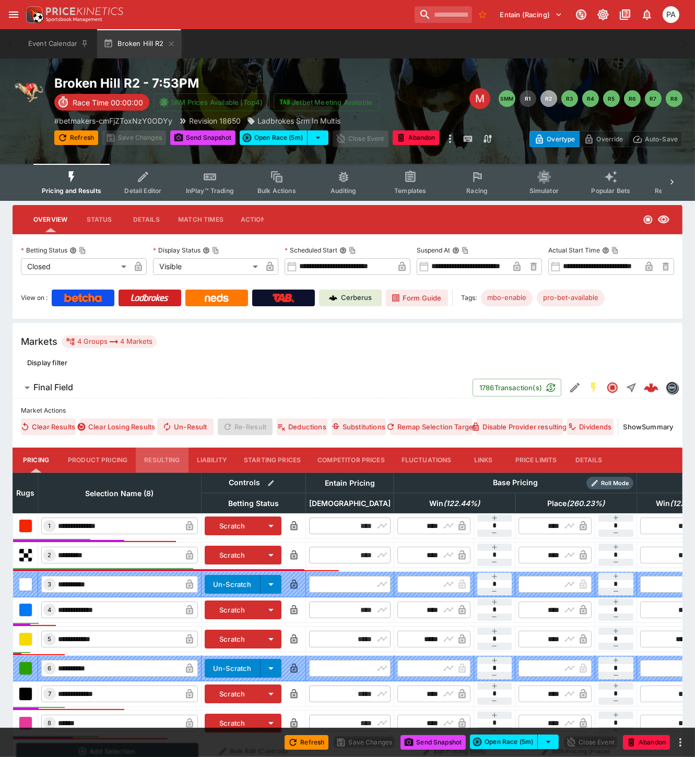
click at [159, 465] on button "Resulting" at bounding box center [162, 460] width 52 height 25
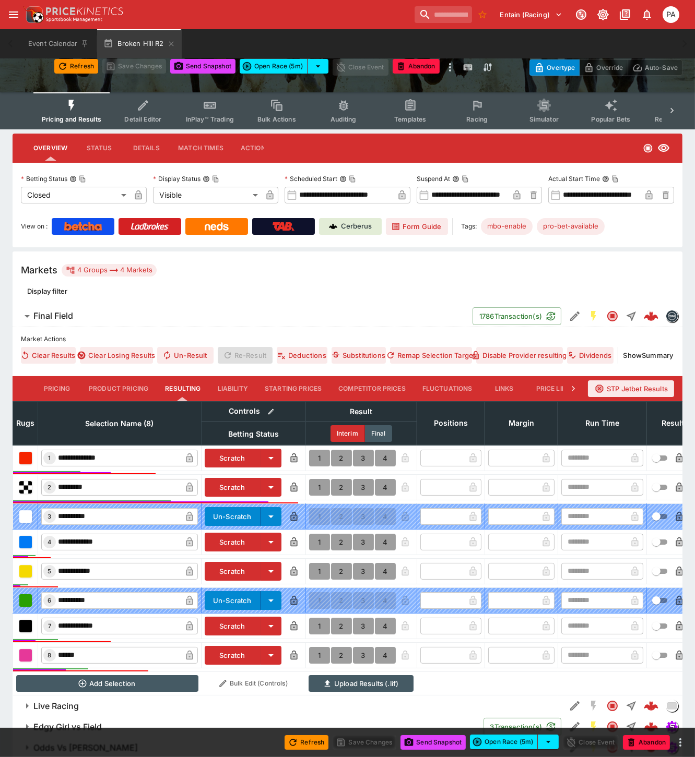
scroll to position [117, 0]
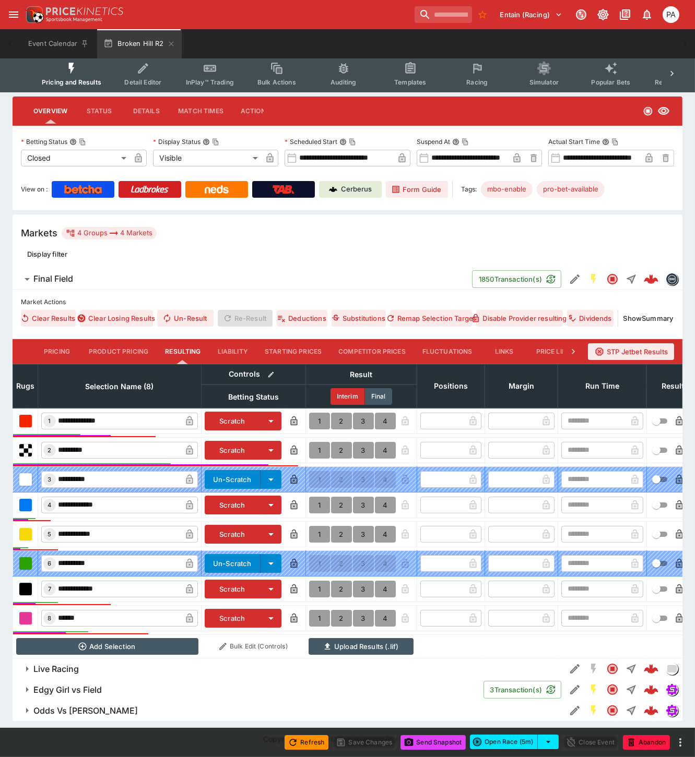
click at [317, 442] on button "1" at bounding box center [319, 450] width 21 height 17
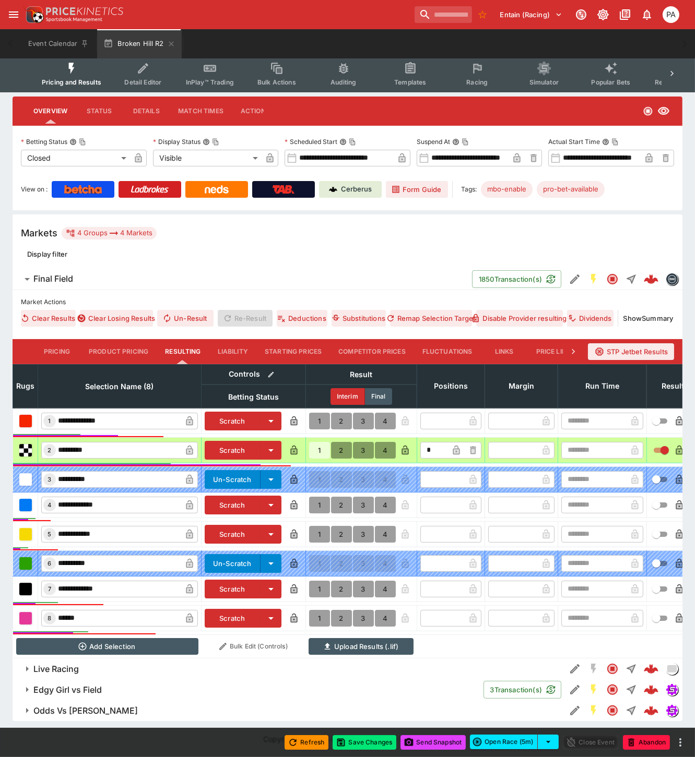
type input "*"
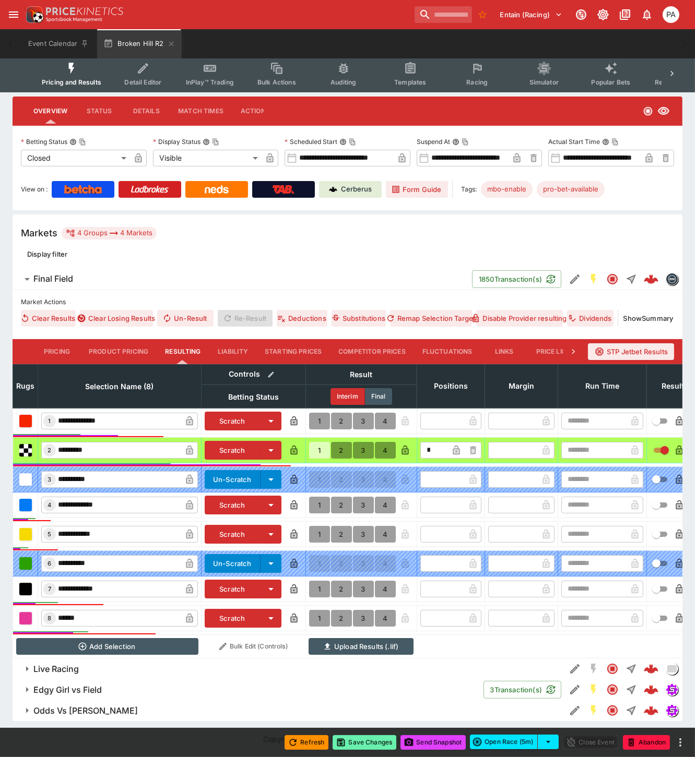
click at [369, 745] on button "Save Changes" at bounding box center [364, 742] width 64 height 15
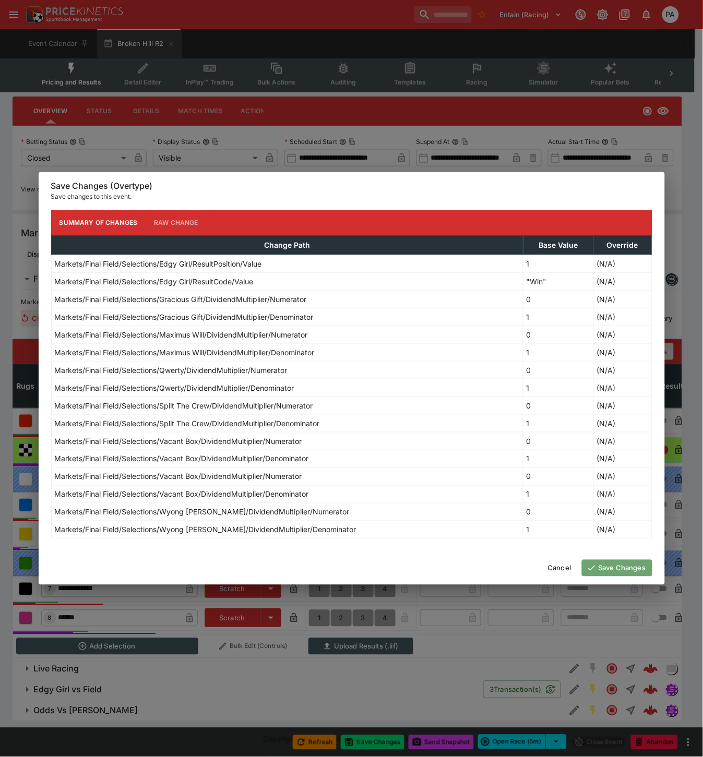
click at [605, 570] on button "Save Changes" at bounding box center [617, 568] width 70 height 17
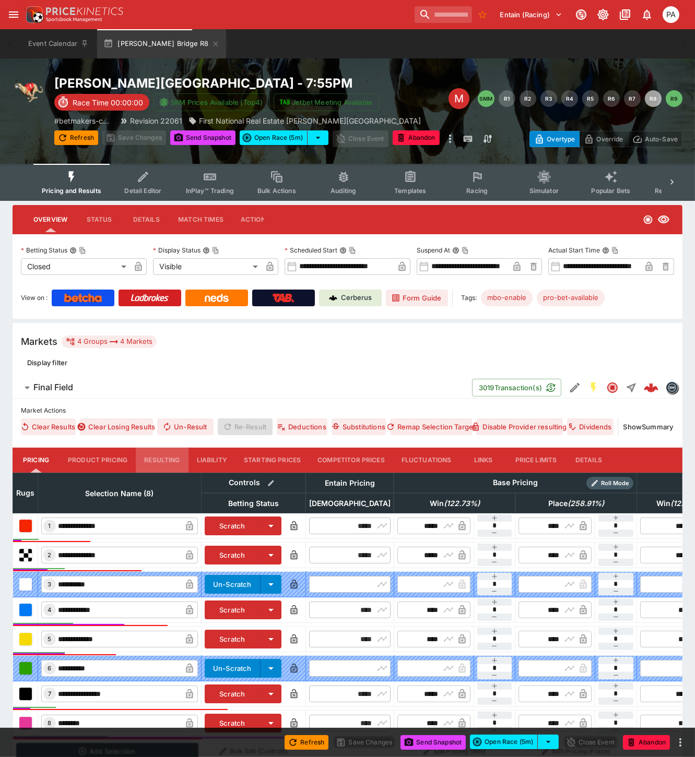
click at [153, 461] on button "Resulting" at bounding box center [162, 460] width 52 height 25
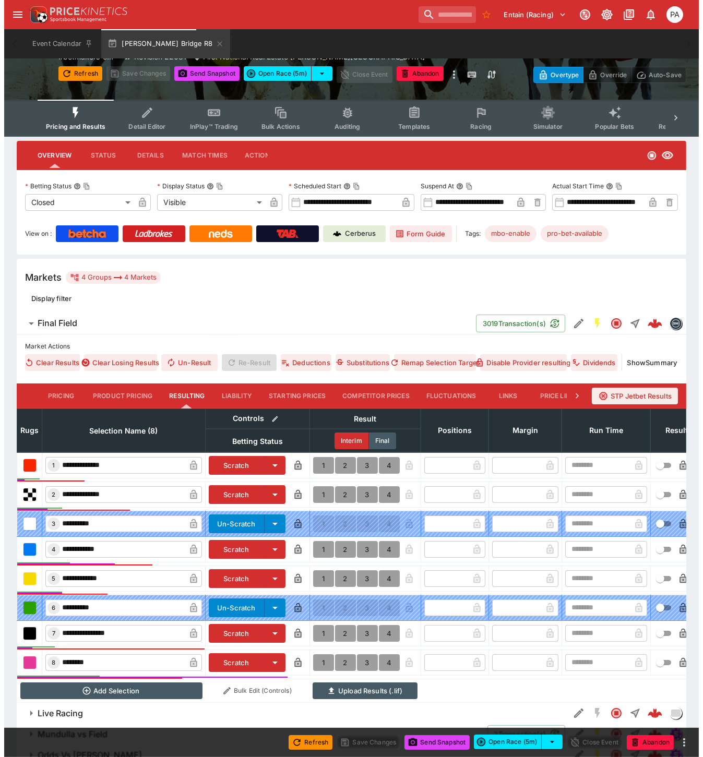
scroll to position [117, 0]
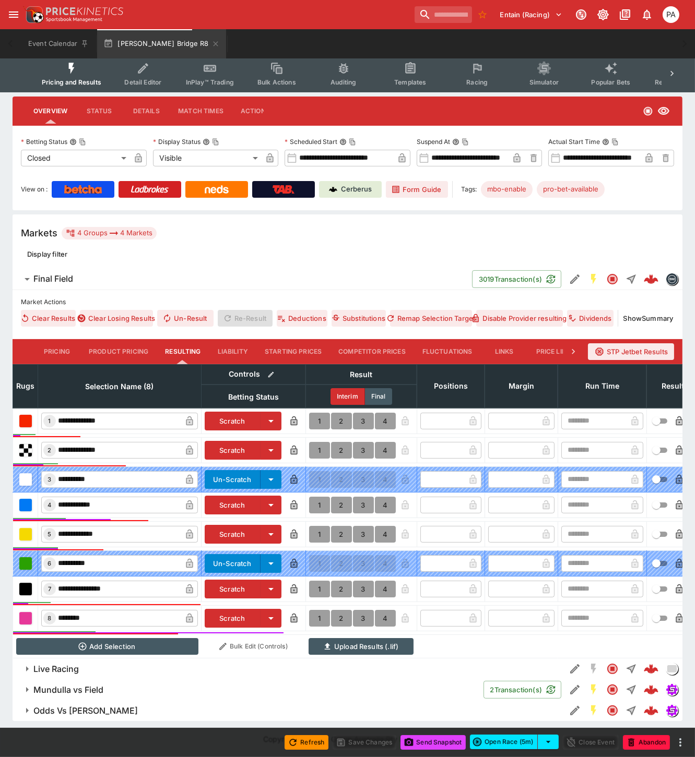
click at [317, 497] on button "1" at bounding box center [319, 505] width 21 height 17
type input "*"
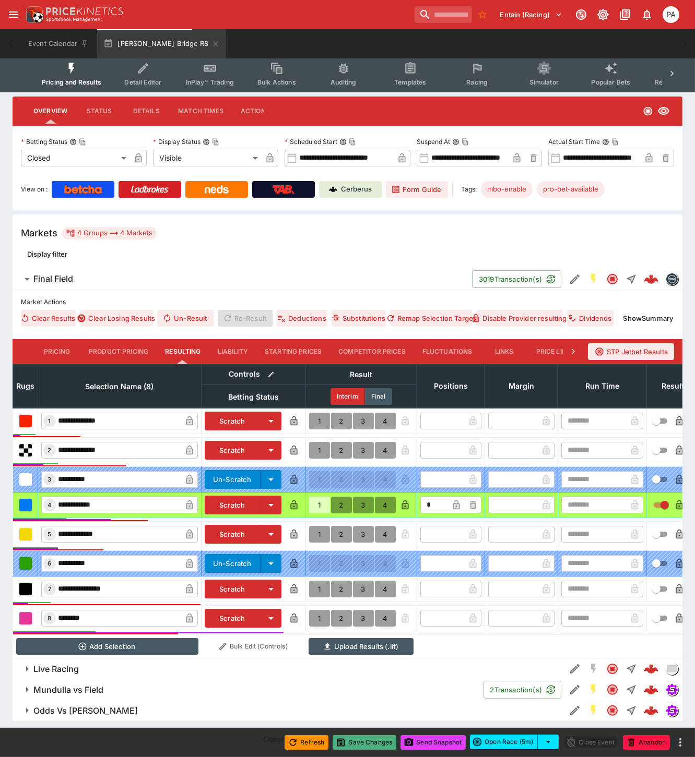
click at [363, 742] on button "Save Changes" at bounding box center [364, 742] width 64 height 15
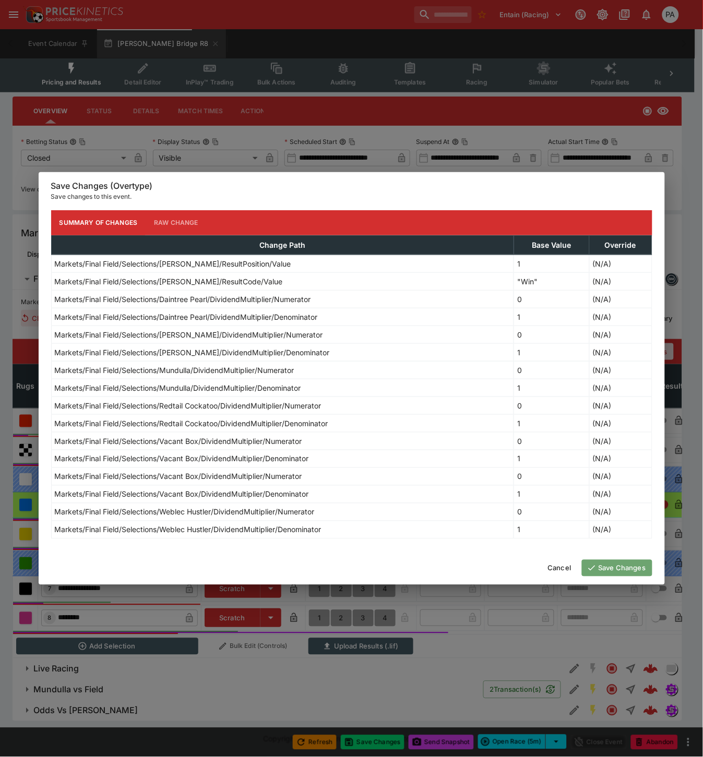
click at [609, 571] on button "Save Changes" at bounding box center [617, 568] width 70 height 17
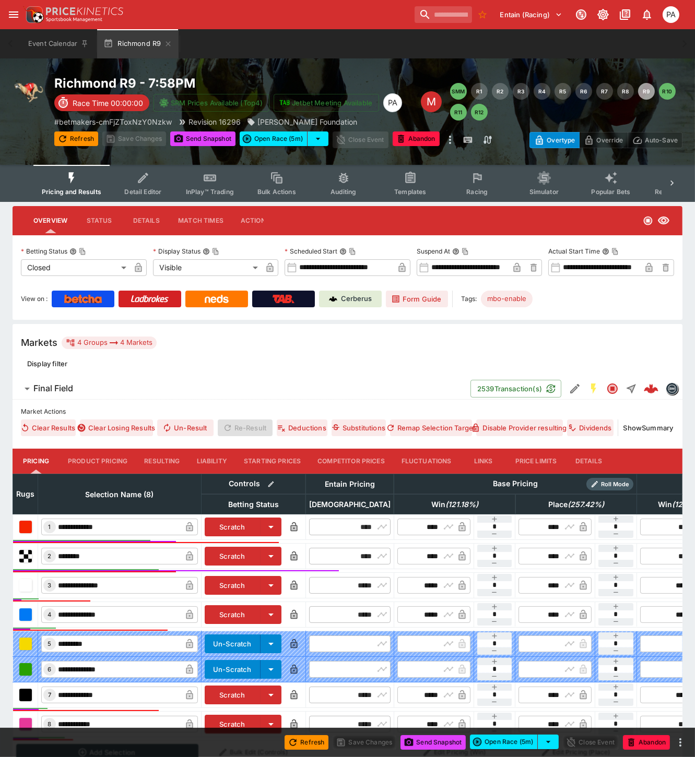
click at [157, 456] on button "Resulting" at bounding box center [162, 461] width 52 height 25
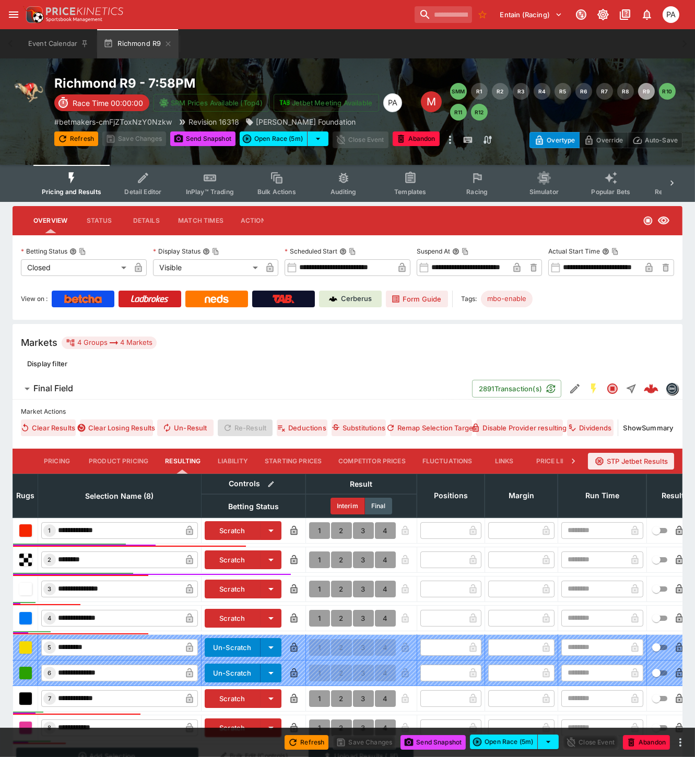
scroll to position [117, 0]
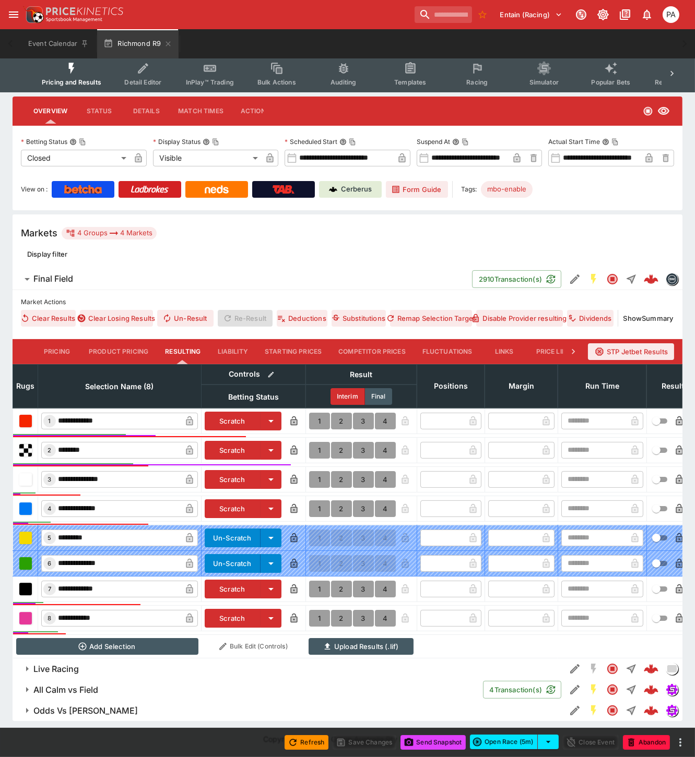
click at [317, 612] on button "1" at bounding box center [319, 618] width 21 height 17
type input "*"
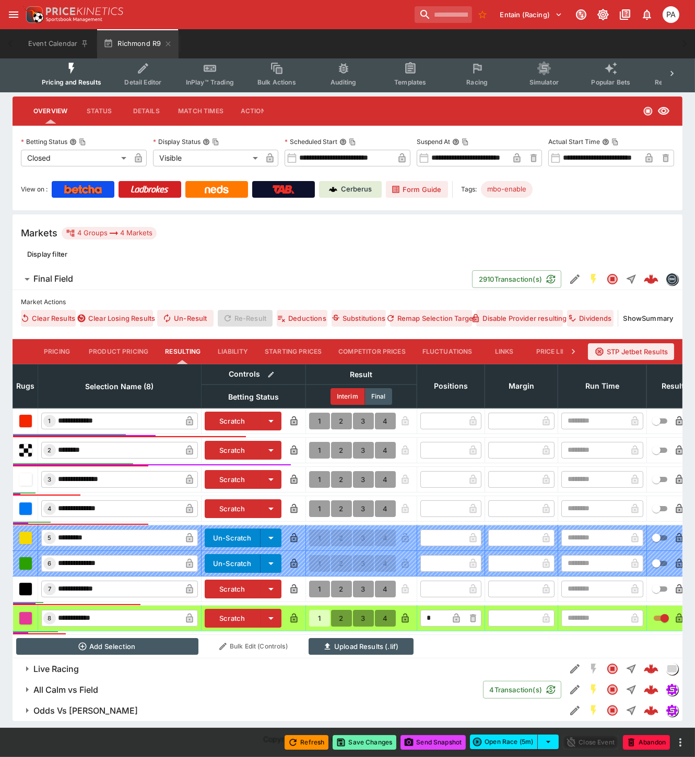
click at [364, 743] on button "Save Changes" at bounding box center [364, 742] width 64 height 15
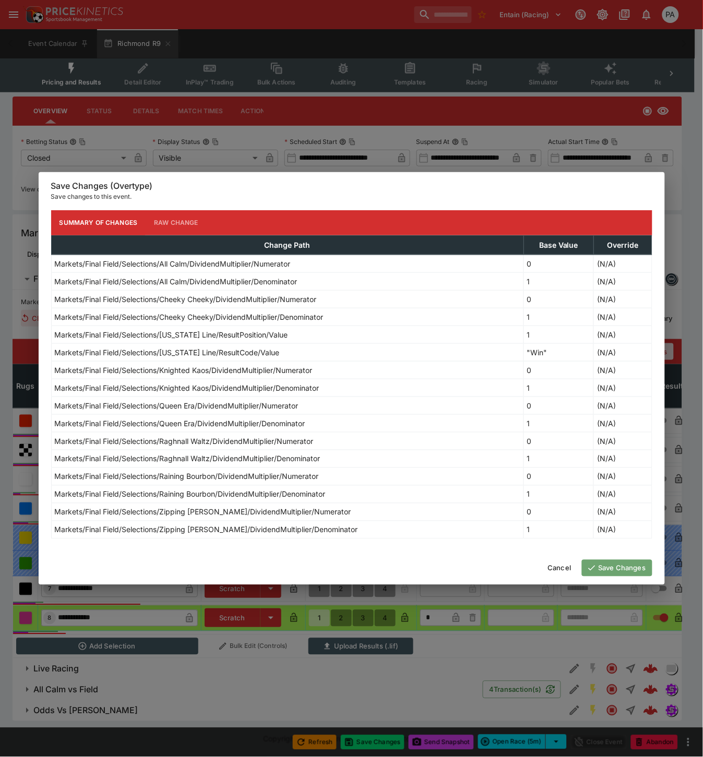
click at [606, 569] on button "Save Changes" at bounding box center [617, 568] width 70 height 17
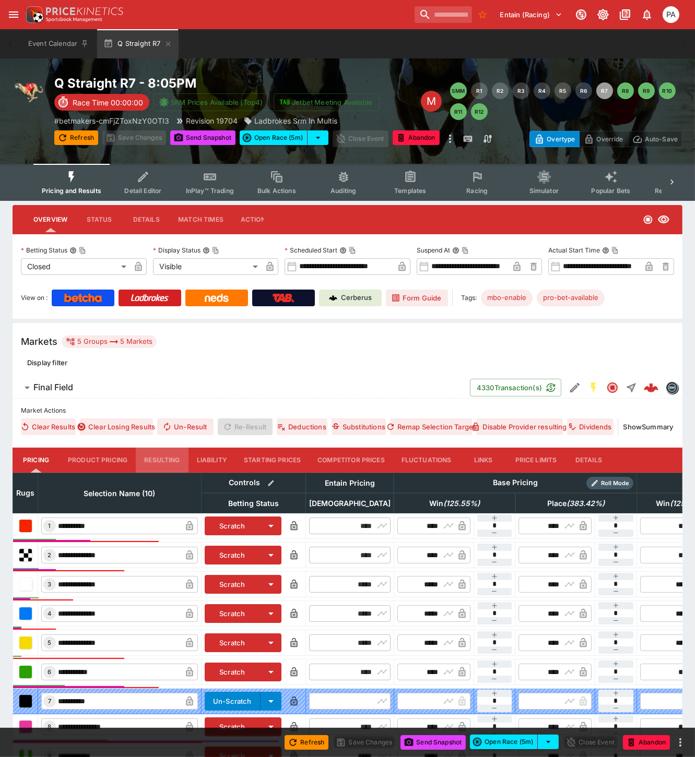
click at [154, 455] on button "Resulting" at bounding box center [162, 460] width 52 height 25
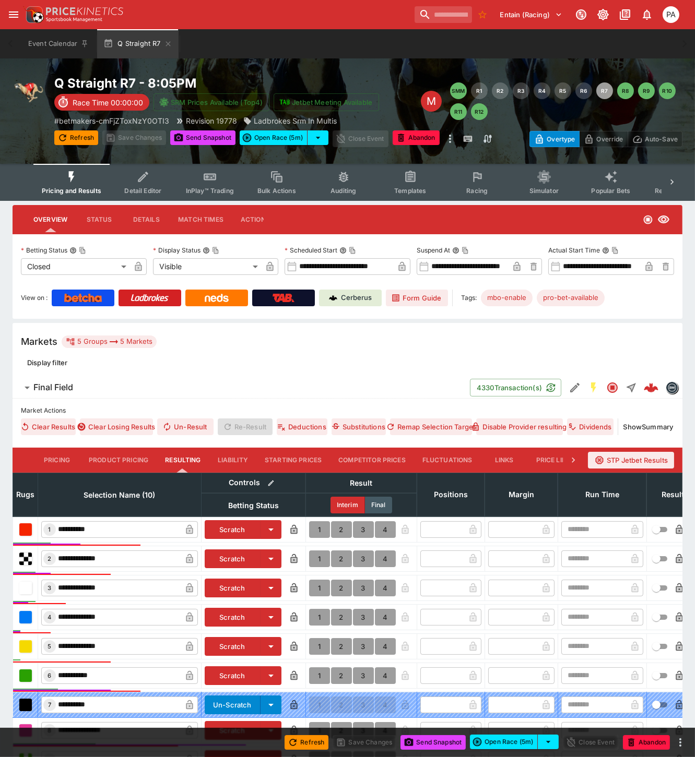
scroll to position [197, 0]
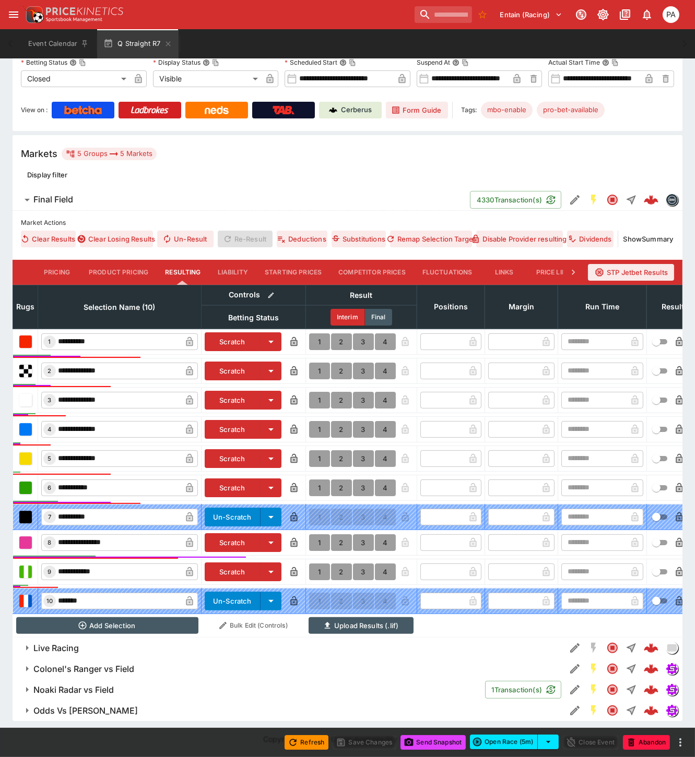
click at [315, 534] on button "1" at bounding box center [319, 542] width 21 height 17
type input "*"
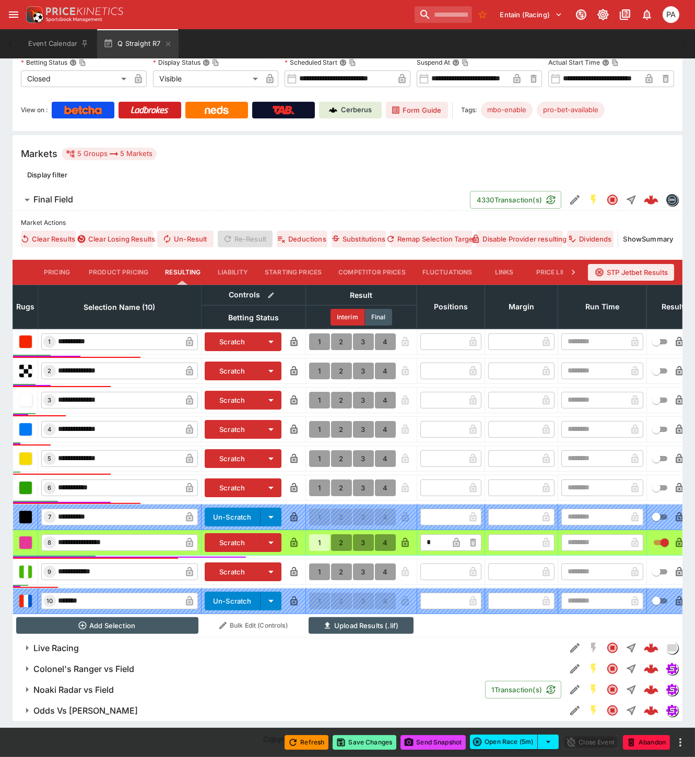
click at [362, 744] on button "Save Changes" at bounding box center [364, 742] width 64 height 15
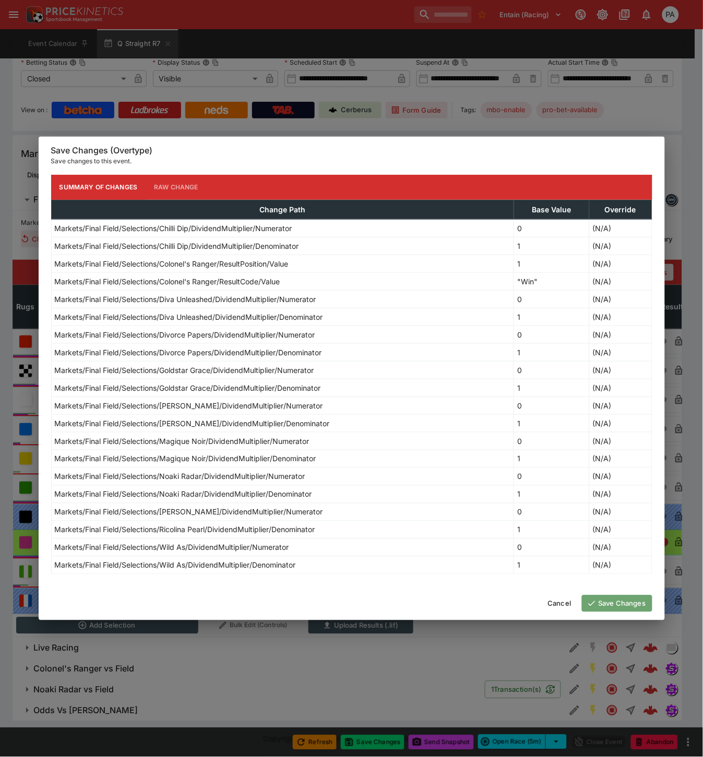
click at [617, 608] on button "Save Changes" at bounding box center [617, 603] width 70 height 17
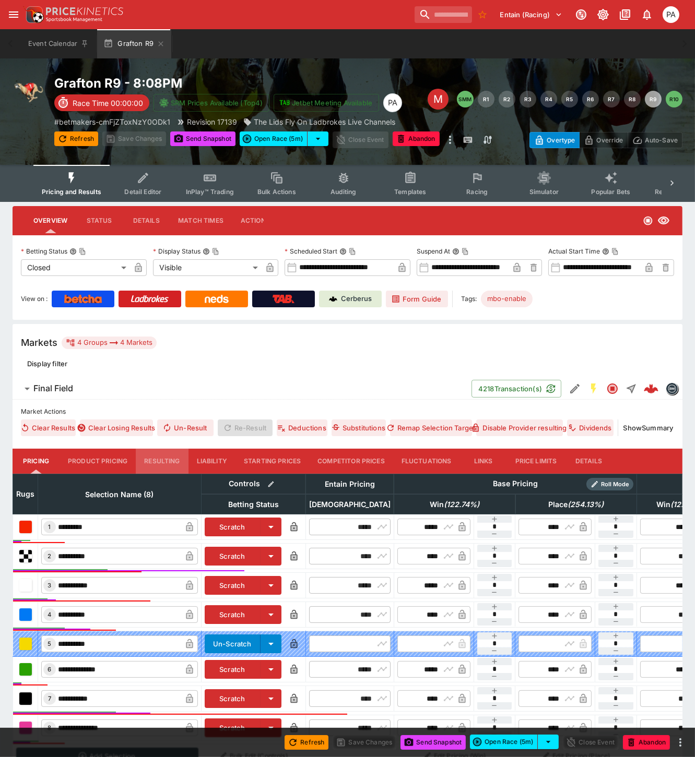
click at [162, 463] on button "Resulting" at bounding box center [162, 461] width 52 height 25
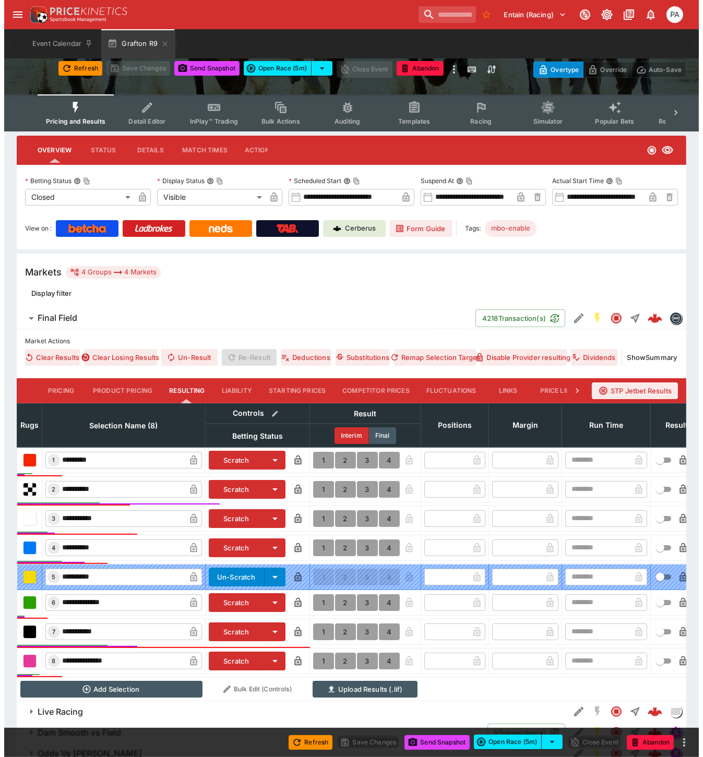
scroll to position [122, 0]
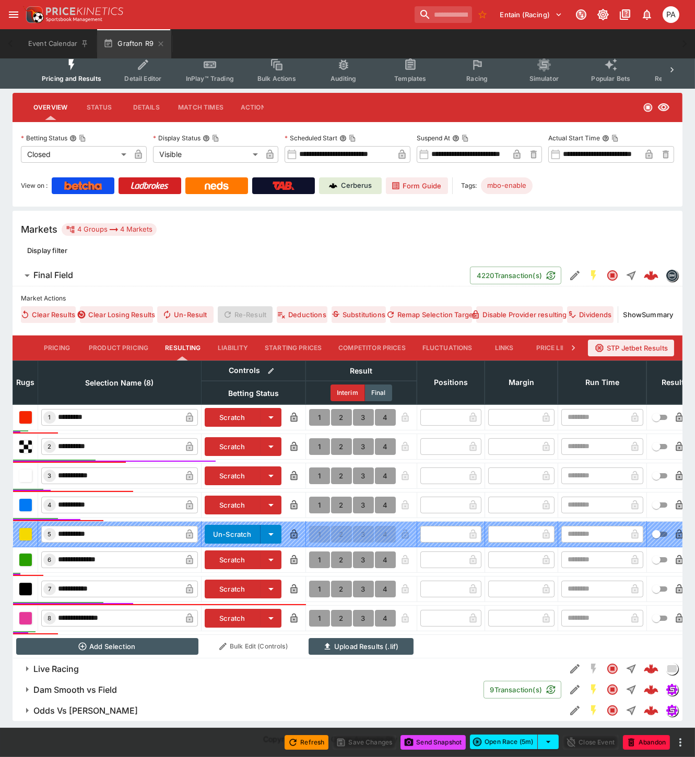
click at [314, 497] on button "1" at bounding box center [319, 505] width 21 height 17
type input "*"
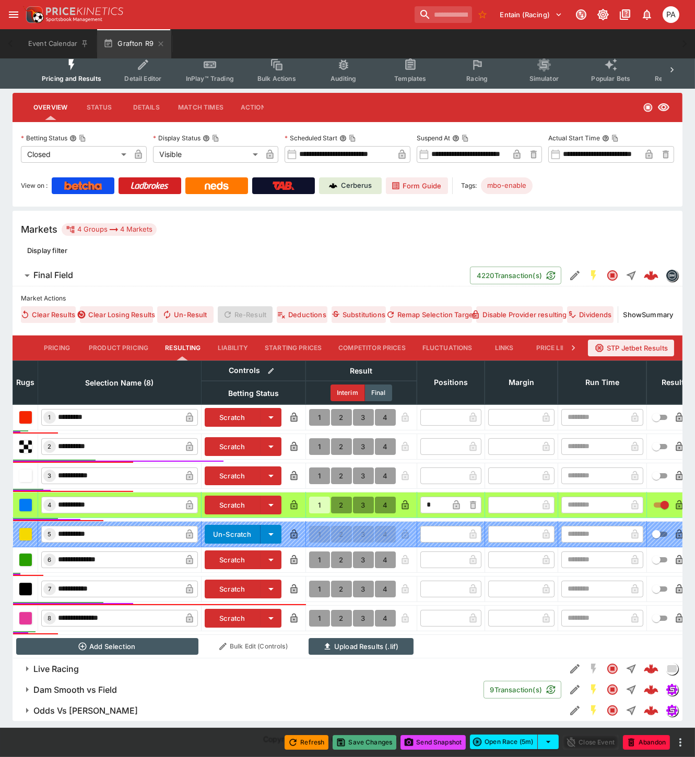
click at [369, 744] on button "Save Changes" at bounding box center [364, 742] width 64 height 15
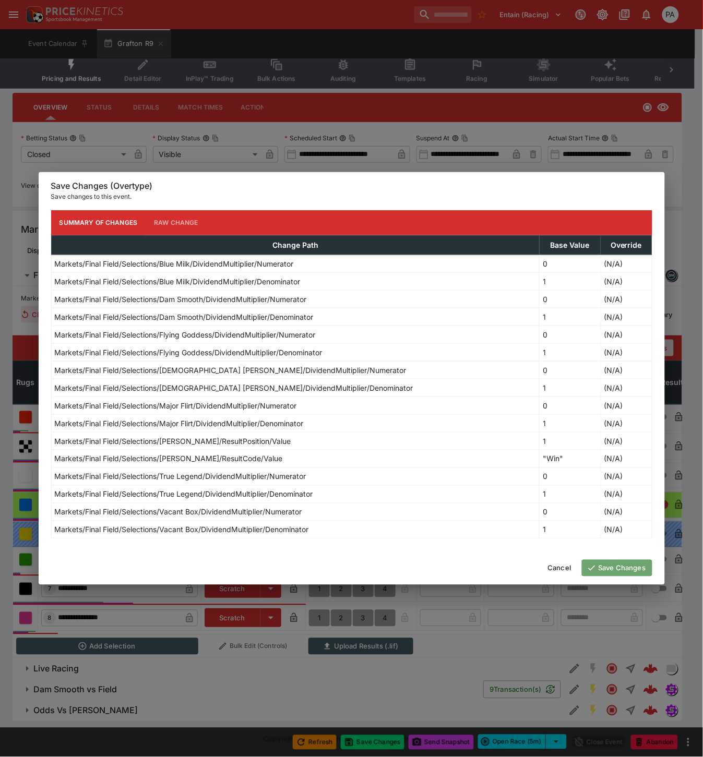
click at [614, 571] on button "Save Changes" at bounding box center [617, 568] width 70 height 17
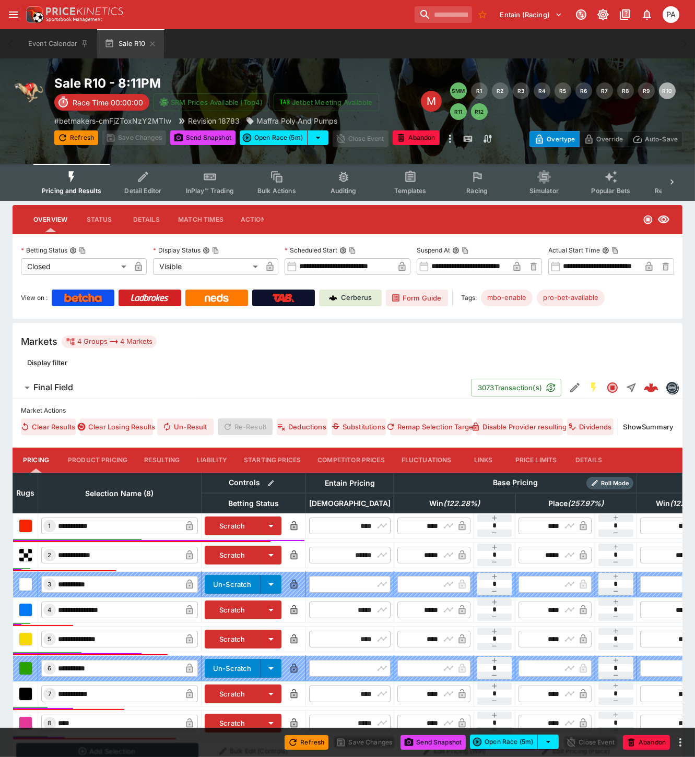
click at [165, 462] on button "Resulting" at bounding box center [162, 460] width 52 height 25
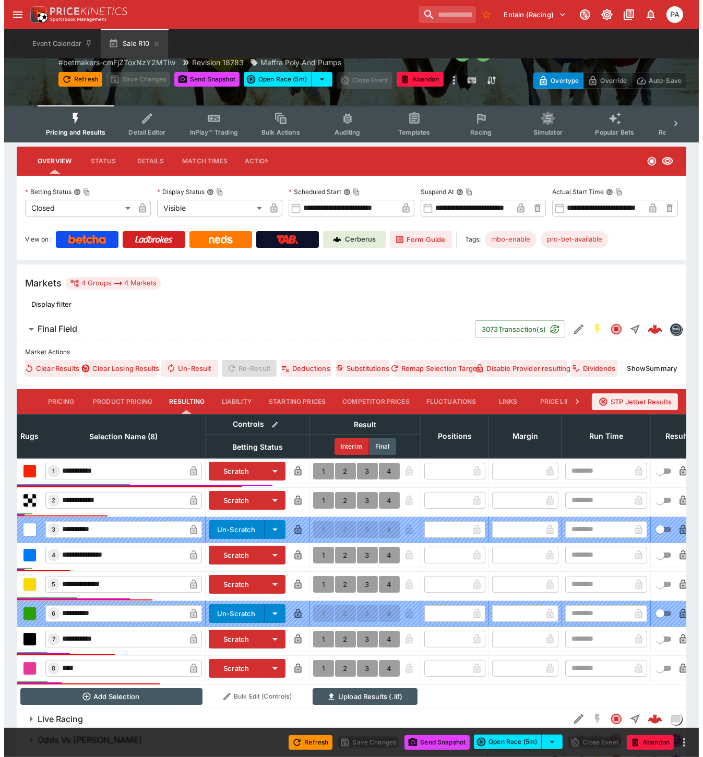
scroll to position [117, 0]
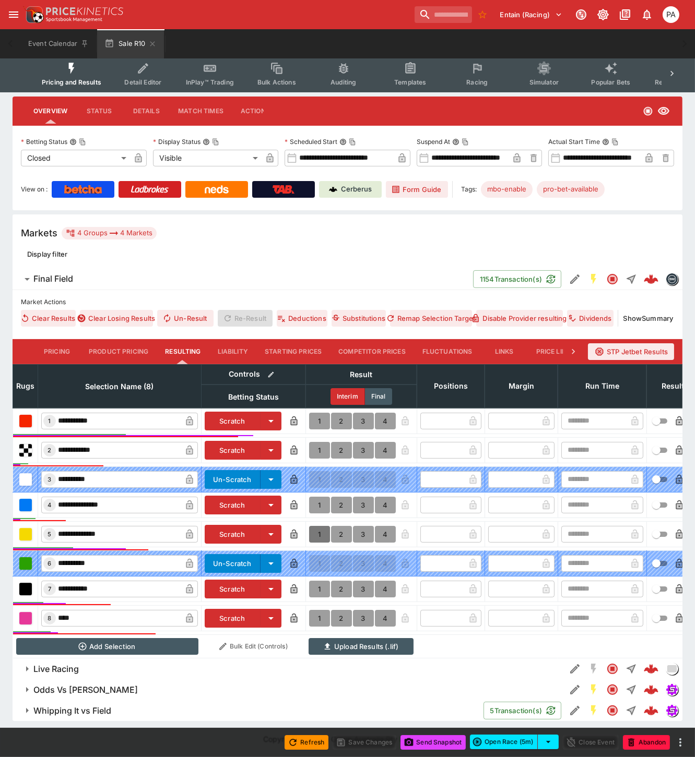
click at [317, 528] on button "1" at bounding box center [319, 534] width 21 height 17
type input "*"
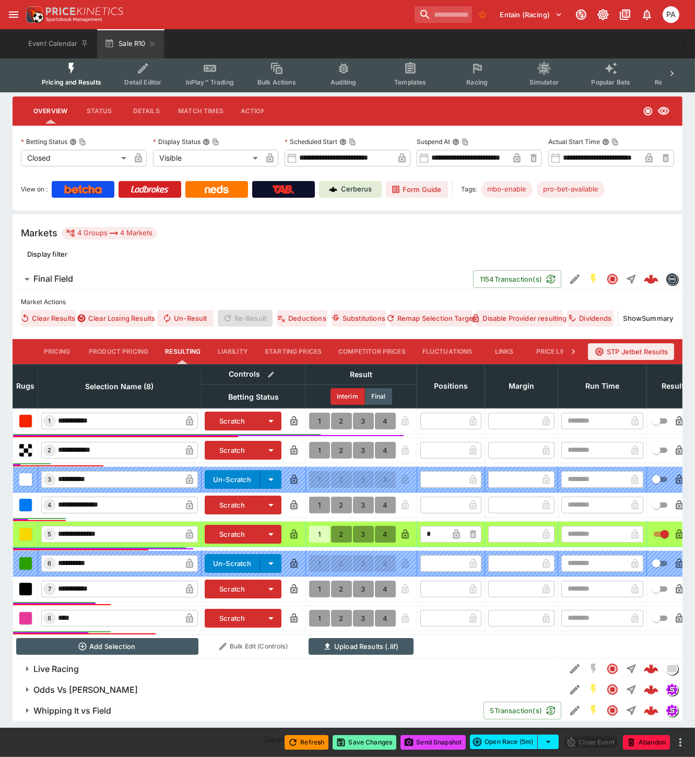
click at [363, 744] on button "Save Changes" at bounding box center [364, 742] width 64 height 15
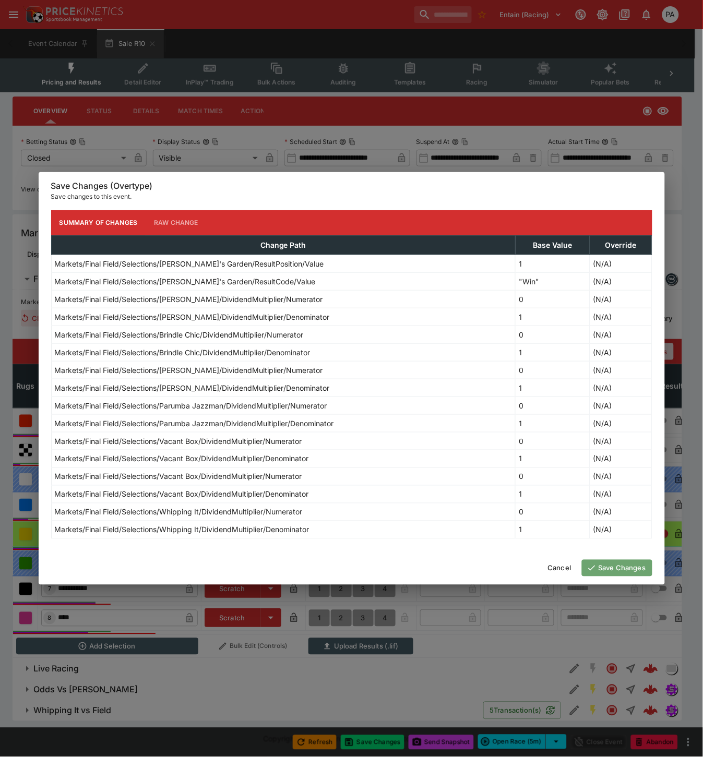
click at [606, 571] on button "Save Changes" at bounding box center [617, 568] width 70 height 17
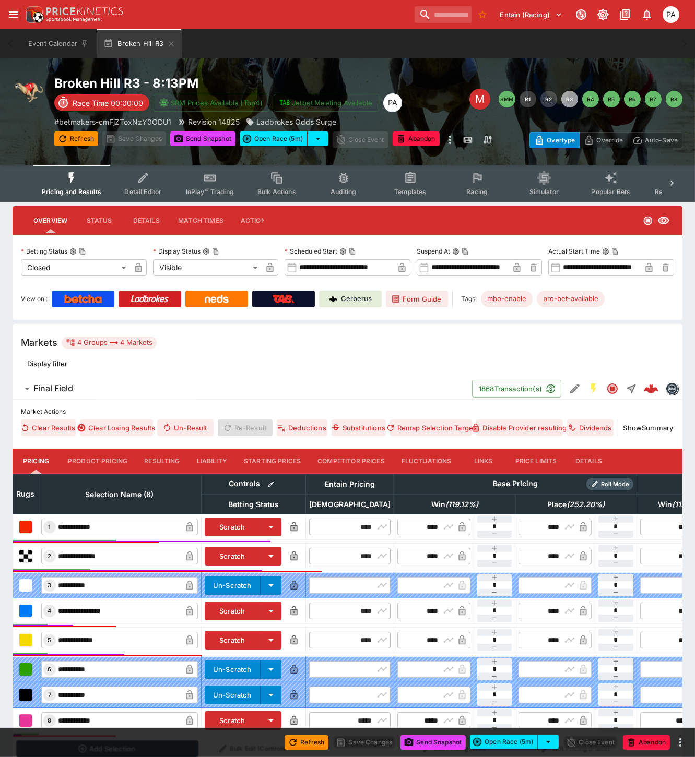
click at [154, 463] on button "Resulting" at bounding box center [162, 461] width 52 height 25
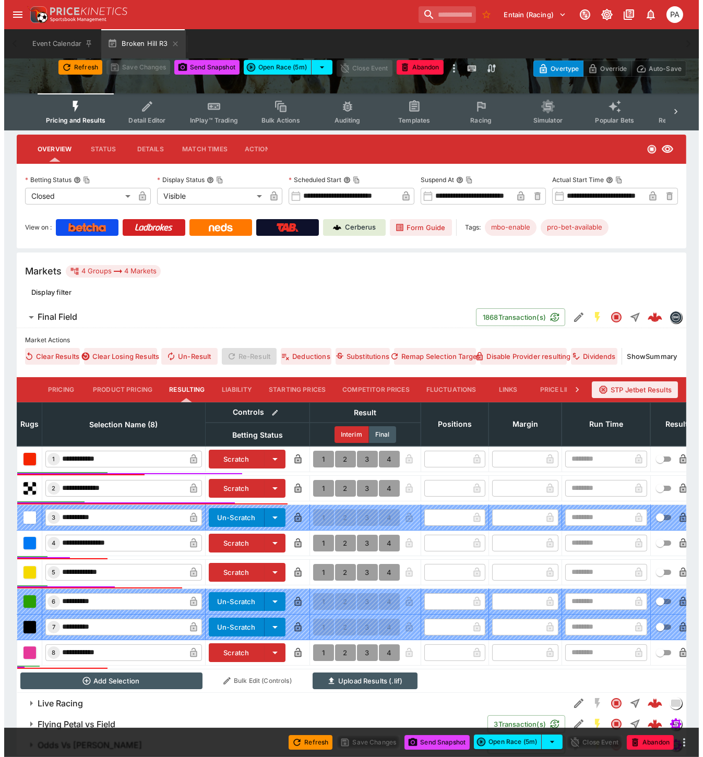
scroll to position [114, 0]
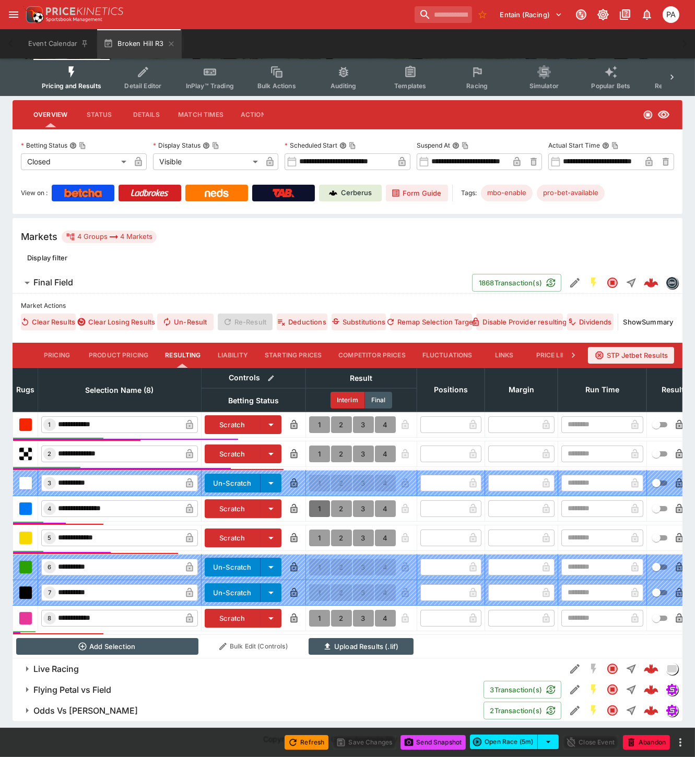
click at [315, 500] on button "1" at bounding box center [319, 508] width 21 height 17
type input "*"
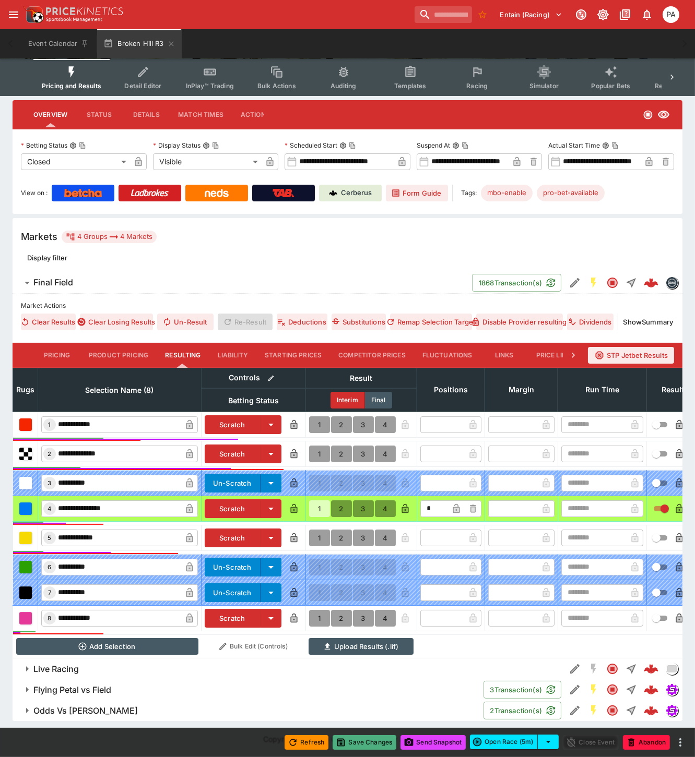
click at [370, 747] on button "Save Changes" at bounding box center [364, 742] width 64 height 15
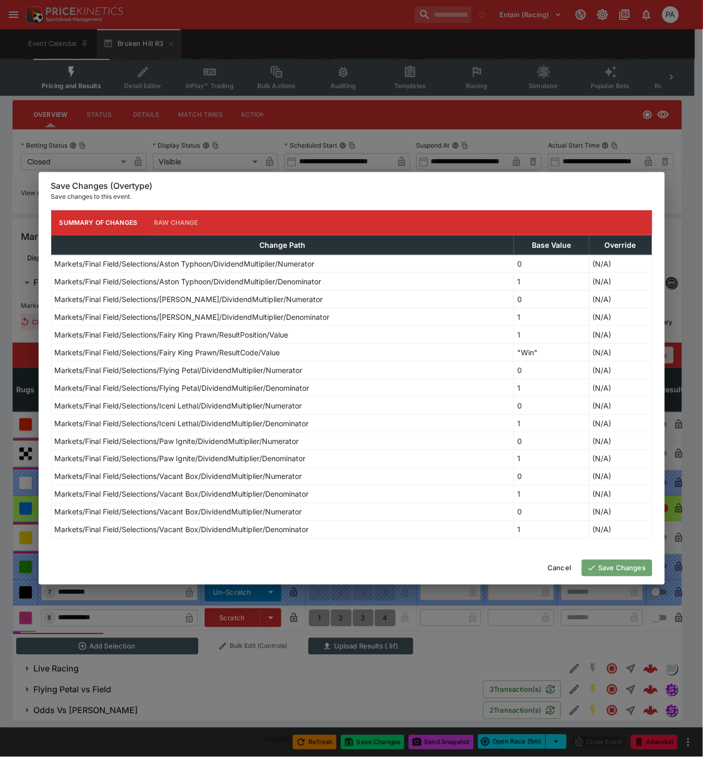
click at [612, 570] on button "Save Changes" at bounding box center [617, 568] width 70 height 17
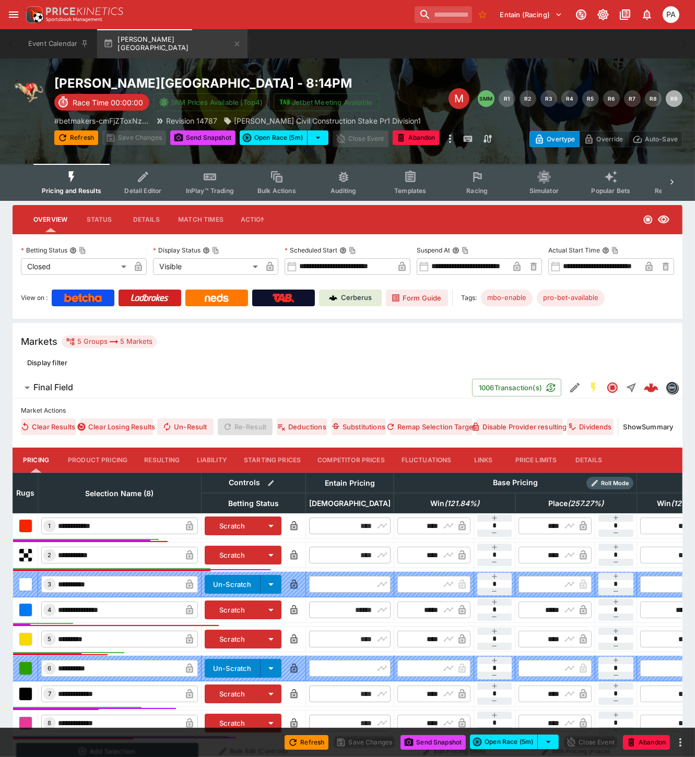
click at [158, 454] on button "Resulting" at bounding box center [162, 460] width 52 height 25
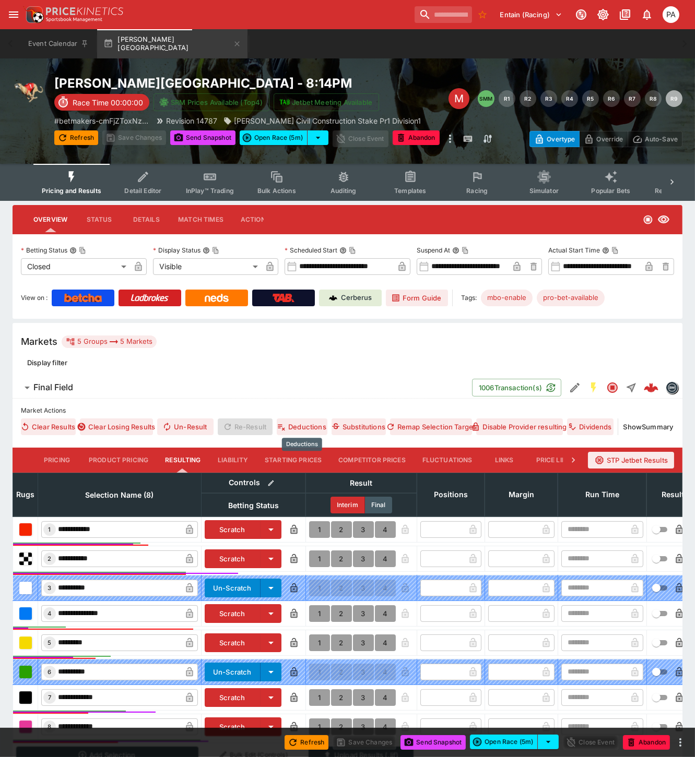
scroll to position [138, 0]
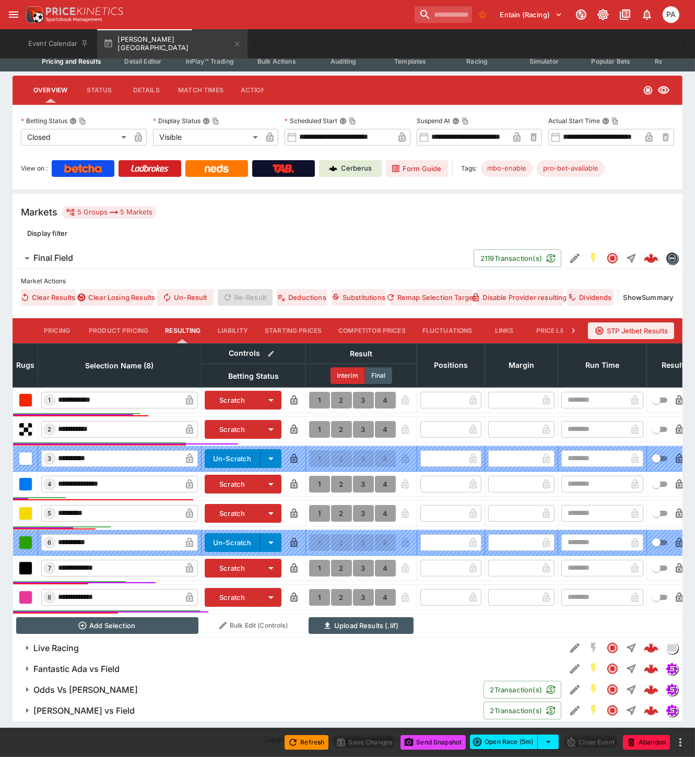
click at [320, 592] on button "1" at bounding box center [319, 597] width 21 height 17
type input "*"
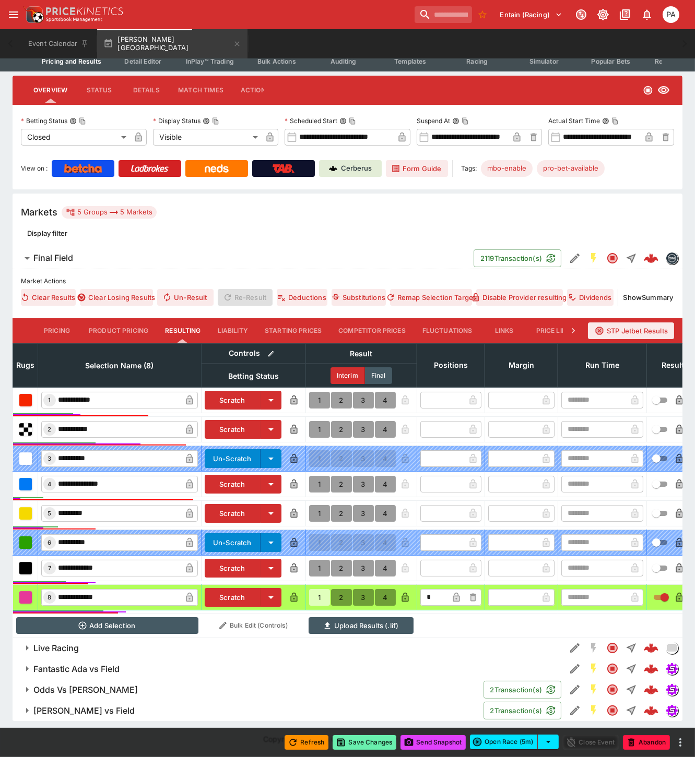
click at [368, 741] on button "Save Changes" at bounding box center [364, 742] width 64 height 15
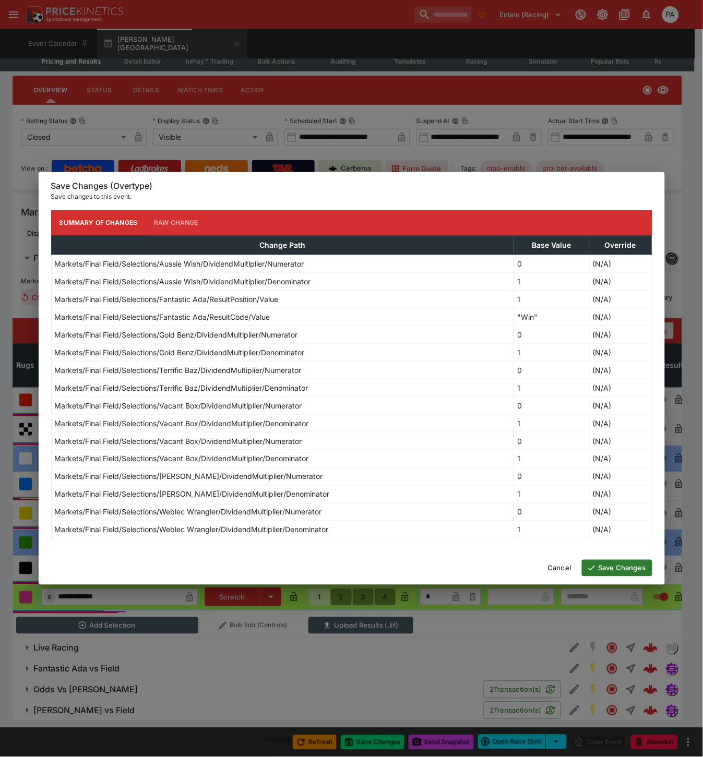
click at [608, 569] on button "Save Changes" at bounding box center [617, 568] width 70 height 17
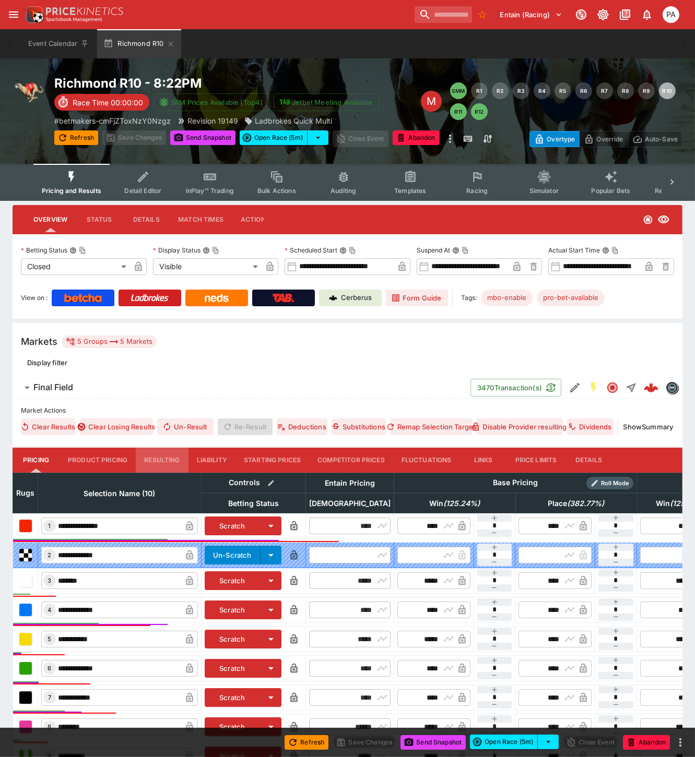
click at [165, 465] on button "Resulting" at bounding box center [162, 460] width 52 height 25
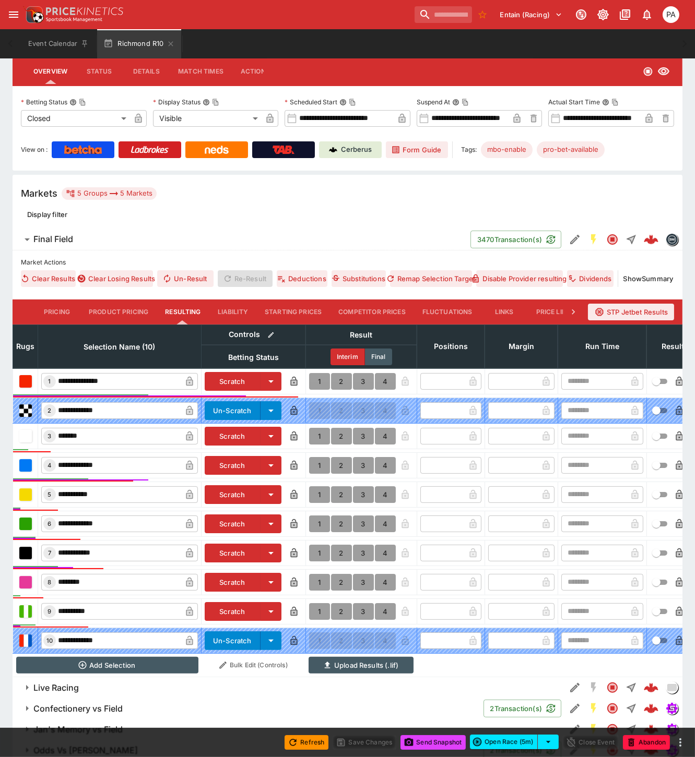
scroll to position [197, 0]
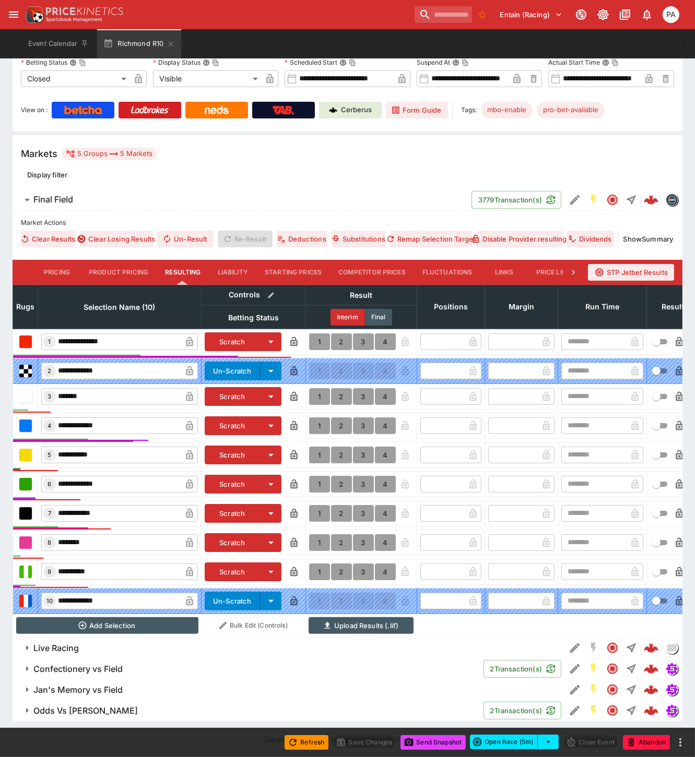
click at [317, 417] on button "1" at bounding box center [319, 425] width 21 height 17
type input "*"
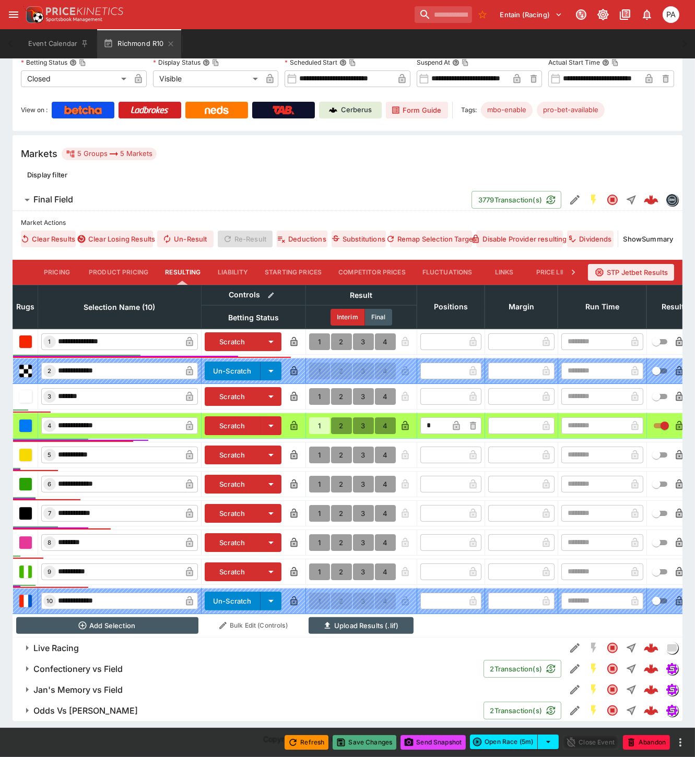
click at [356, 740] on button "Save Changes" at bounding box center [364, 742] width 64 height 15
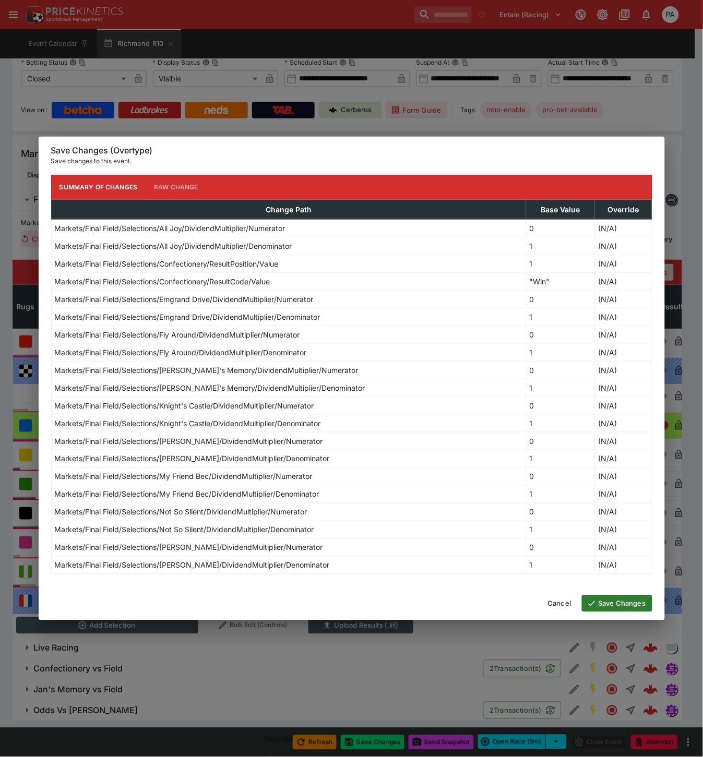
click at [612, 605] on button "Save Changes" at bounding box center [617, 603] width 70 height 17
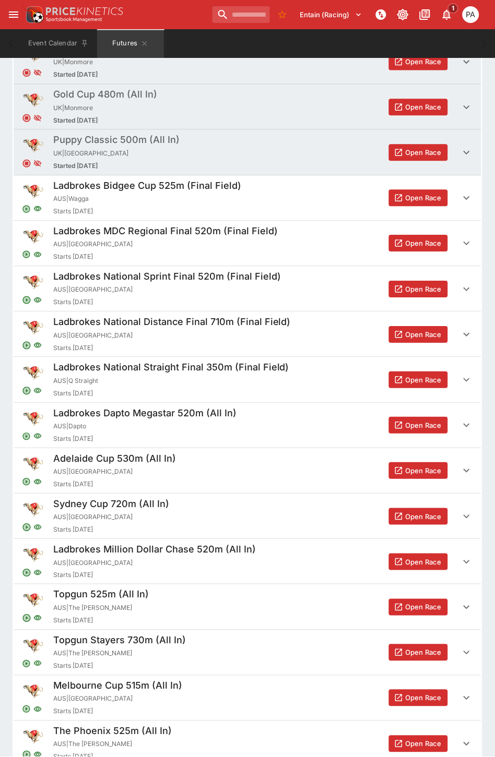
scroll to position [149, 0]
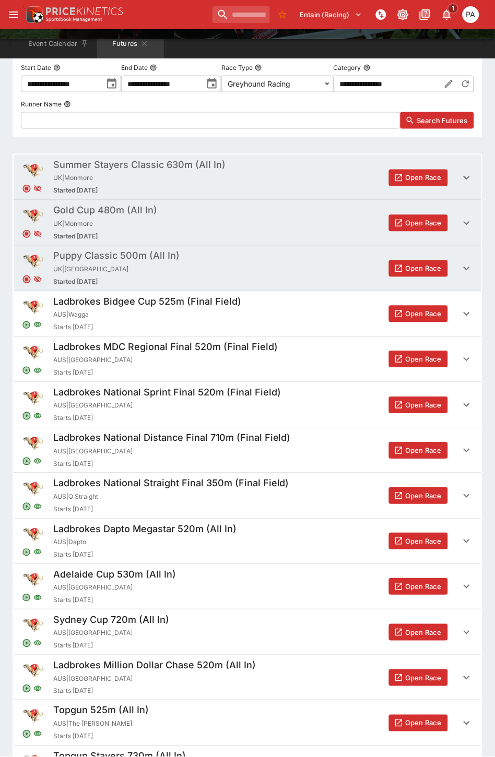
click at [415, 497] on button "Open Race" at bounding box center [418, 496] width 59 height 17
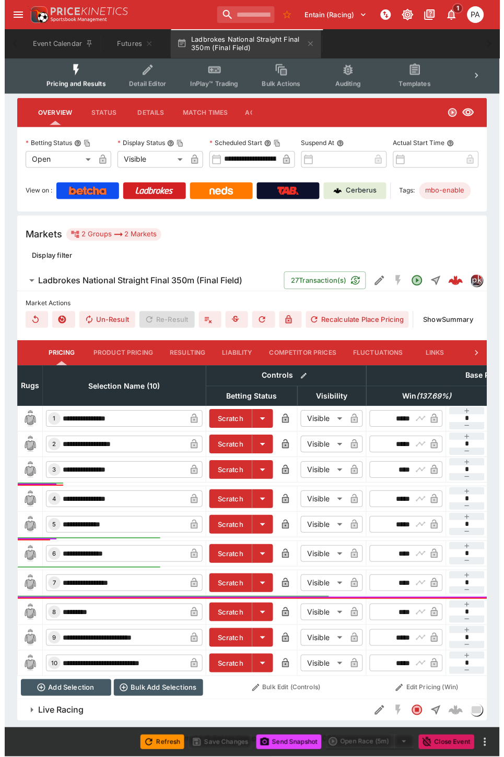
scroll to position [158, 0]
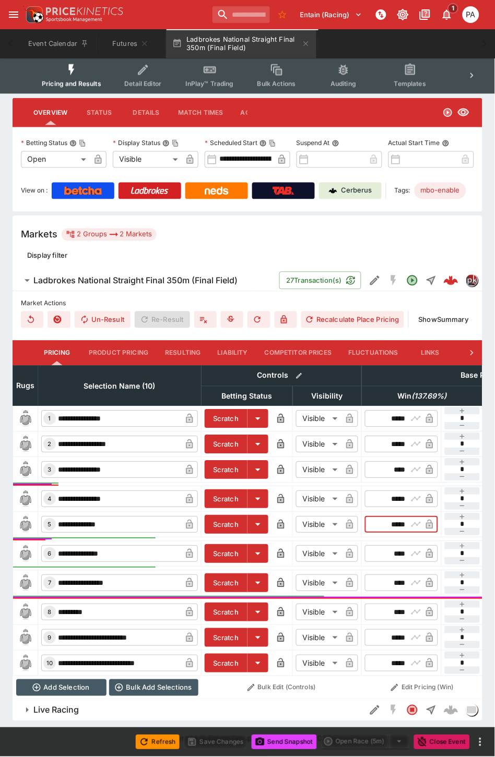
drag, startPoint x: 382, startPoint y: 516, endPoint x: 404, endPoint y: 519, distance: 21.6
click at [404, 519] on input "*****" at bounding box center [392, 525] width 30 height 17
type input "*****"
drag, startPoint x: 385, startPoint y: 602, endPoint x: 405, endPoint y: 603, distance: 19.8
click at [405, 604] on input "****" at bounding box center [392, 612] width 30 height 17
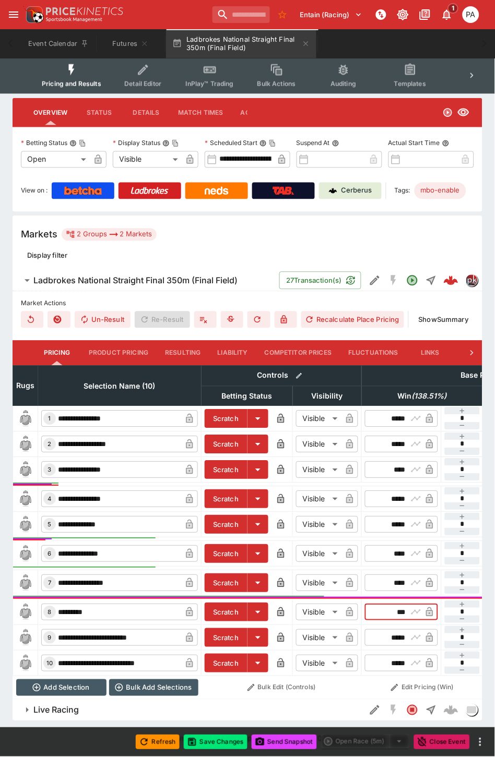
type input "****"
drag, startPoint x: 389, startPoint y: 545, endPoint x: 411, endPoint y: 545, distance: 22.4
click at [411, 546] on div "​ **** ​" at bounding box center [401, 554] width 73 height 17
type input "****"
click at [326, 312] on button "Recalculate Place Pricing" at bounding box center [352, 320] width 103 height 17
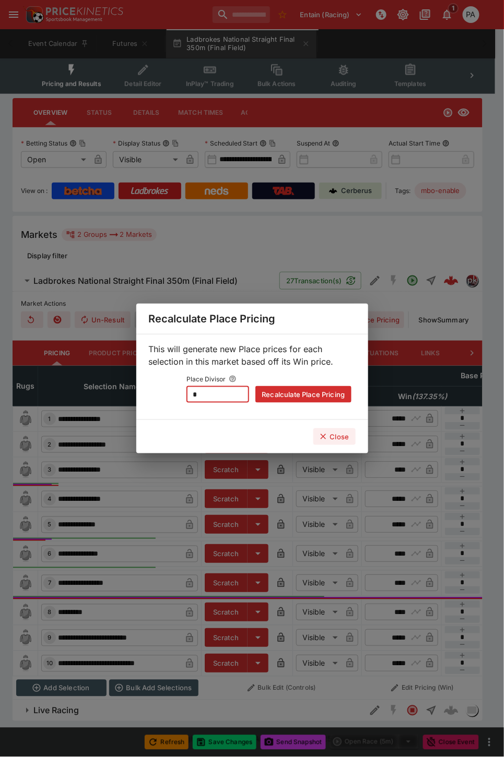
drag, startPoint x: 214, startPoint y: 392, endPoint x: 144, endPoint y: 392, distance: 69.9
click at [144, 392] on div "This will generate new Place prices for each selection in this market based off…" at bounding box center [252, 377] width 232 height 86
type input "*"
click at [277, 396] on button "Recalculate Place Pricing" at bounding box center [302, 394] width 95 height 17
type input "****"
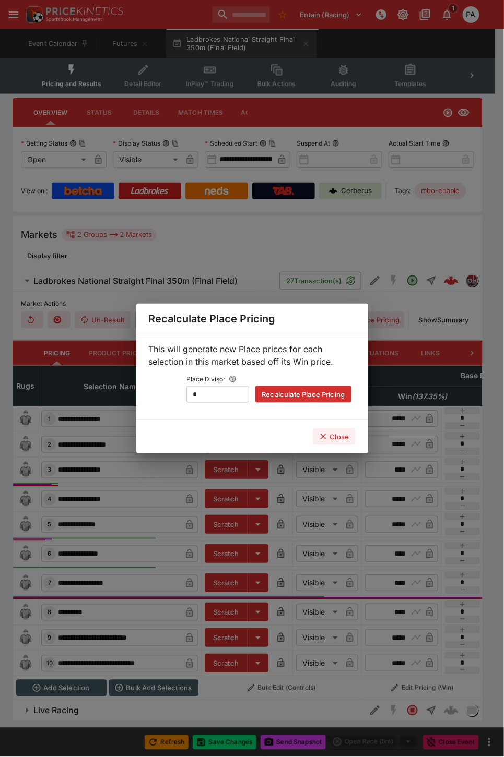
type input "****"
click at [331, 437] on button "Close" at bounding box center [334, 436] width 42 height 17
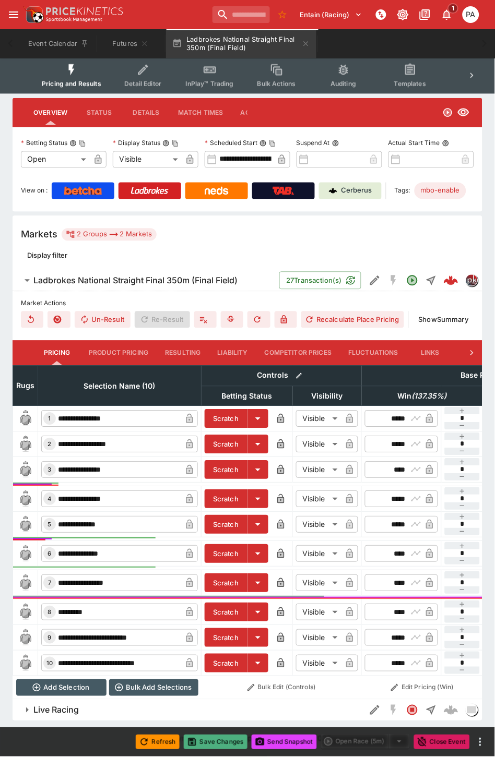
click at [216, 745] on button "Save Changes" at bounding box center [216, 742] width 64 height 15
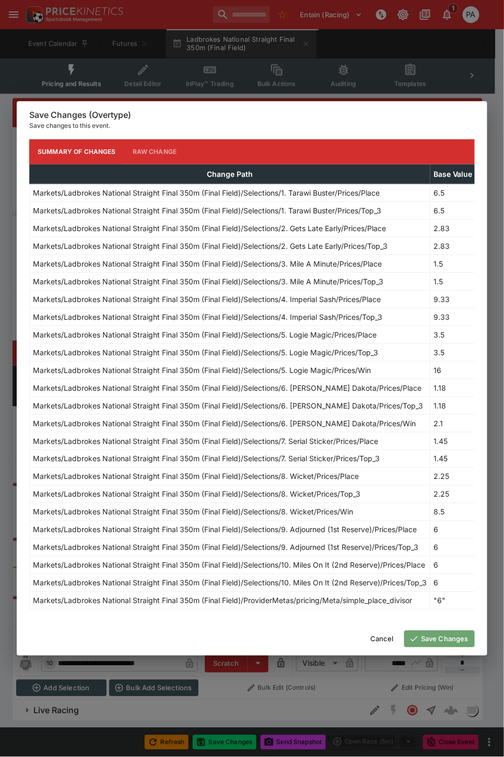
click at [423, 646] on button "Save Changes" at bounding box center [439, 639] width 70 height 17
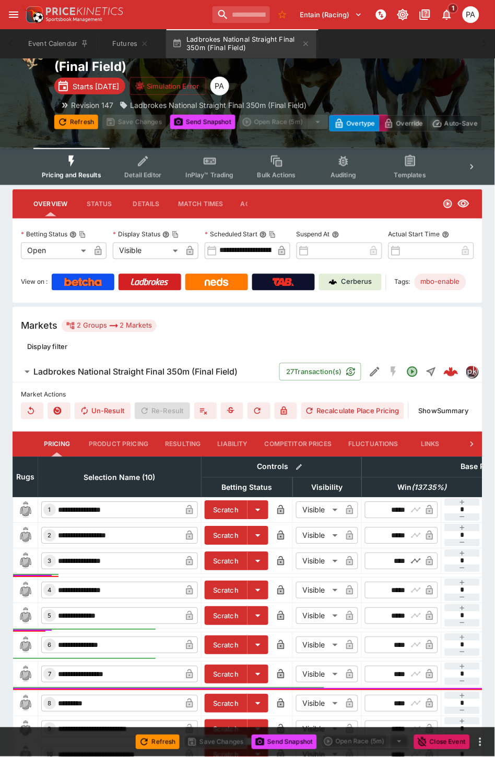
scroll to position [0, 0]
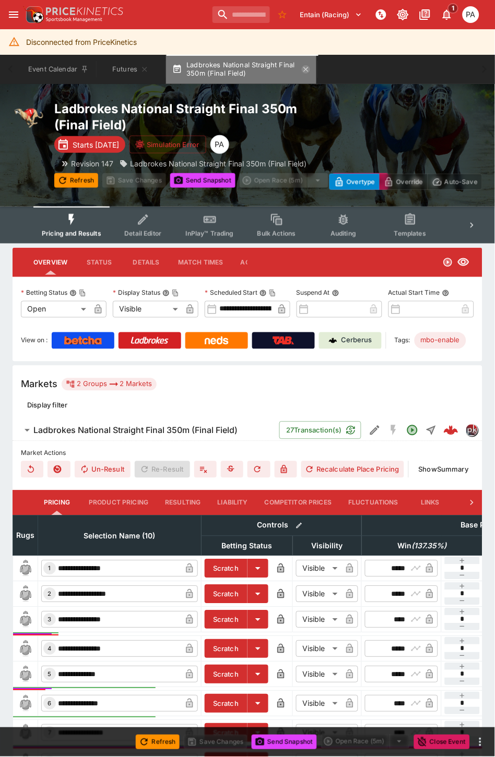
click at [308, 70] on icon "button" at bounding box center [306, 69] width 5 height 5
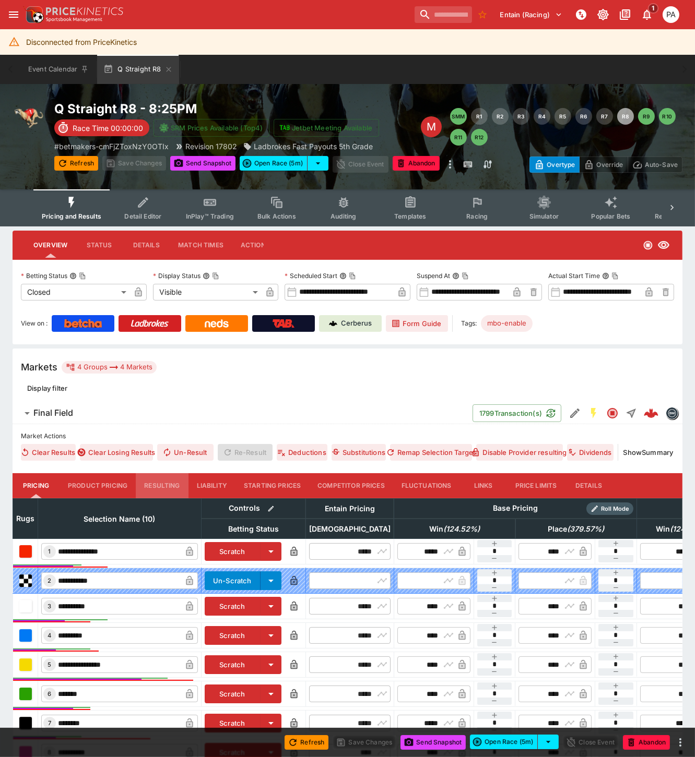
click at [163, 483] on button "Resulting" at bounding box center [162, 485] width 52 height 25
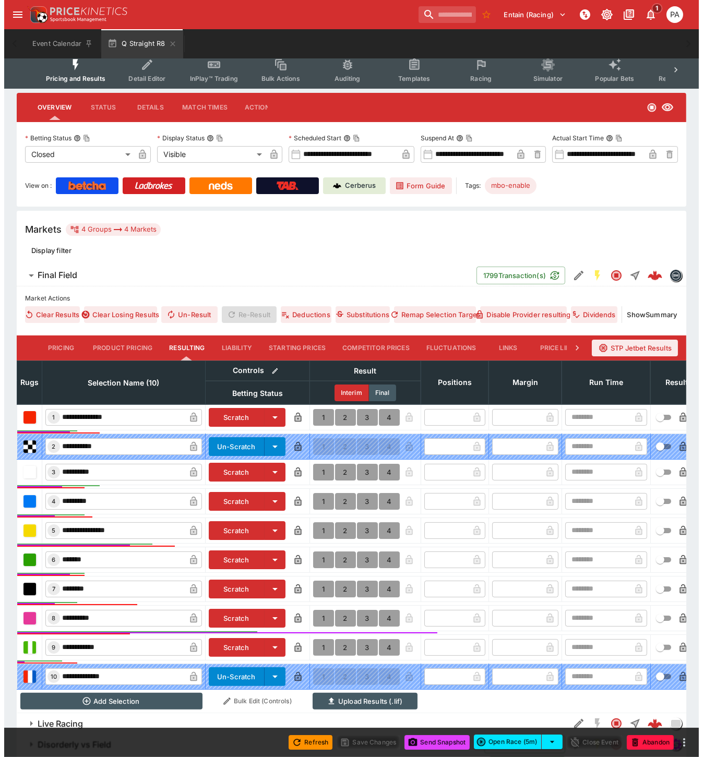
scroll to position [201, 0]
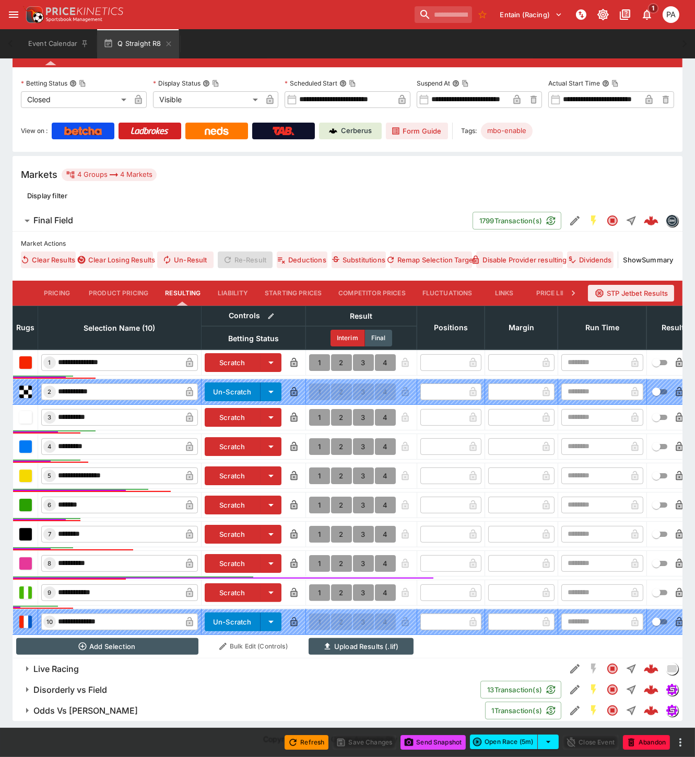
click at [317, 555] on button "1" at bounding box center [319, 563] width 21 height 17
type input "*"
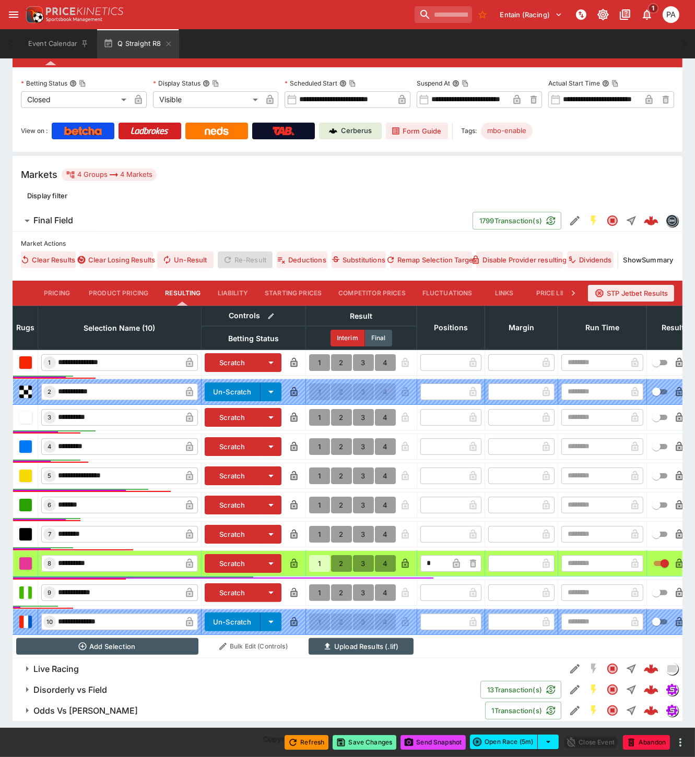
click at [362, 747] on button "Save Changes" at bounding box center [364, 742] width 64 height 15
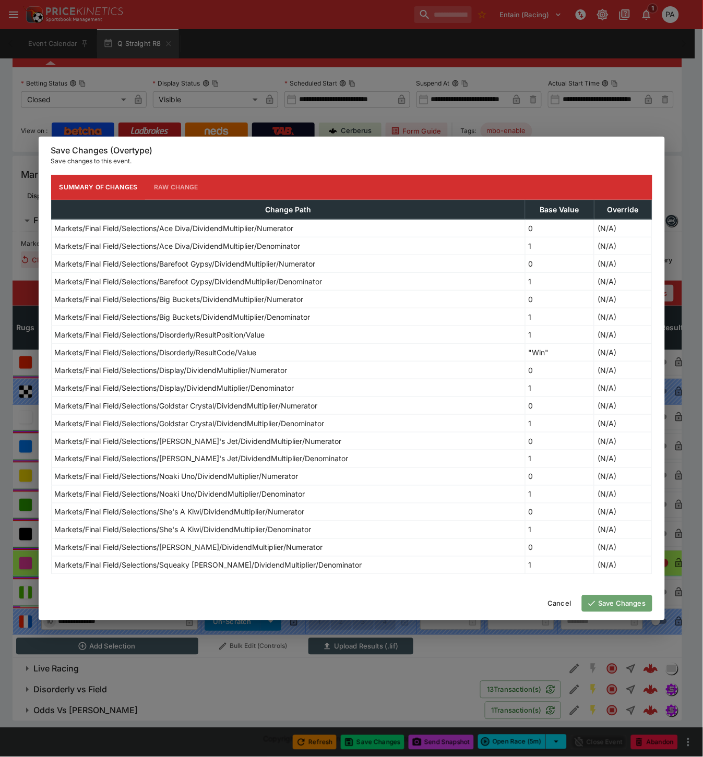
click at [616, 605] on button "Save Changes" at bounding box center [617, 603] width 70 height 17
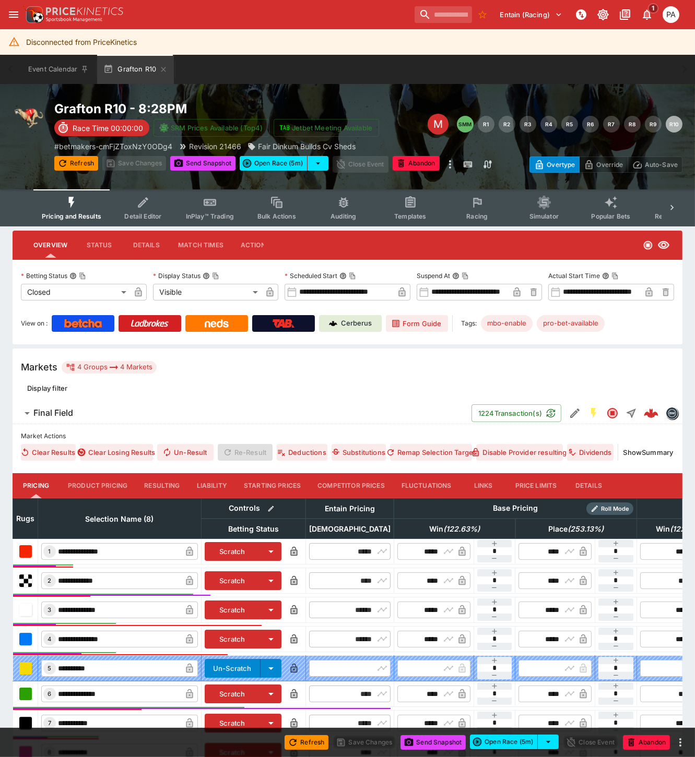
drag, startPoint x: 163, startPoint y: 488, endPoint x: 330, endPoint y: 427, distance: 178.0
click at [163, 488] on button "Resulting" at bounding box center [162, 485] width 52 height 25
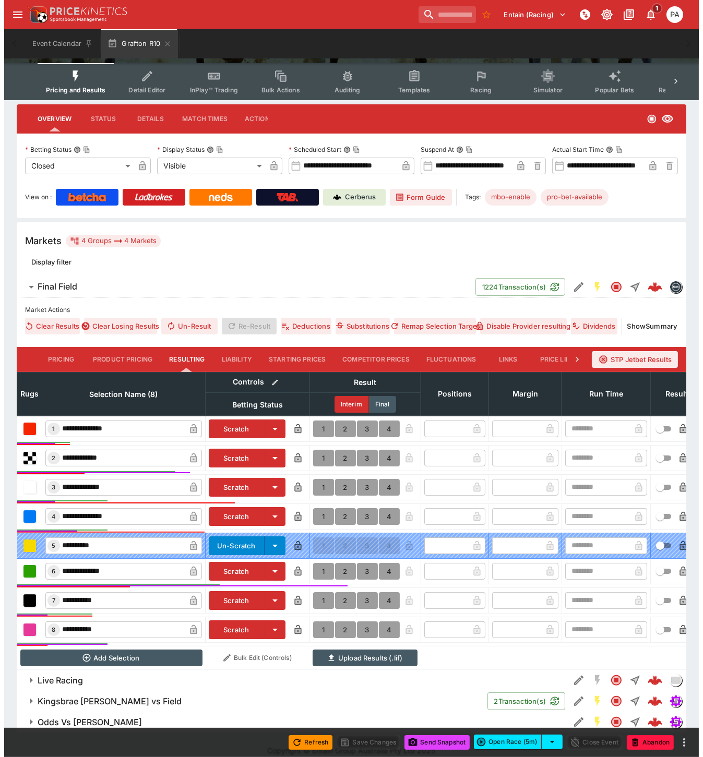
scroll to position [147, 0]
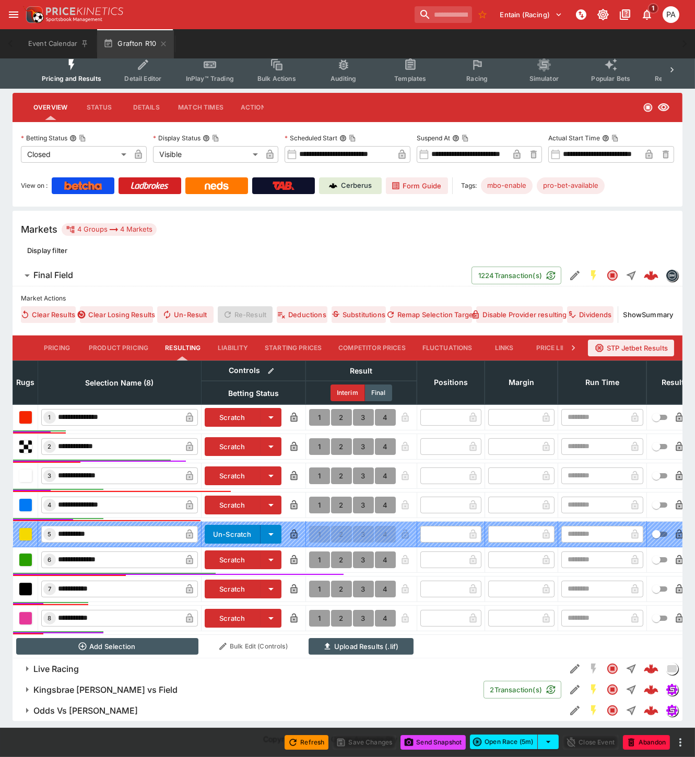
click at [316, 438] on button "1" at bounding box center [319, 446] width 21 height 17
type input "*"
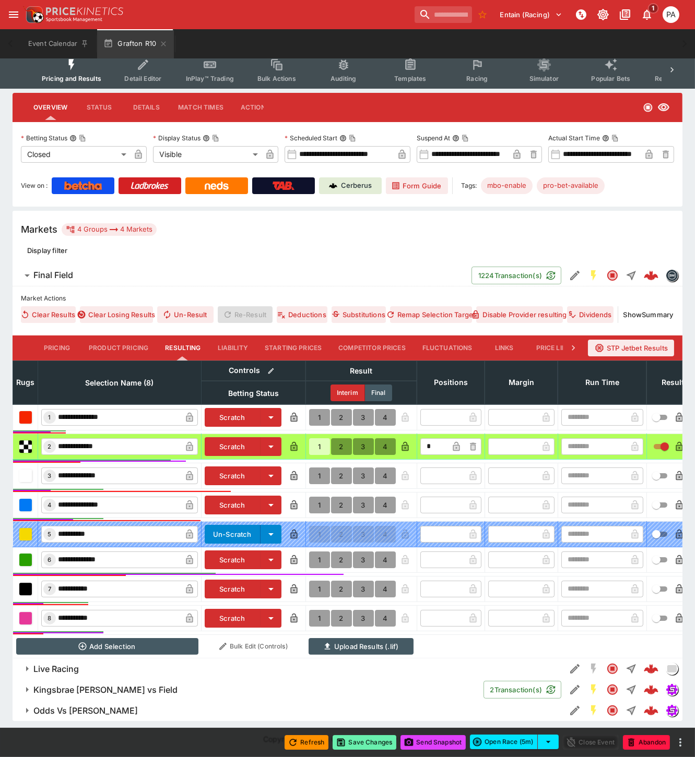
click at [364, 743] on button "Save Changes" at bounding box center [364, 742] width 64 height 15
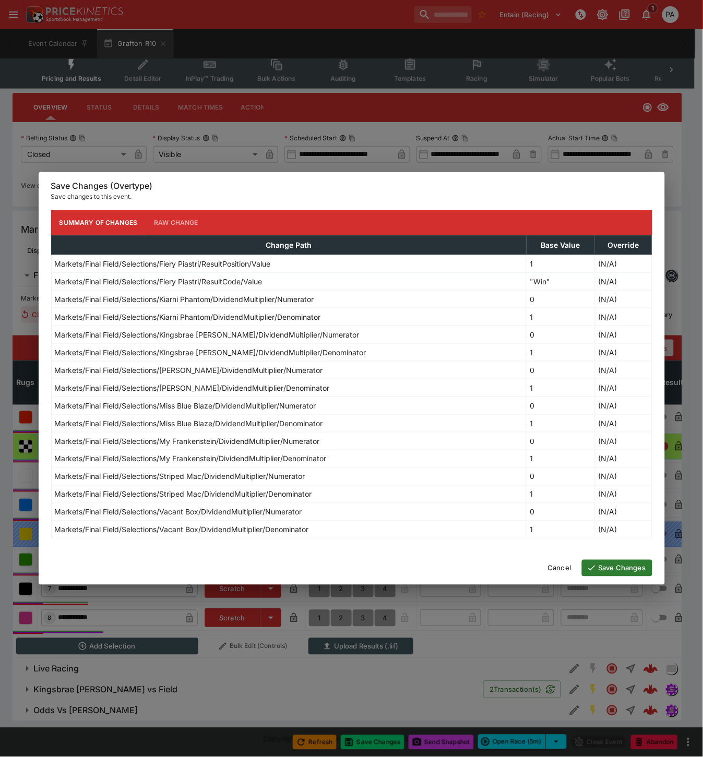
click at [609, 573] on button "Save Changes" at bounding box center [617, 568] width 70 height 17
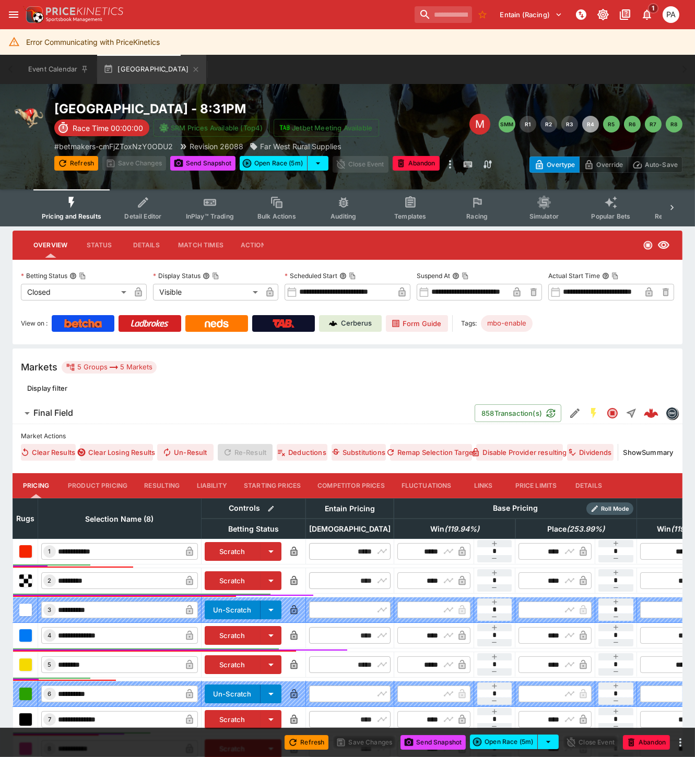
click at [154, 486] on button "Resulting" at bounding box center [162, 485] width 52 height 25
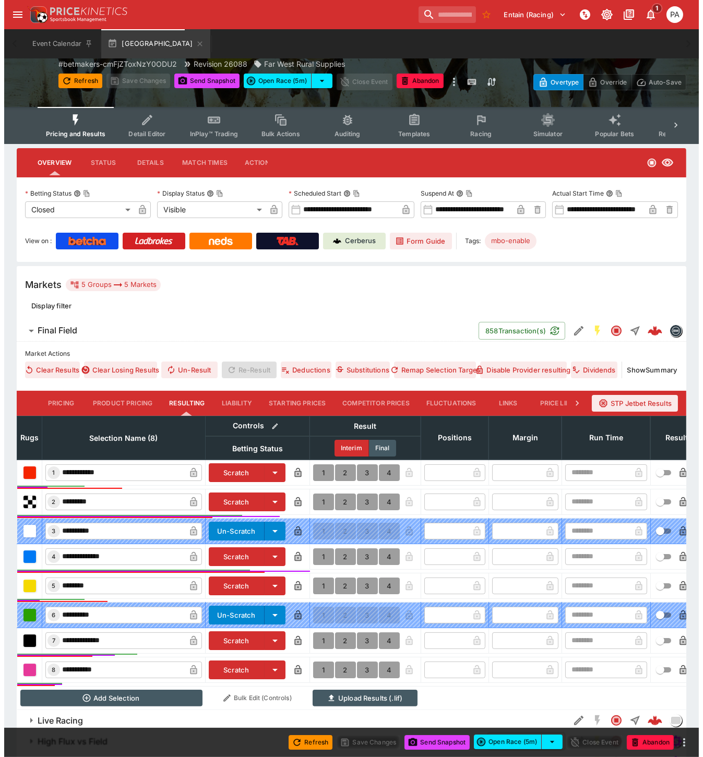
scroll to position [164, 0]
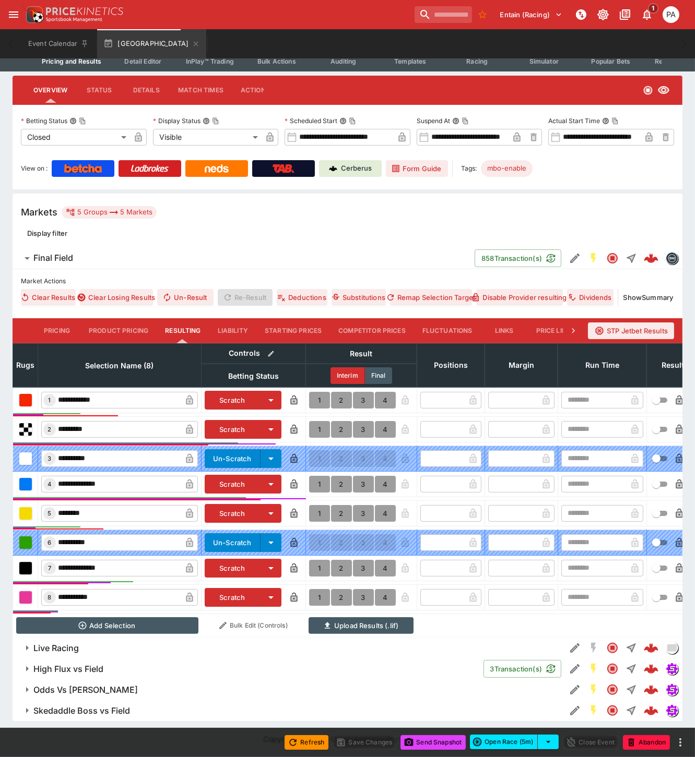
click at [317, 421] on button "1" at bounding box center [319, 429] width 21 height 17
type input "*"
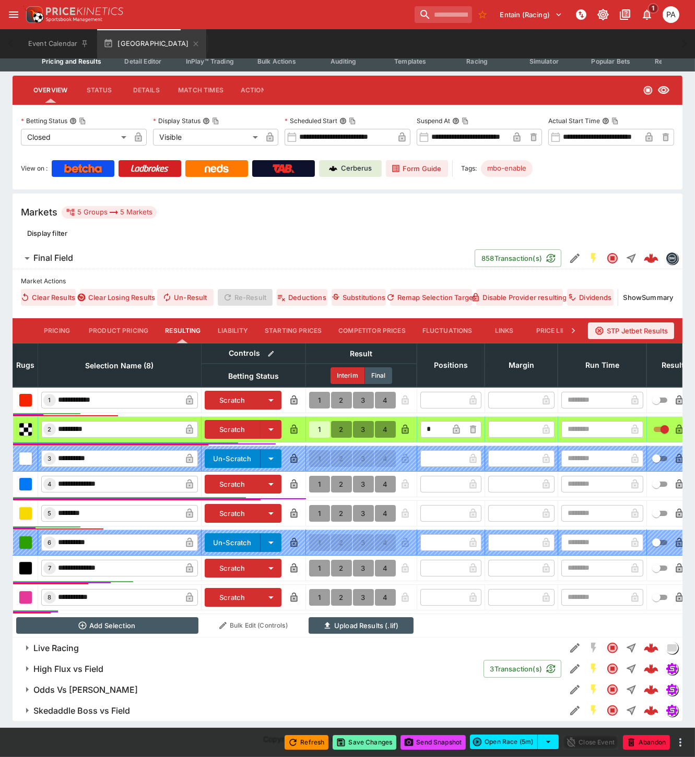
click at [362, 742] on button "Save Changes" at bounding box center [364, 742] width 64 height 15
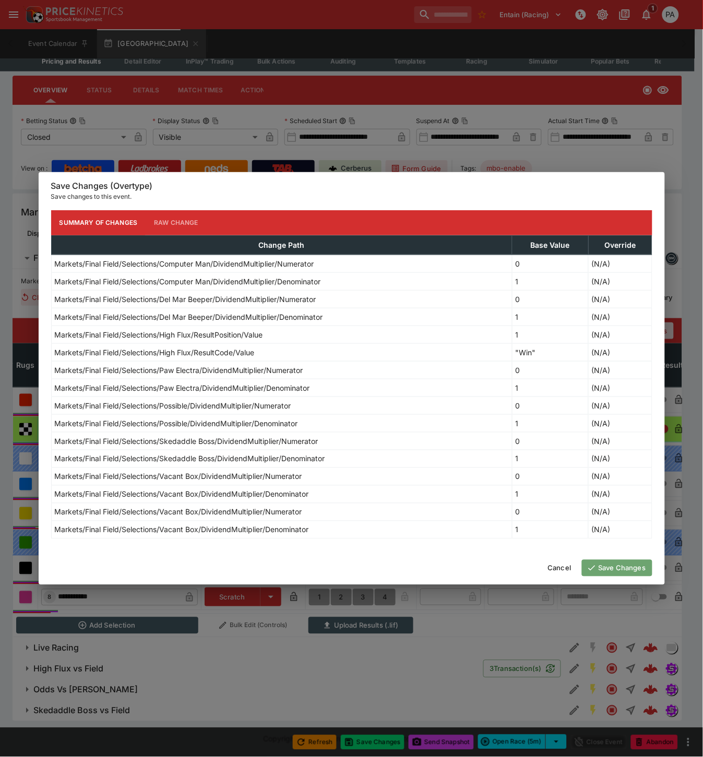
click at [608, 569] on button "Save Changes" at bounding box center [617, 568] width 70 height 17
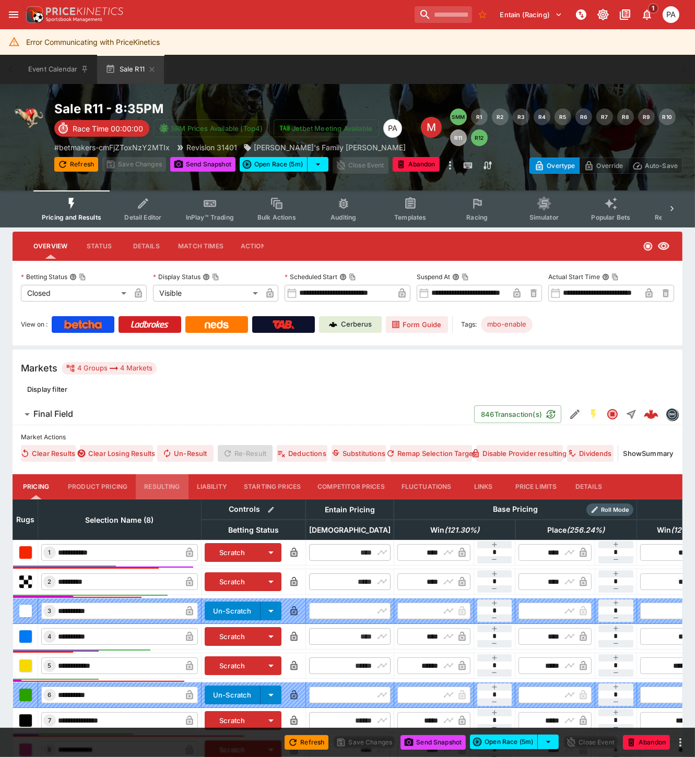
click at [165, 487] on button "Resulting" at bounding box center [162, 486] width 52 height 25
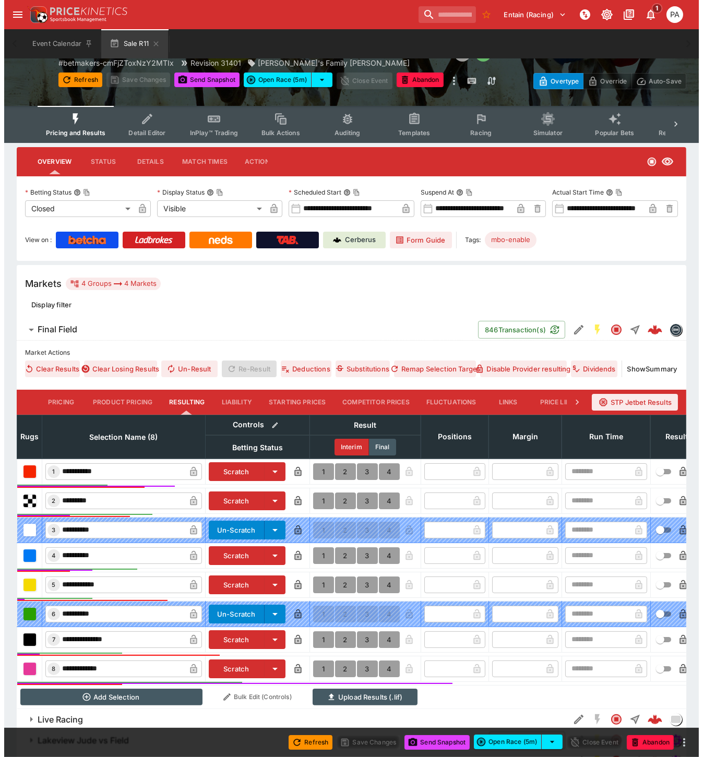
scroll to position [143, 0]
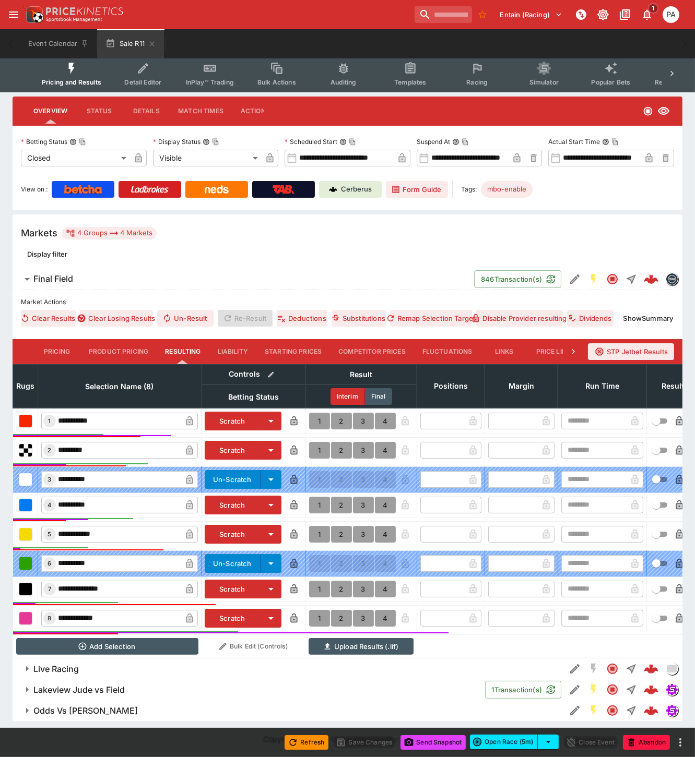
click at [317, 413] on button "1" at bounding box center [319, 421] width 21 height 17
type input "*"
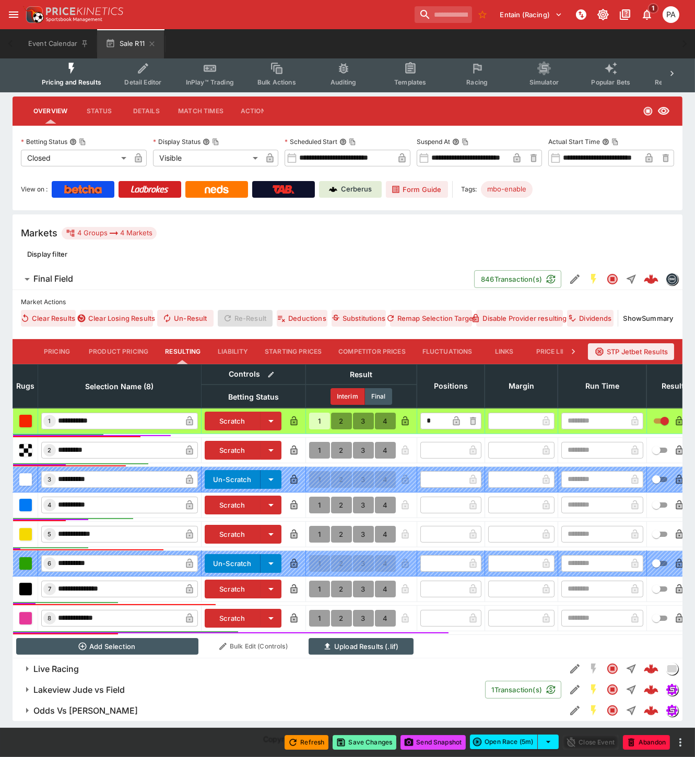
click at [369, 738] on button "Save Changes" at bounding box center [364, 742] width 64 height 15
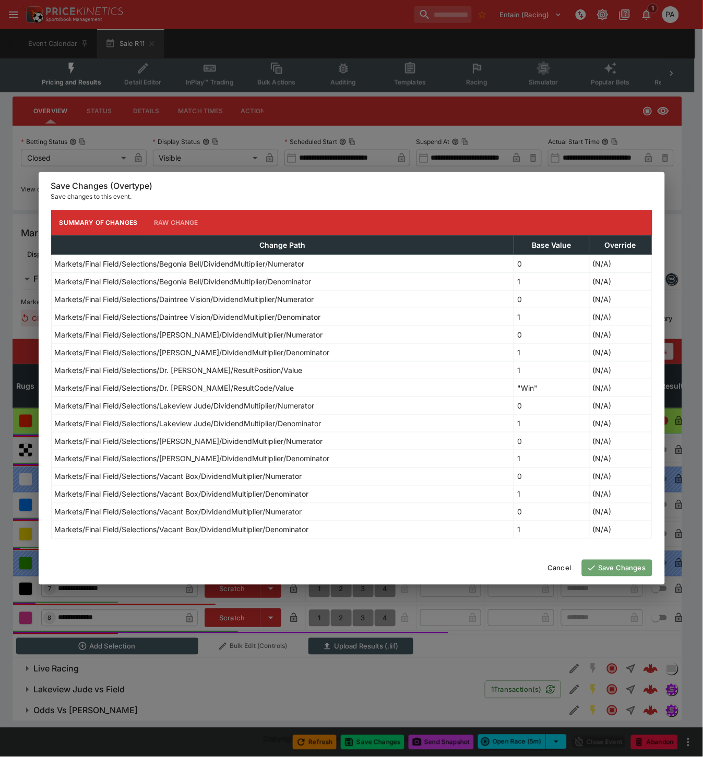
click at [617, 567] on button "Save Changes" at bounding box center [617, 568] width 70 height 17
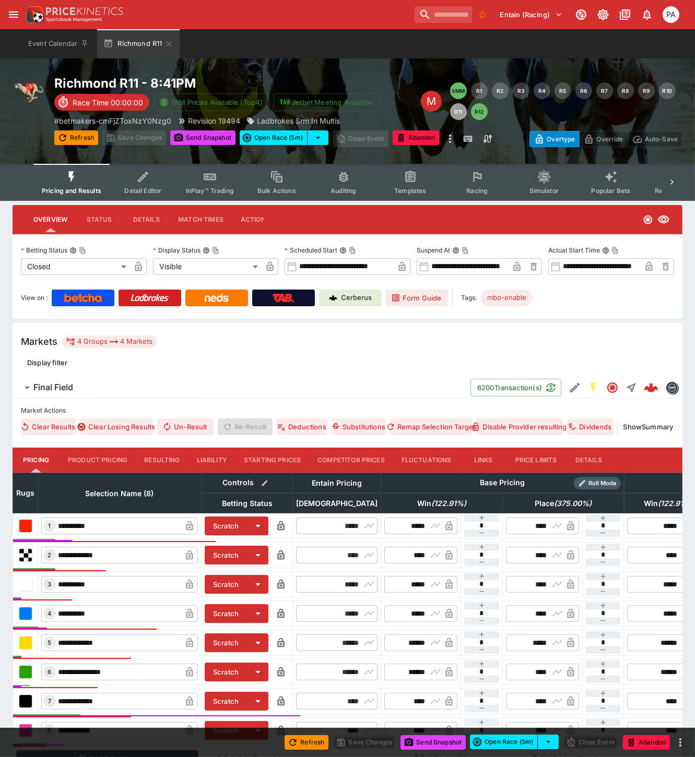
click at [164, 457] on button "Resulting" at bounding box center [162, 460] width 52 height 25
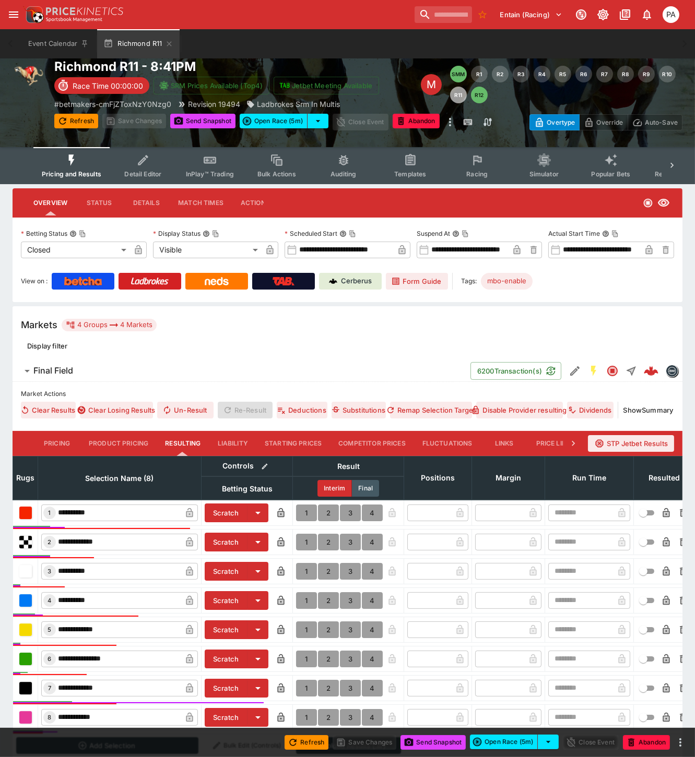
scroll to position [125, 0]
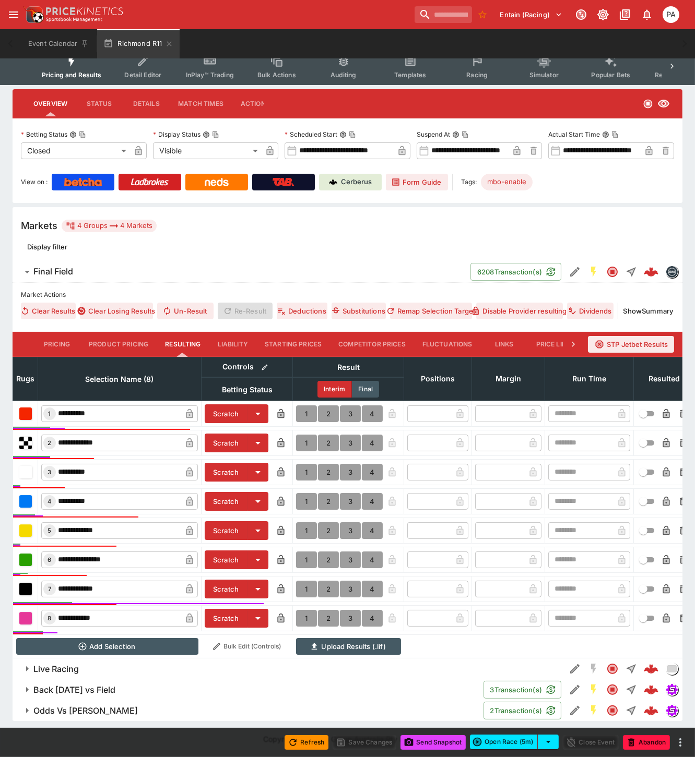
click at [306, 584] on button "1" at bounding box center [306, 589] width 21 height 17
type input "*"
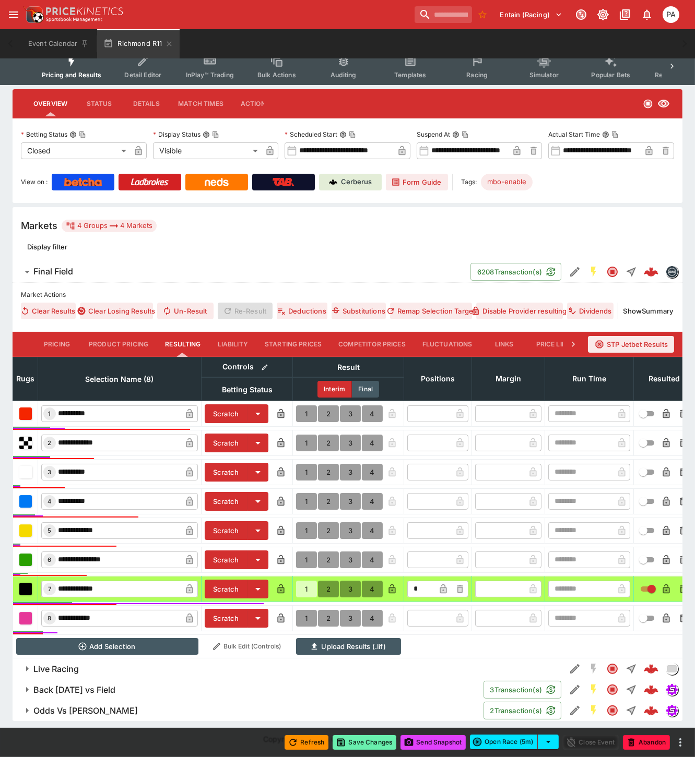
click at [363, 745] on button "Save Changes" at bounding box center [364, 742] width 64 height 15
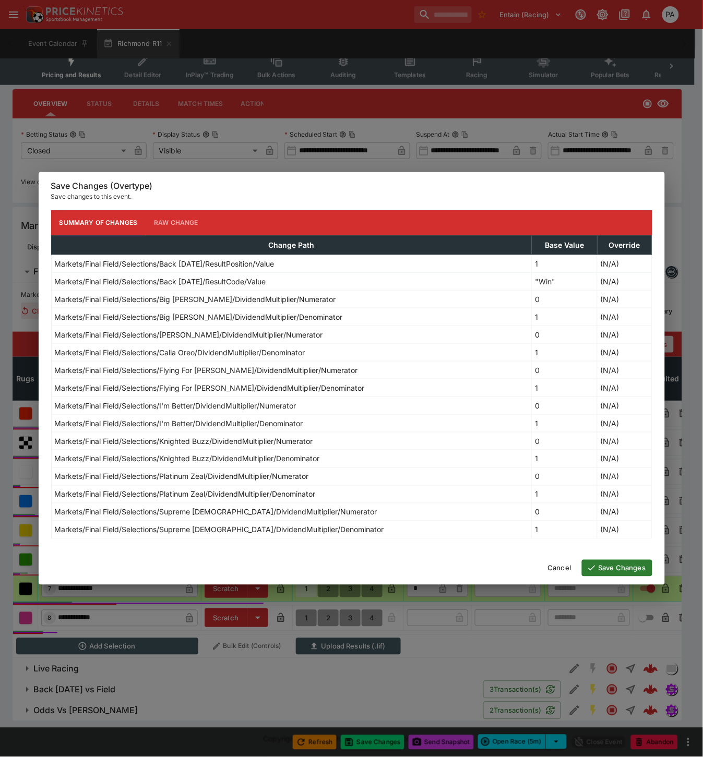
click at [618, 568] on button "Save Changes" at bounding box center [617, 568] width 70 height 17
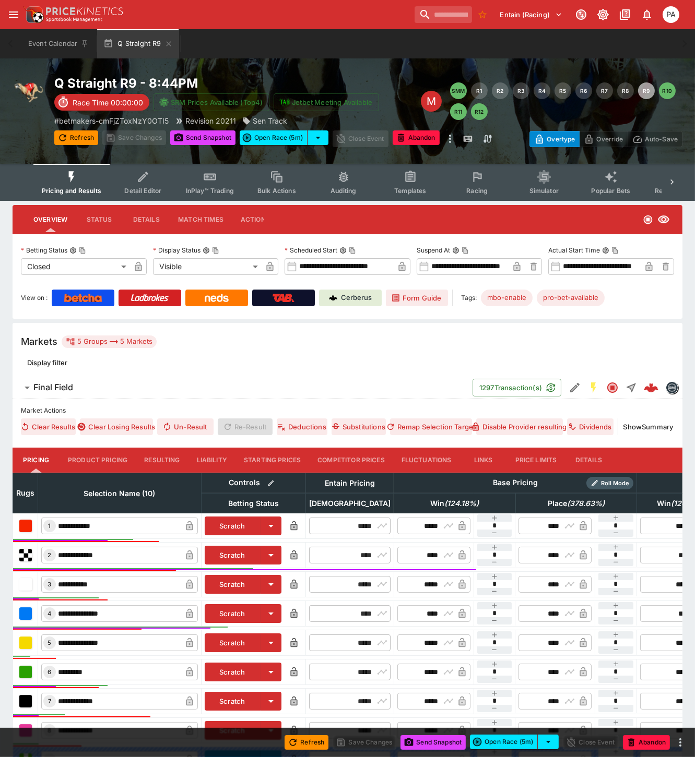
drag, startPoint x: 159, startPoint y: 457, endPoint x: 204, endPoint y: 472, distance: 47.5
click at [159, 457] on button "Resulting" at bounding box center [162, 460] width 52 height 25
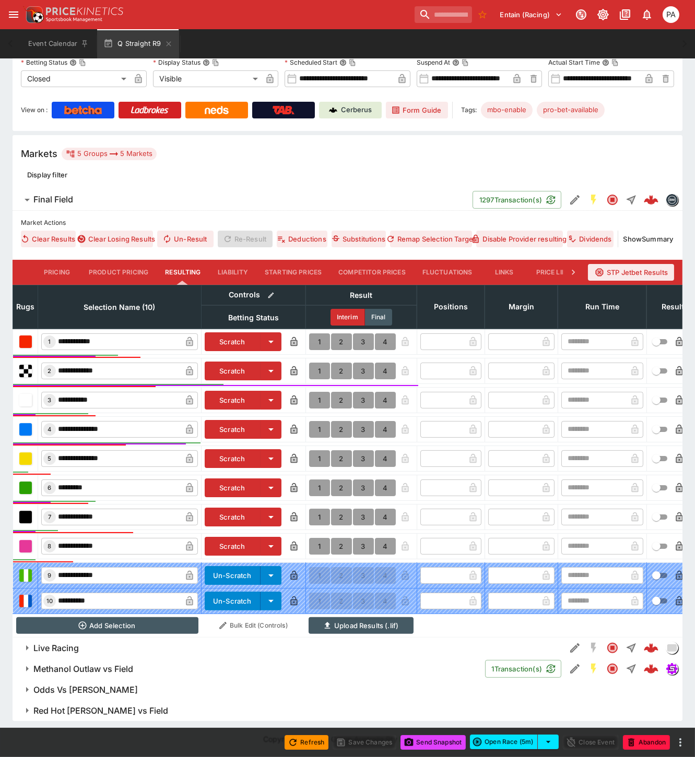
scroll to position [197, 0]
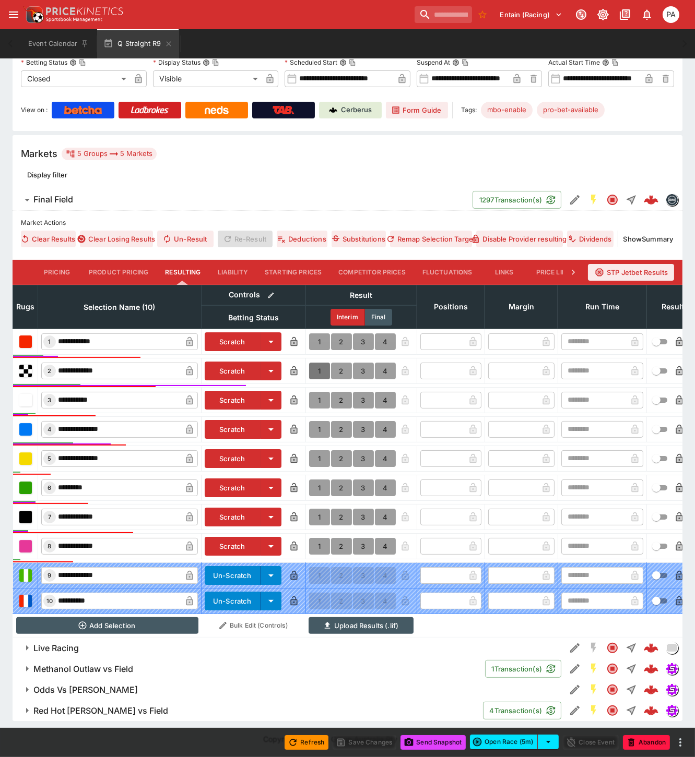
click at [317, 363] on button "1" at bounding box center [319, 371] width 21 height 17
type input "*"
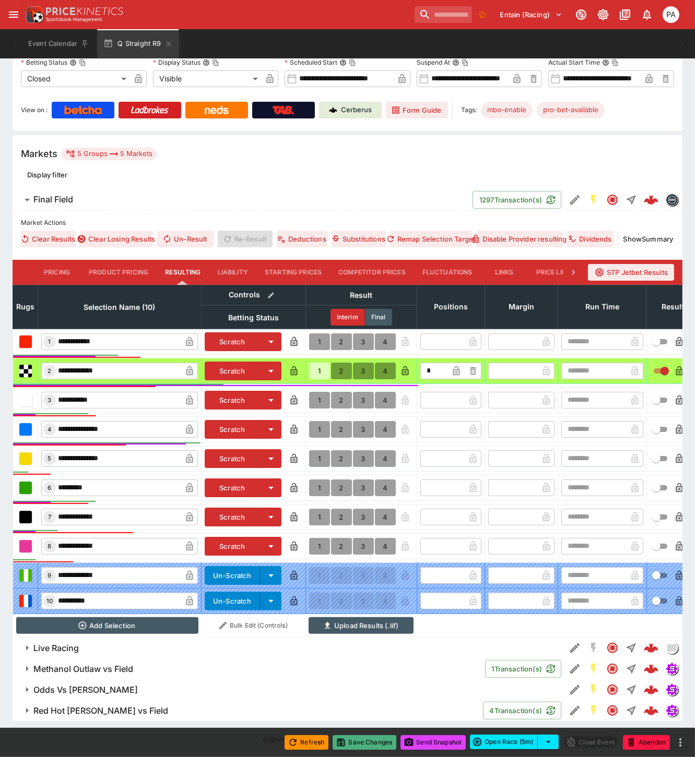
click at [369, 743] on button "Save Changes" at bounding box center [364, 742] width 64 height 15
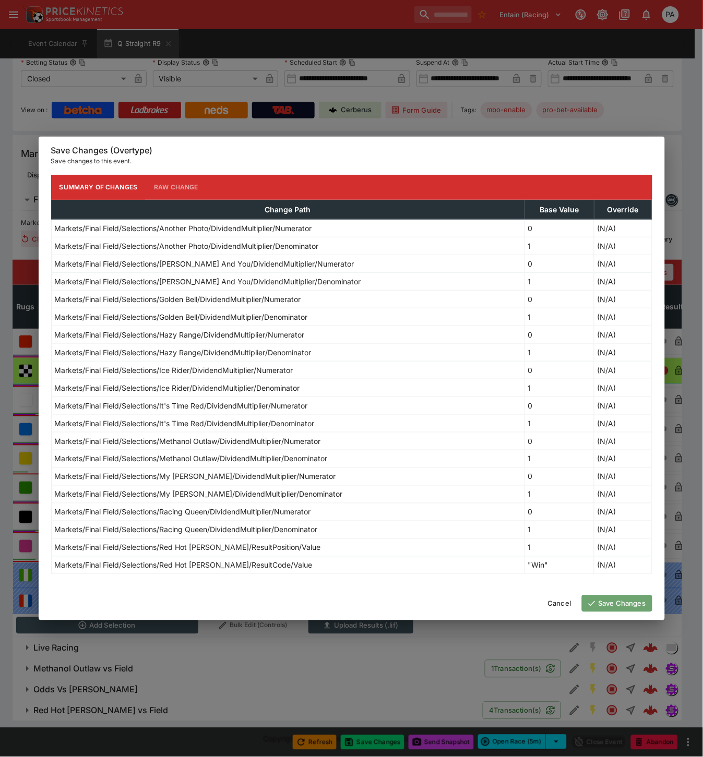
click at [599, 605] on button "Save Changes" at bounding box center [617, 603] width 70 height 17
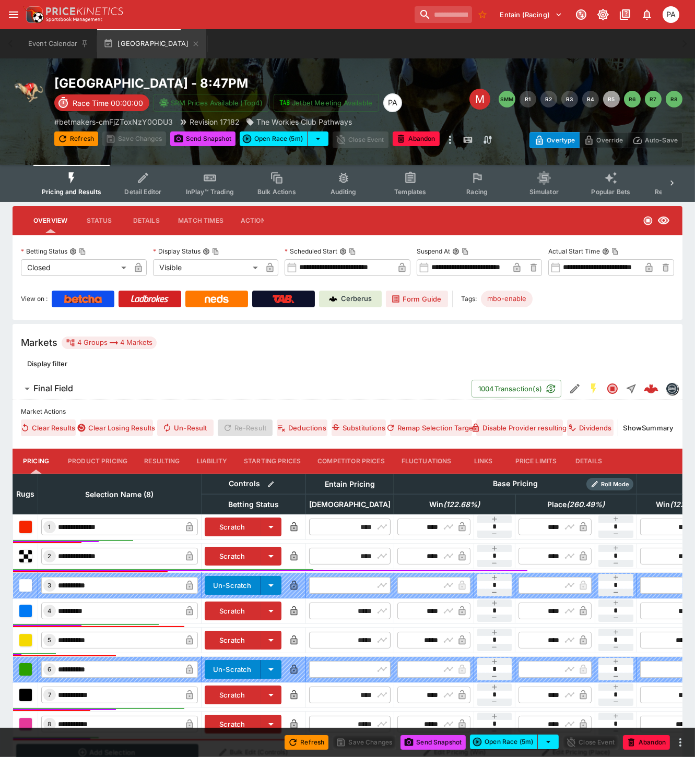
click at [163, 457] on button "Resulting" at bounding box center [162, 461] width 52 height 25
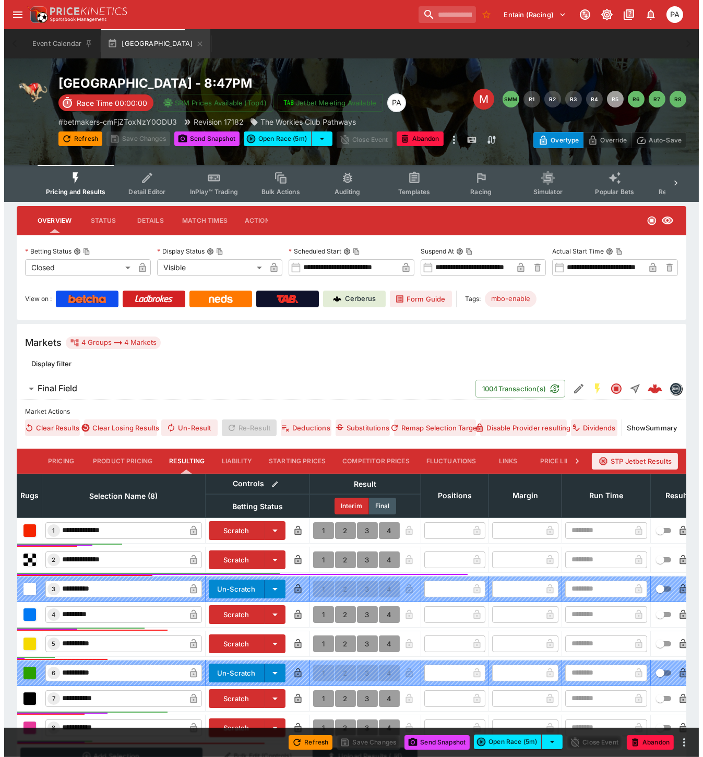
scroll to position [117, 0]
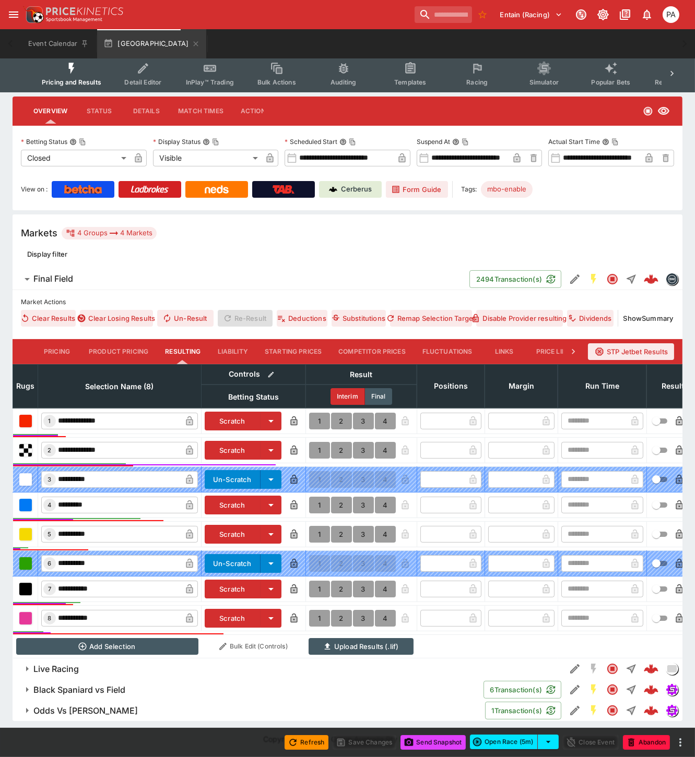
click at [316, 413] on button "1" at bounding box center [319, 421] width 21 height 17
type input "*"
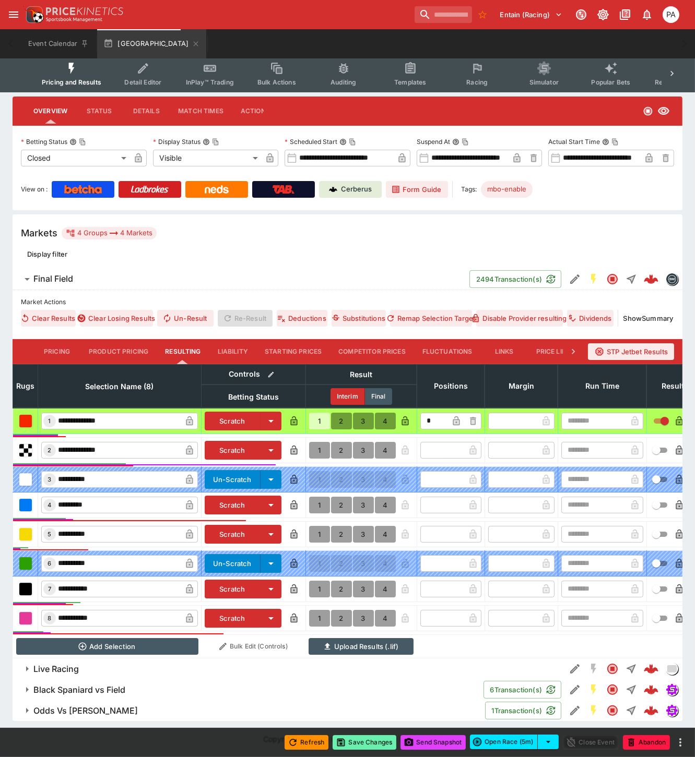
click at [362, 744] on button "Save Changes" at bounding box center [364, 742] width 64 height 15
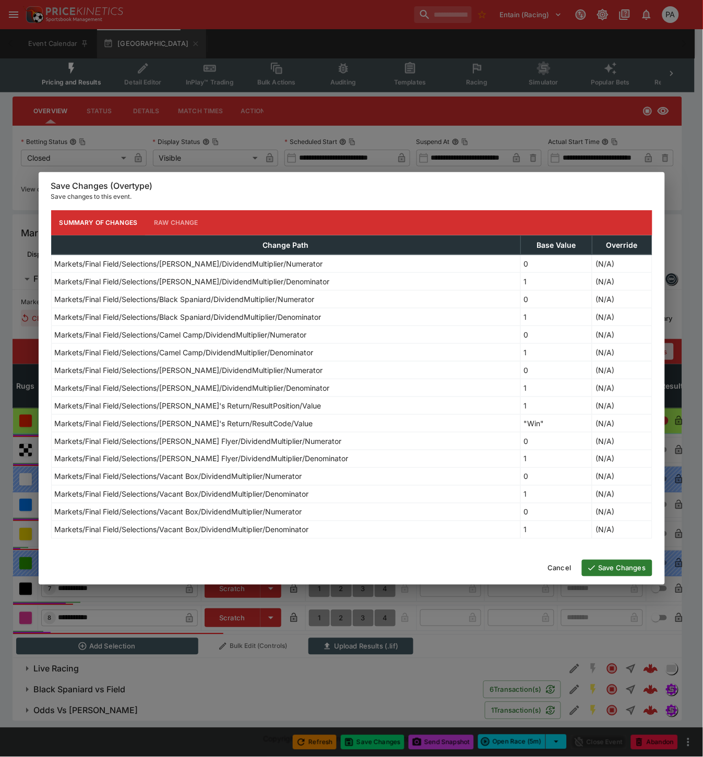
click at [604, 567] on button "Save Changes" at bounding box center [617, 568] width 70 height 17
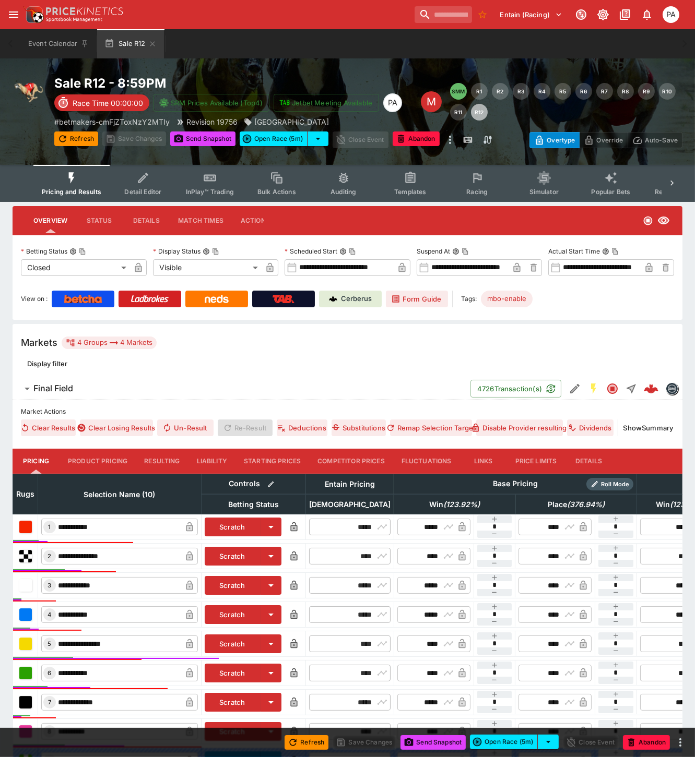
click at [162, 456] on button "Resulting" at bounding box center [162, 461] width 52 height 25
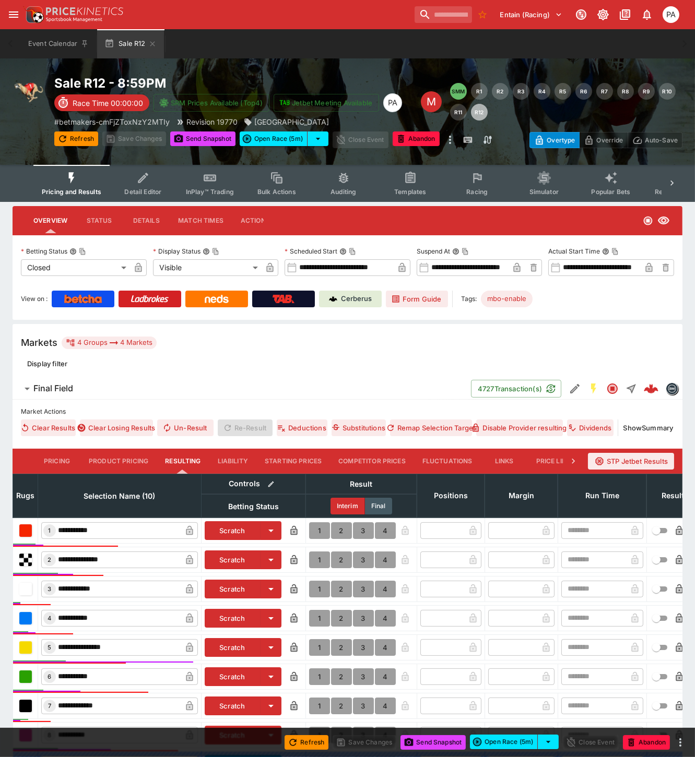
scroll to position [176, 0]
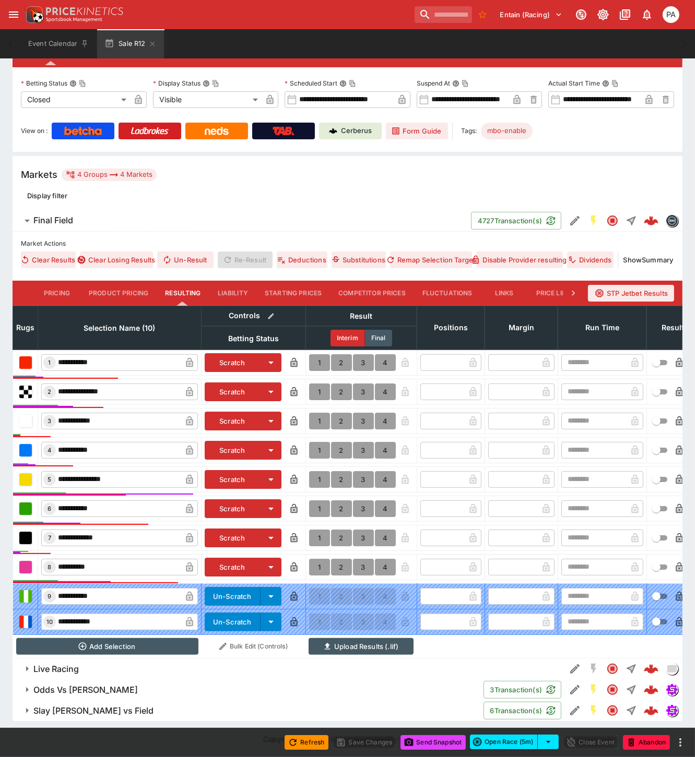
click at [316, 472] on button "1" at bounding box center [319, 479] width 21 height 17
type input "*"
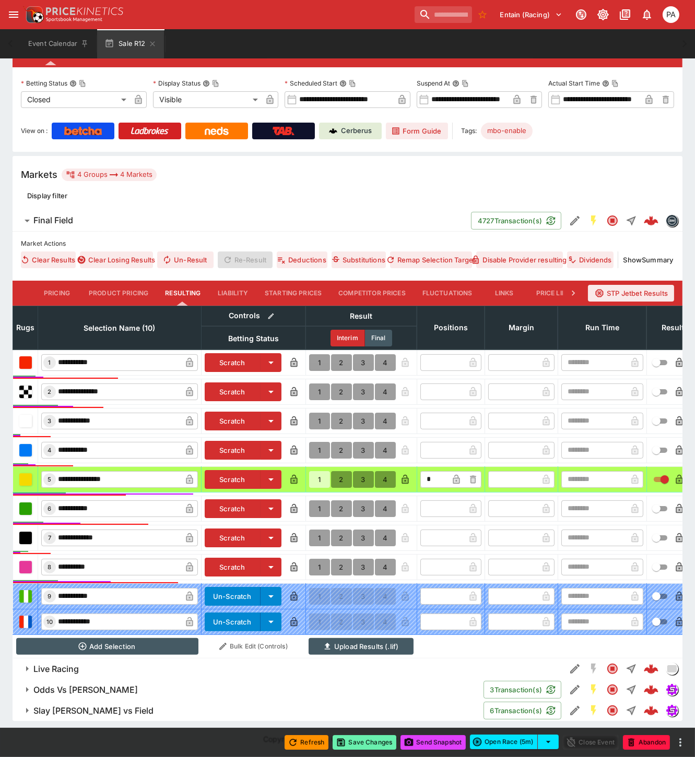
click at [370, 742] on button "Save Changes" at bounding box center [364, 742] width 64 height 15
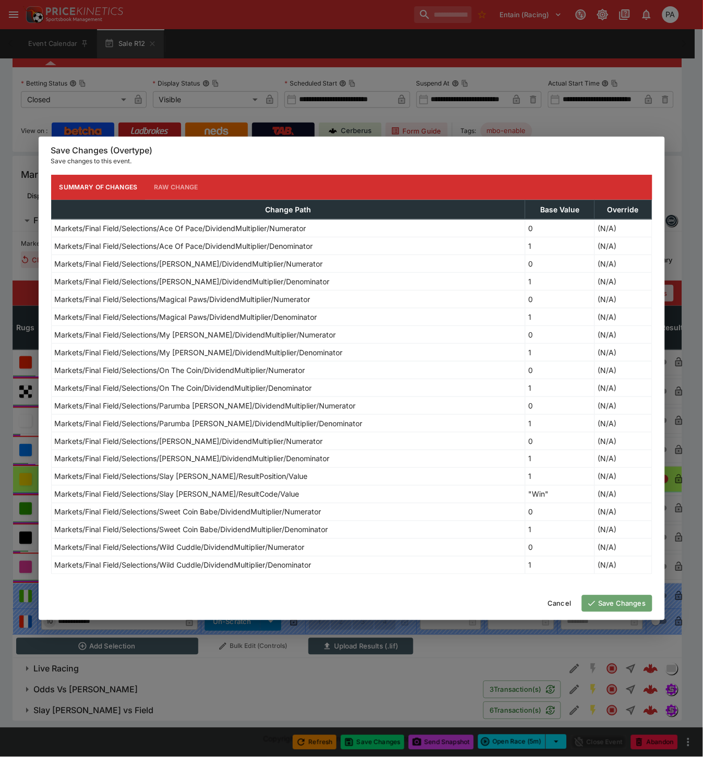
click at [607, 603] on button "Save Changes" at bounding box center [617, 603] width 70 height 17
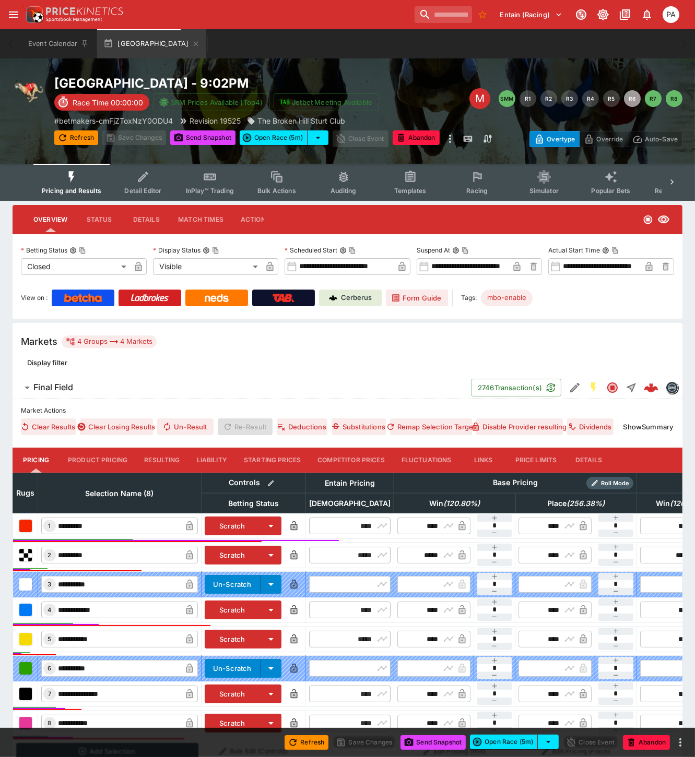
click at [168, 453] on button "Resulting" at bounding box center [162, 460] width 52 height 25
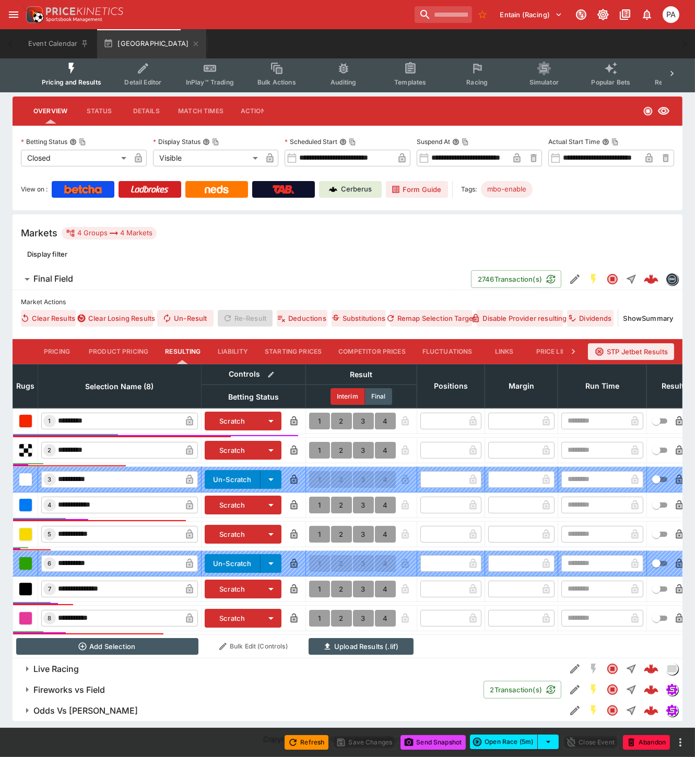
scroll to position [117, 0]
click at [316, 413] on button "1" at bounding box center [319, 421] width 21 height 17
type input "*"
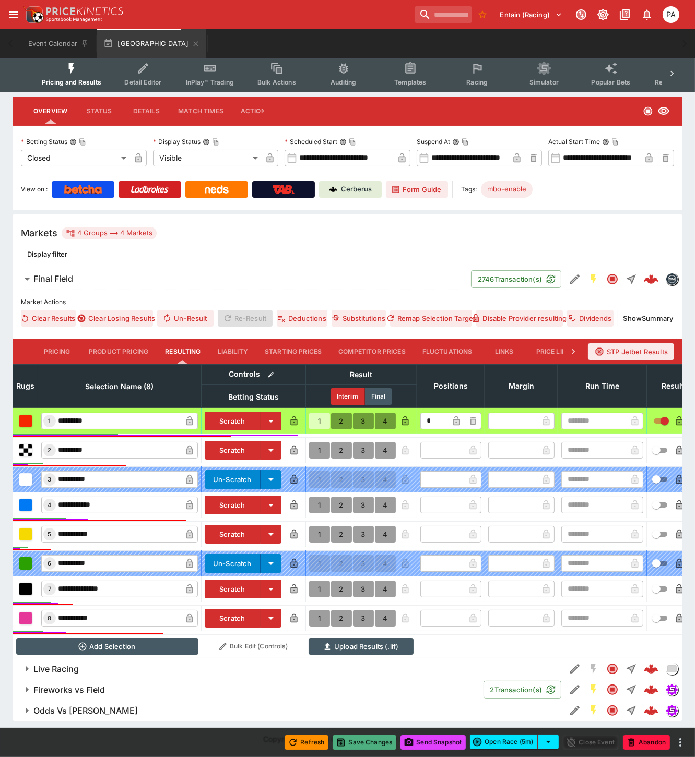
click at [365, 743] on button "Save Changes" at bounding box center [364, 742] width 64 height 15
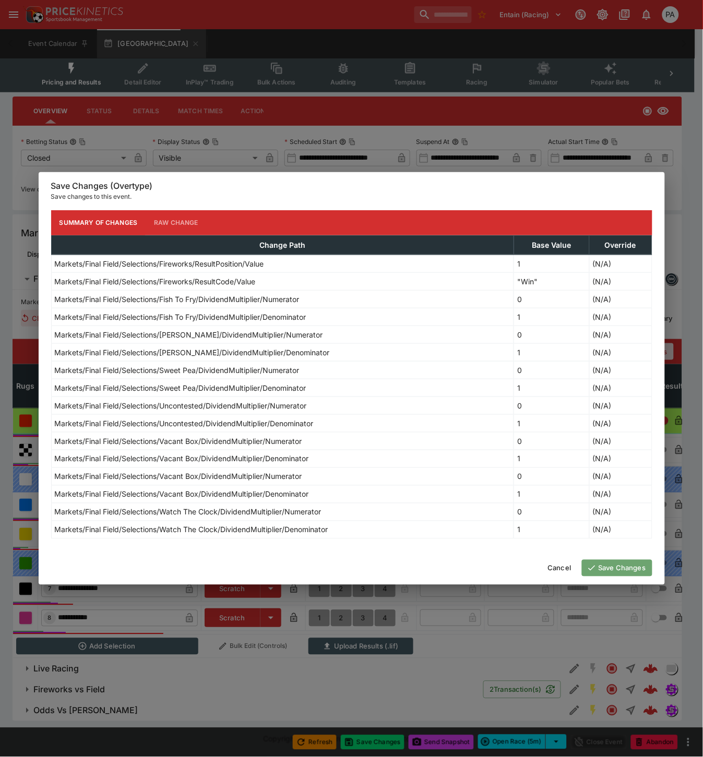
click at [612, 570] on button "Save Changes" at bounding box center [617, 568] width 70 height 17
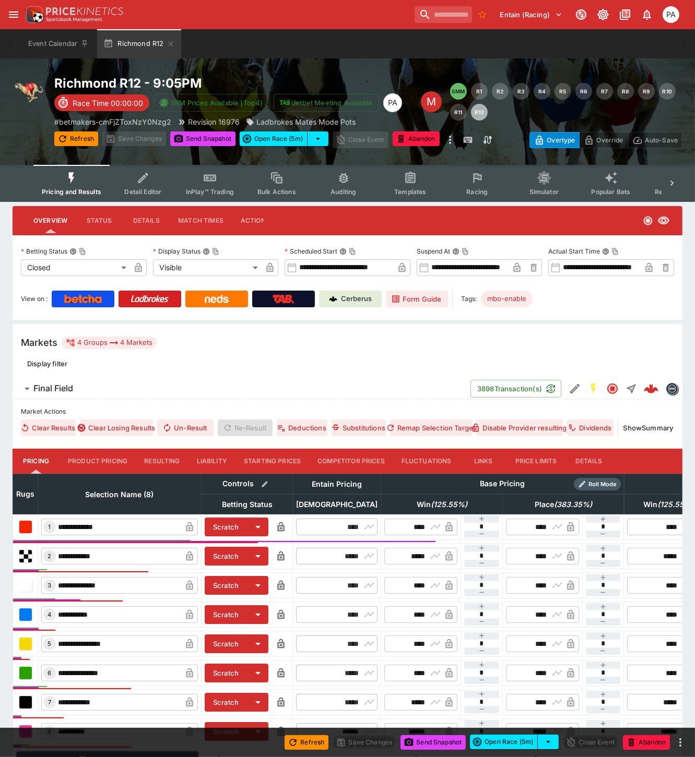
click at [148, 457] on button "Resulting" at bounding box center [162, 461] width 52 height 25
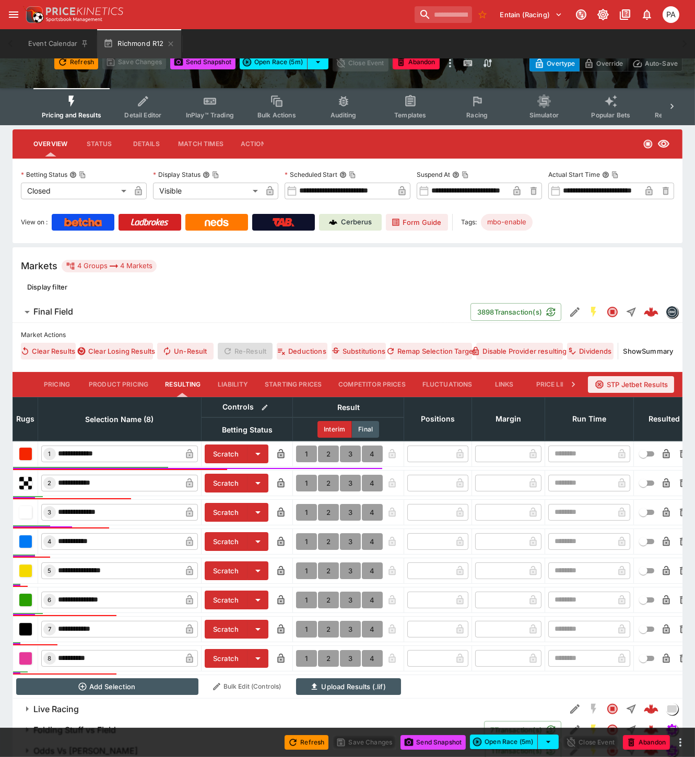
scroll to position [125, 0]
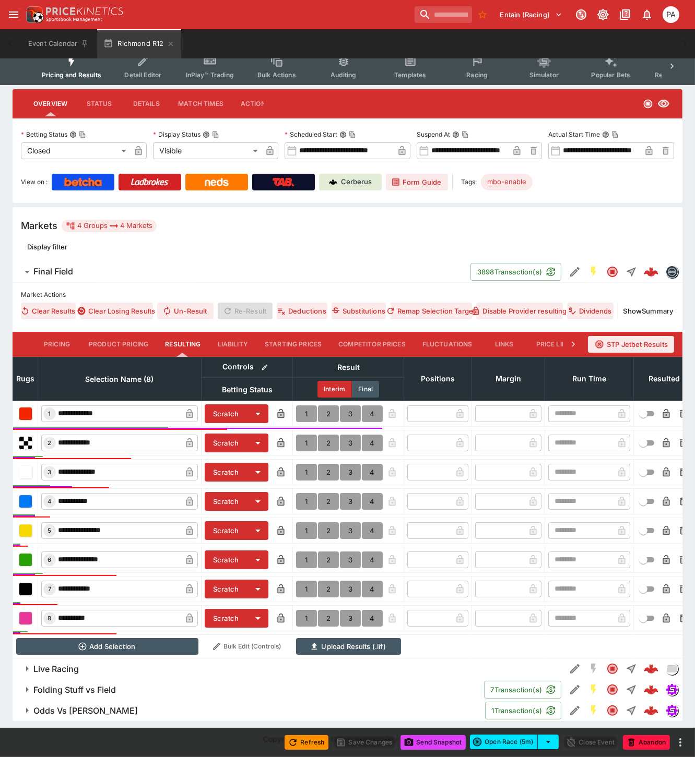
click at [305, 552] on button "1" at bounding box center [306, 560] width 21 height 17
type input "*"
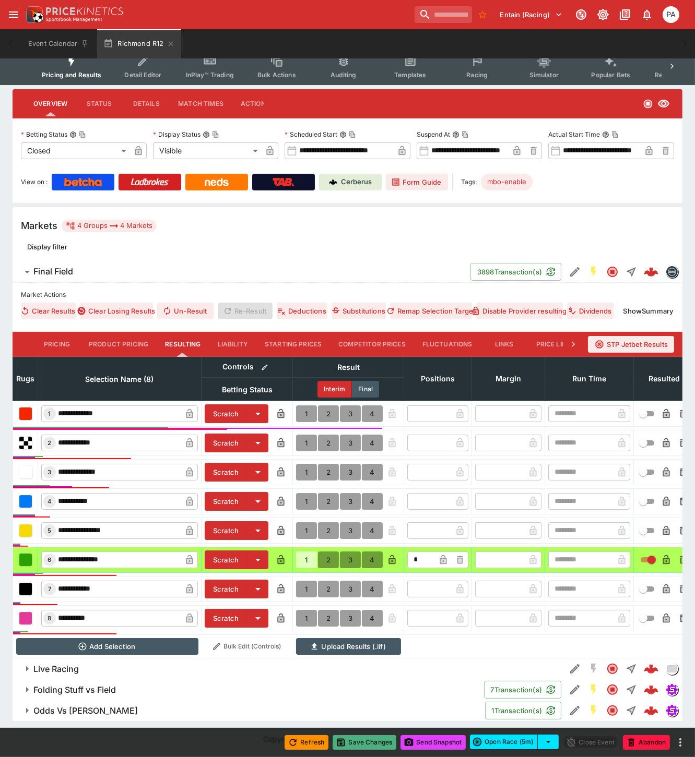
click at [369, 742] on button "Save Changes" at bounding box center [364, 742] width 64 height 15
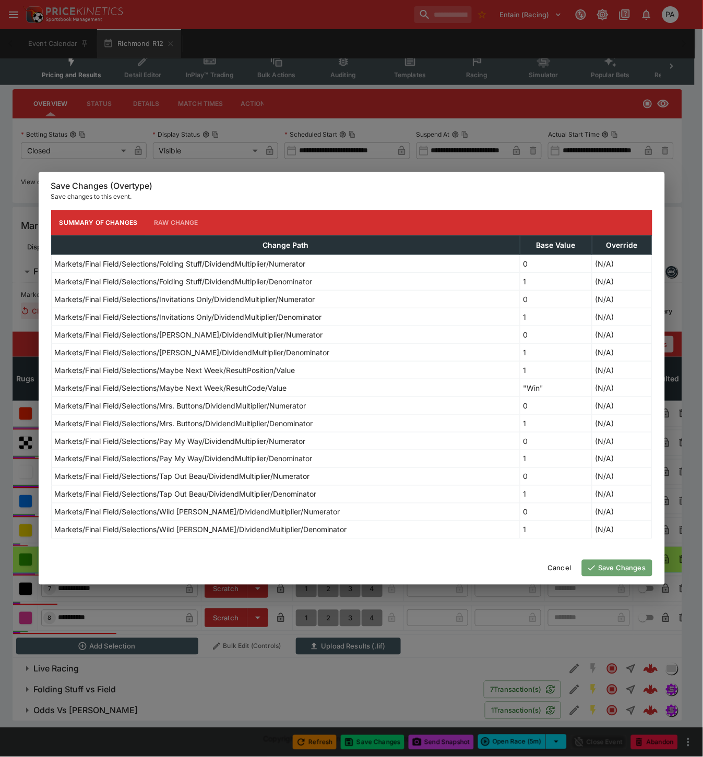
click at [608, 569] on button "Save Changes" at bounding box center [617, 568] width 70 height 17
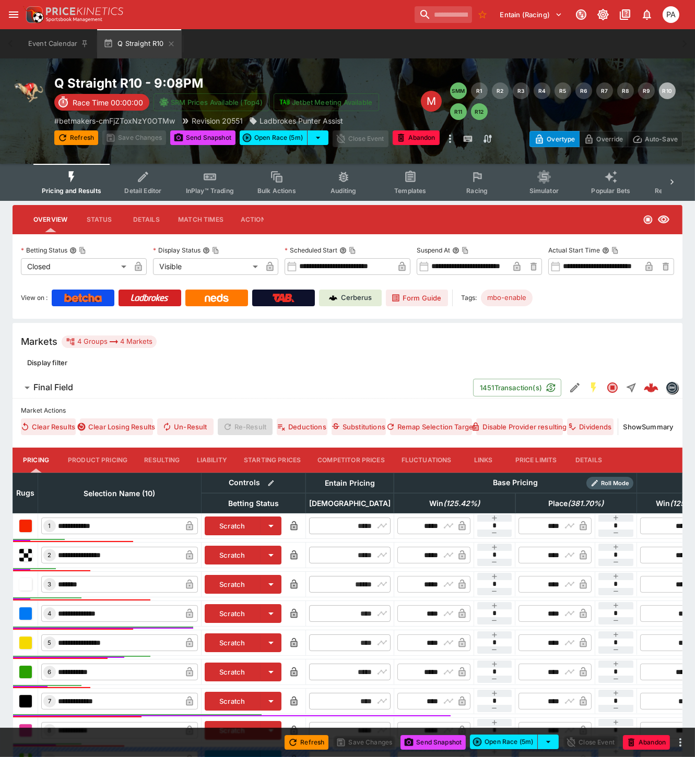
click at [156, 457] on button "Resulting" at bounding box center [162, 460] width 52 height 25
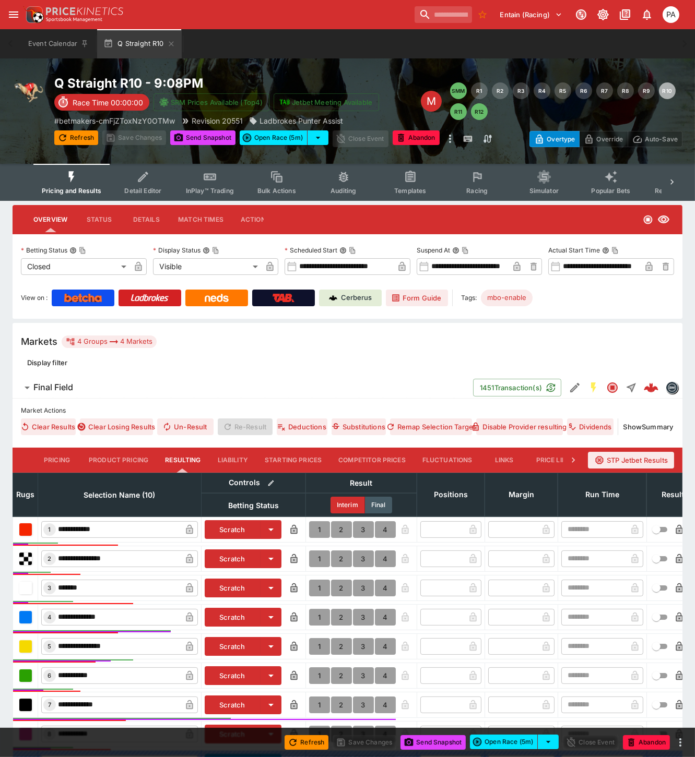
scroll to position [176, 0]
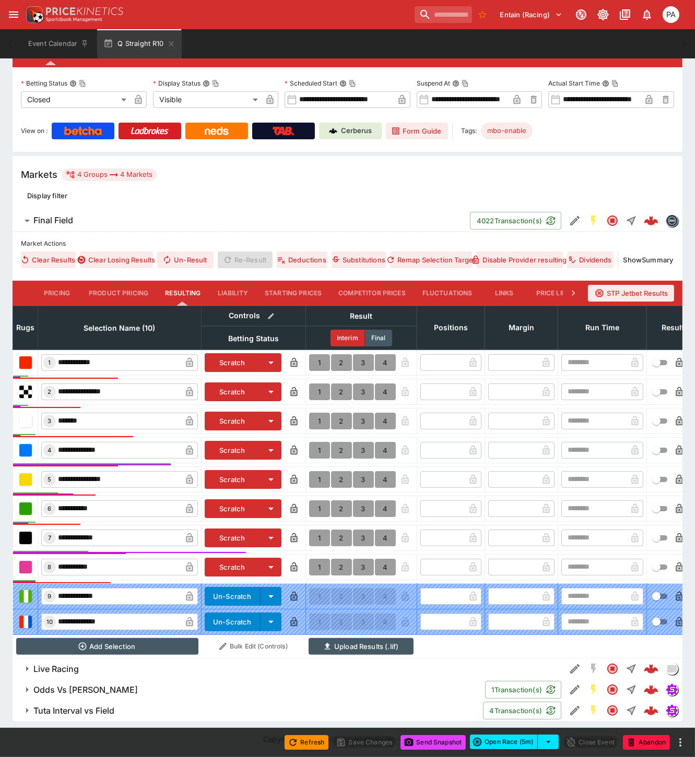
click at [317, 530] on button "1" at bounding box center [319, 538] width 21 height 17
type input "*"
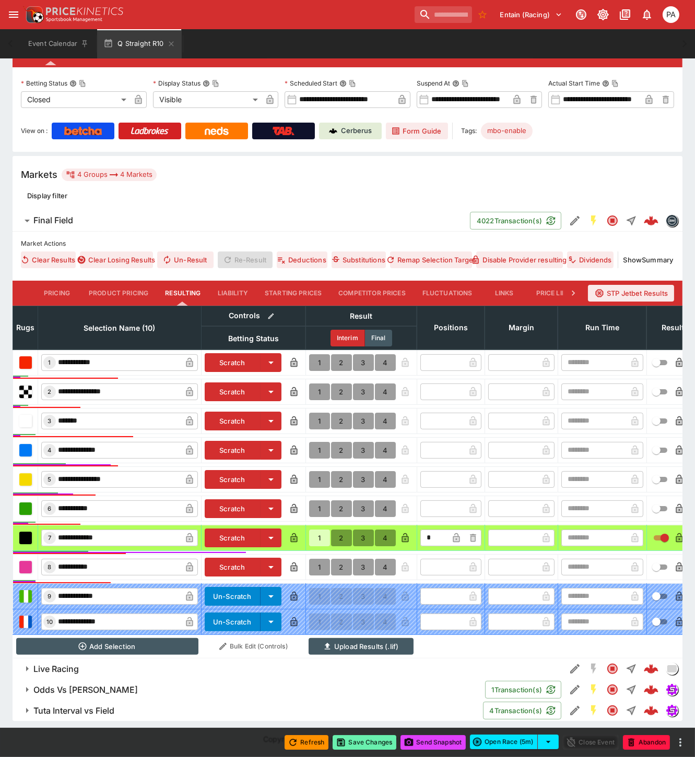
click at [372, 741] on button "Save Changes" at bounding box center [364, 742] width 64 height 15
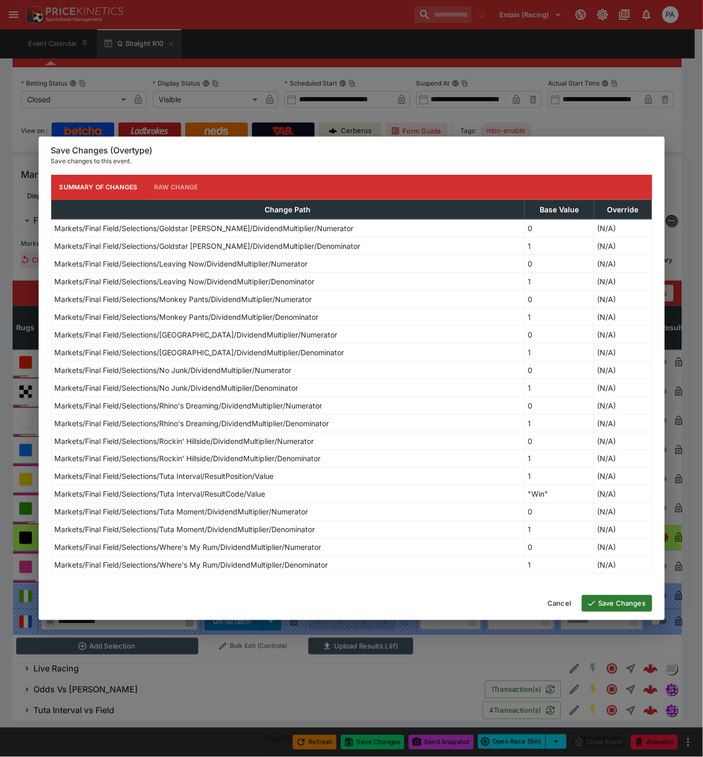
click at [617, 602] on button "Save Changes" at bounding box center [617, 603] width 70 height 17
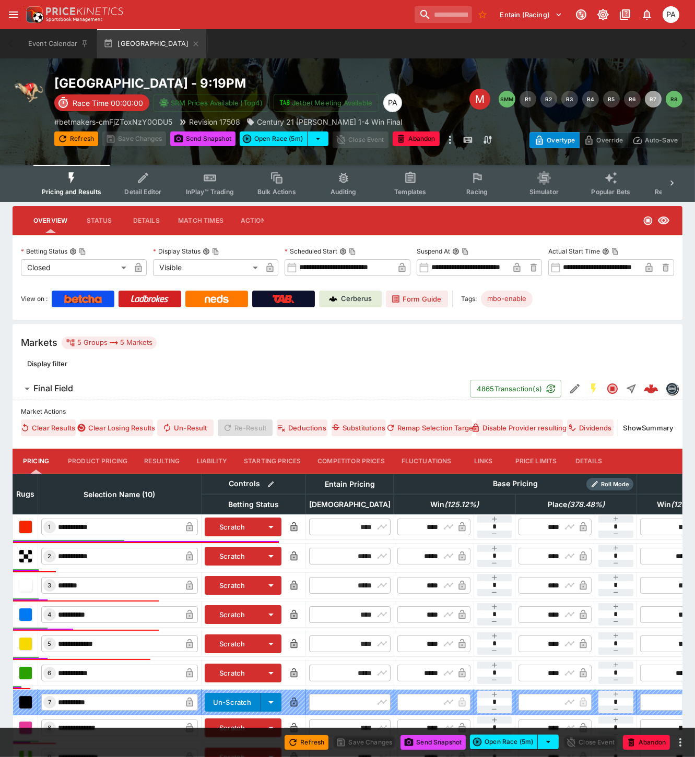
click at [159, 456] on button "Resulting" at bounding box center [162, 461] width 52 height 25
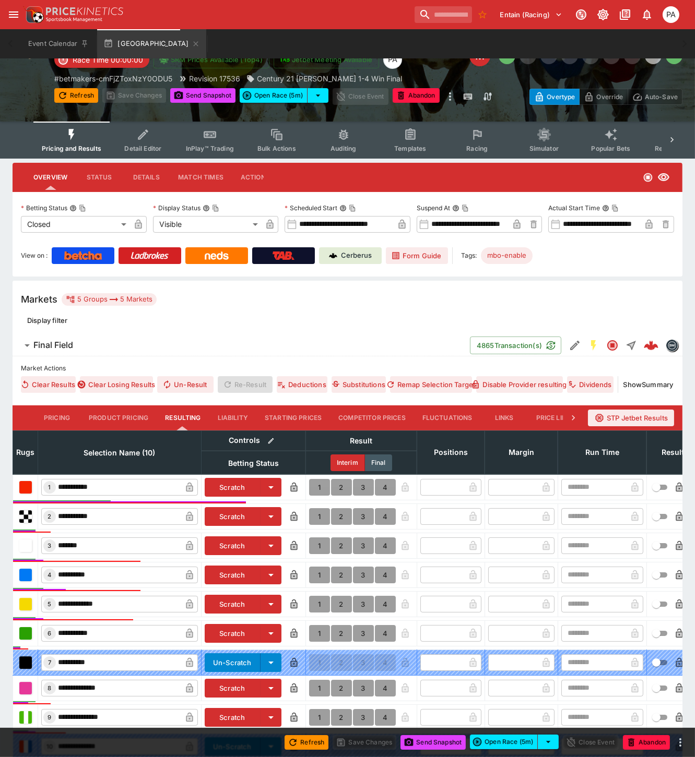
scroll to position [197, 0]
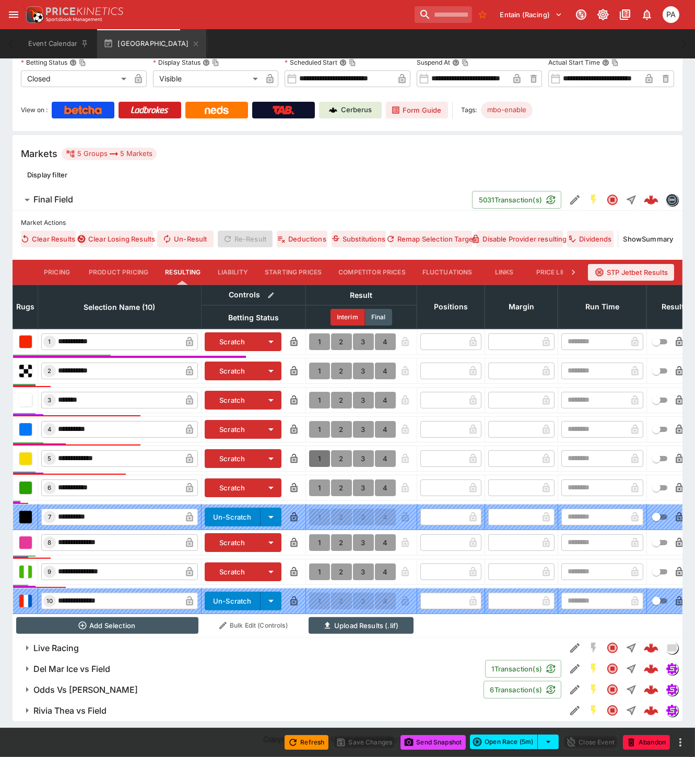
click at [319, 450] on button "1" at bounding box center [319, 458] width 21 height 17
type input "*"
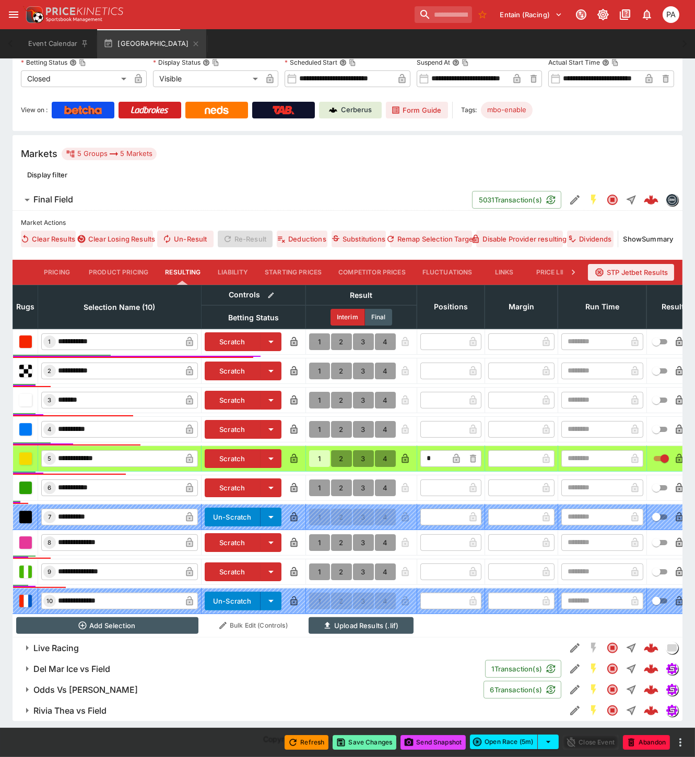
click at [362, 744] on button "Save Changes" at bounding box center [364, 742] width 64 height 15
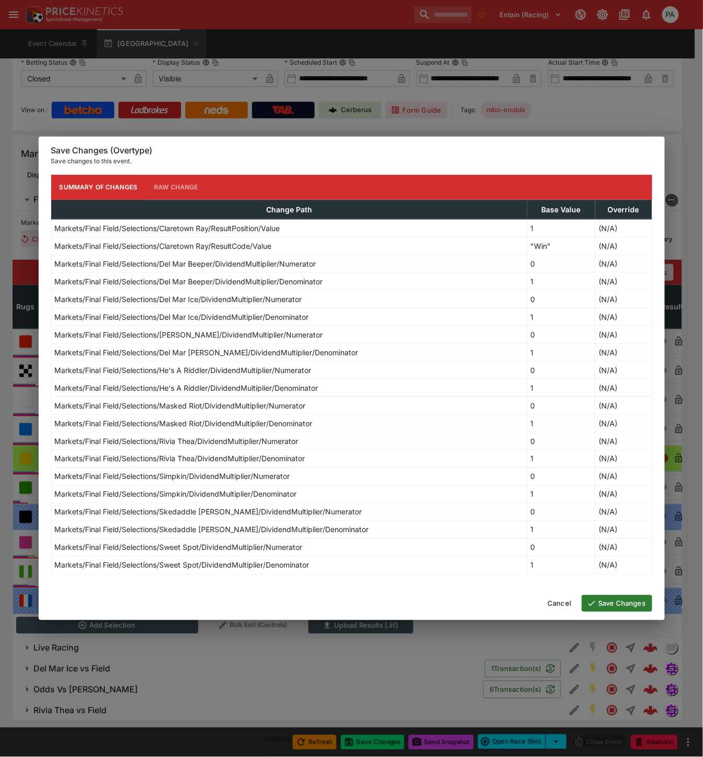
click at [608, 609] on button "Save Changes" at bounding box center [617, 603] width 70 height 17
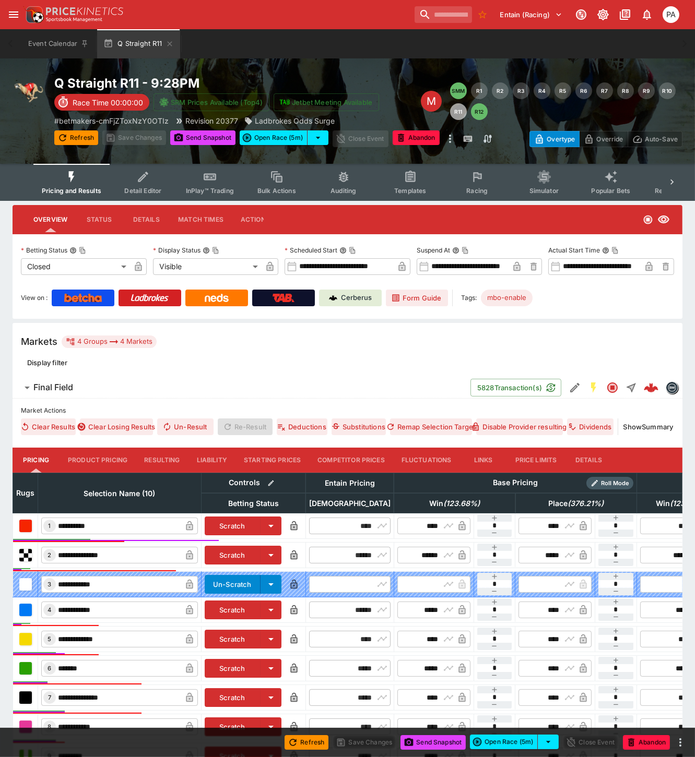
click at [157, 458] on button "Resulting" at bounding box center [162, 460] width 52 height 25
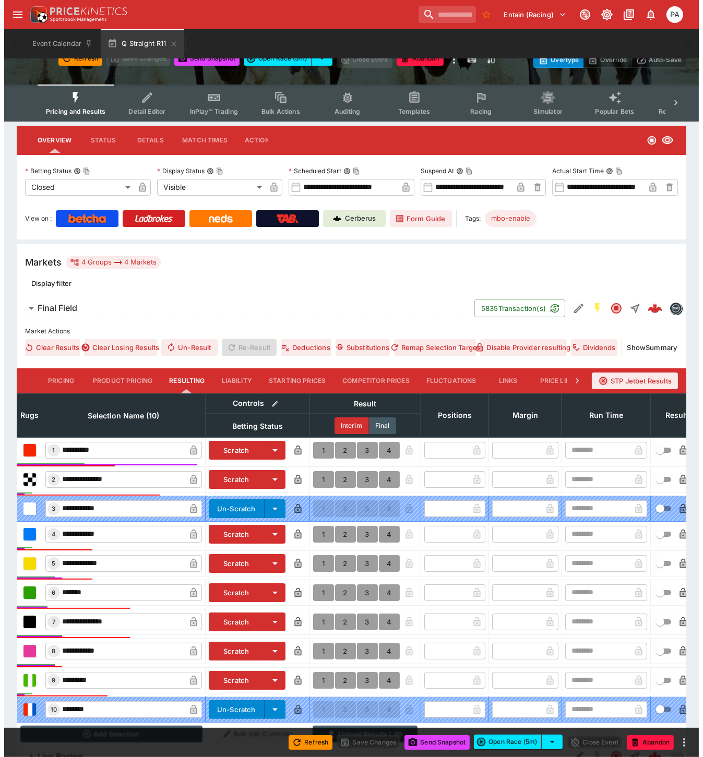
scroll to position [176, 0]
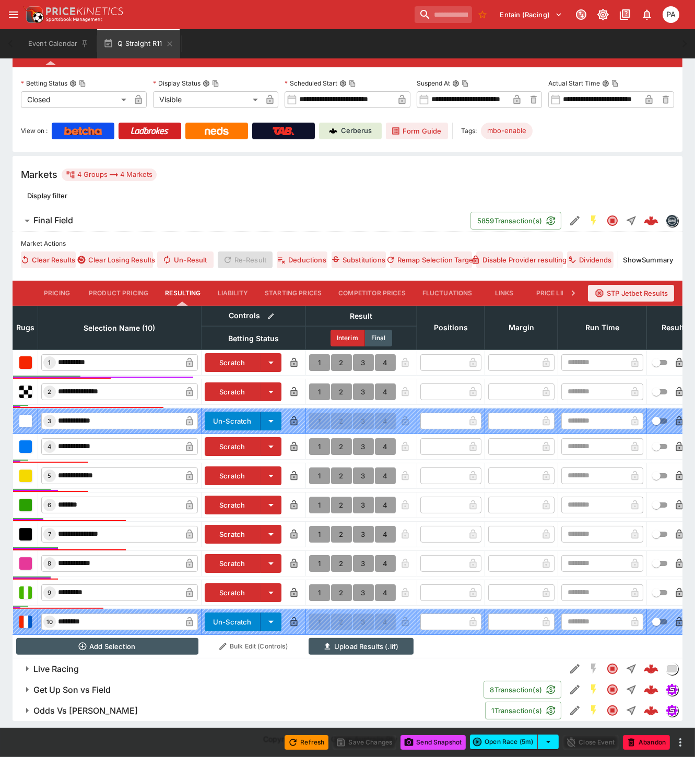
click at [317, 526] on button "1" at bounding box center [319, 534] width 21 height 17
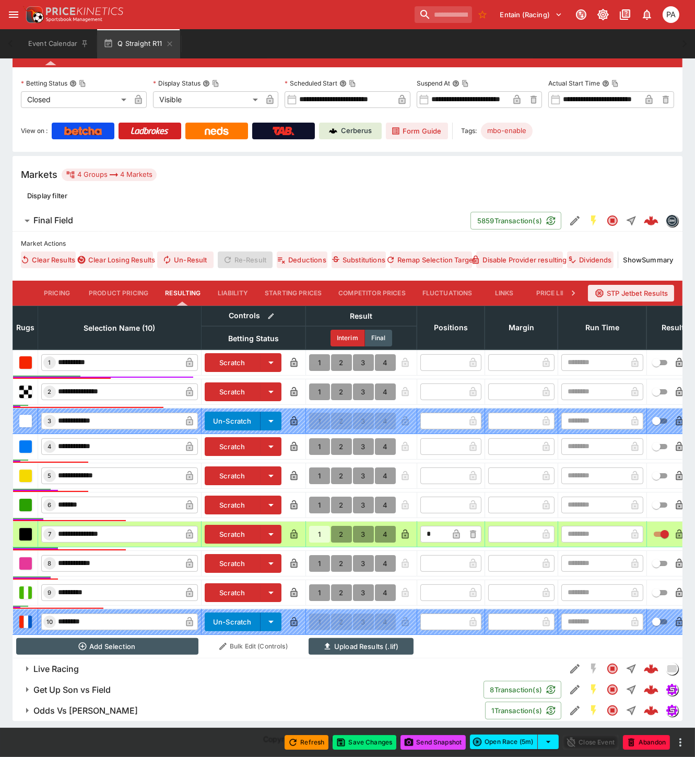
type input "*"
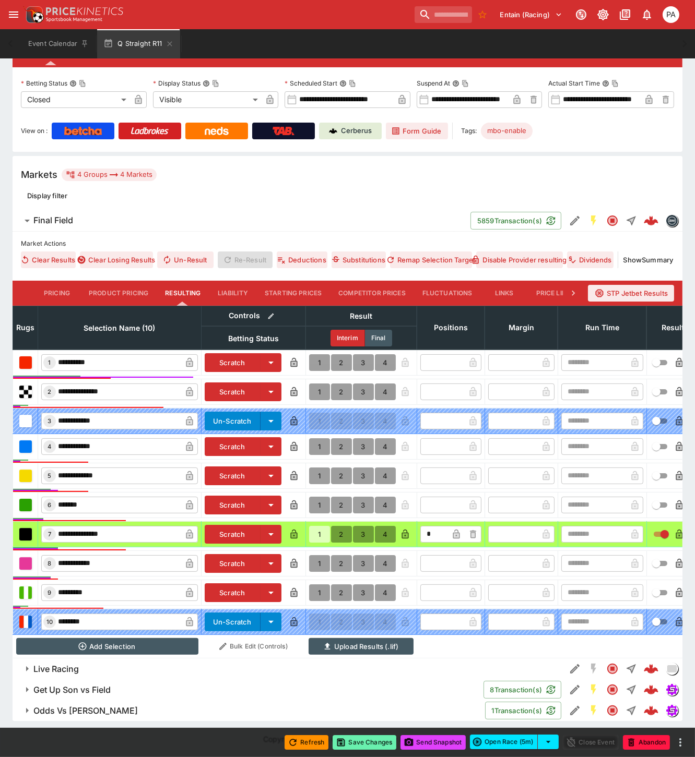
click at [364, 747] on button "Save Changes" at bounding box center [364, 742] width 64 height 15
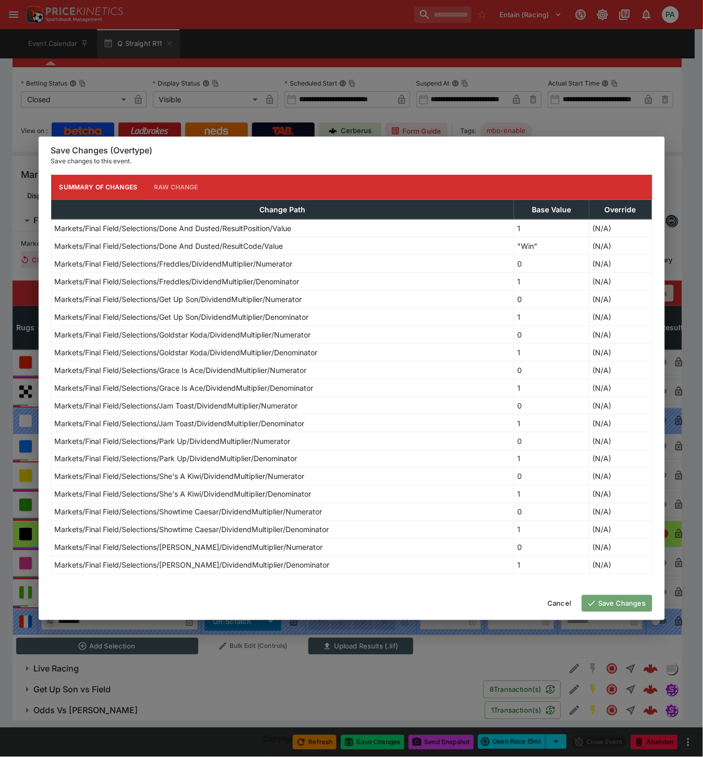
click at [622, 609] on button "Save Changes" at bounding box center [617, 603] width 70 height 17
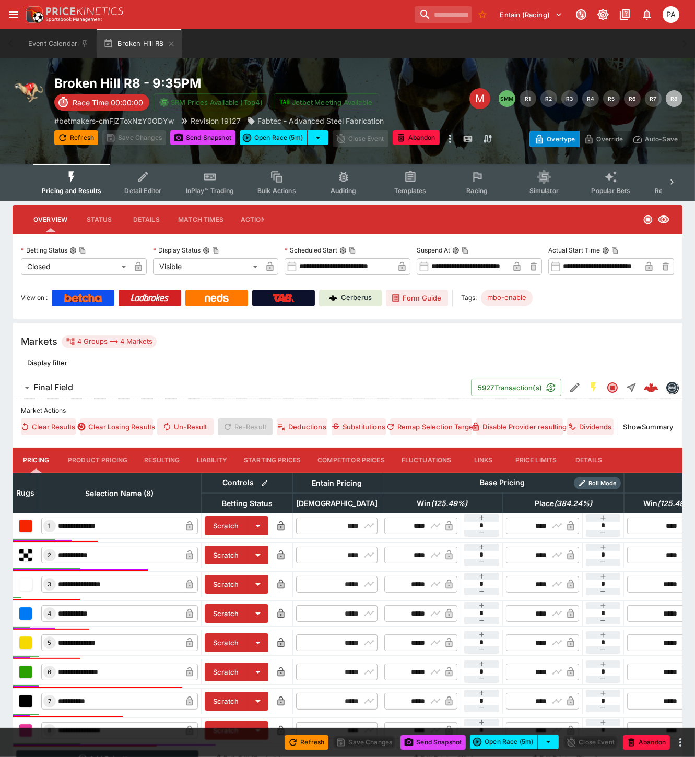
click at [156, 459] on button "Resulting" at bounding box center [162, 460] width 52 height 25
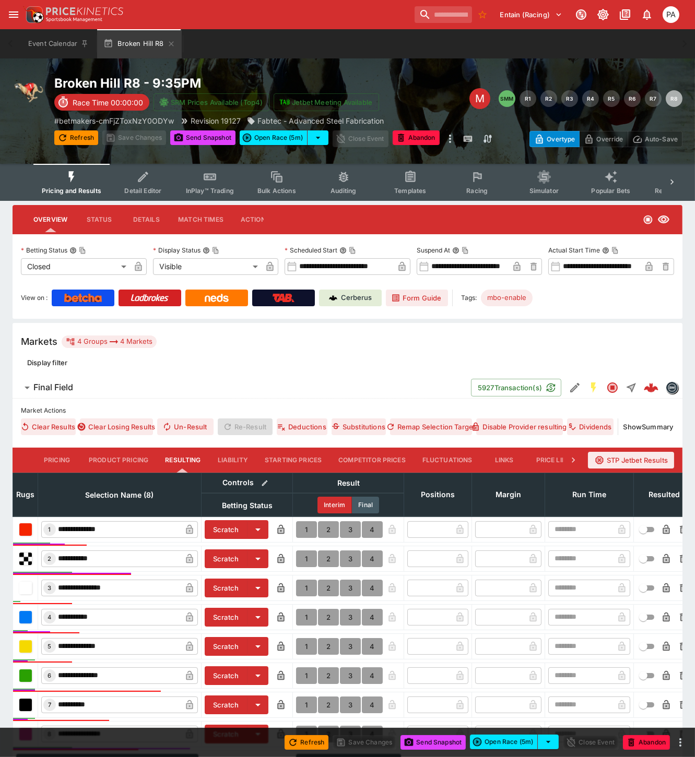
scroll to position [125, 0]
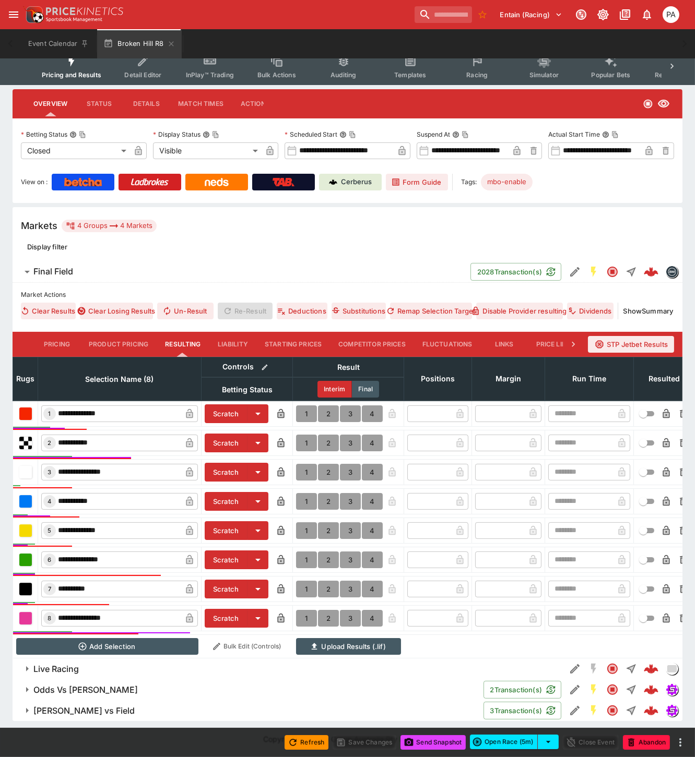
click at [304, 435] on button "1" at bounding box center [306, 443] width 21 height 17
type input "*"
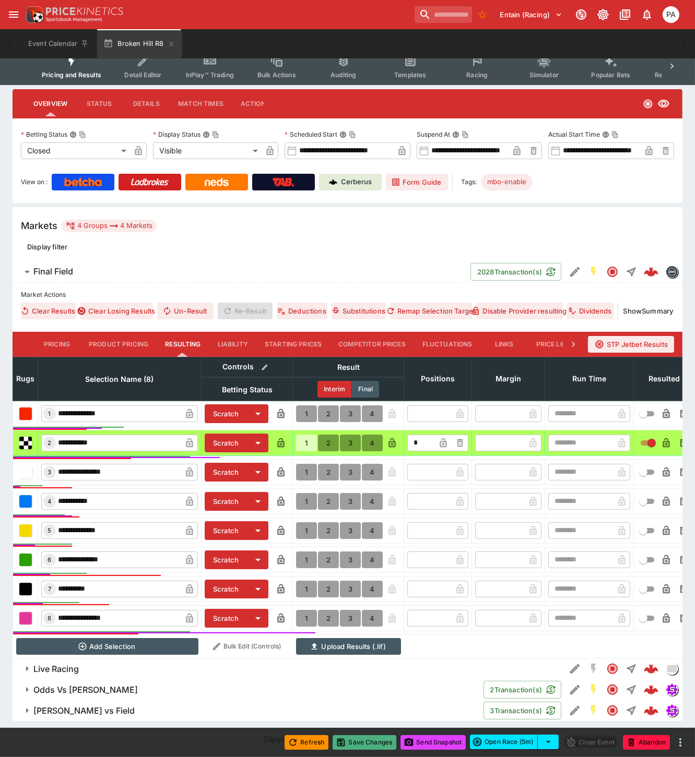
click at [369, 742] on button "Save Changes" at bounding box center [364, 742] width 64 height 15
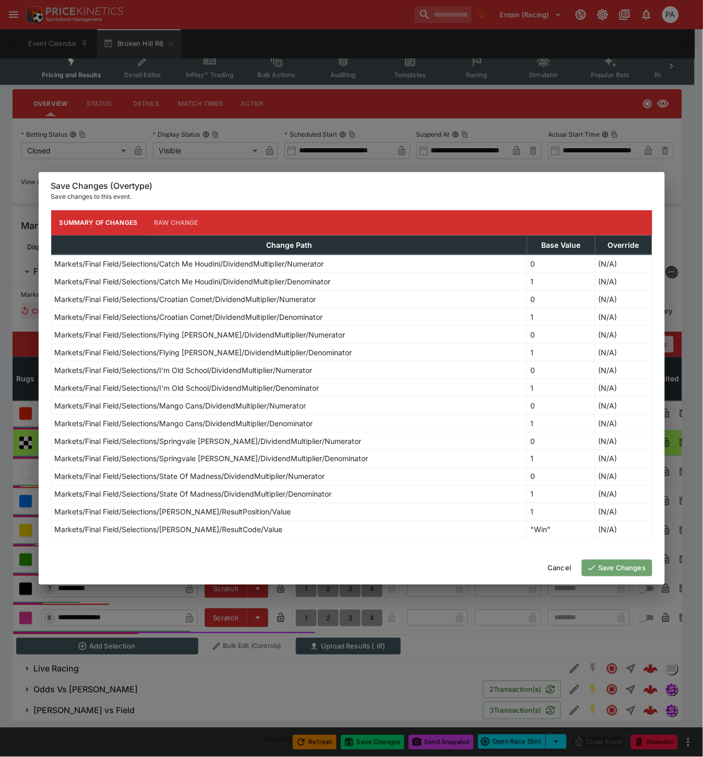
click at [616, 573] on button "Save Changes" at bounding box center [617, 568] width 70 height 17
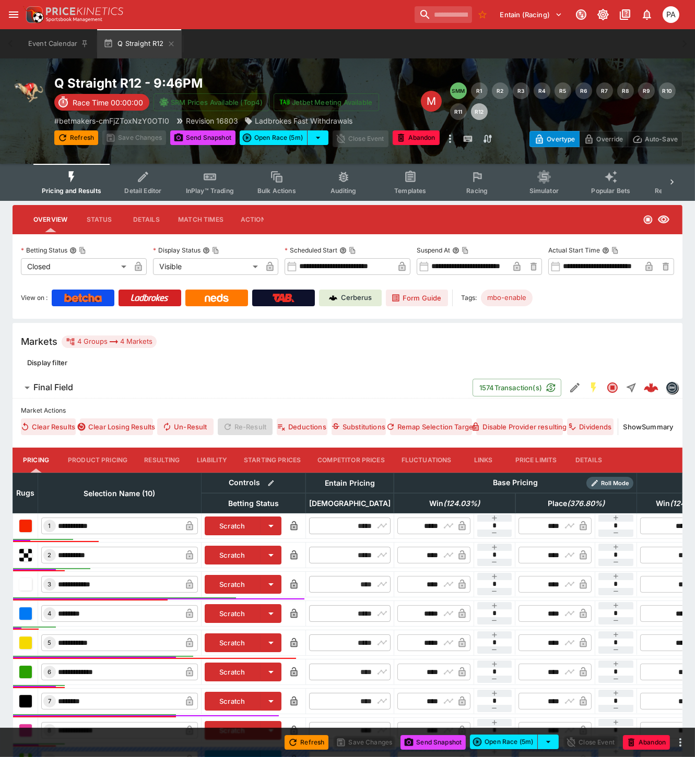
click at [163, 462] on button "Resulting" at bounding box center [162, 460] width 52 height 25
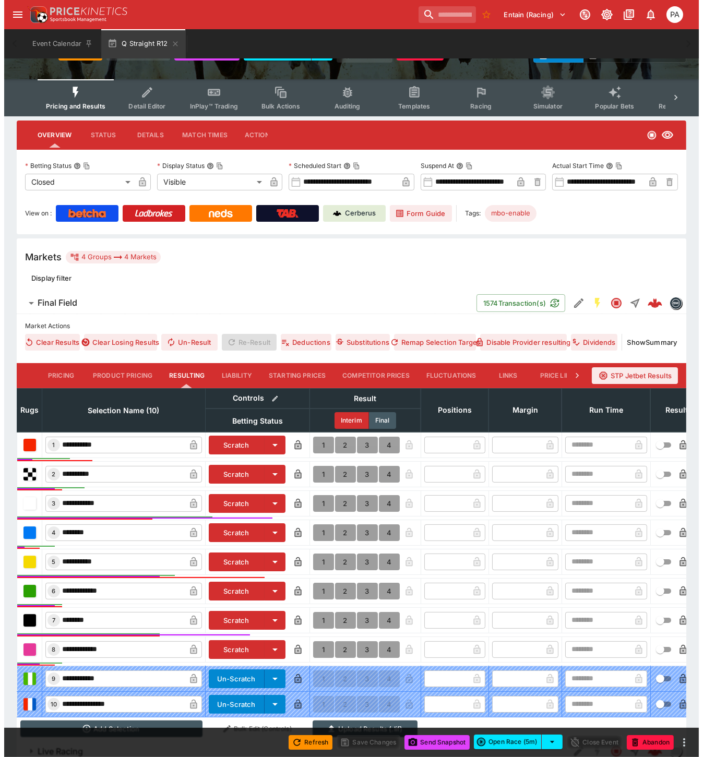
scroll to position [176, 0]
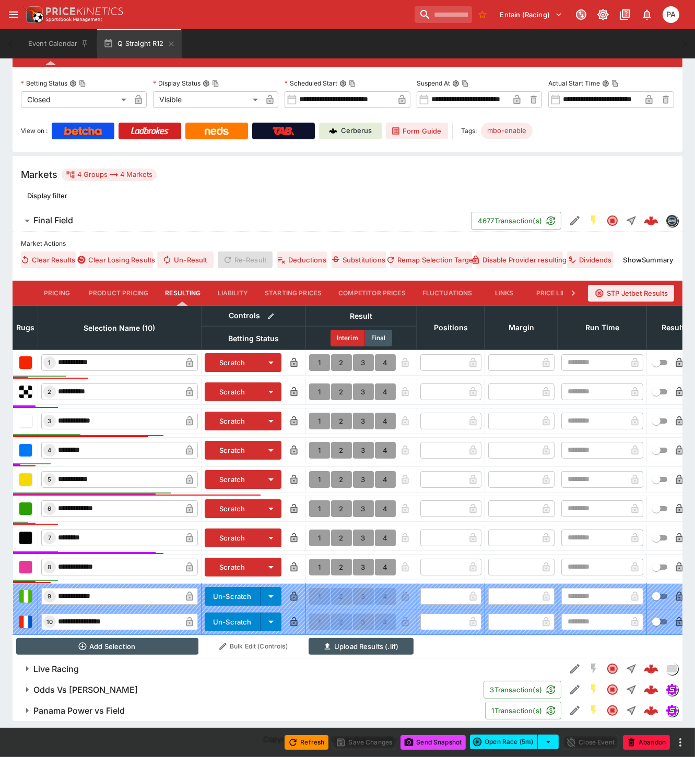
click at [316, 413] on button "1" at bounding box center [319, 421] width 21 height 17
type input "*"
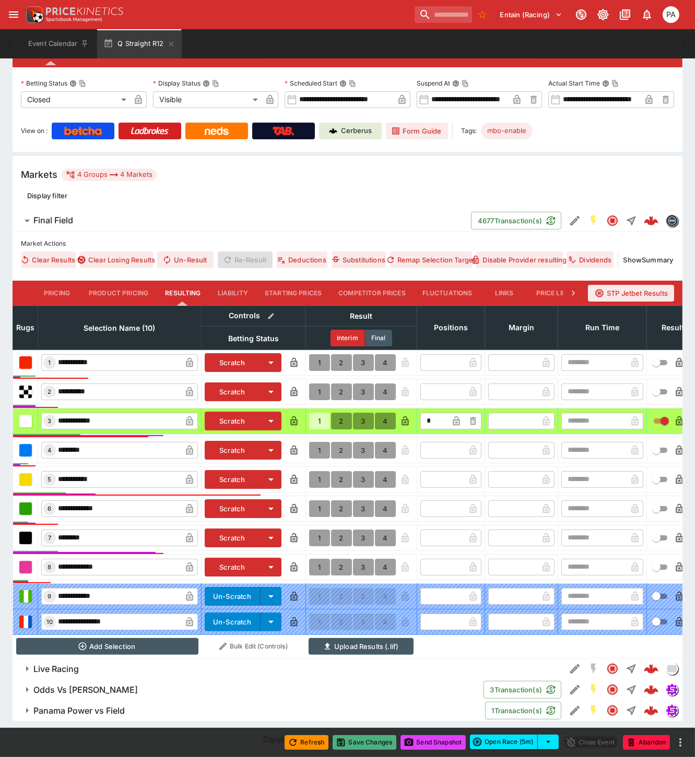
click at [361, 741] on button "Save Changes" at bounding box center [364, 742] width 64 height 15
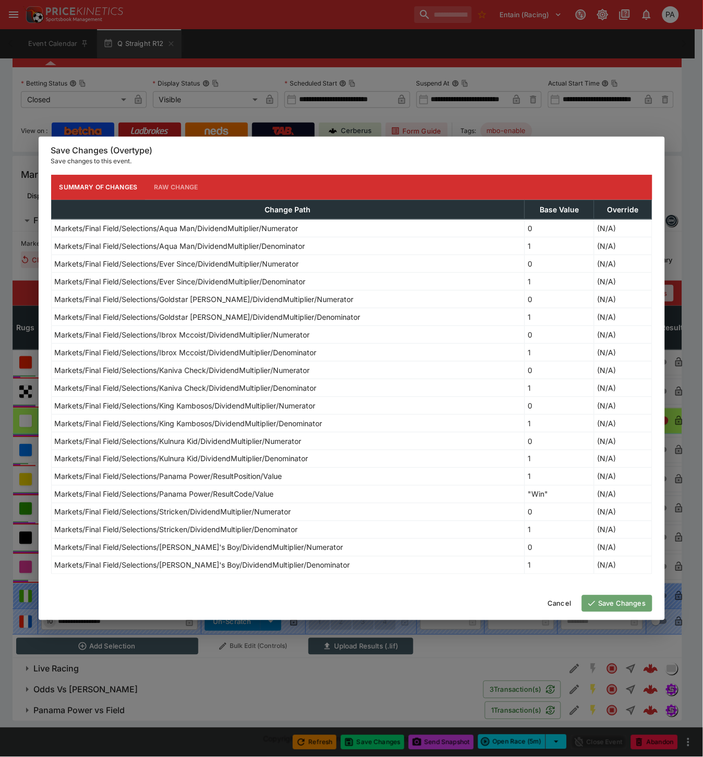
click at [612, 600] on button "Save Changes" at bounding box center [617, 603] width 70 height 17
